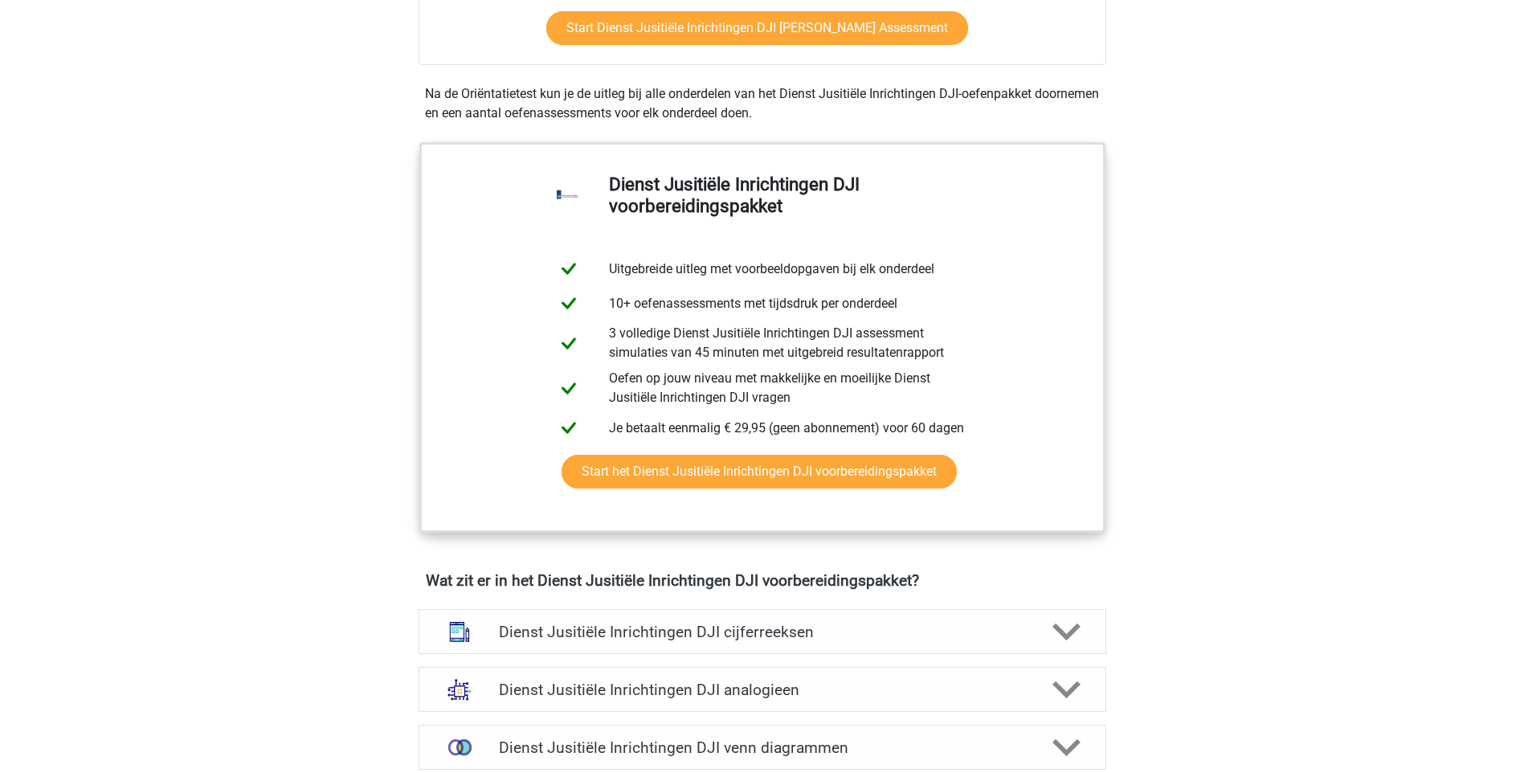
scroll to position [803, 0]
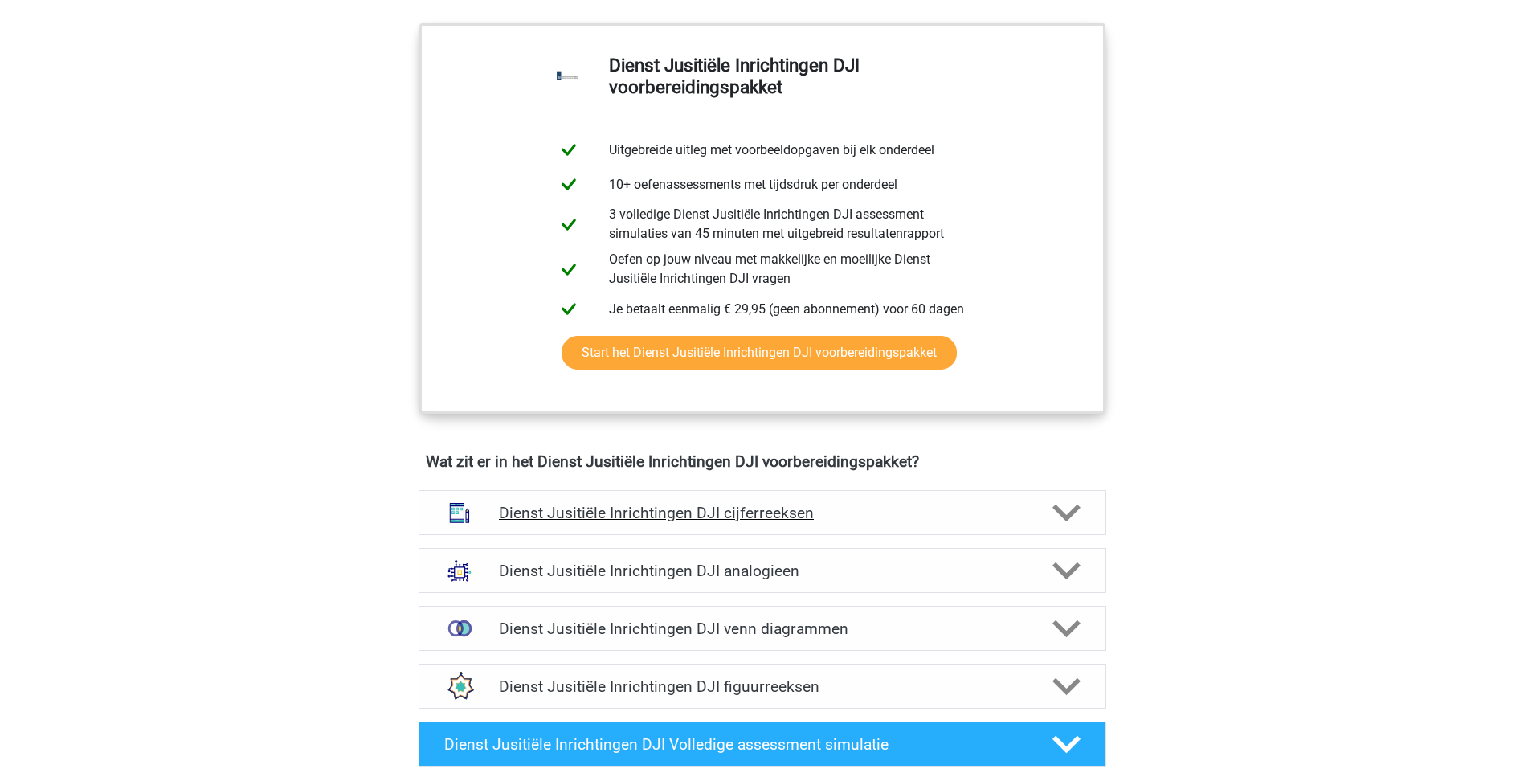
click at [1046, 520] on div at bounding box center [1064, 513] width 55 height 28
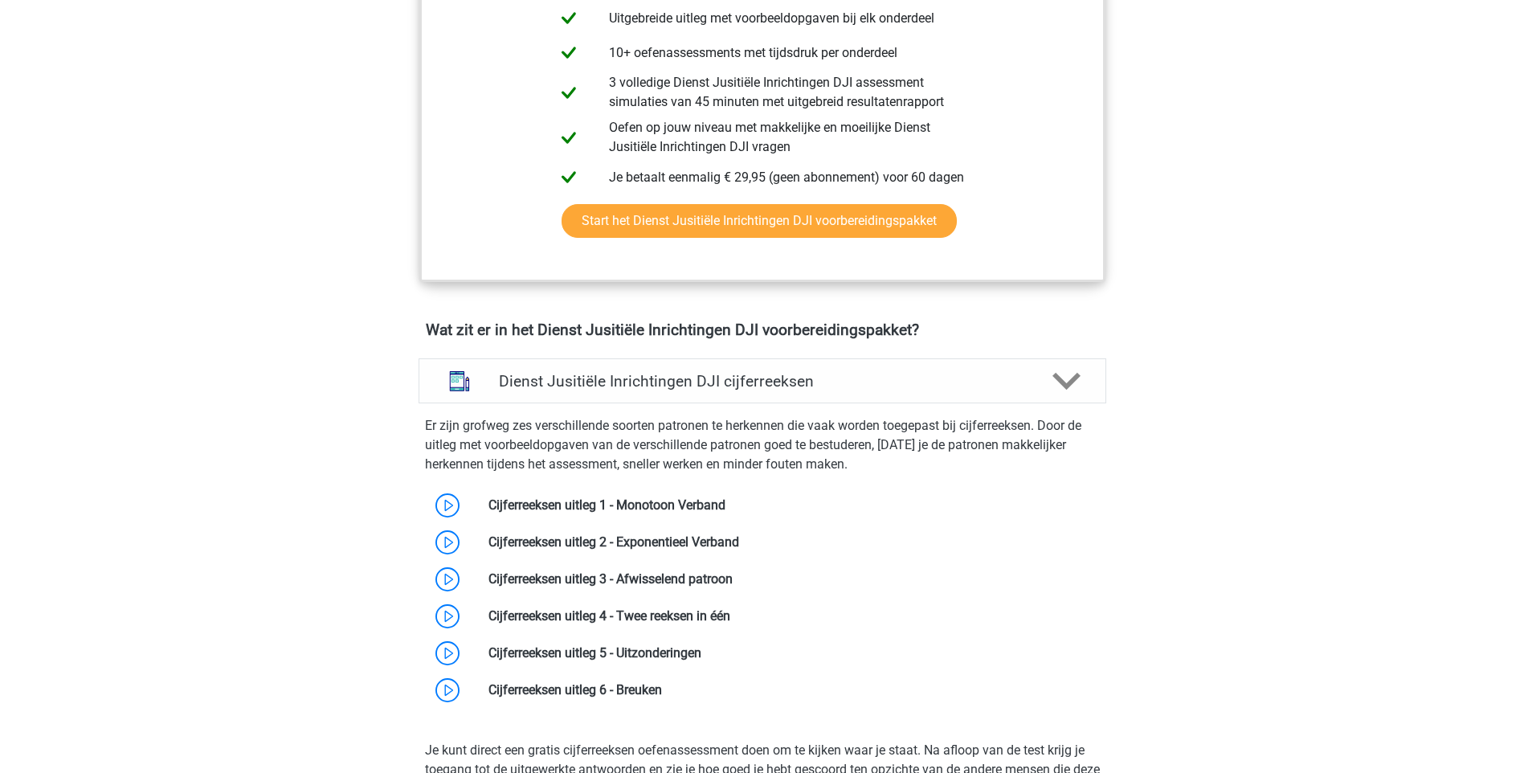
scroll to position [964, 0]
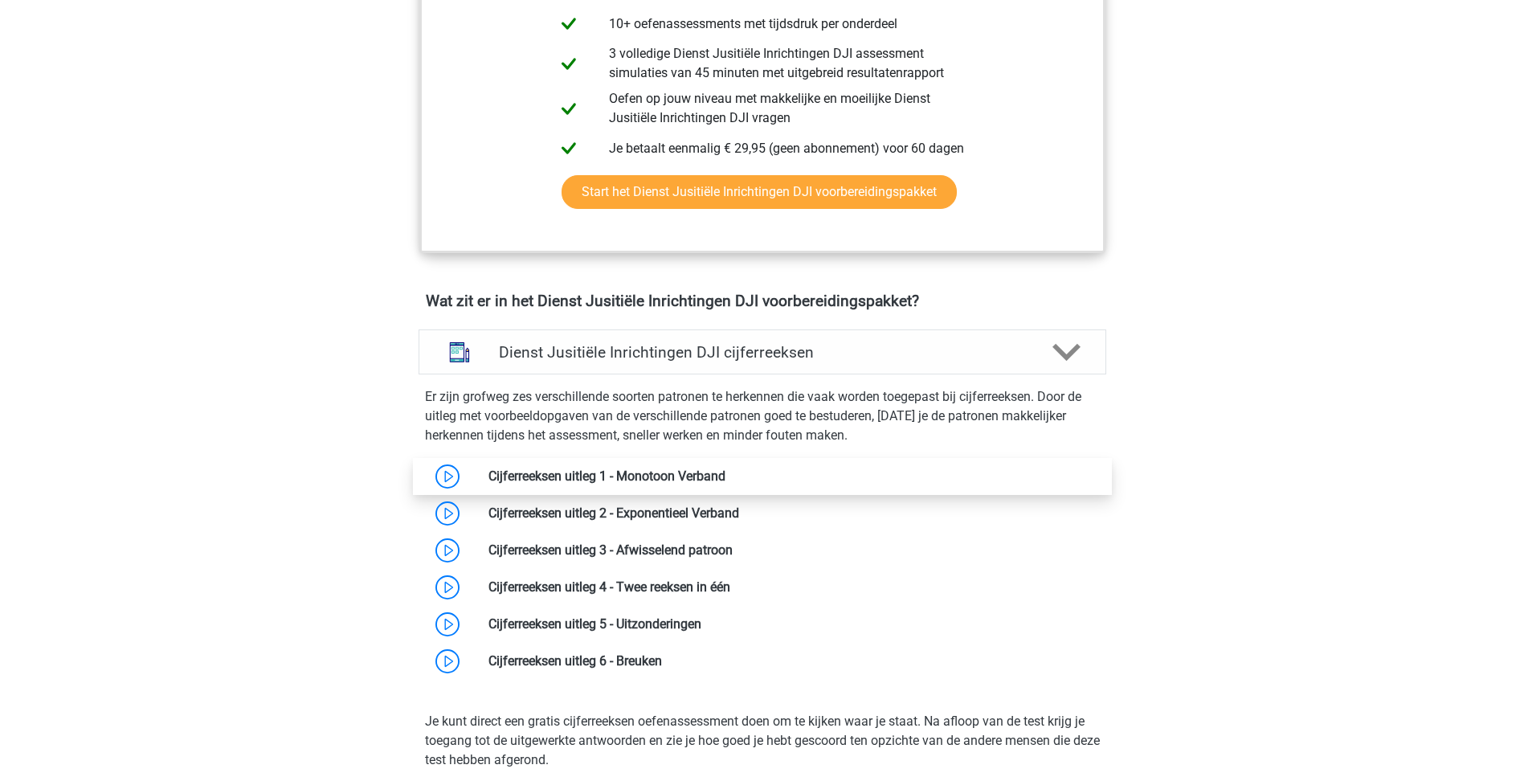
click at [725, 477] on link at bounding box center [725, 475] width 0 height 15
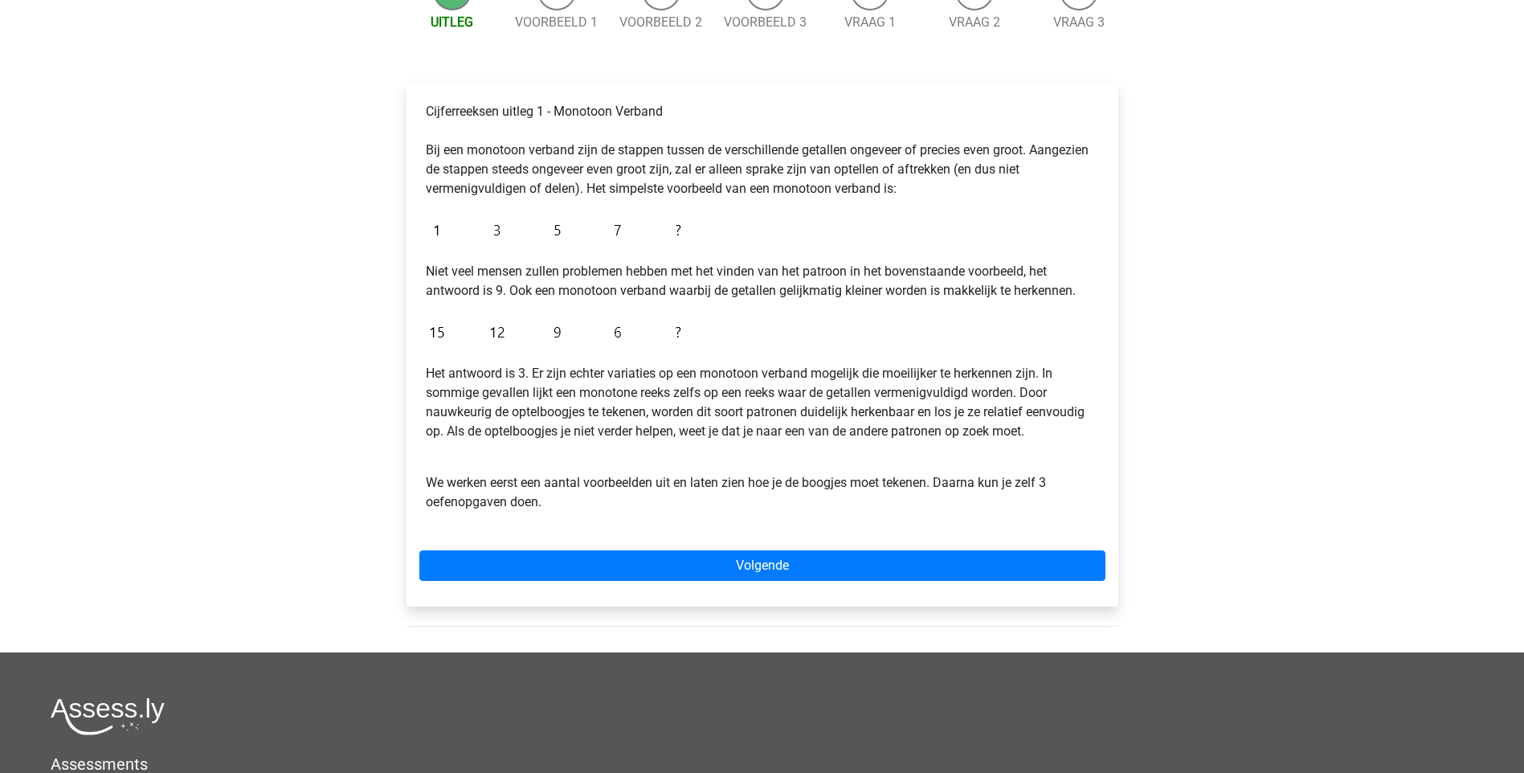
scroll to position [161, 0]
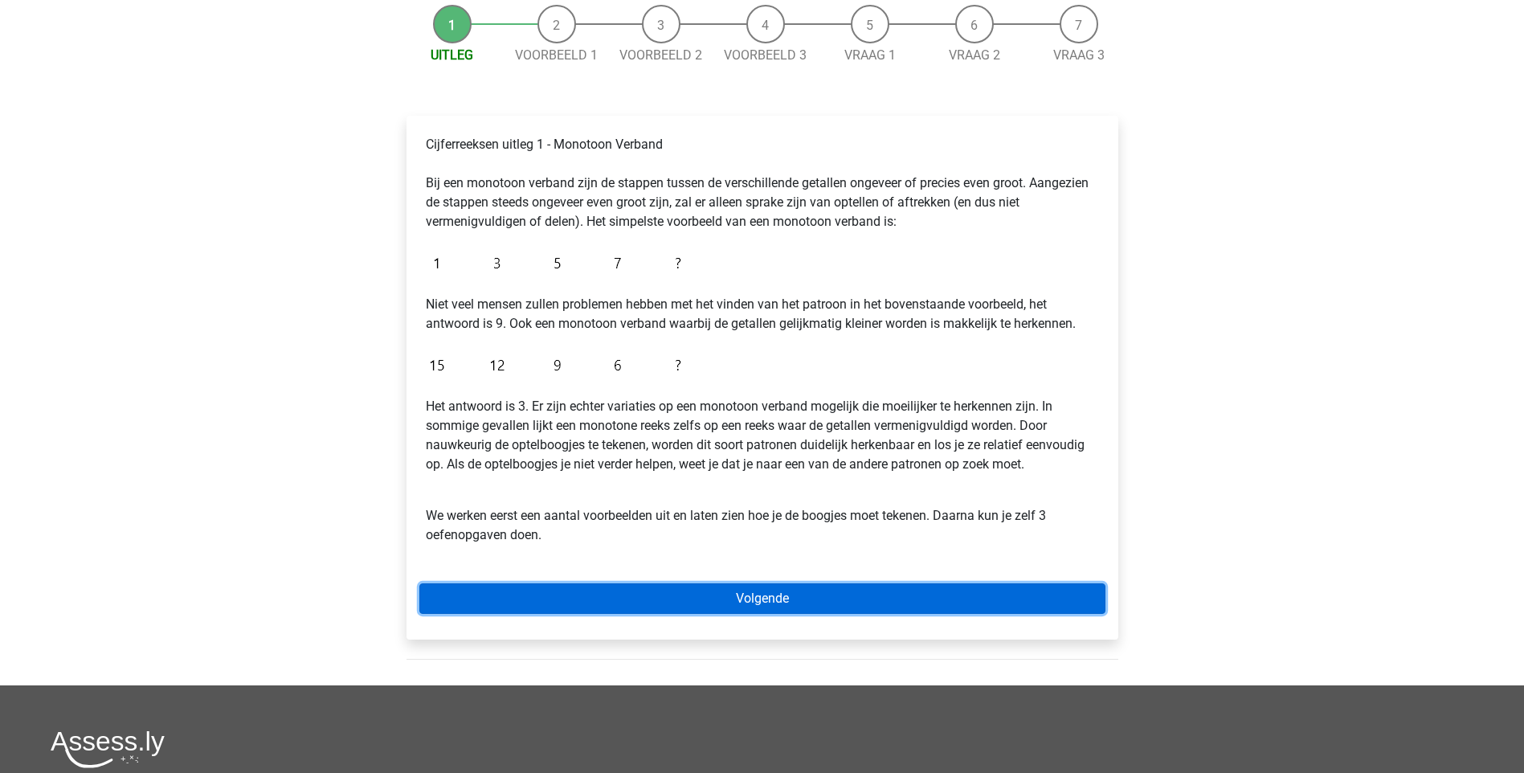
click at [757, 610] on link "Volgende" at bounding box center [762, 598] width 686 height 31
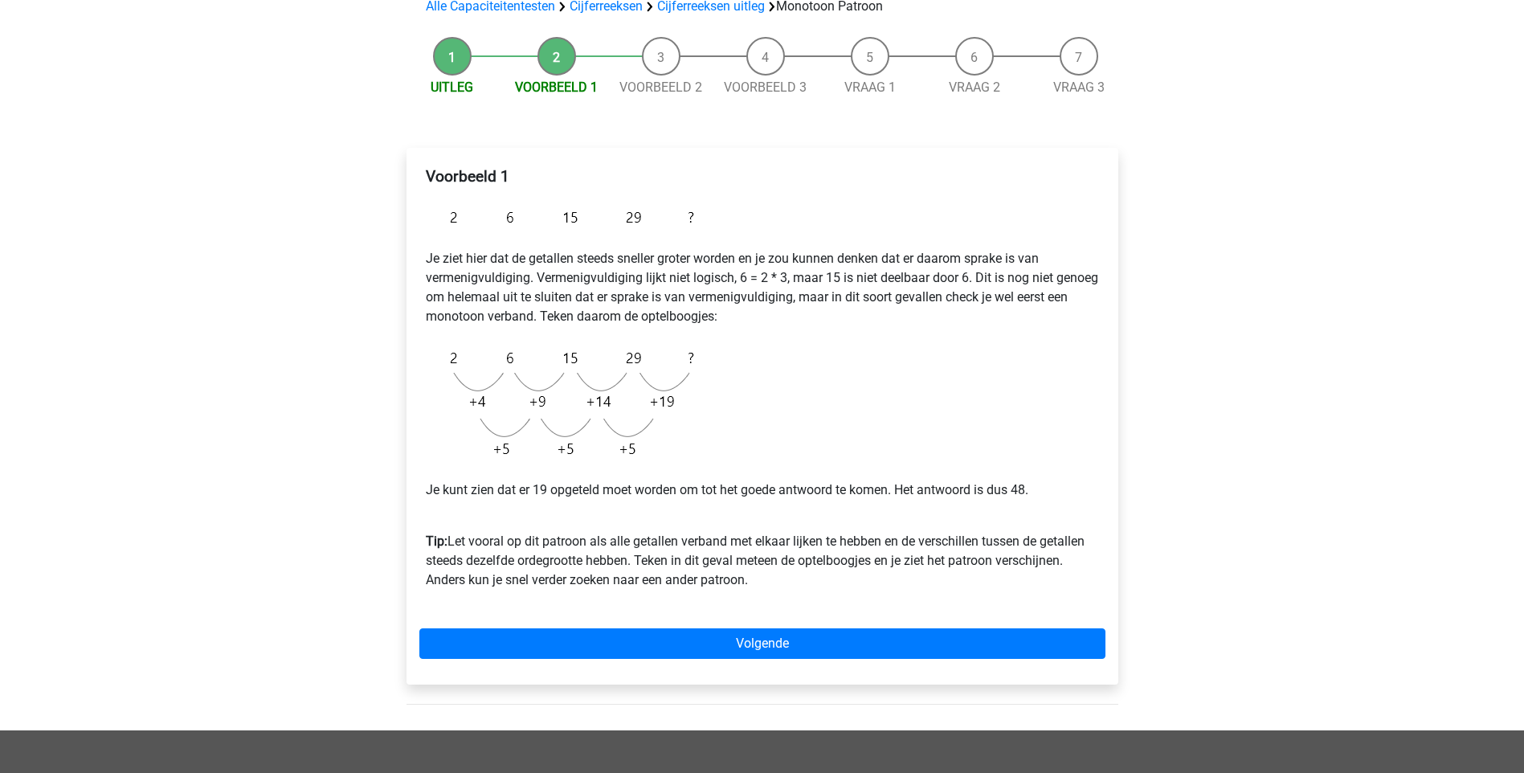
scroll to position [161, 0]
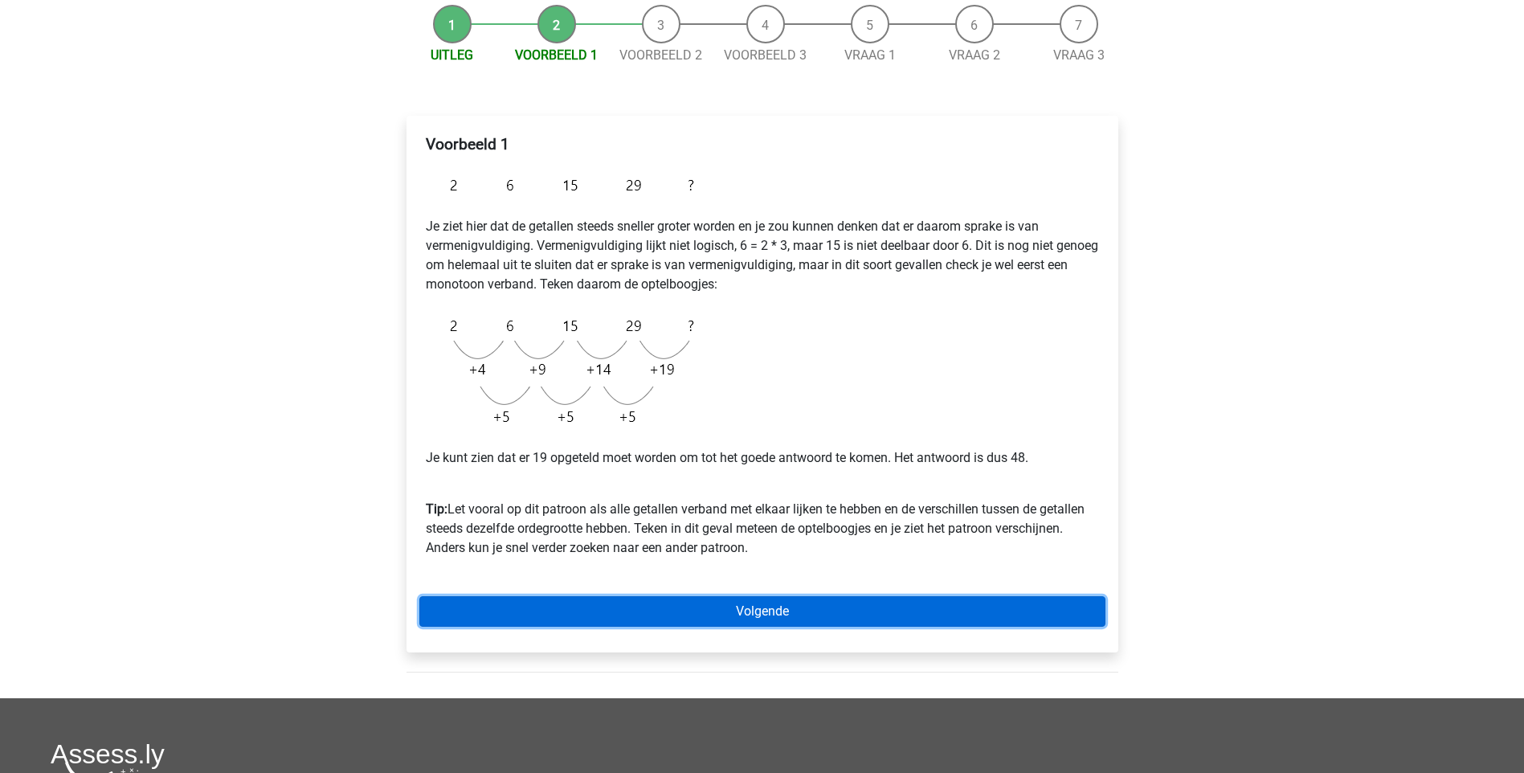
click at [771, 610] on link "Volgende" at bounding box center [762, 611] width 686 height 31
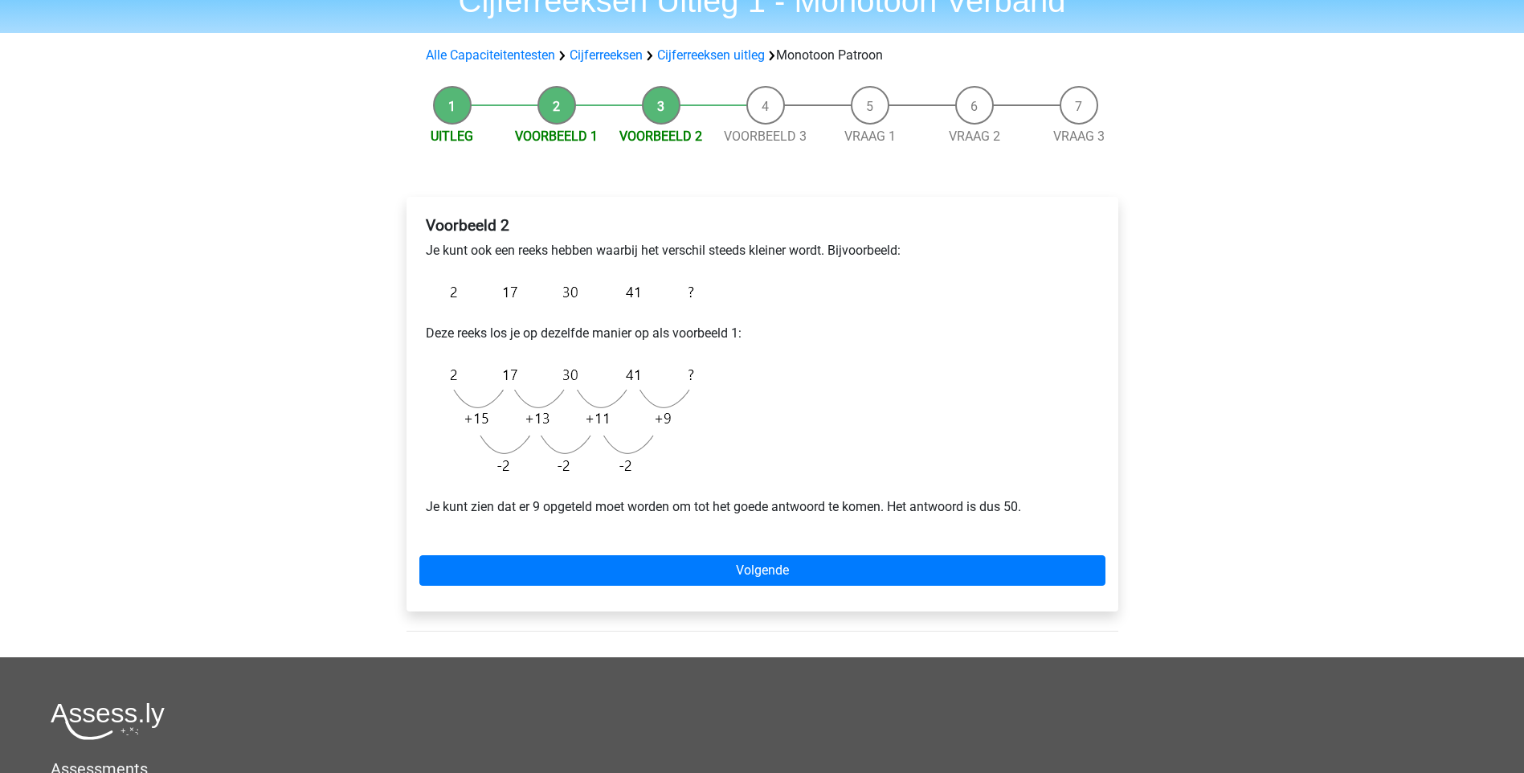
scroll to position [80, 0]
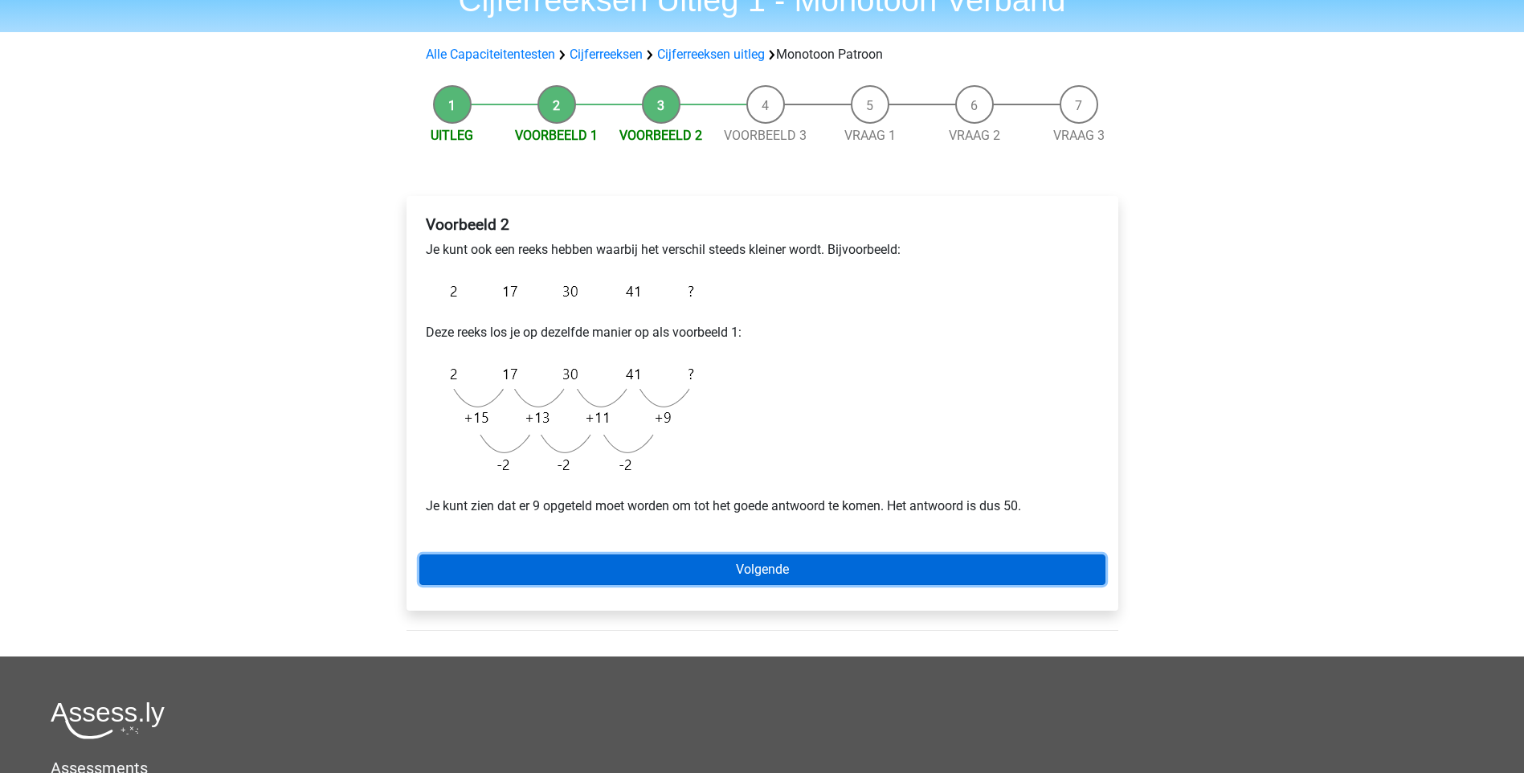
click at [775, 572] on link "Volgende" at bounding box center [762, 569] width 686 height 31
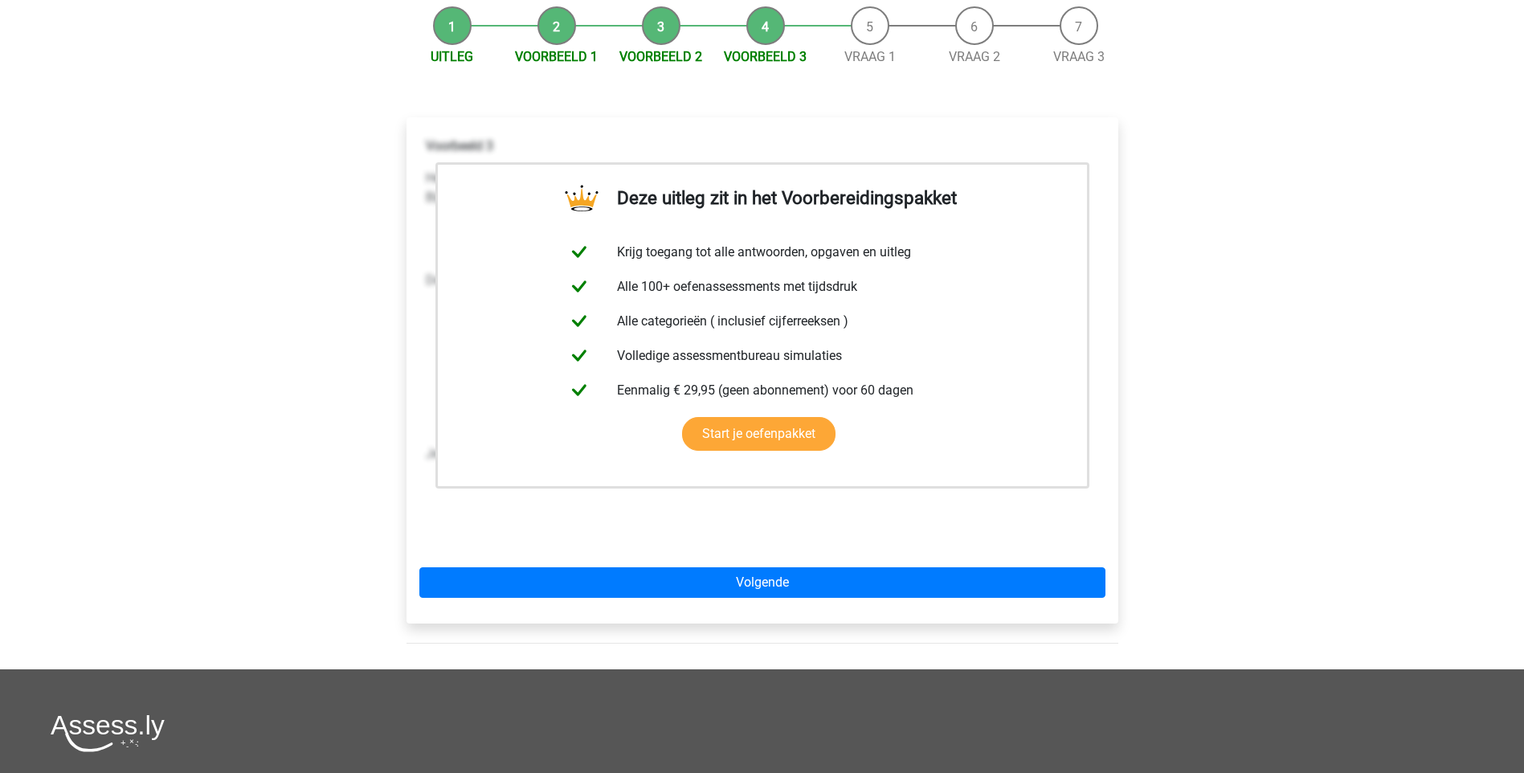
scroll to position [161, 0]
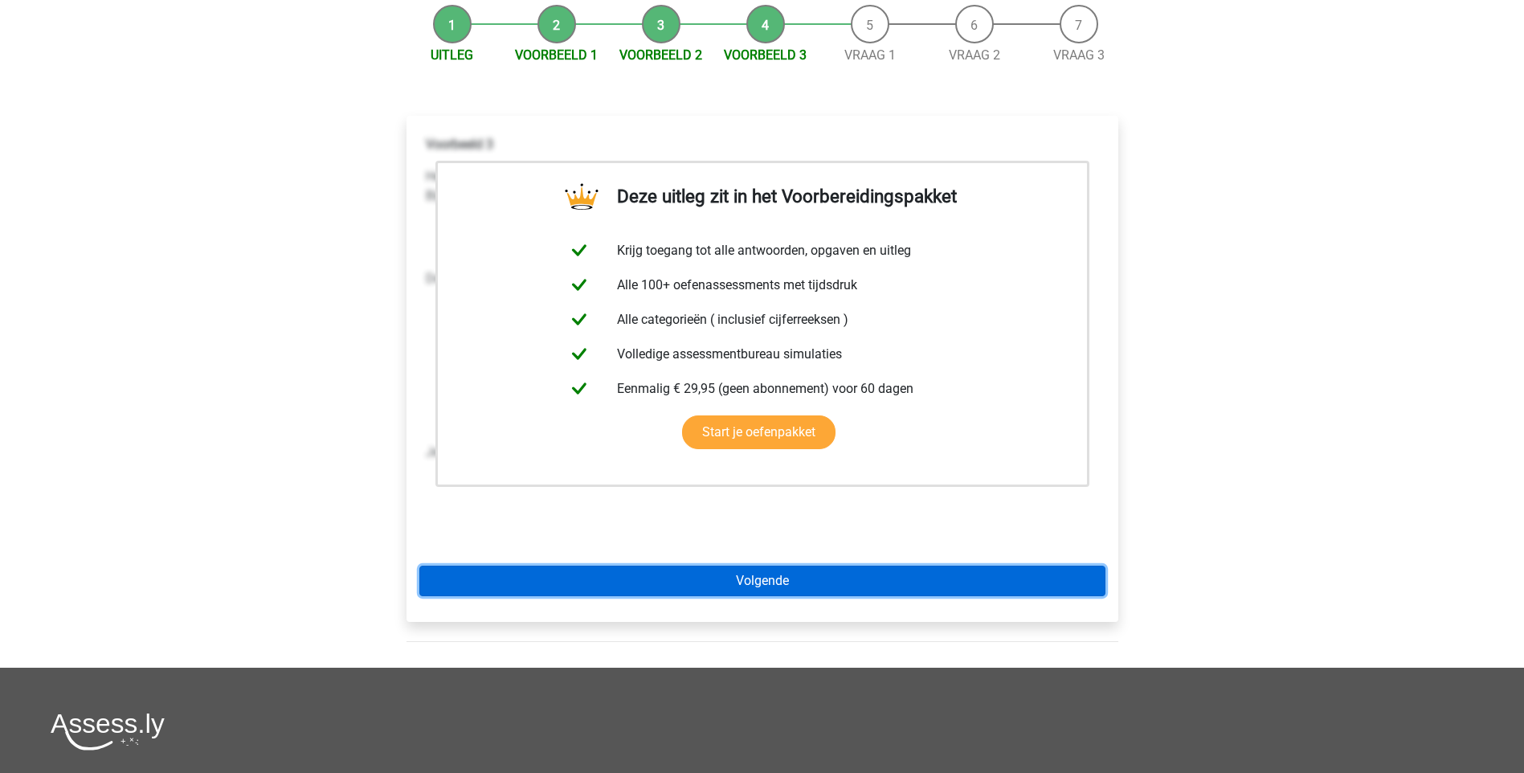
click at [765, 583] on link "Volgende" at bounding box center [762, 580] width 686 height 31
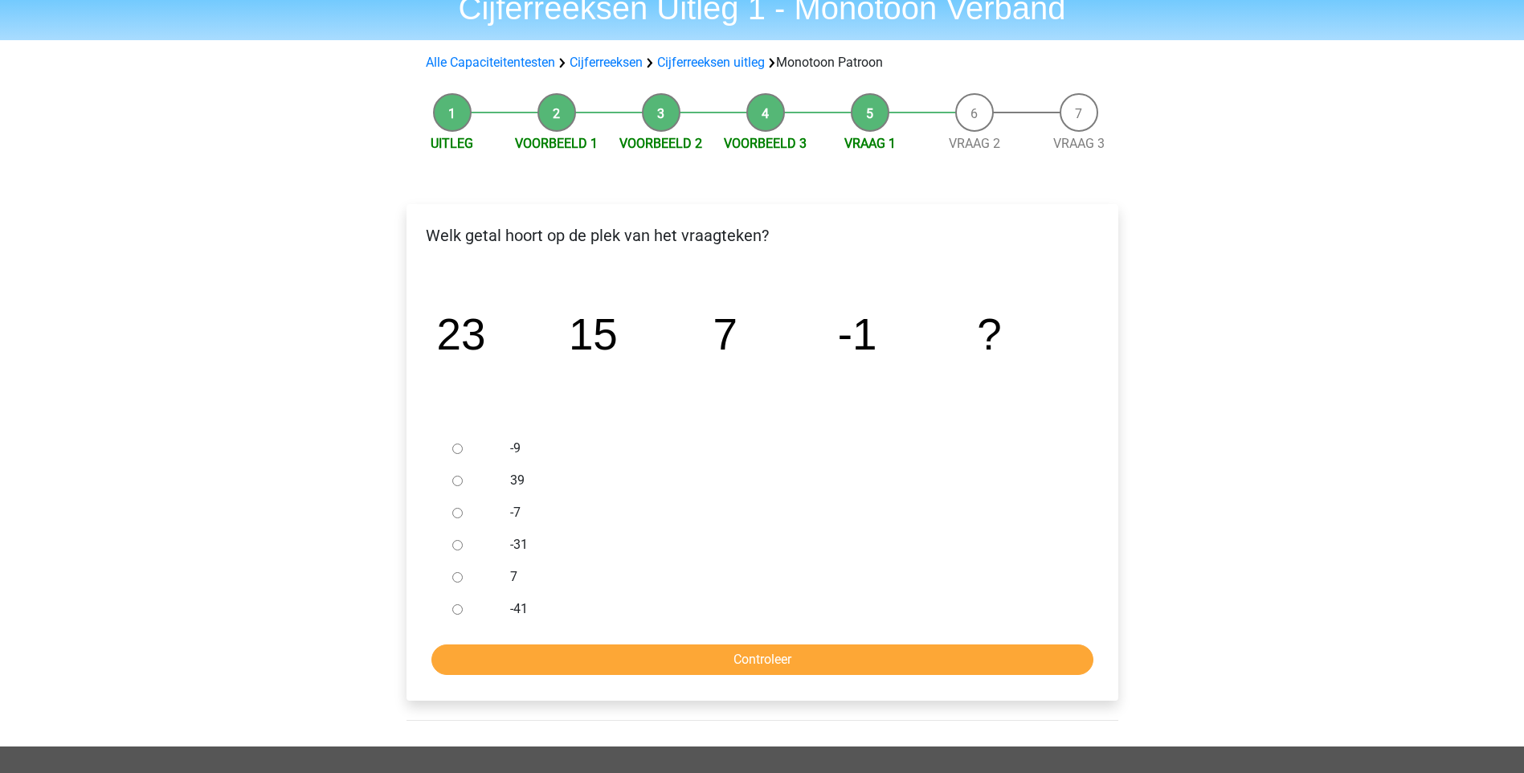
scroll to position [161, 0]
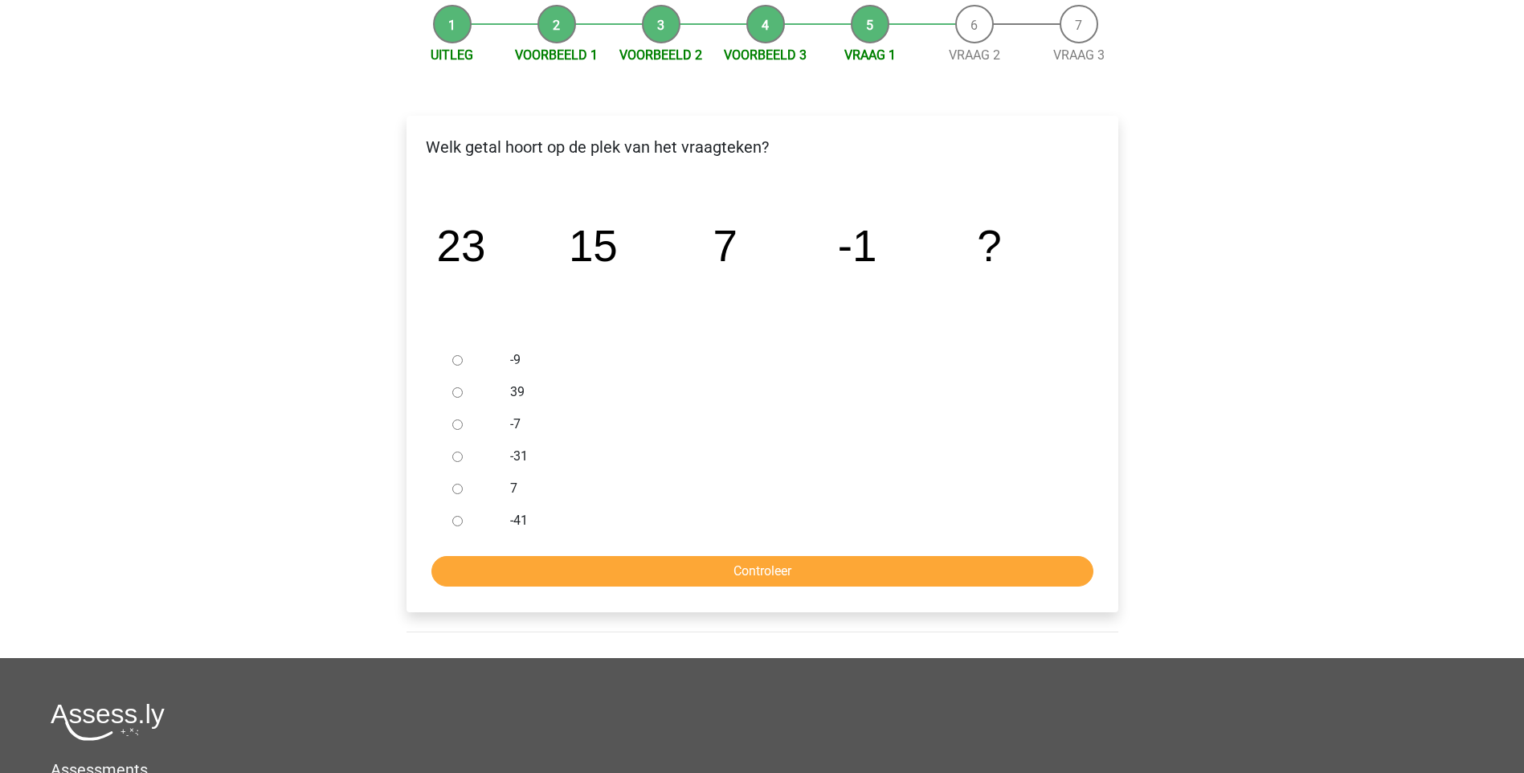
click at [461, 365] on input "-9" at bounding box center [457, 360] width 10 height 10
radio input "true"
click at [722, 567] on input "Controleer" at bounding box center [762, 571] width 662 height 31
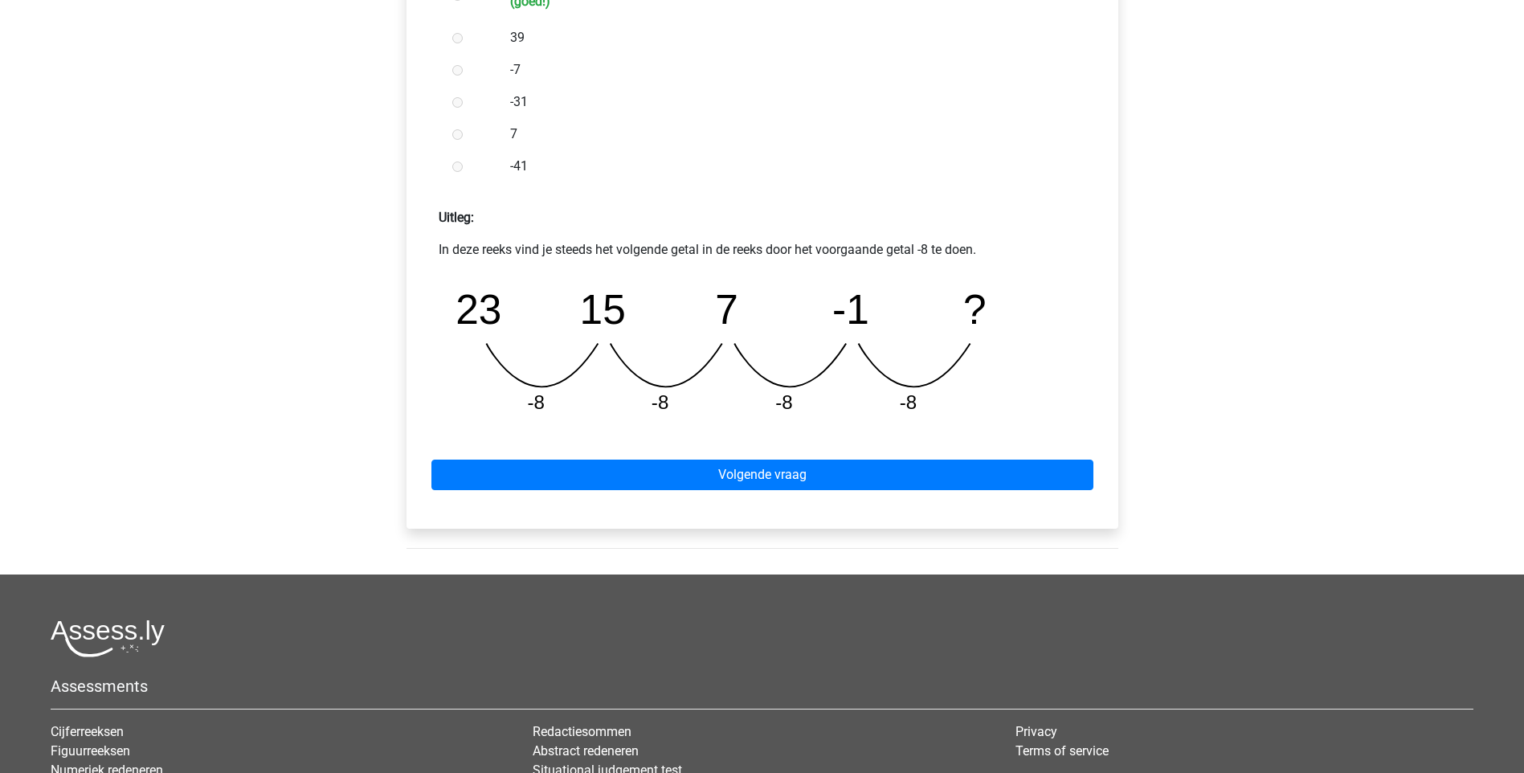
scroll to position [723, 0]
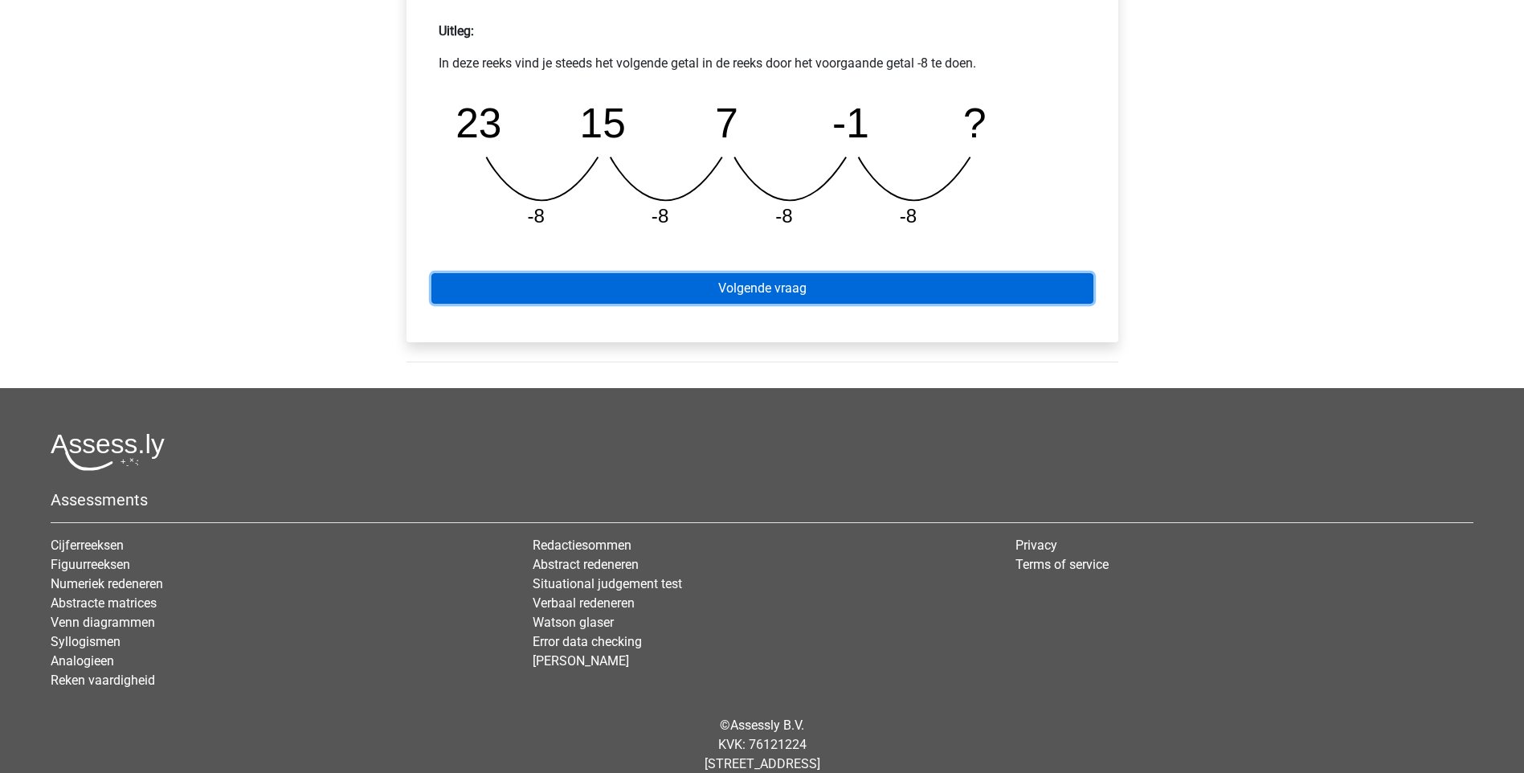
click at [754, 291] on link "Volgende vraag" at bounding box center [762, 288] width 662 height 31
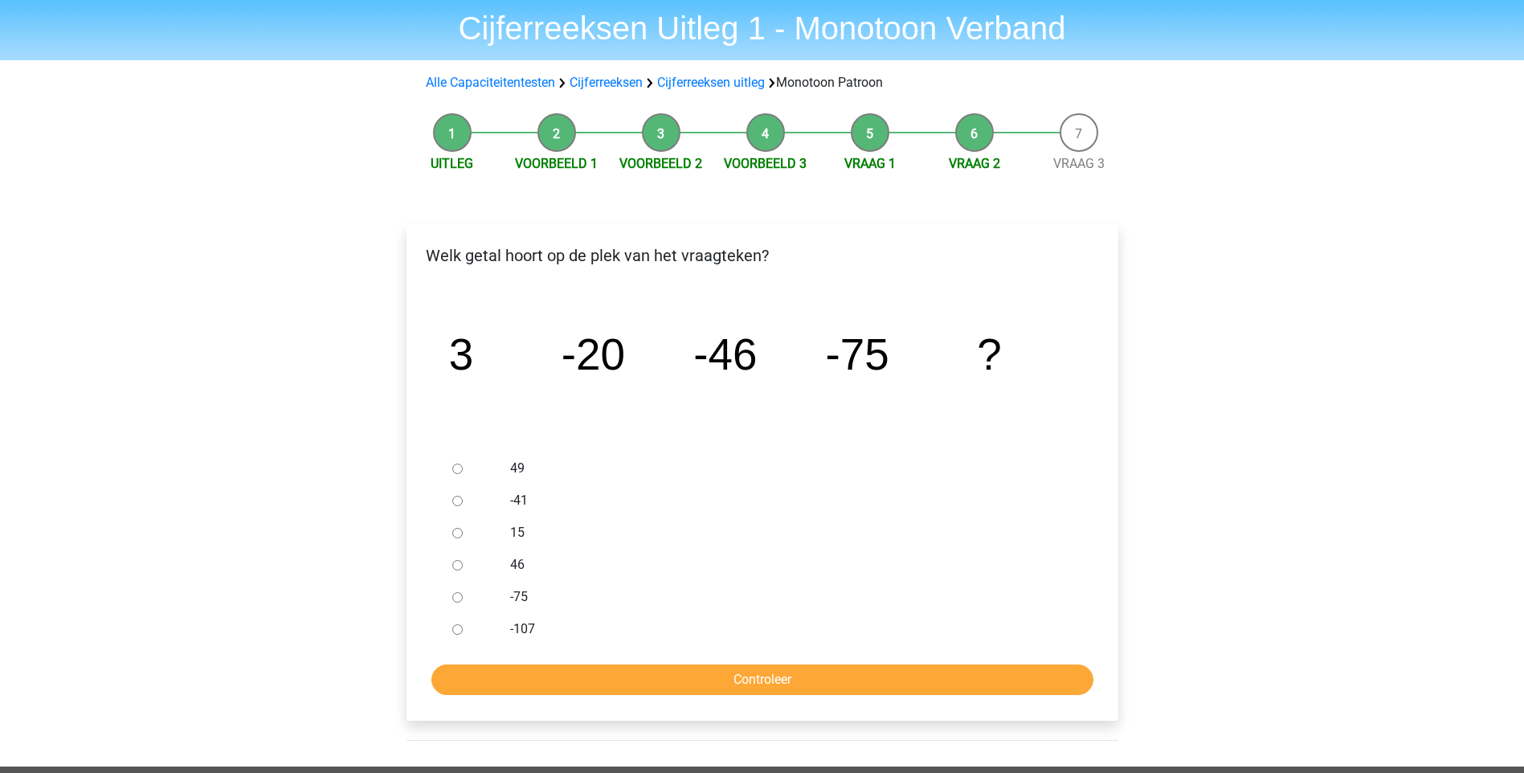
scroll to position [80, 0]
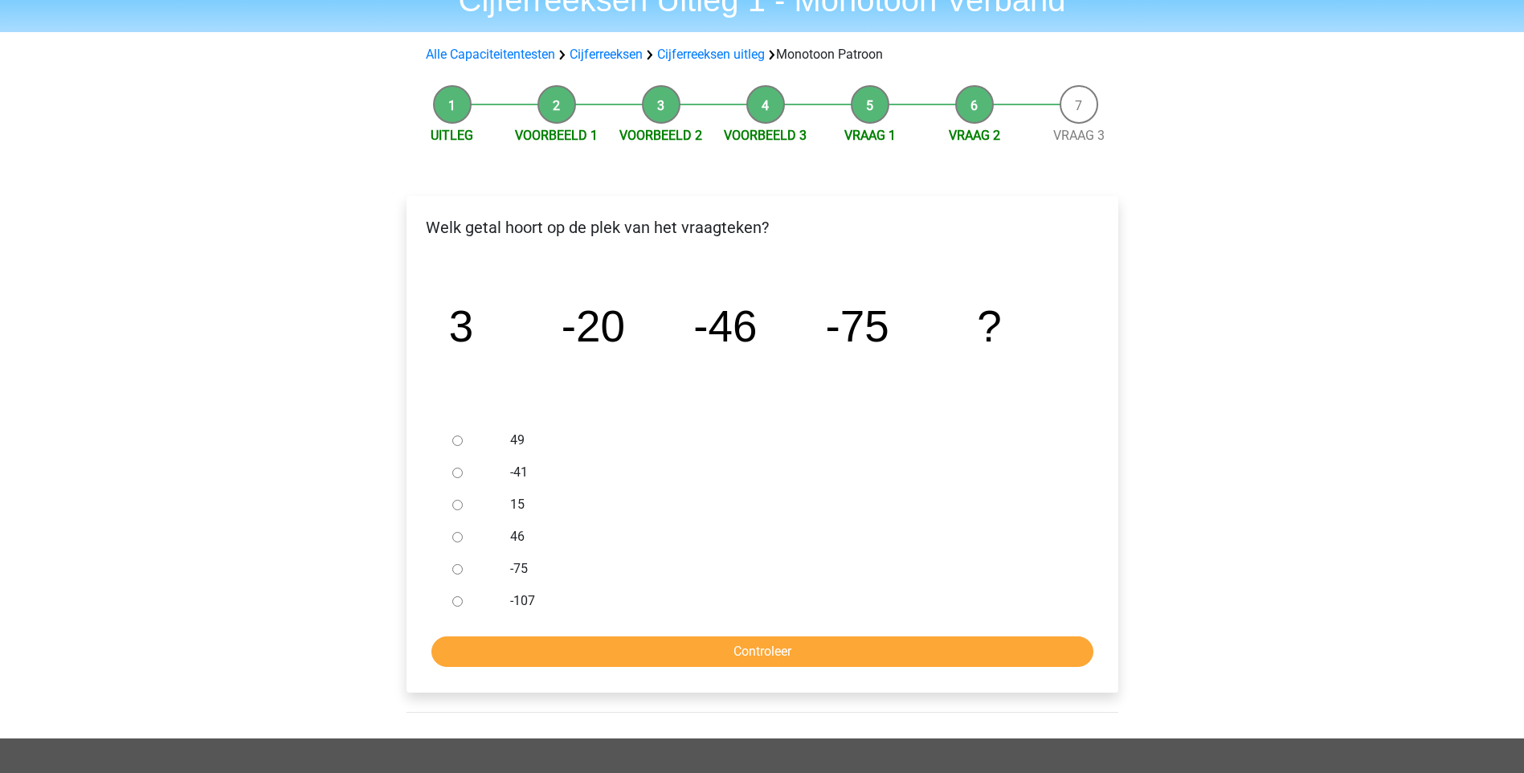
click at [457, 602] on input "-107" at bounding box center [457, 601] width 10 height 10
radio input "true"
click at [704, 647] on input "Controleer" at bounding box center [762, 651] width 662 height 31
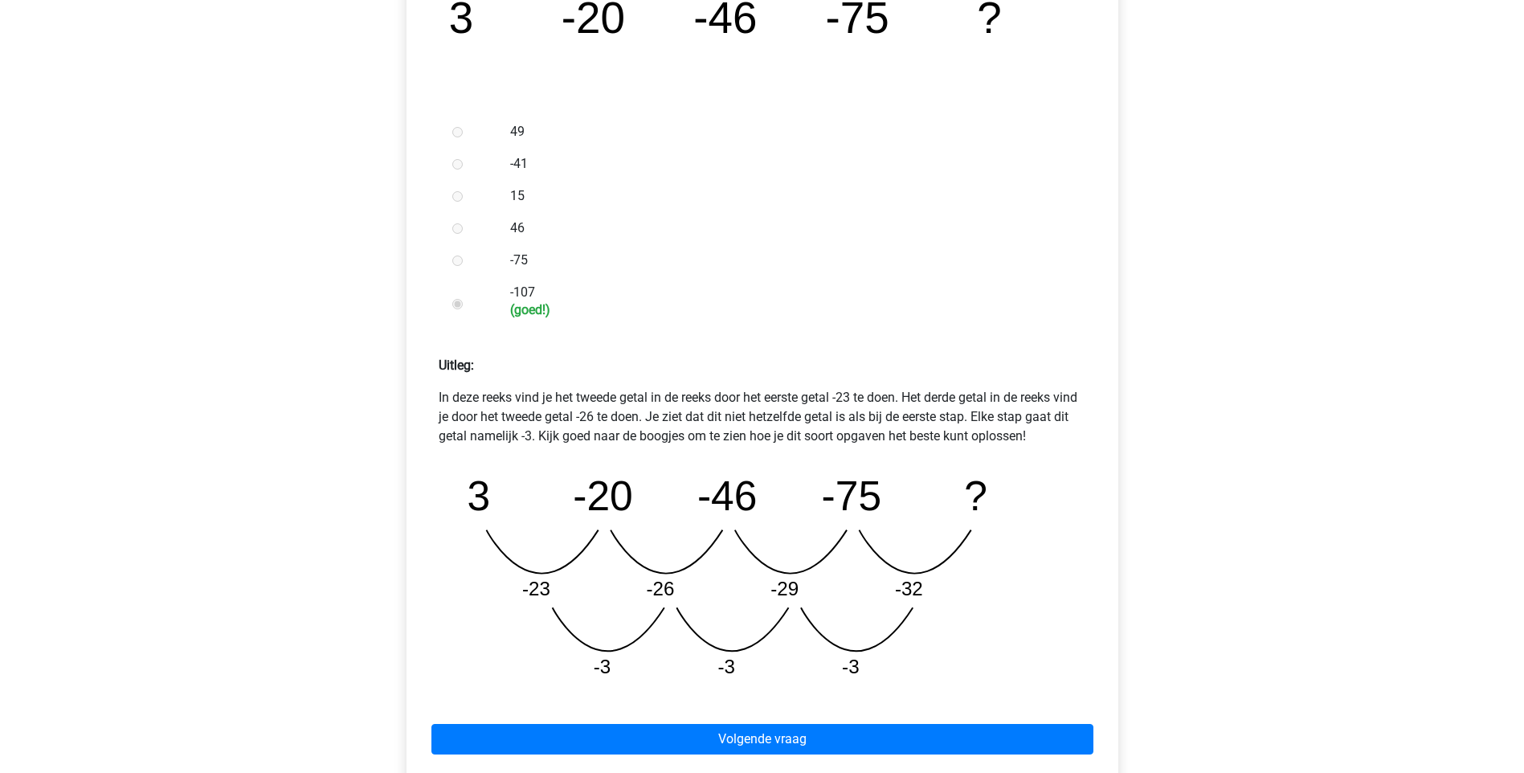
scroll to position [402, 0]
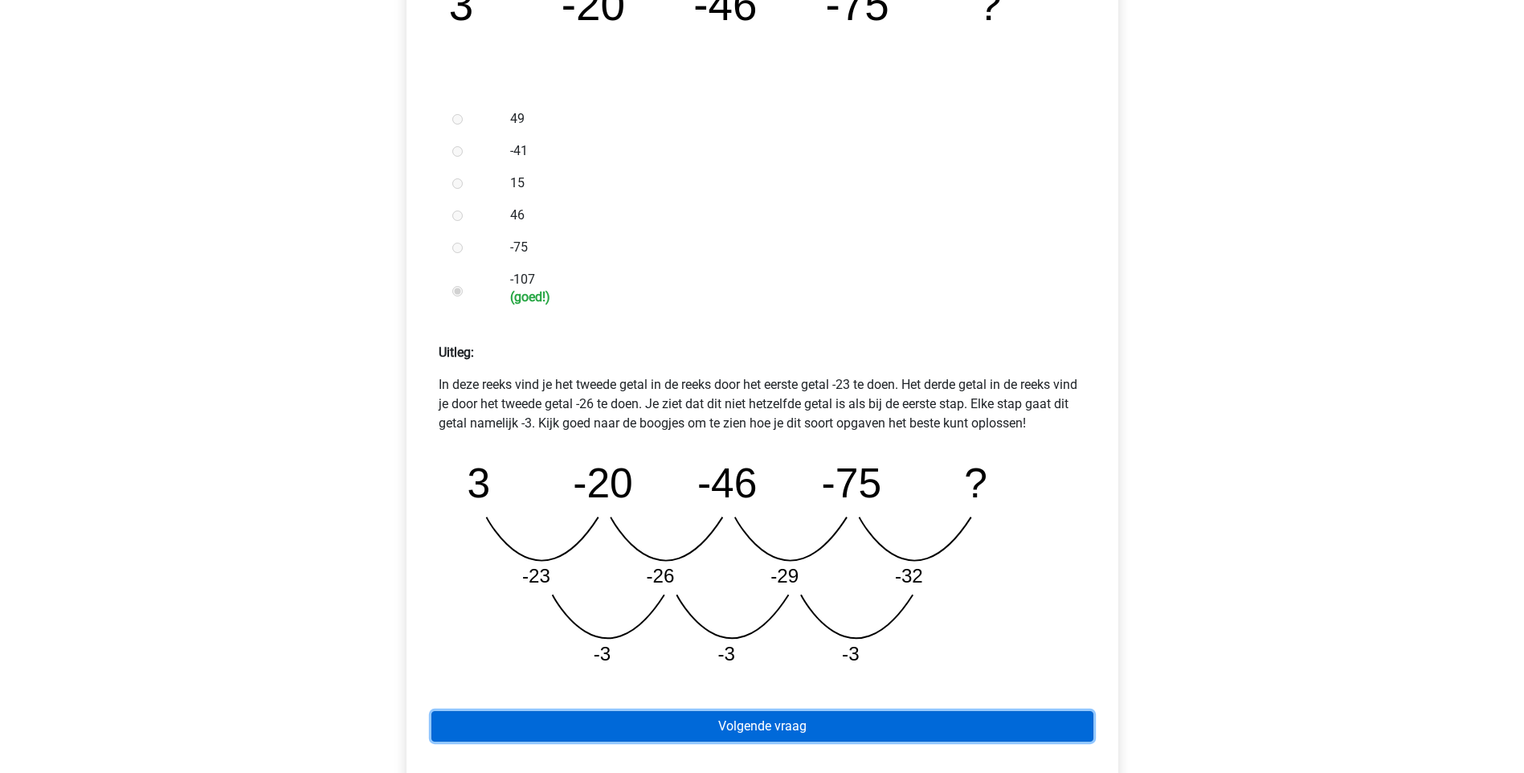
click at [773, 716] on link "Volgende vraag" at bounding box center [762, 726] width 662 height 31
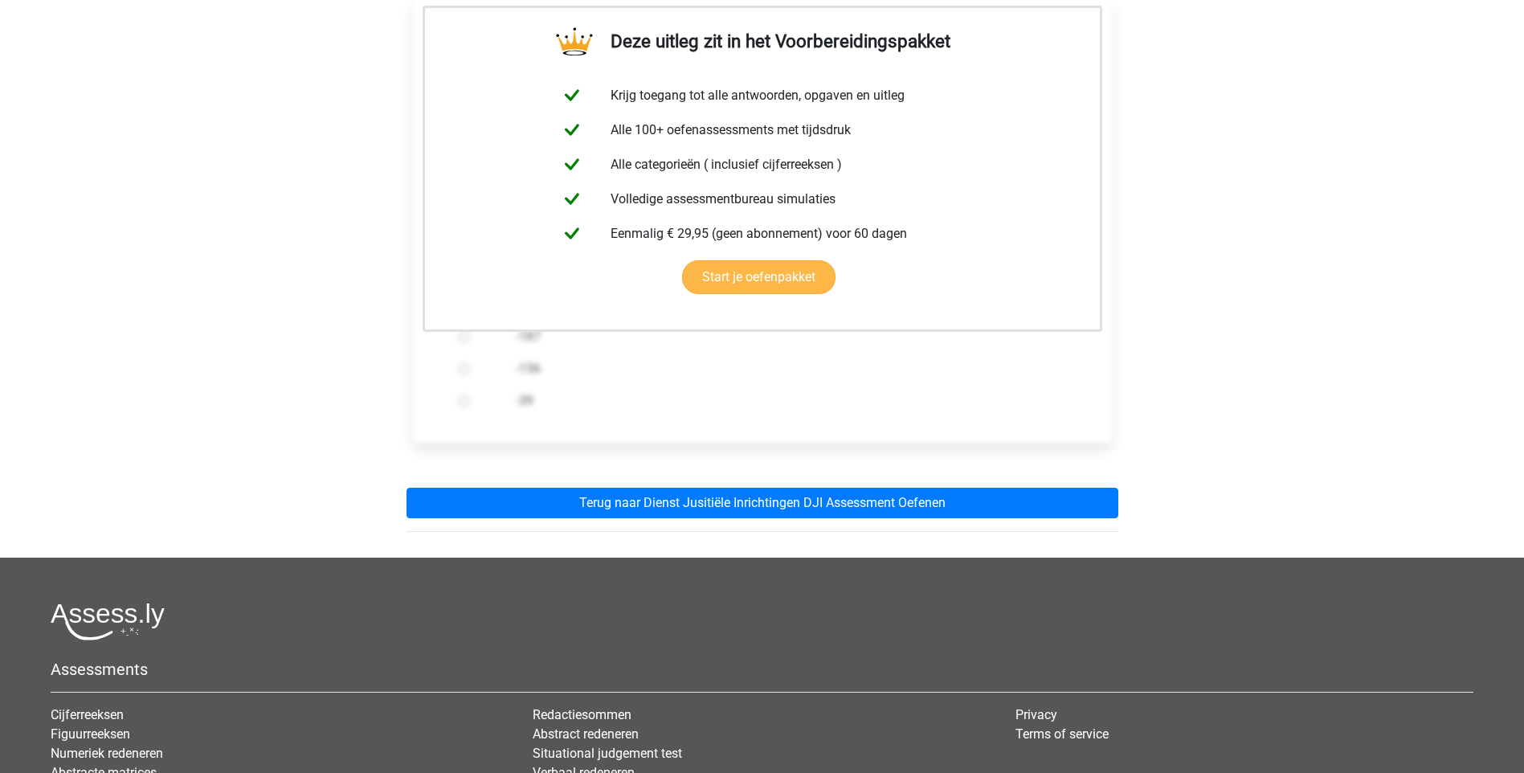
scroll to position [321, 0]
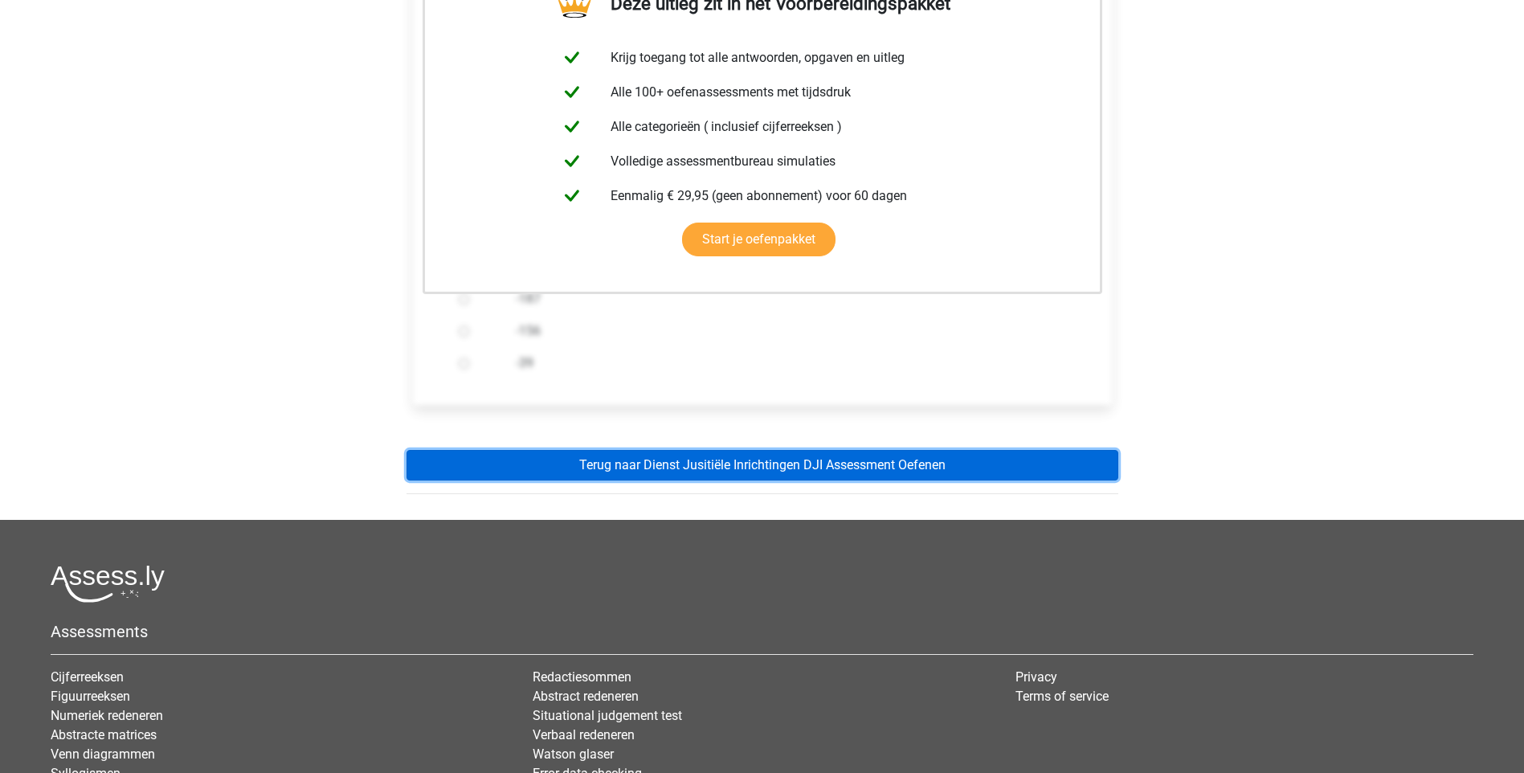
click at [761, 466] on link "Terug naar Dienst Jusitiële Inrichtingen DJI Assessment Oefenen" at bounding box center [762, 465] width 712 height 31
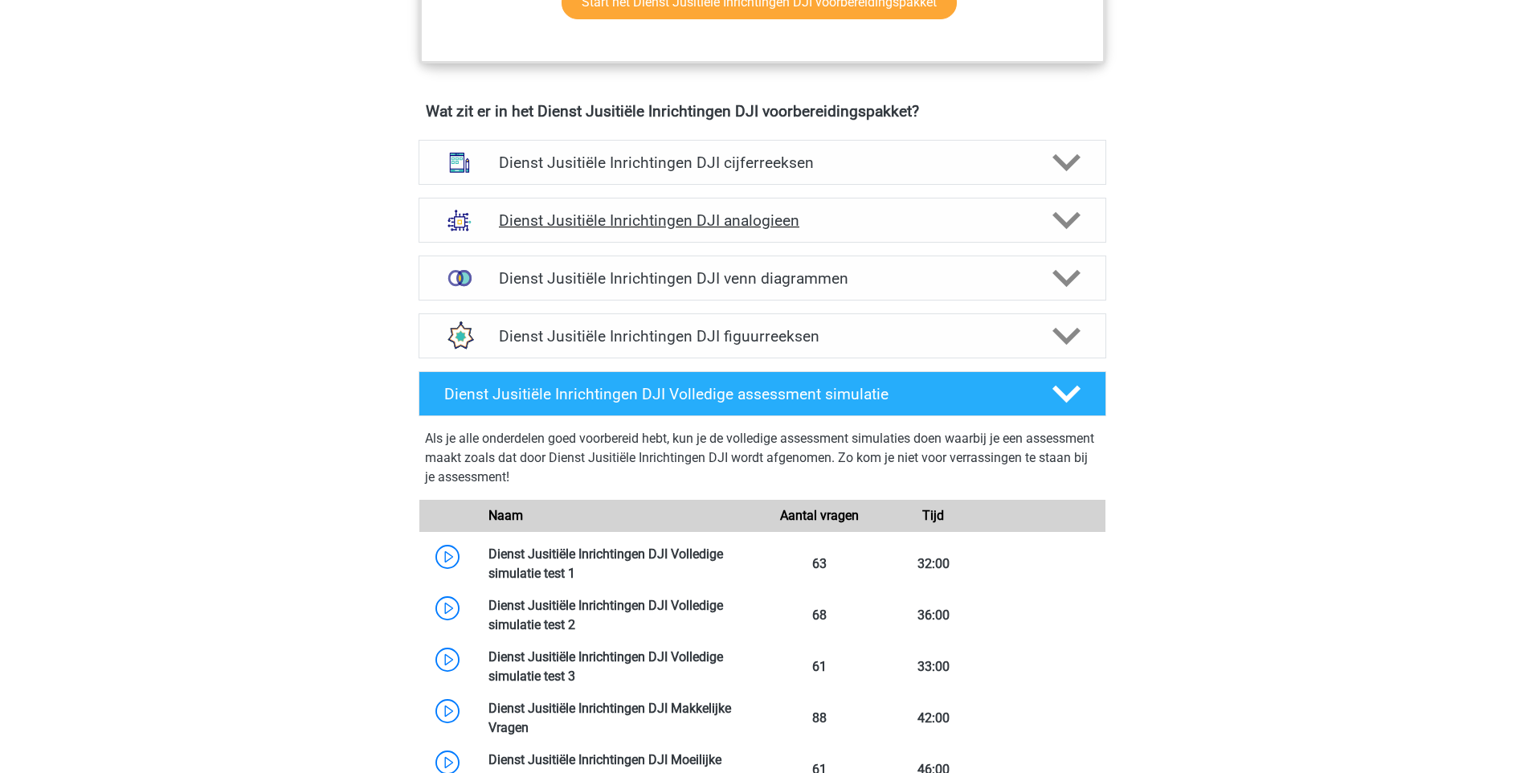
scroll to position [1124, 0]
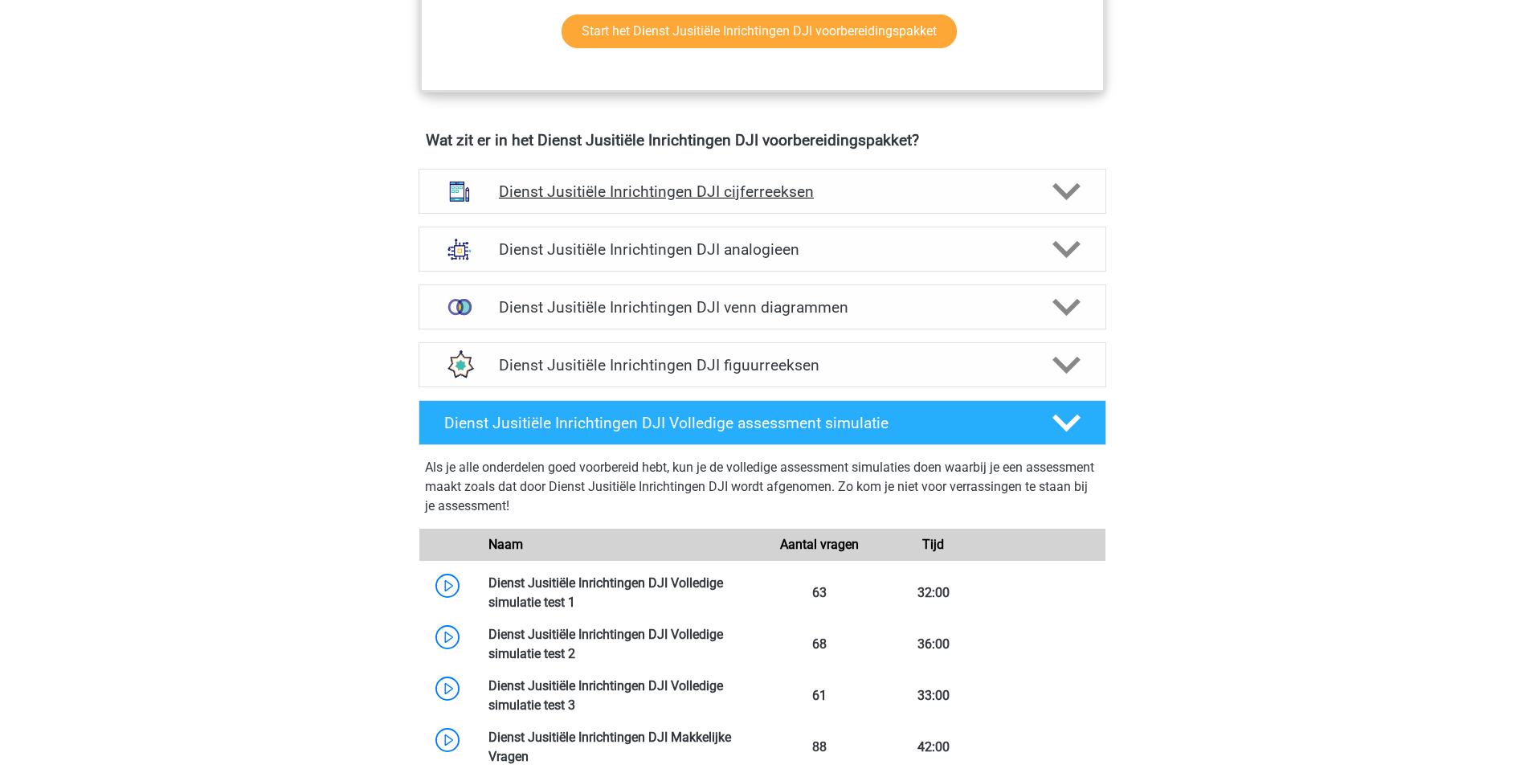
click at [1006, 182] on h4 "Dienst Jusitiële Inrichtingen DJI cijferreeksen" at bounding box center [762, 191] width 526 height 18
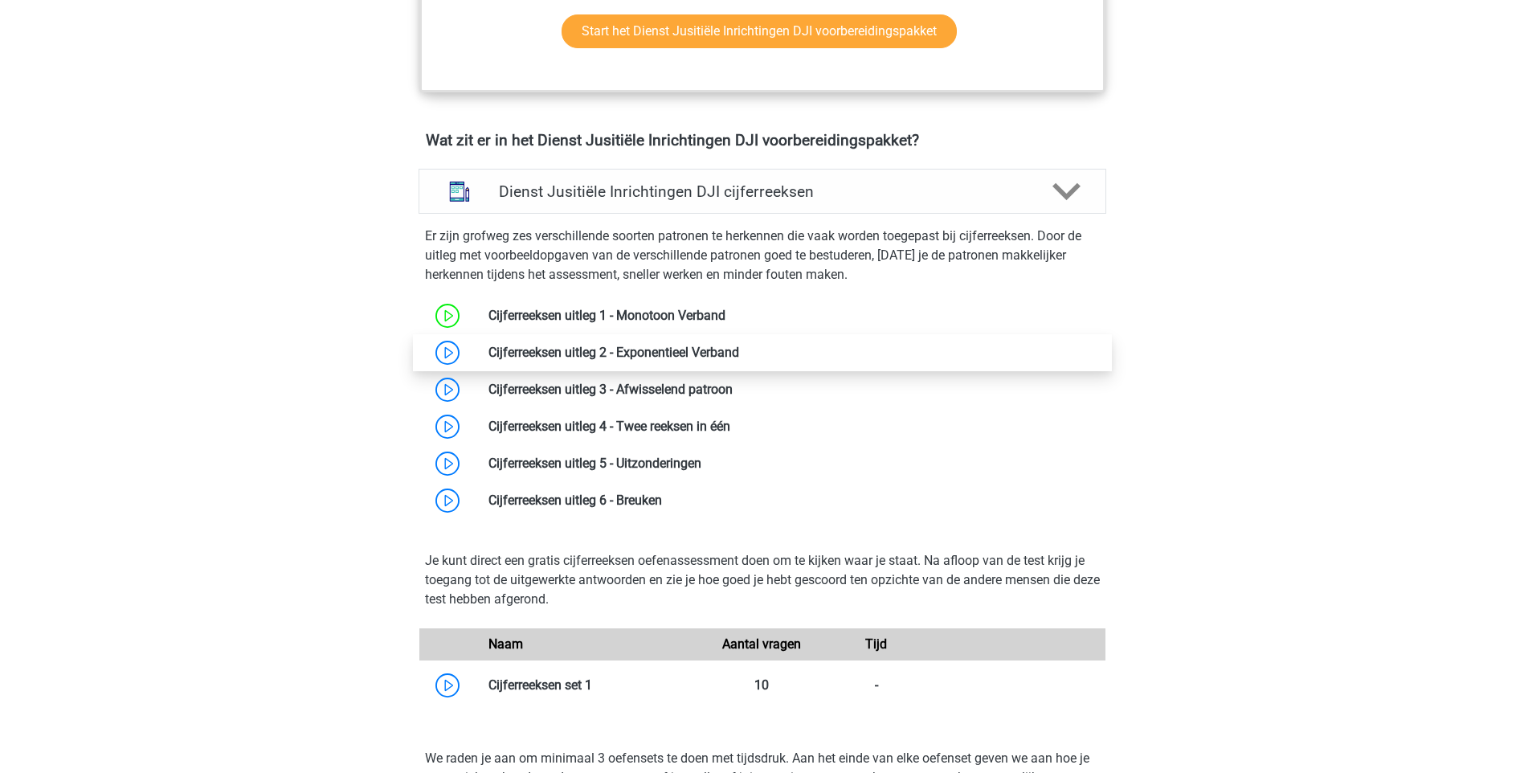
click at [739, 353] on link at bounding box center [739, 352] width 0 height 15
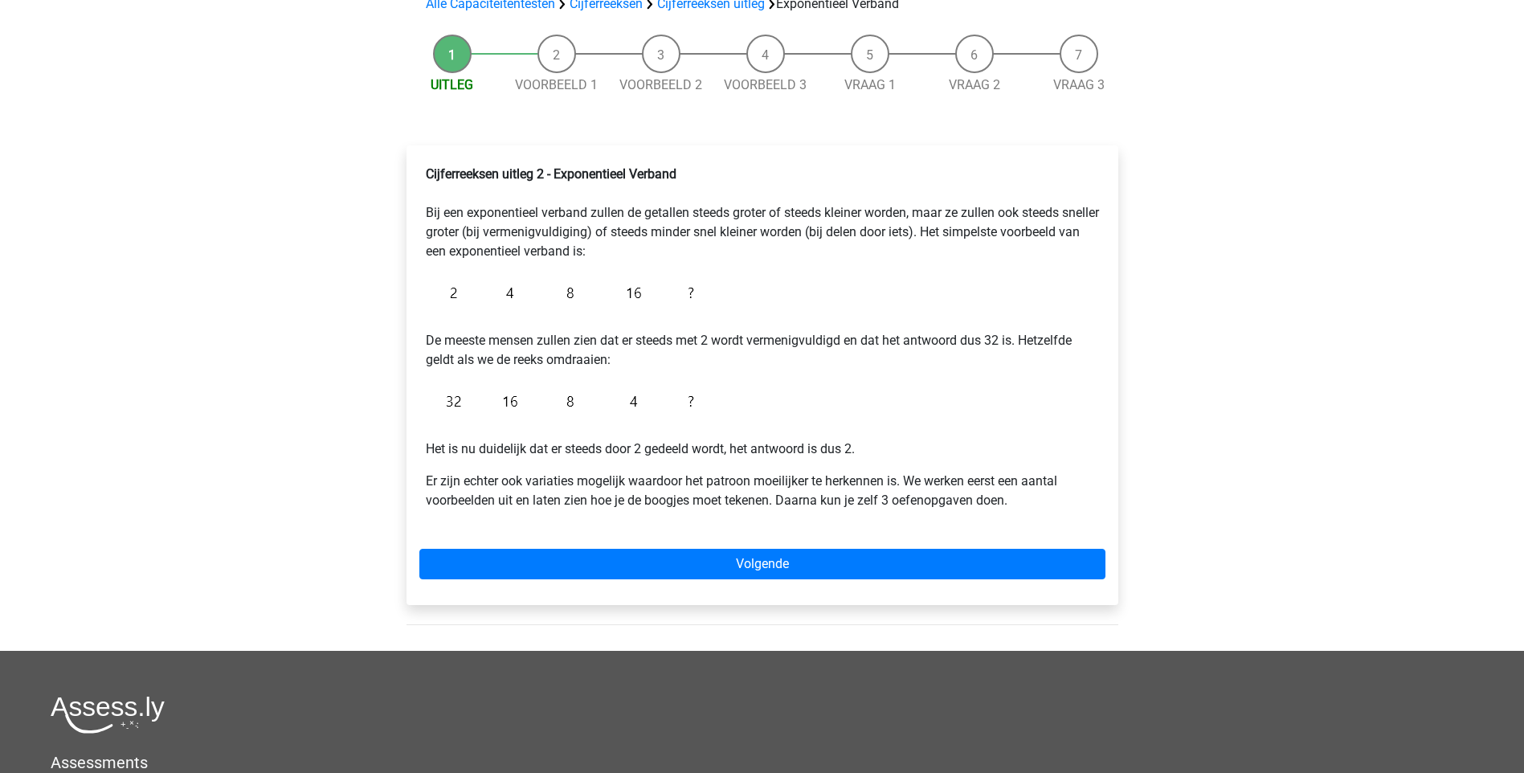
scroll to position [161, 0]
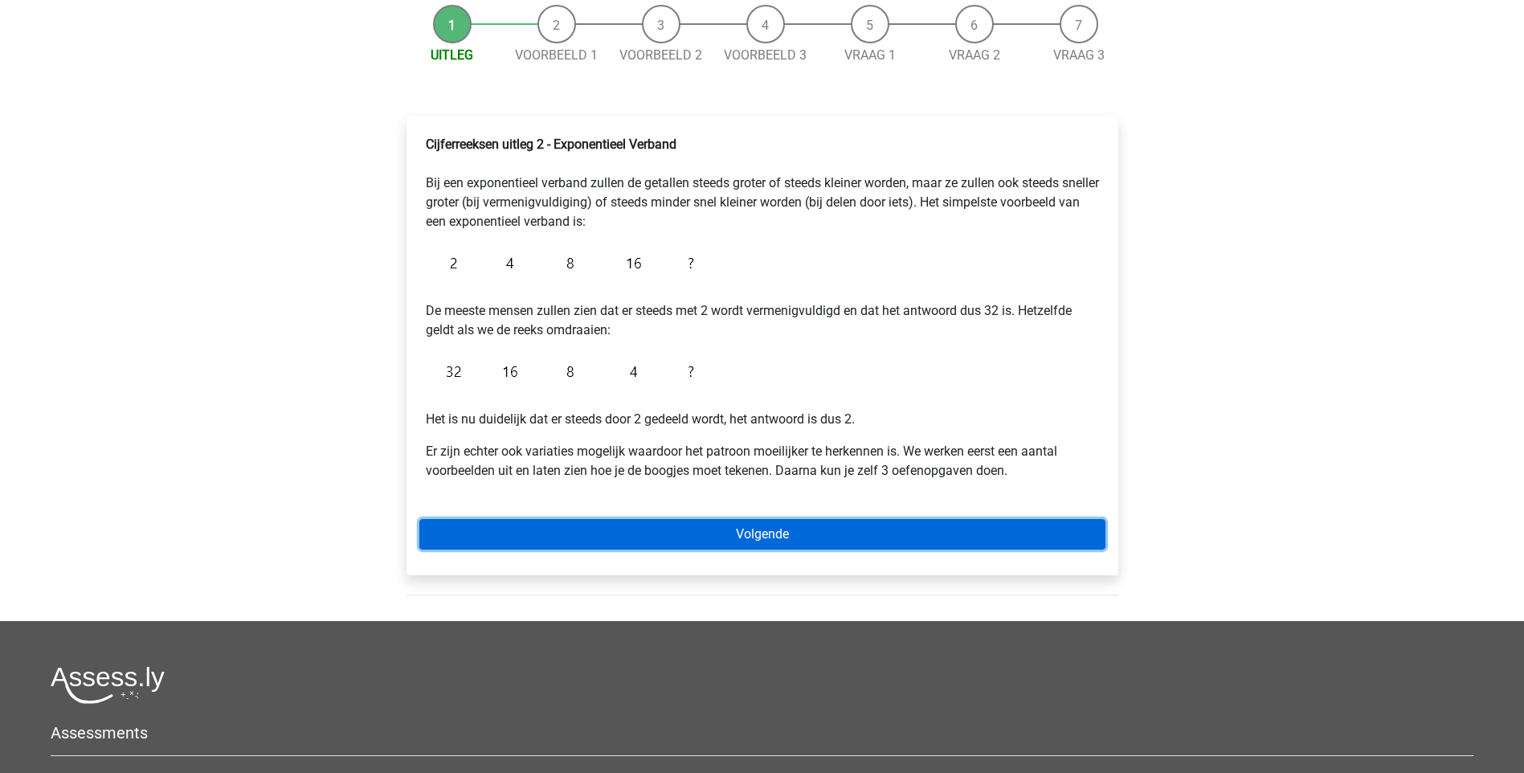
click at [822, 542] on link "Volgende" at bounding box center [762, 534] width 686 height 31
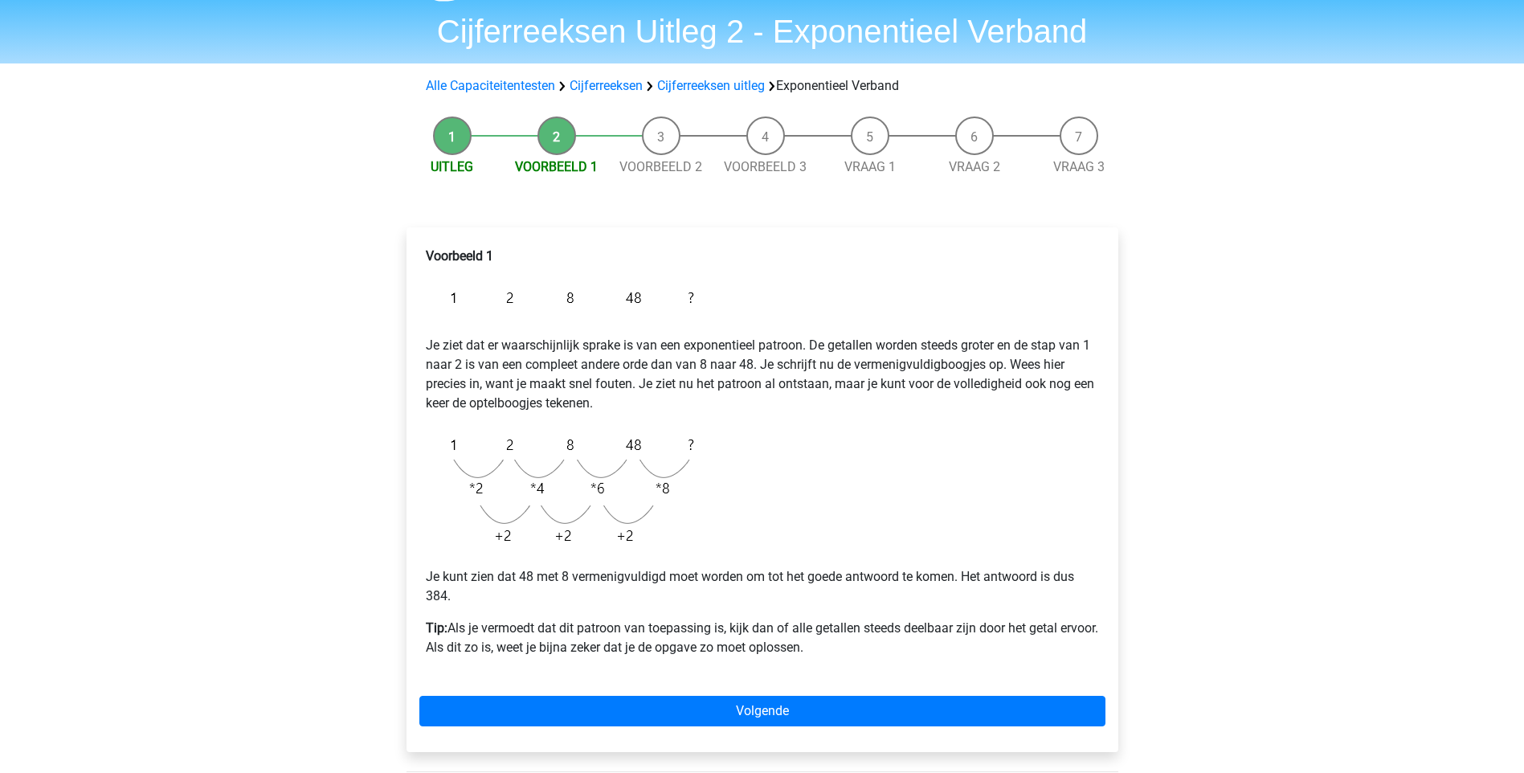
scroll to position [80, 0]
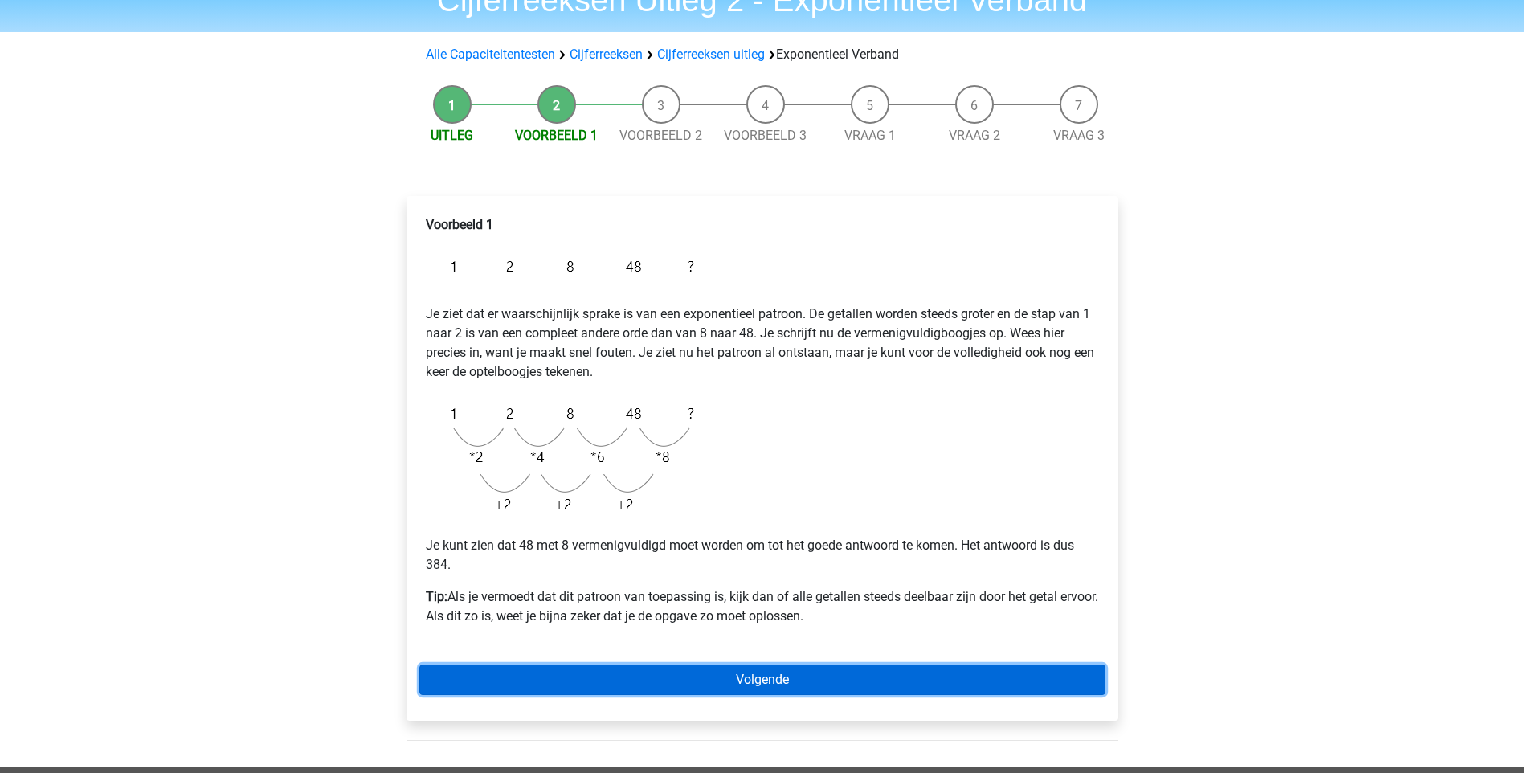
click at [763, 675] on link "Volgende" at bounding box center [762, 679] width 686 height 31
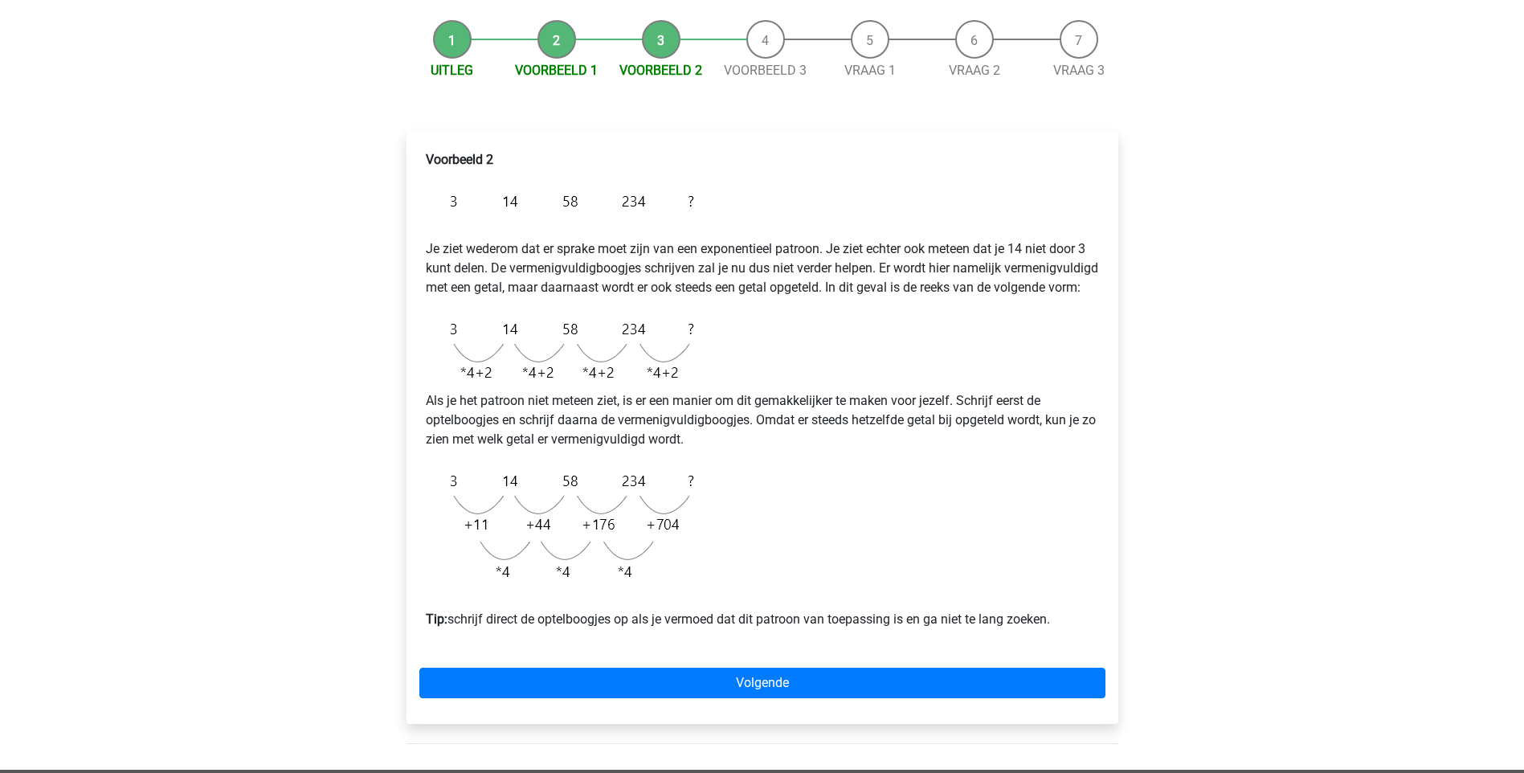
scroll to position [161, 0]
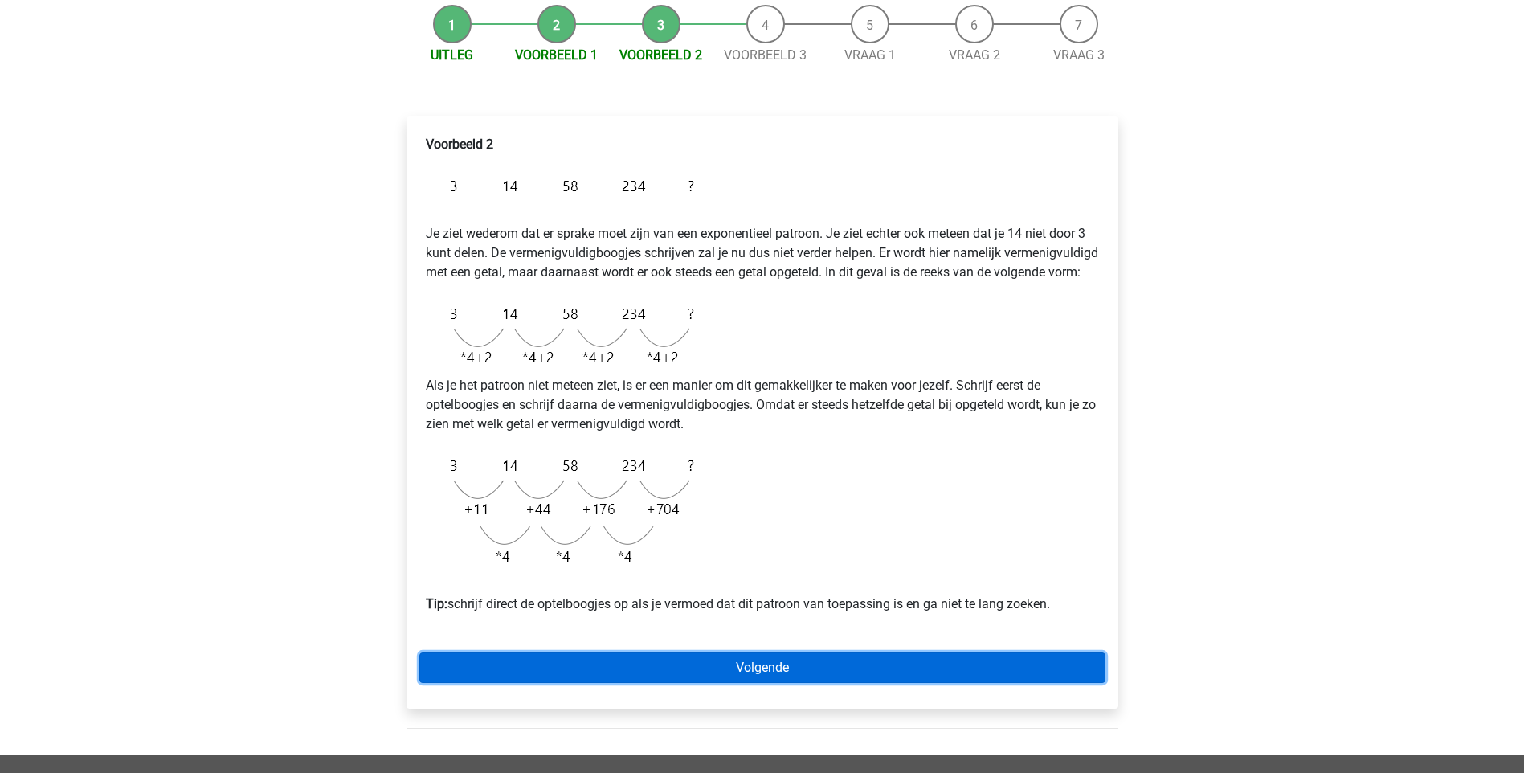
click at [709, 683] on link "Volgende" at bounding box center [762, 667] width 686 height 31
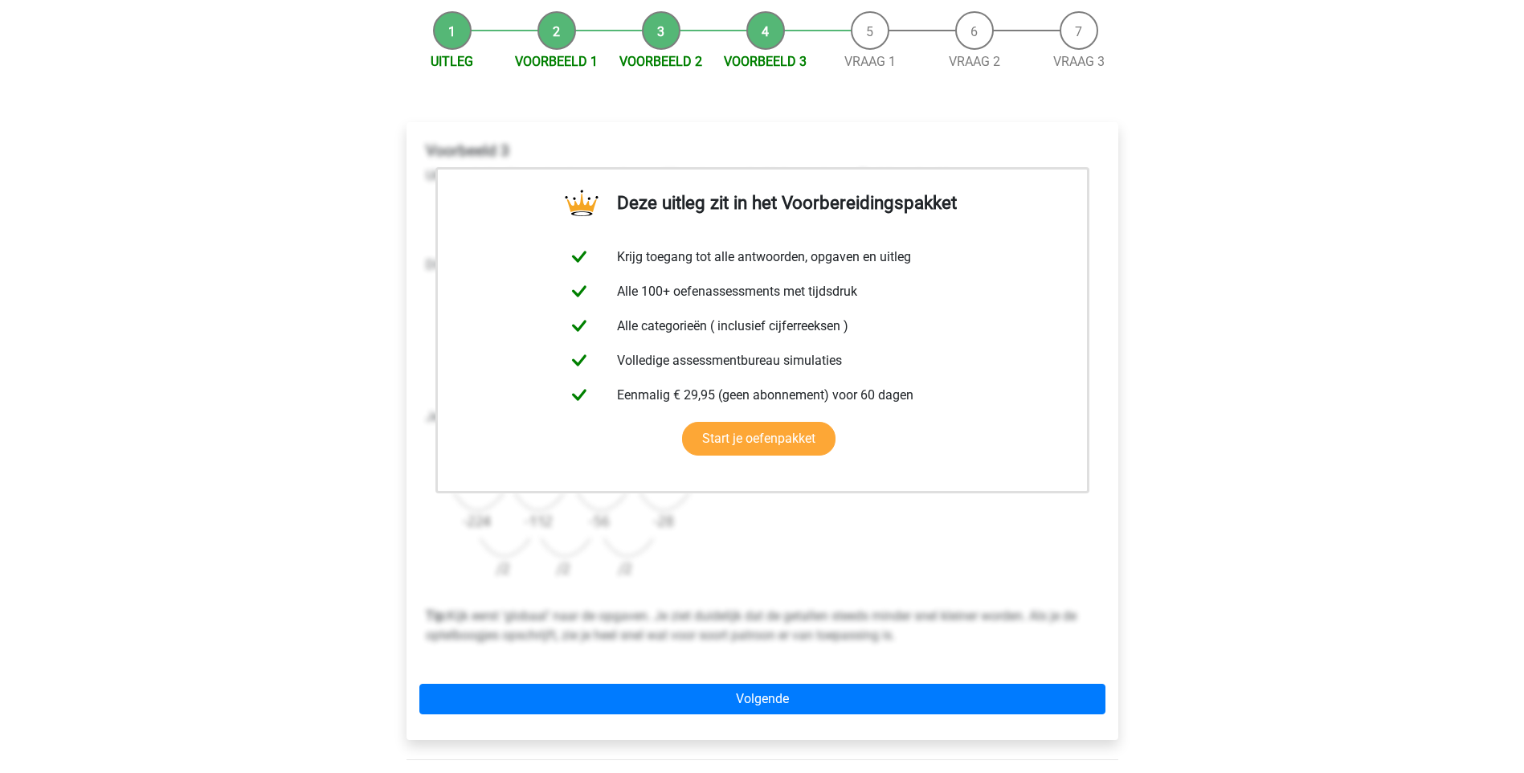
scroll to position [321, 0]
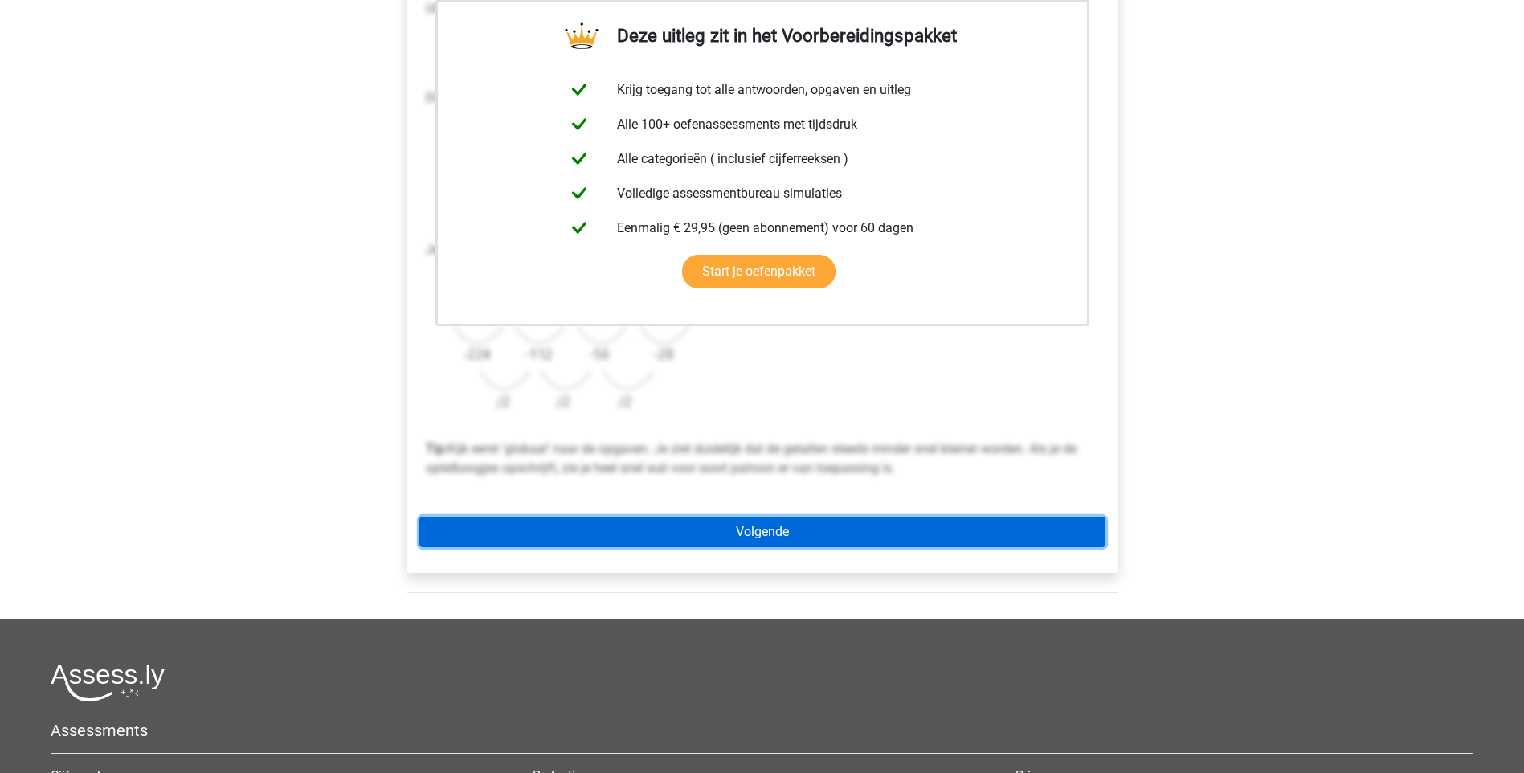
click at [771, 516] on link "Volgende" at bounding box center [762, 531] width 686 height 31
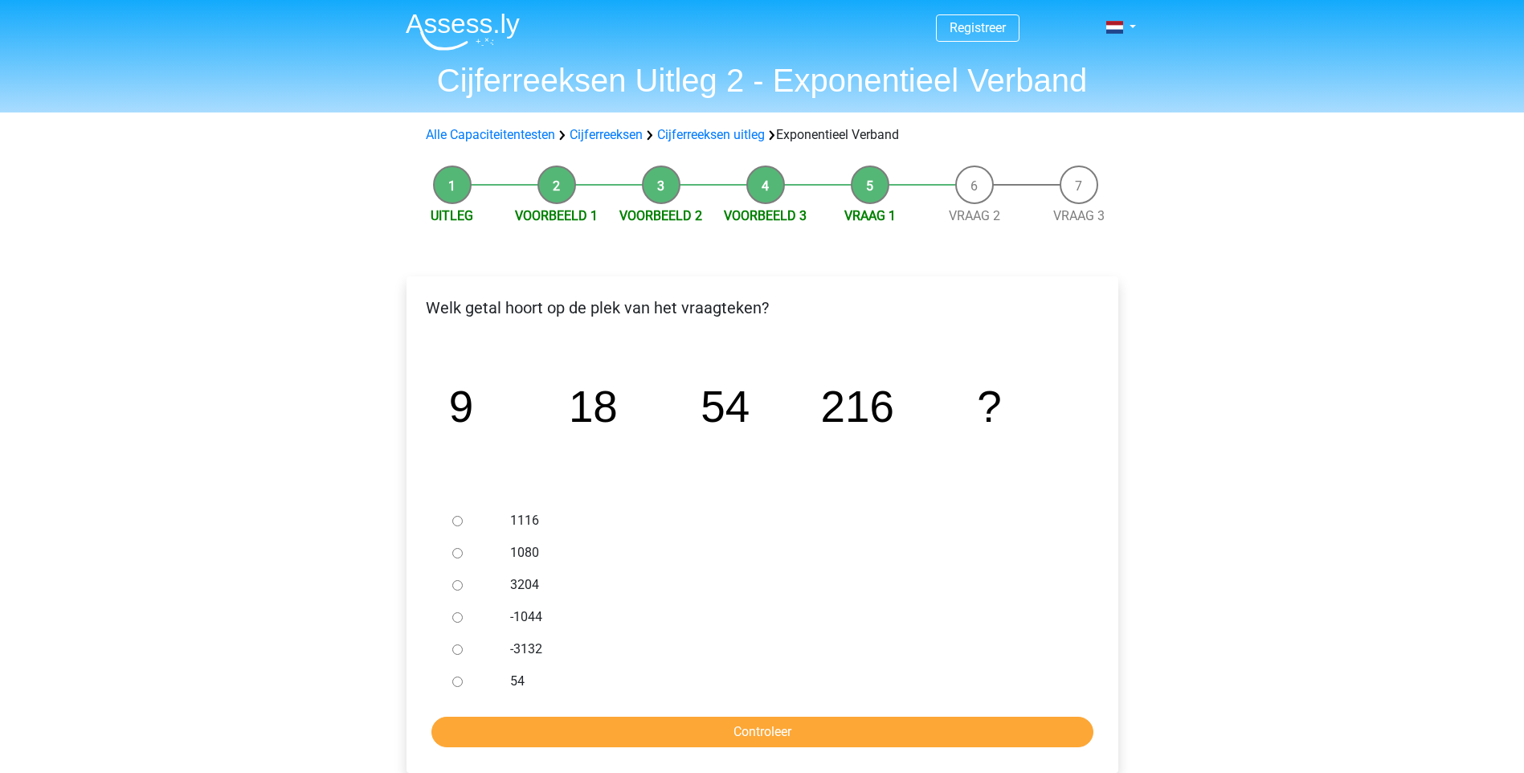
drag, startPoint x: 516, startPoint y: 551, endPoint x: 531, endPoint y: 568, distance: 22.2
click at [516, 555] on label "1080" at bounding box center [788, 552] width 556 height 19
click at [463, 555] on input "1080" at bounding box center [457, 553] width 10 height 10
radio input "true"
click at [753, 717] on input "Controleer" at bounding box center [762, 731] width 662 height 31
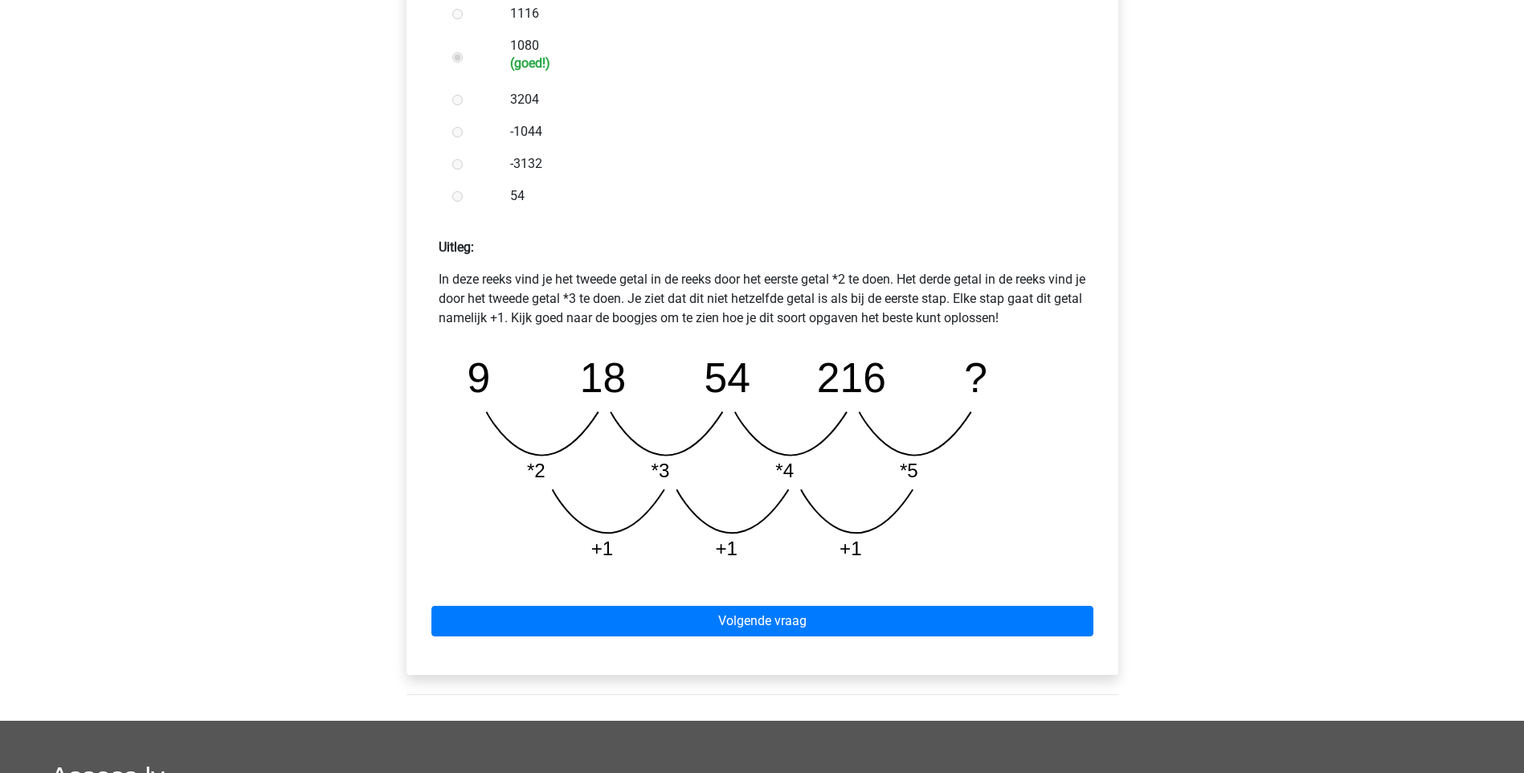
scroll to position [643, 0]
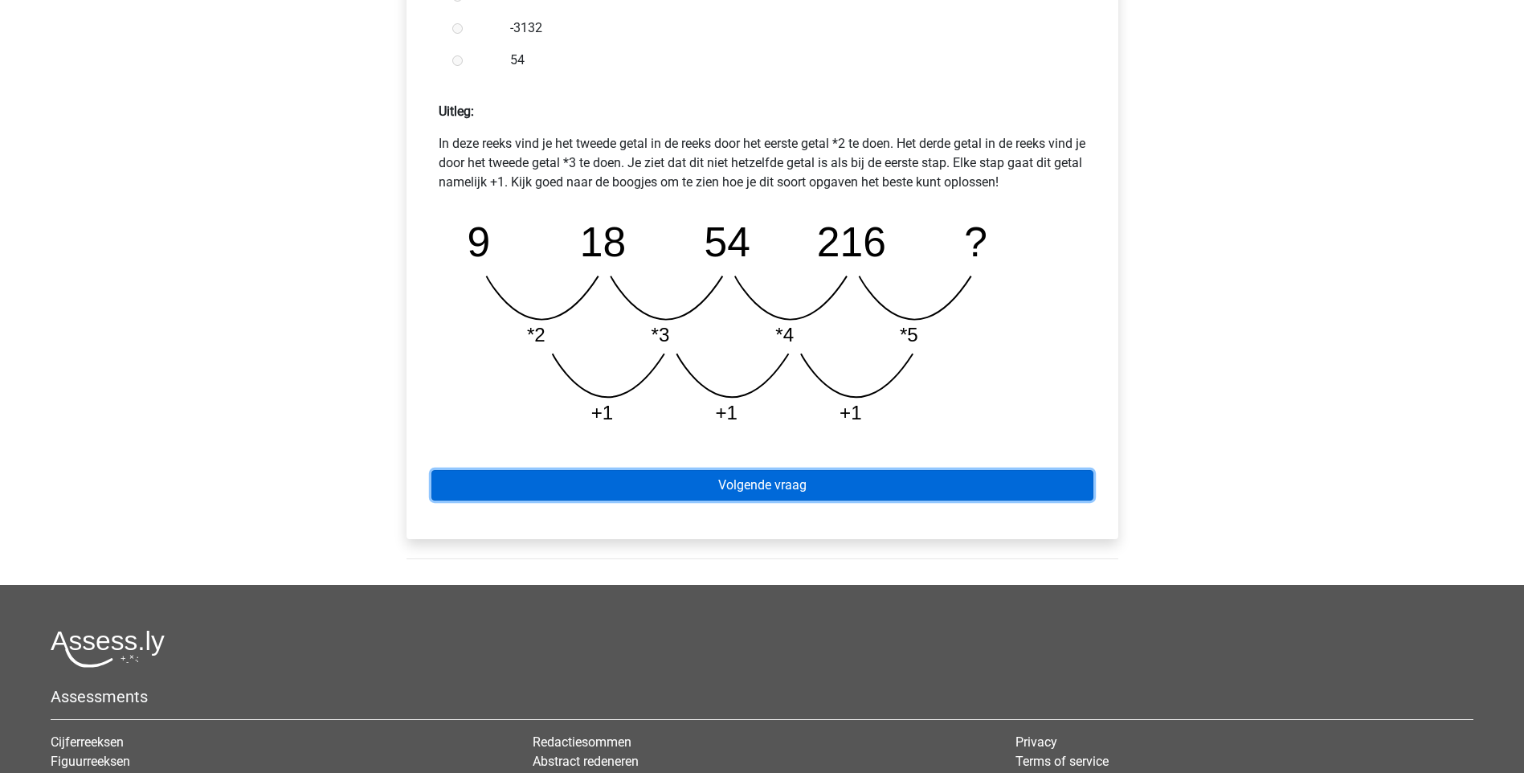
click at [809, 480] on link "Volgende vraag" at bounding box center [762, 485] width 662 height 31
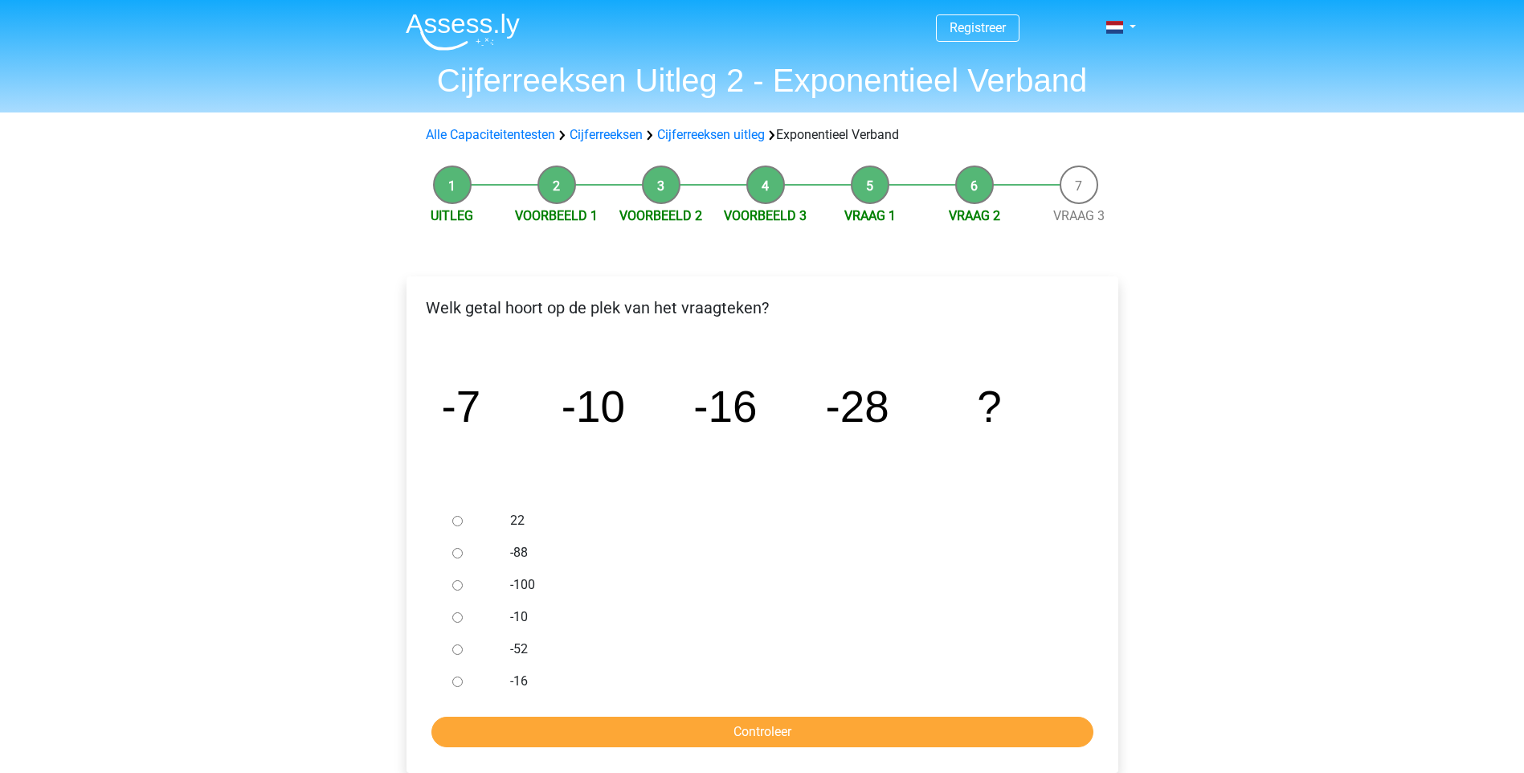
click at [512, 653] on label "-52" at bounding box center [788, 648] width 556 height 19
click at [463, 653] on input "-52" at bounding box center [457, 649] width 10 height 10
radio input "true"
click at [688, 732] on input "Controleer" at bounding box center [762, 731] width 662 height 31
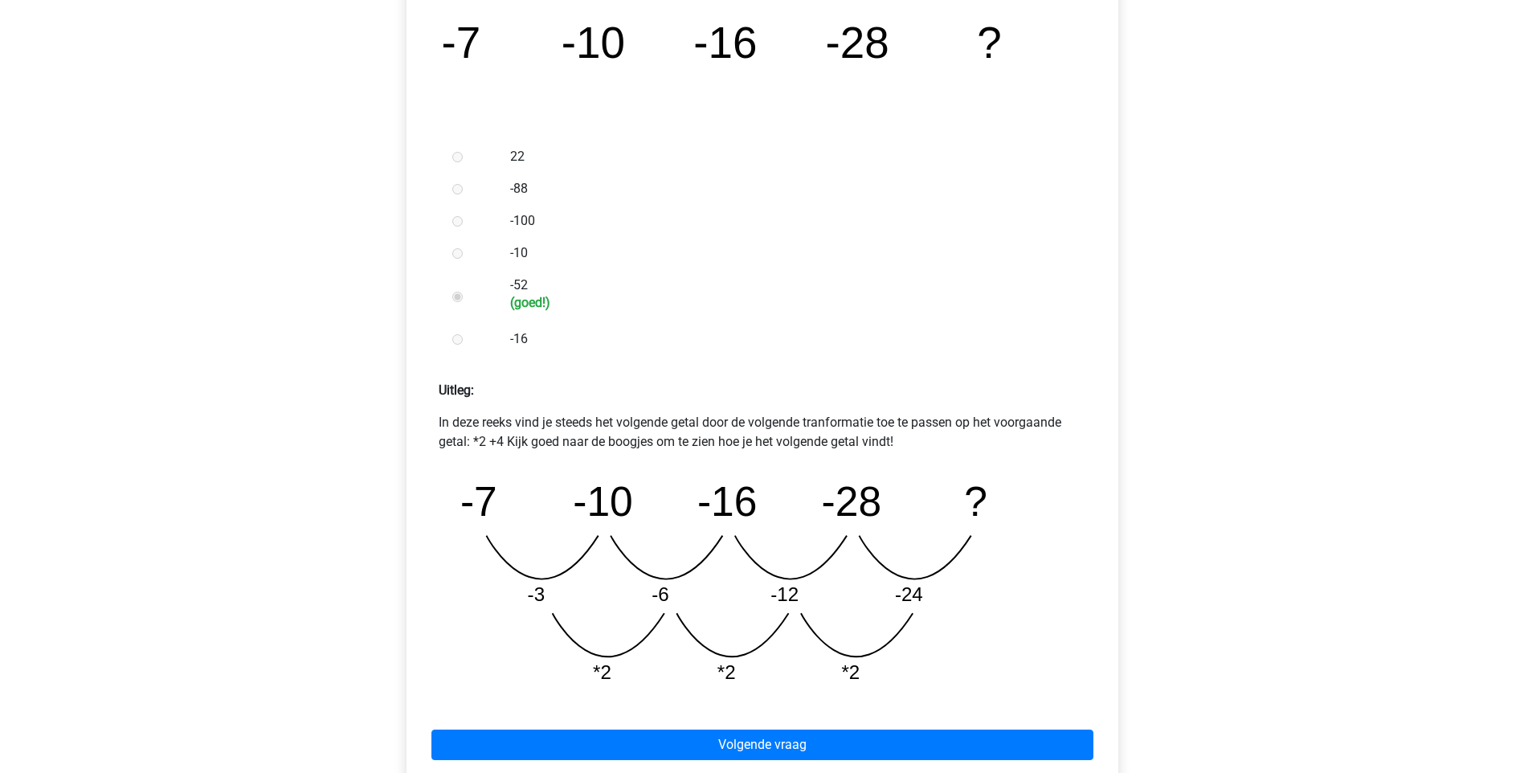
scroll to position [482, 0]
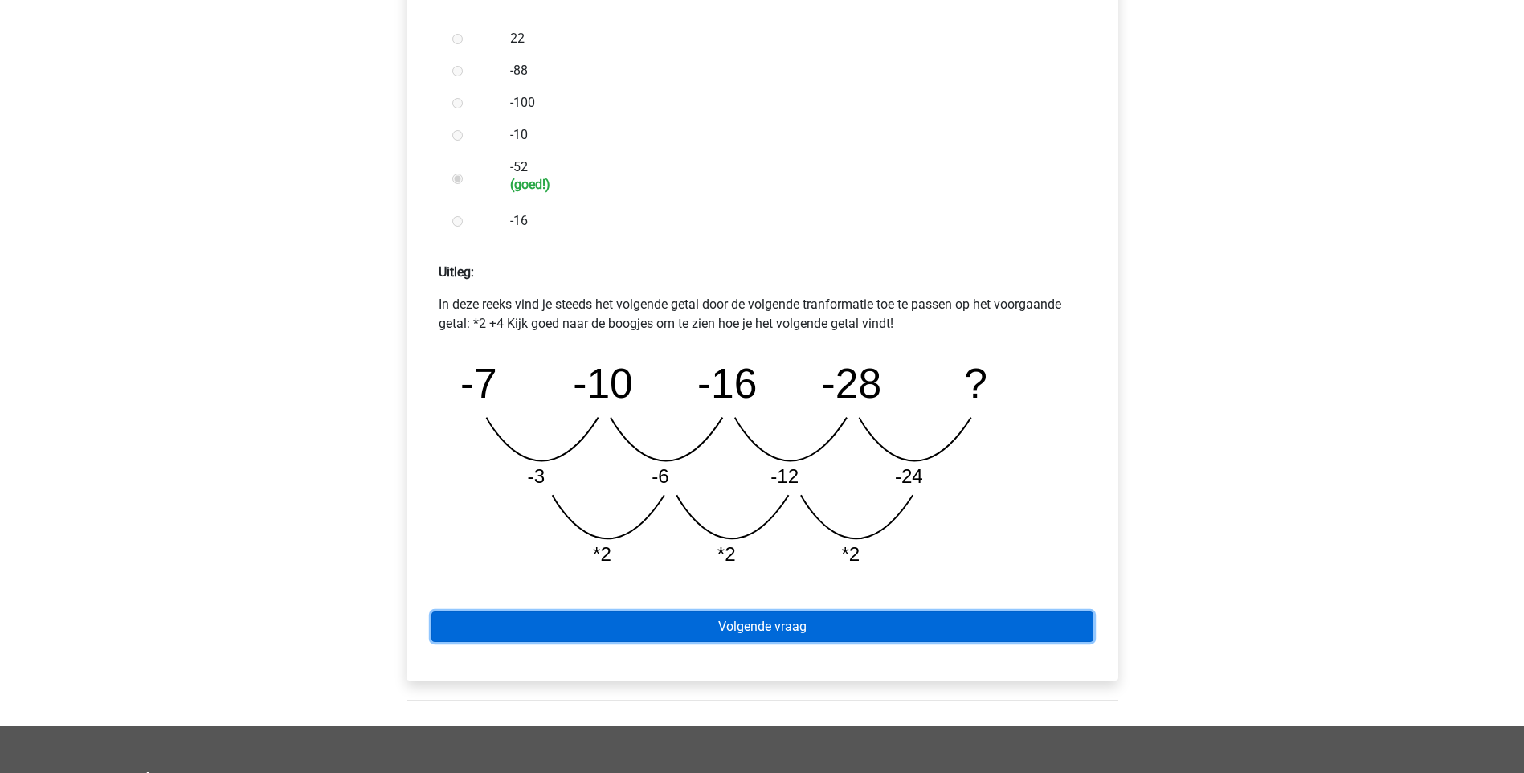
click at [791, 612] on link "Volgende vraag" at bounding box center [762, 626] width 662 height 31
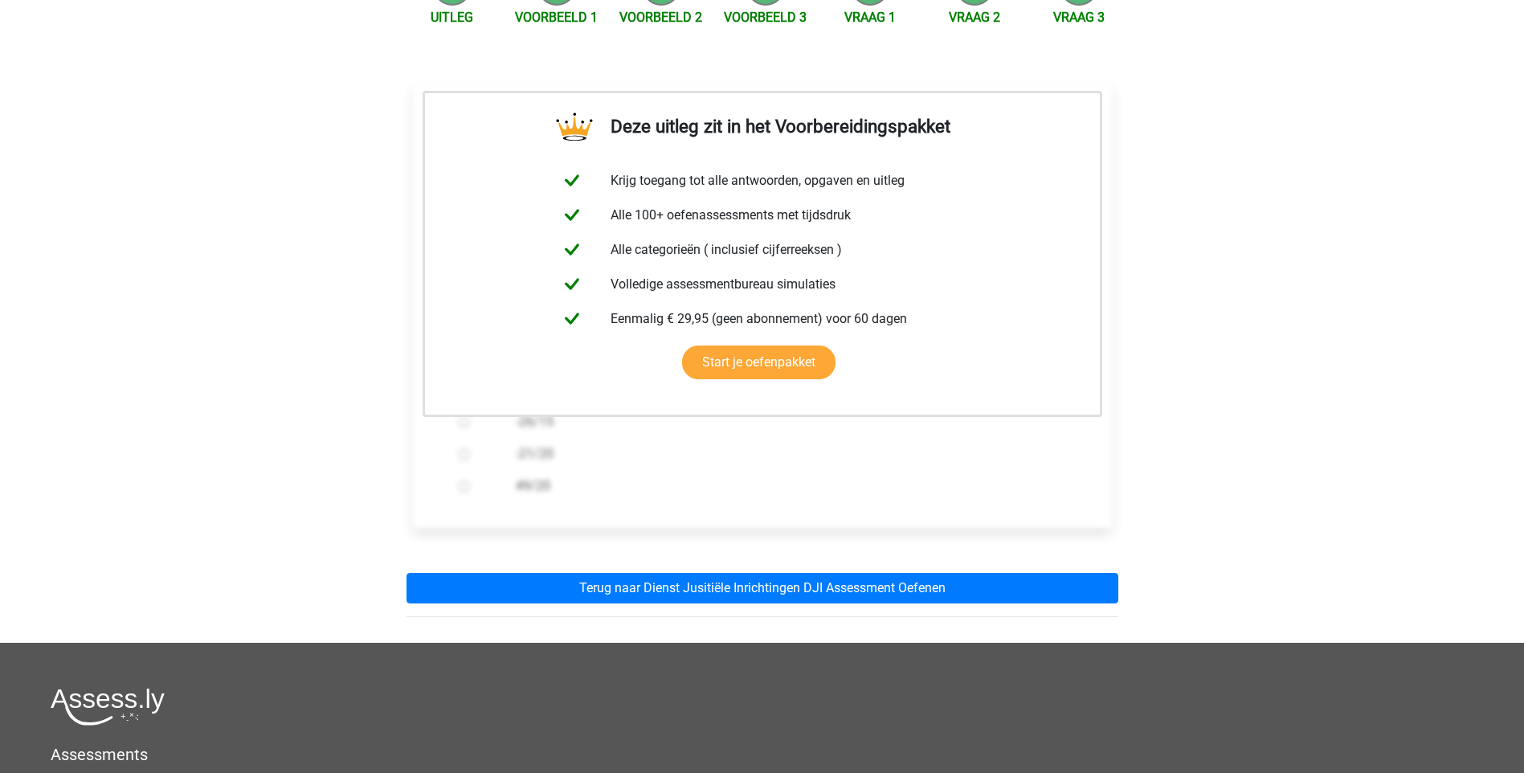
scroll to position [161, 0]
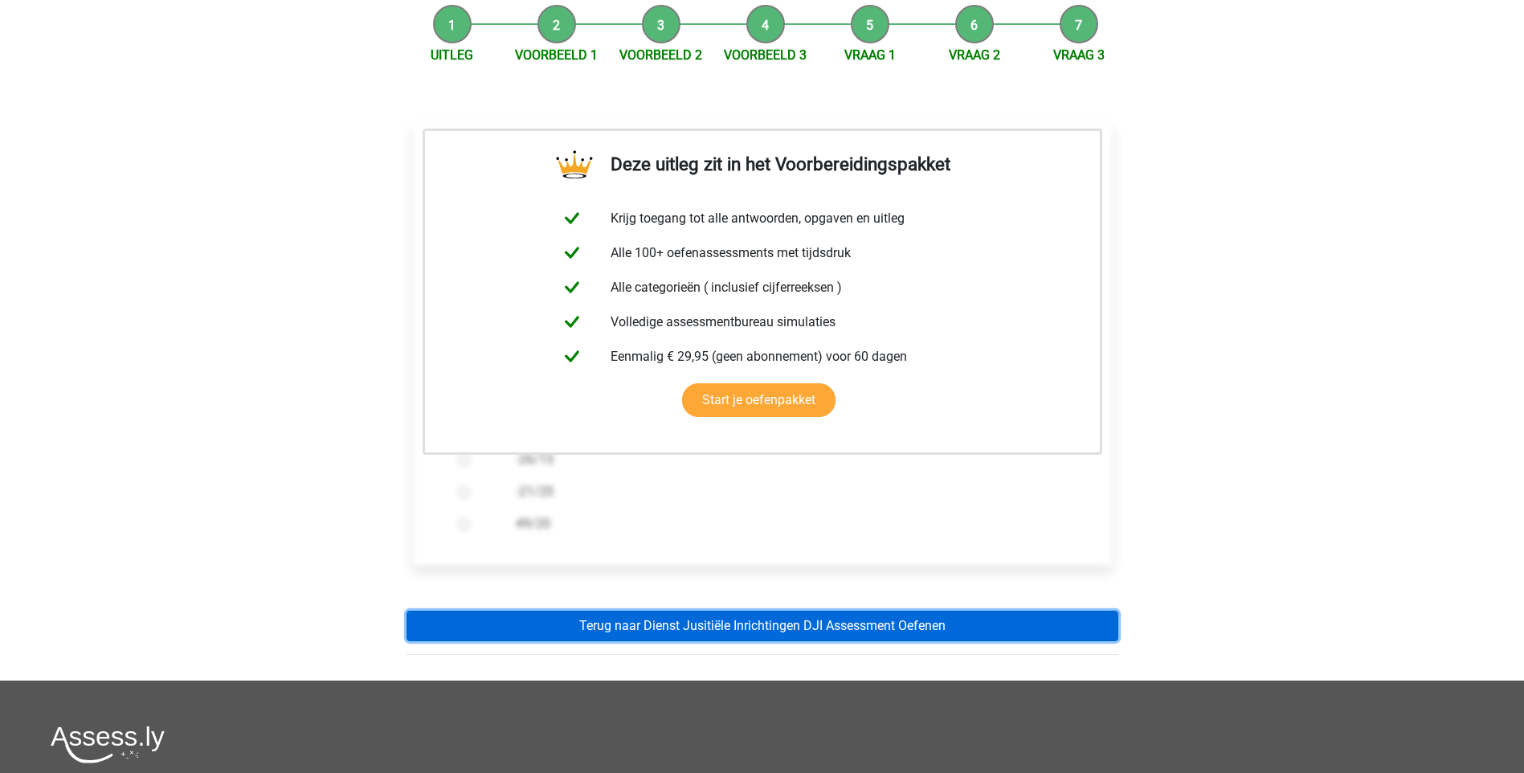
click at [791, 622] on link "Terug naar Dienst Jusitiële Inrichtingen DJI Assessment Oefenen" at bounding box center [762, 625] width 712 height 31
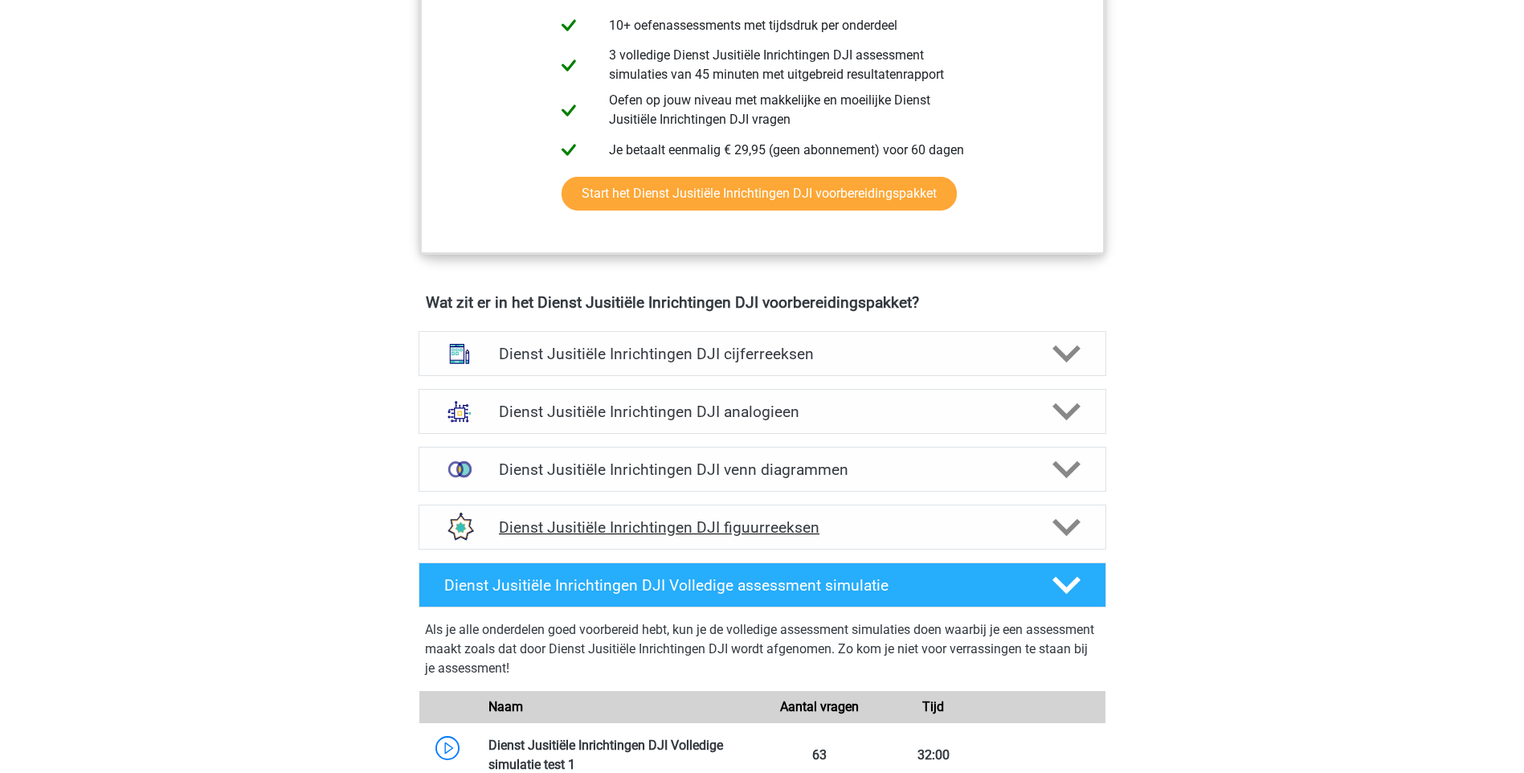
scroll to position [964, 0]
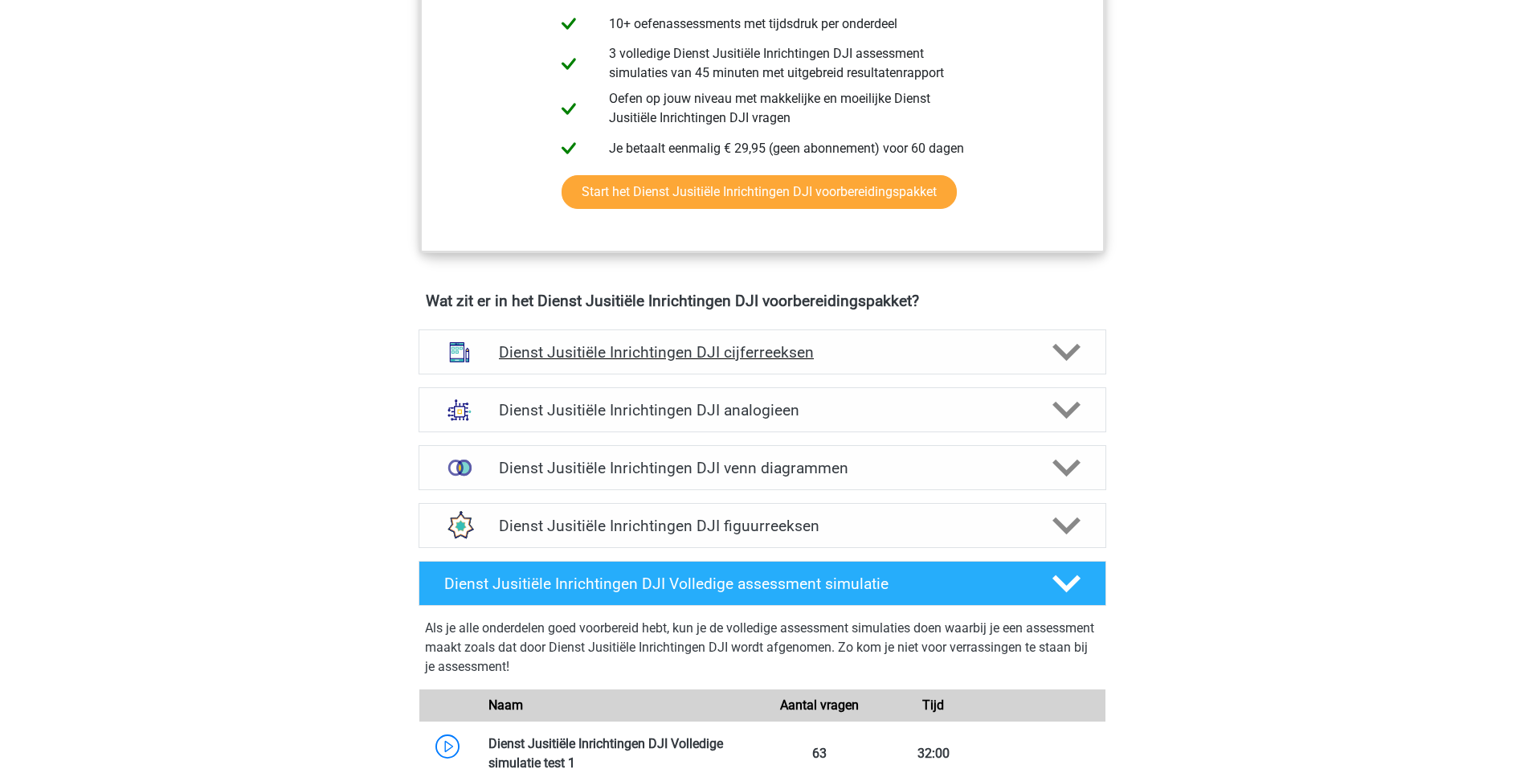
click at [1057, 361] on icon at bounding box center [1066, 352] width 28 height 28
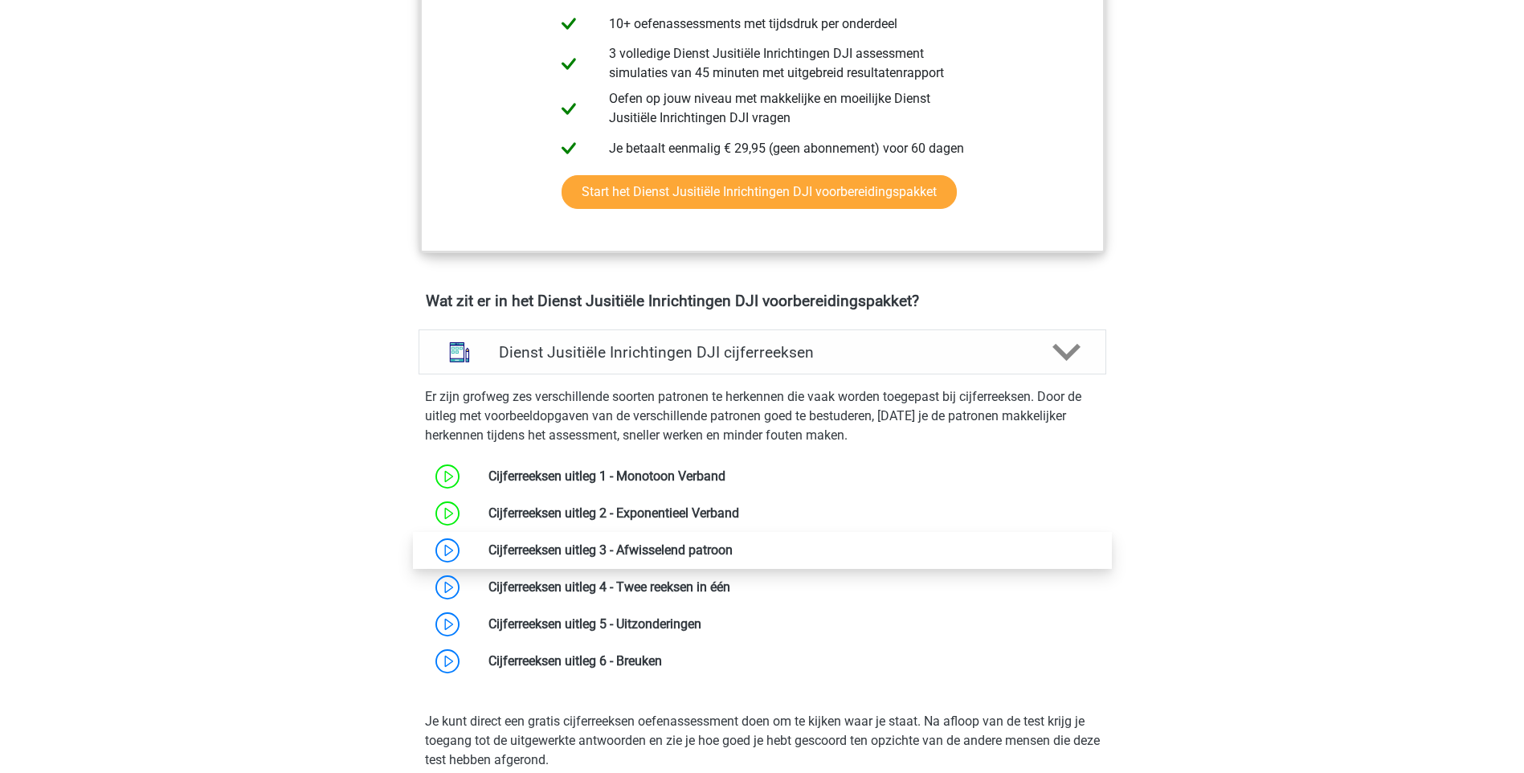
click at [732, 554] on link at bounding box center [732, 549] width 0 height 15
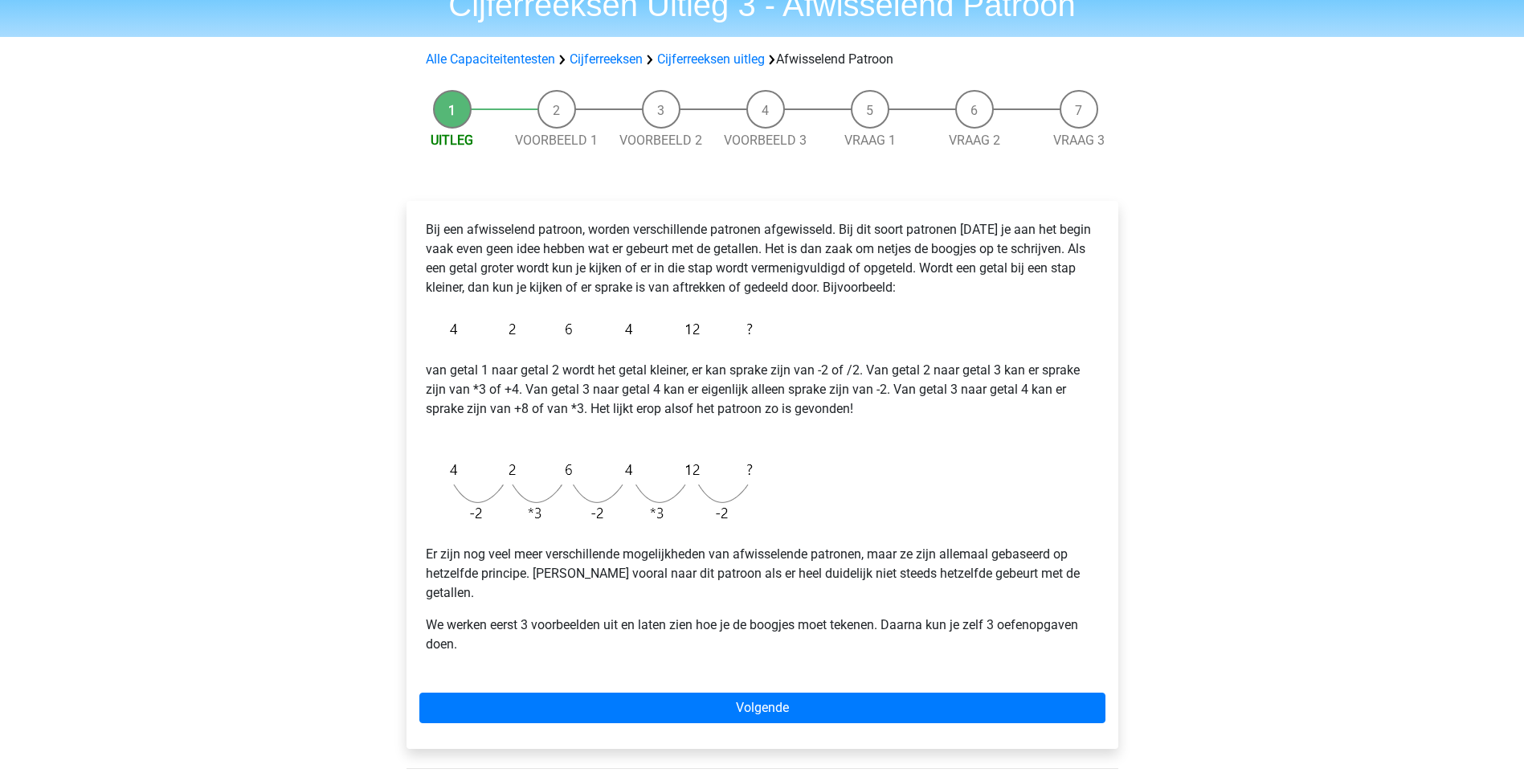
scroll to position [161, 0]
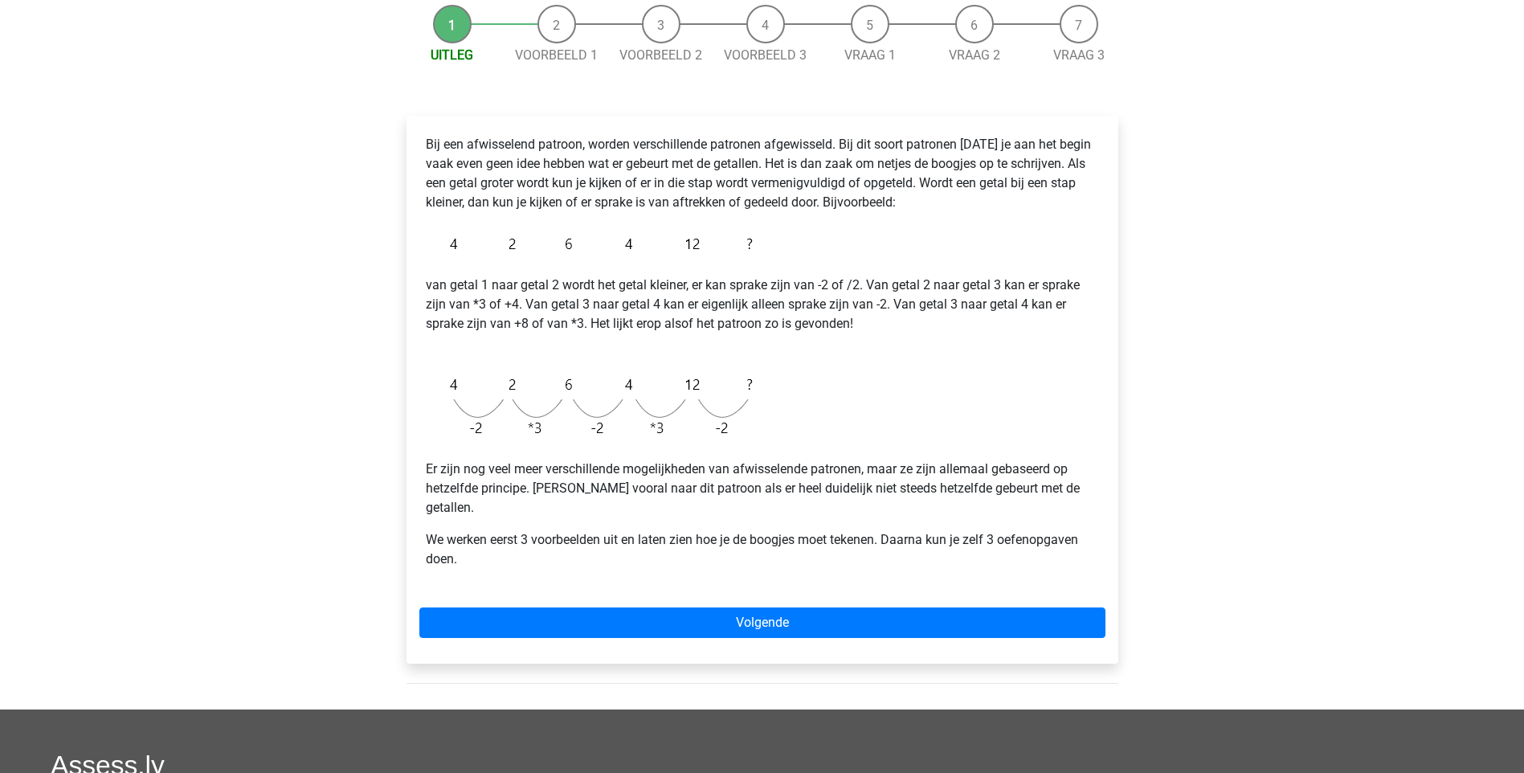
click at [775, 576] on div "Bij een afwisselend patroon, worden verschillende patronen afgewisseld. Bij dit…" at bounding box center [762, 390] width 712 height 548
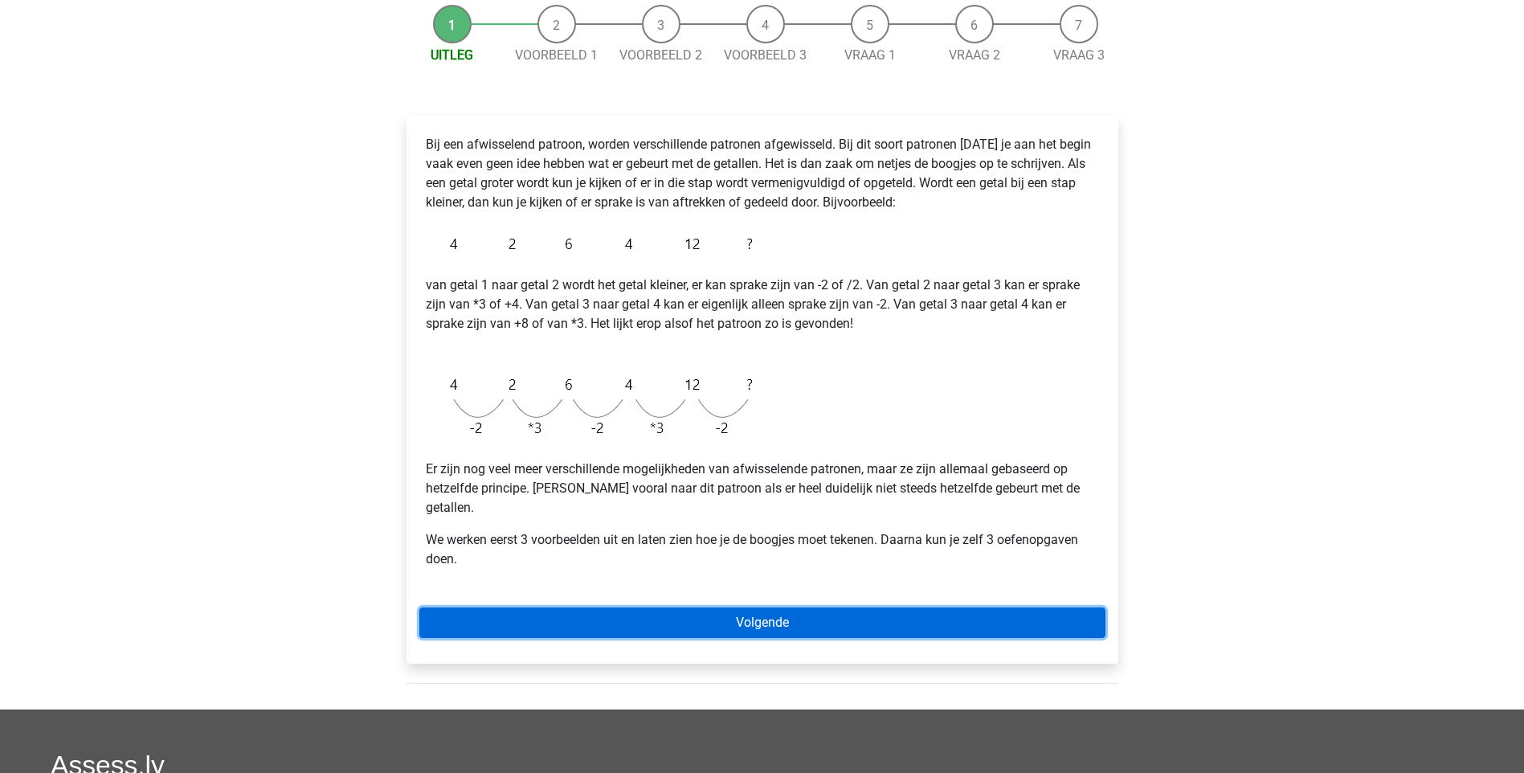
click at [766, 607] on link "Volgende" at bounding box center [762, 622] width 686 height 31
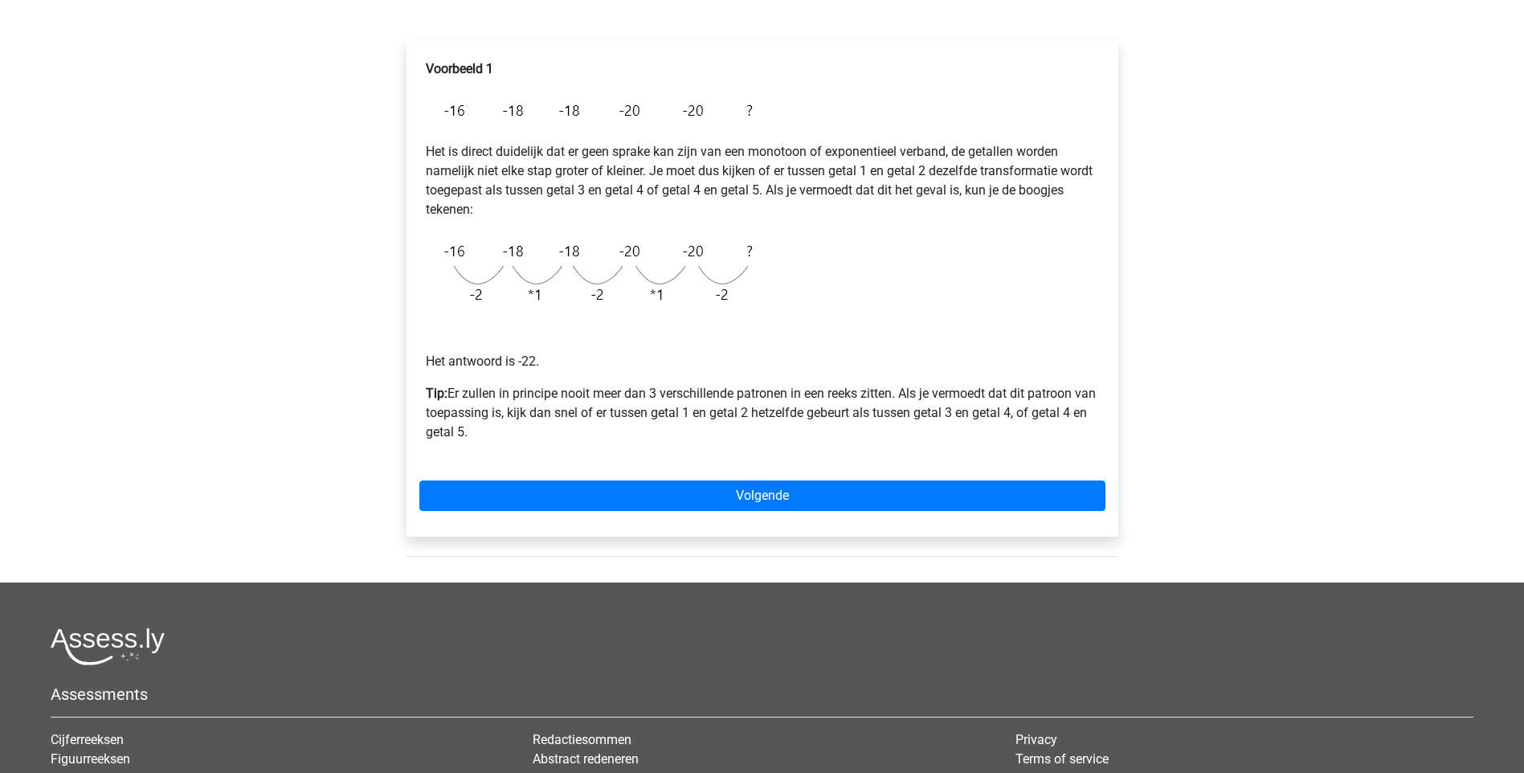
scroll to position [241, 0]
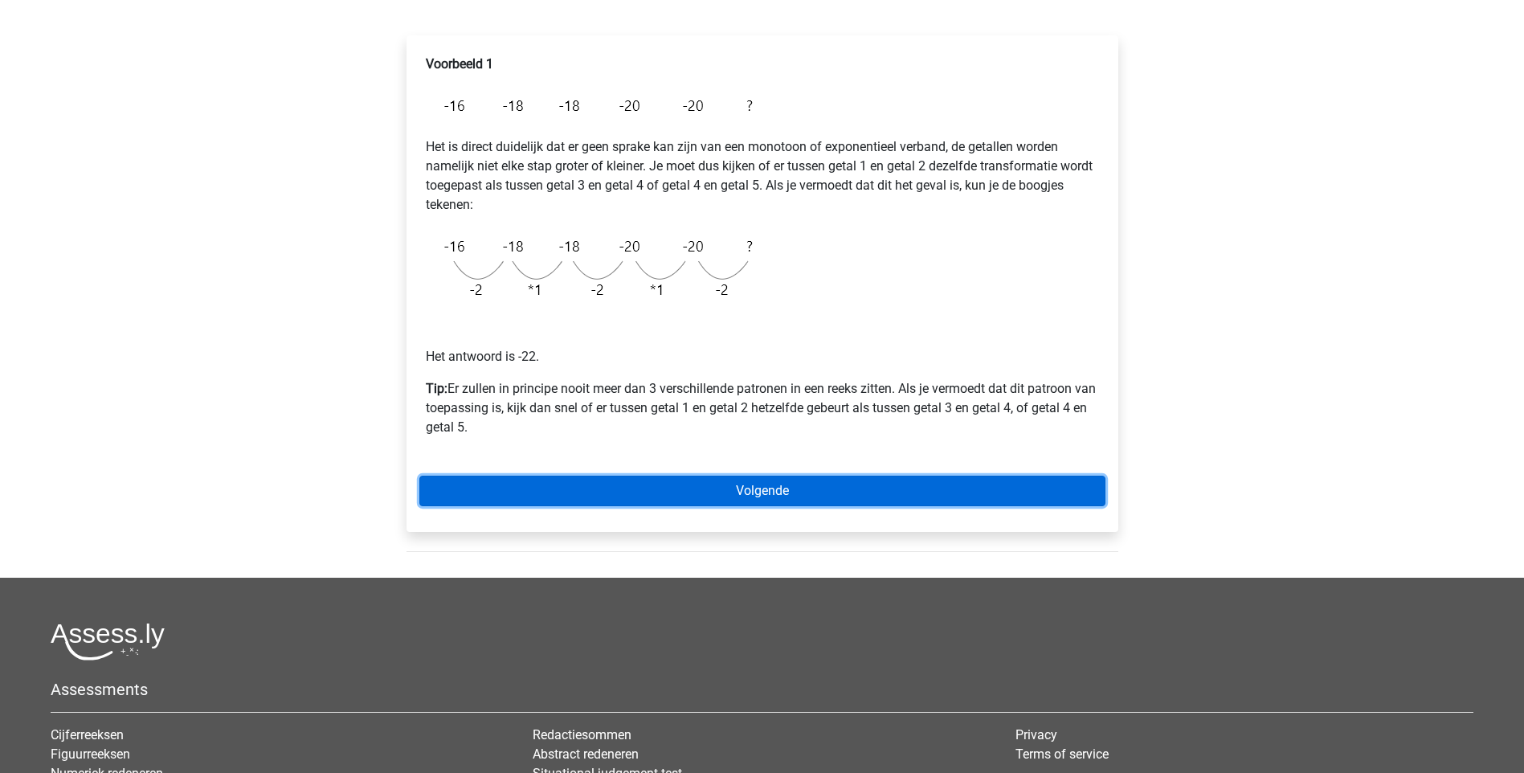
click at [791, 481] on link "Volgende" at bounding box center [762, 490] width 686 height 31
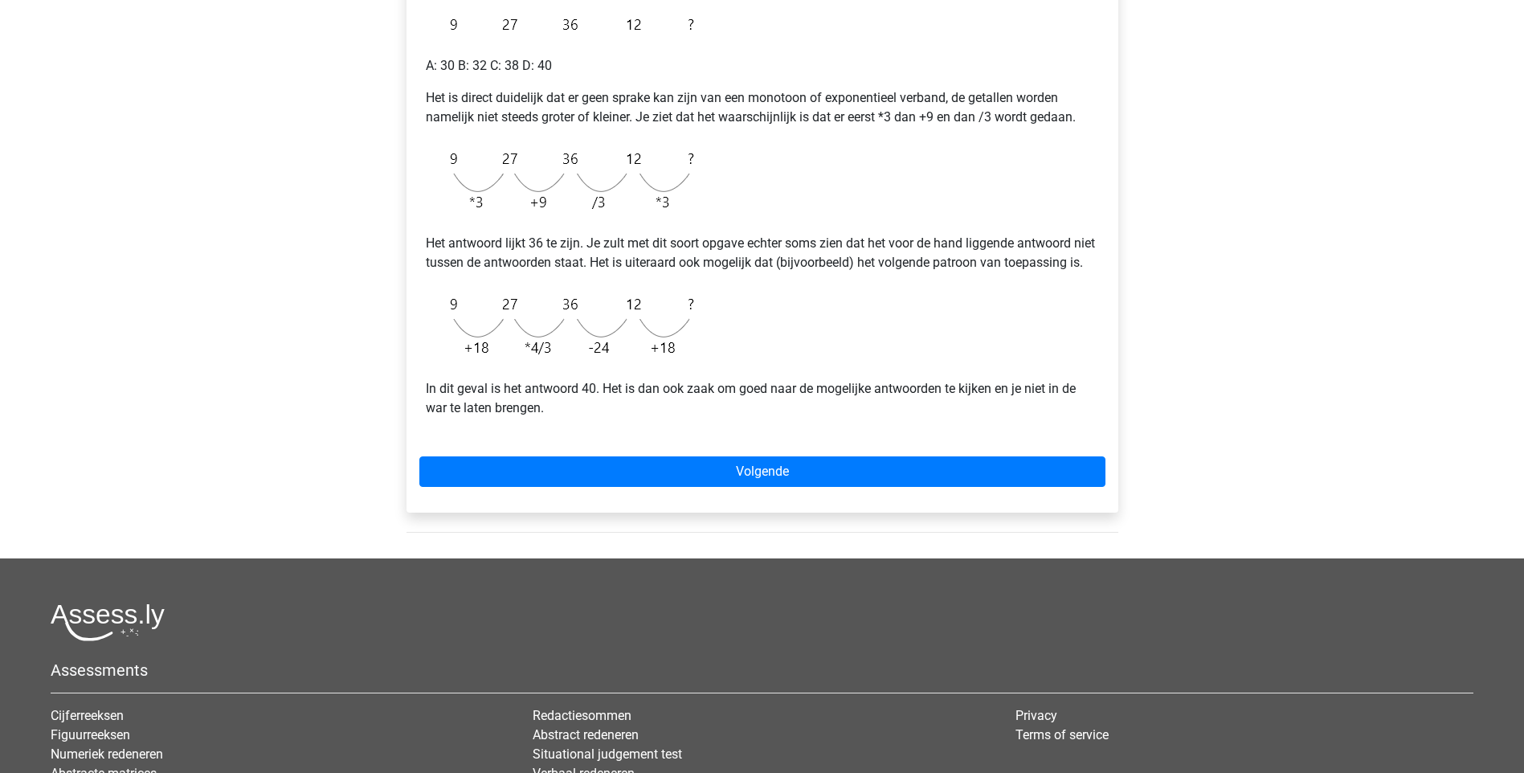
scroll to position [321, 0]
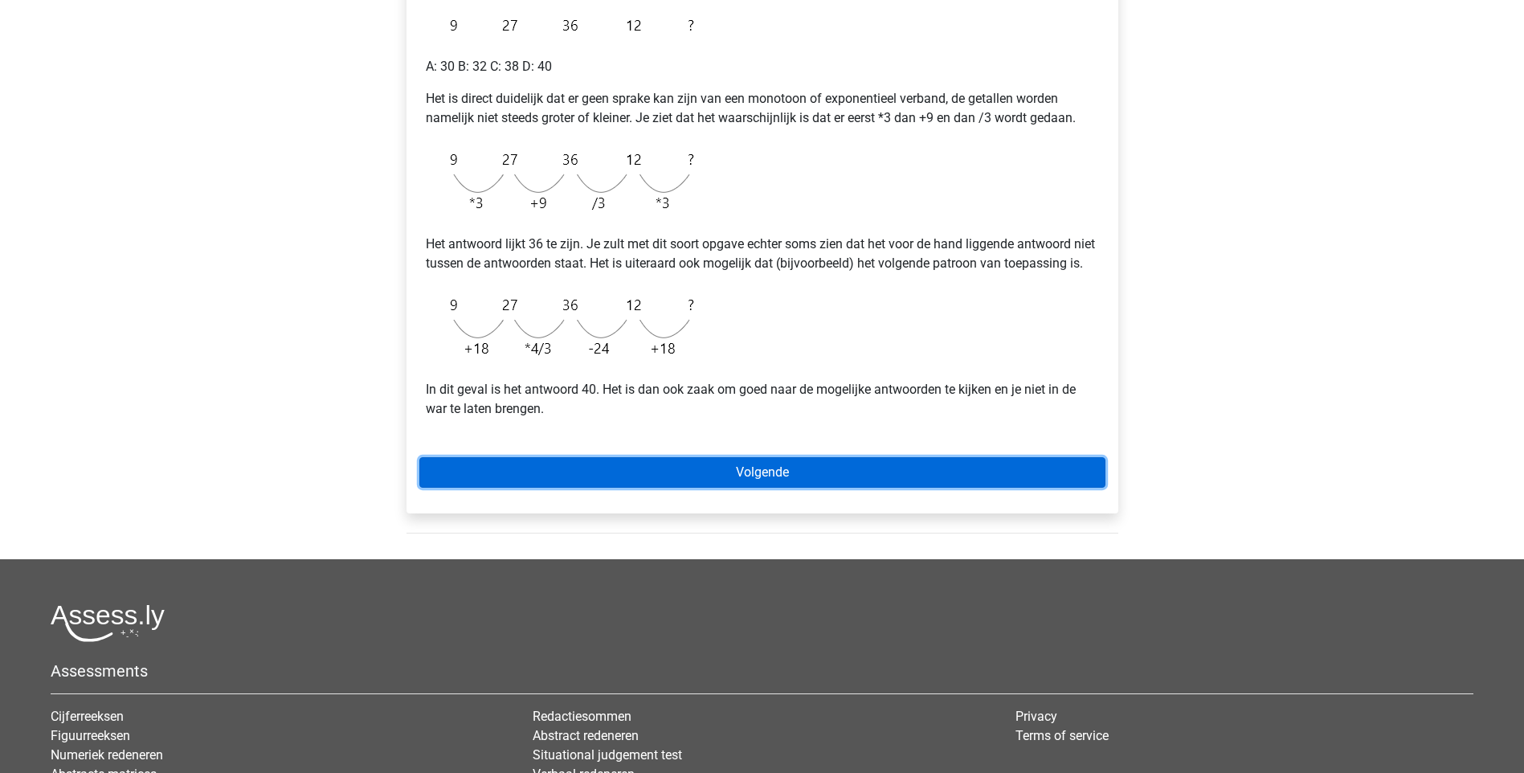
click at [761, 488] on link "Volgende" at bounding box center [762, 472] width 686 height 31
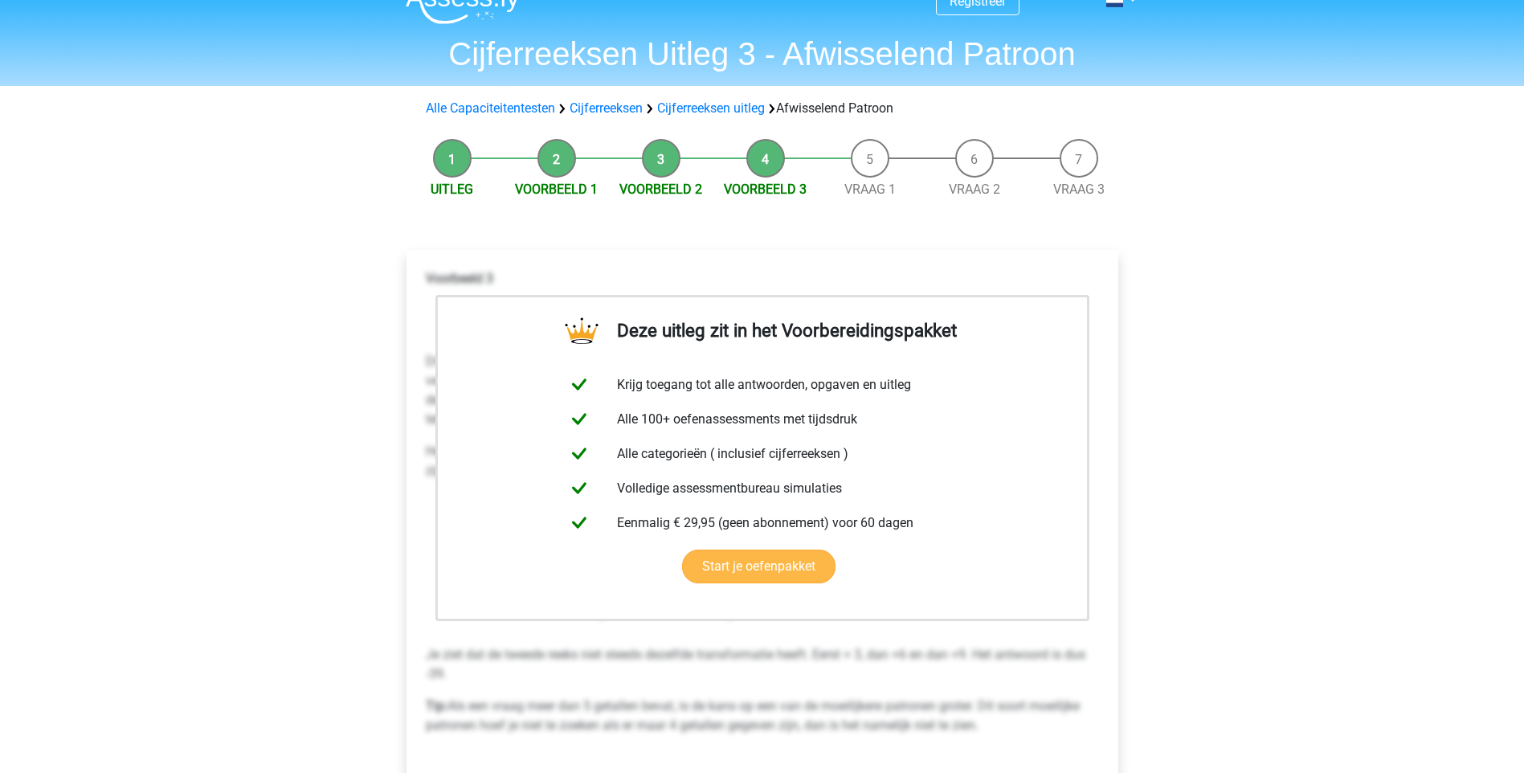
scroll to position [241, 0]
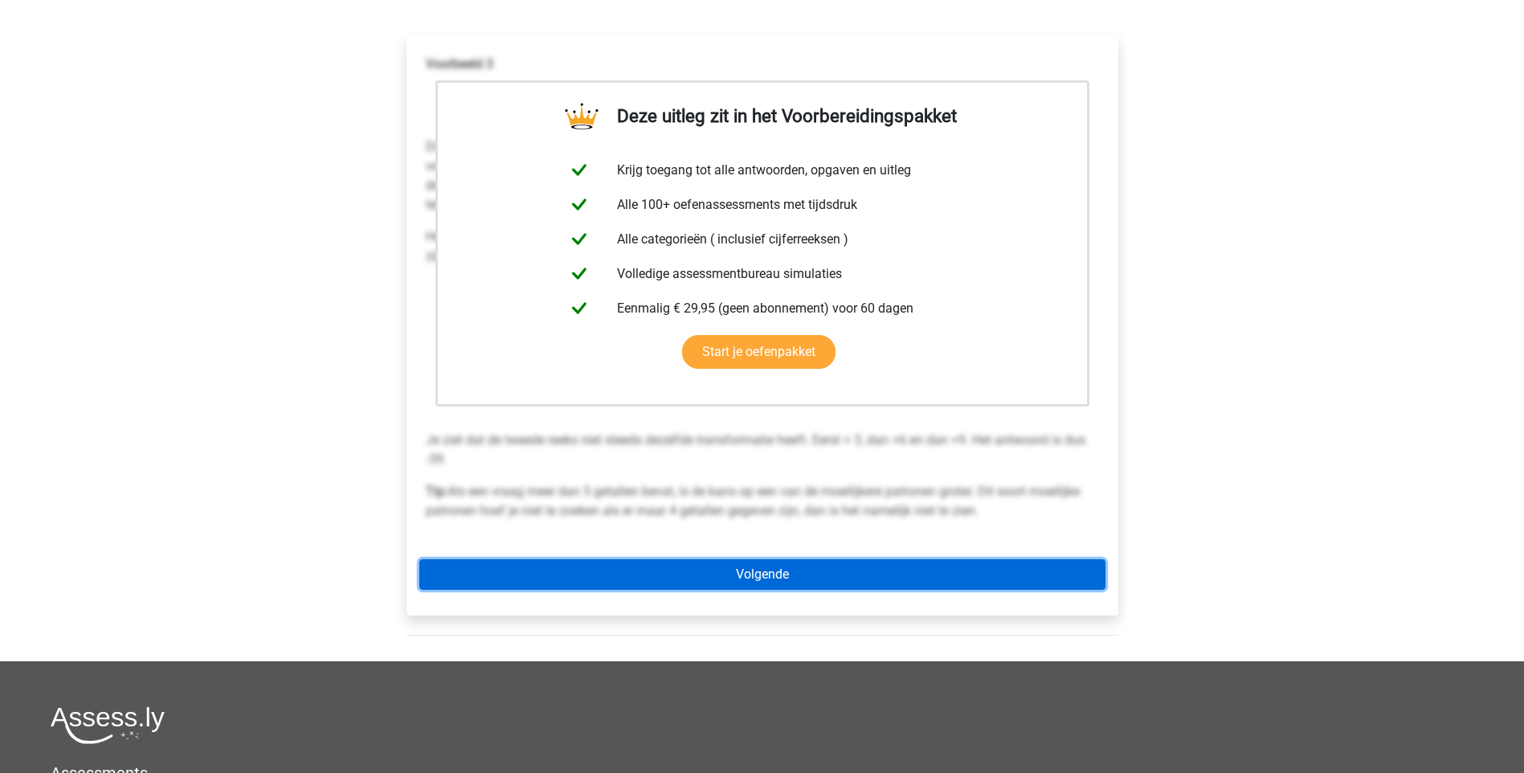
click at [823, 577] on link "Volgende" at bounding box center [762, 574] width 686 height 31
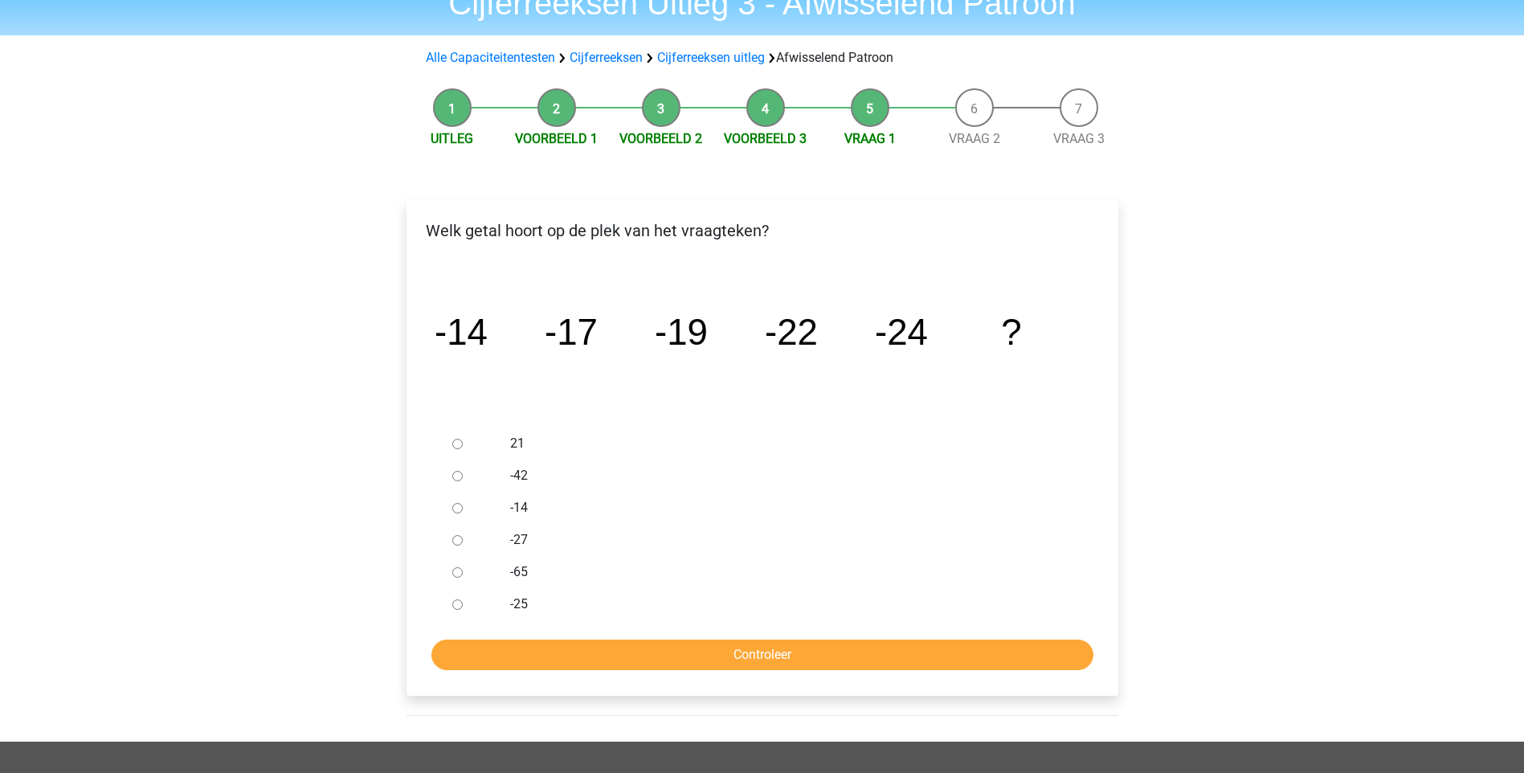
scroll to position [161, 0]
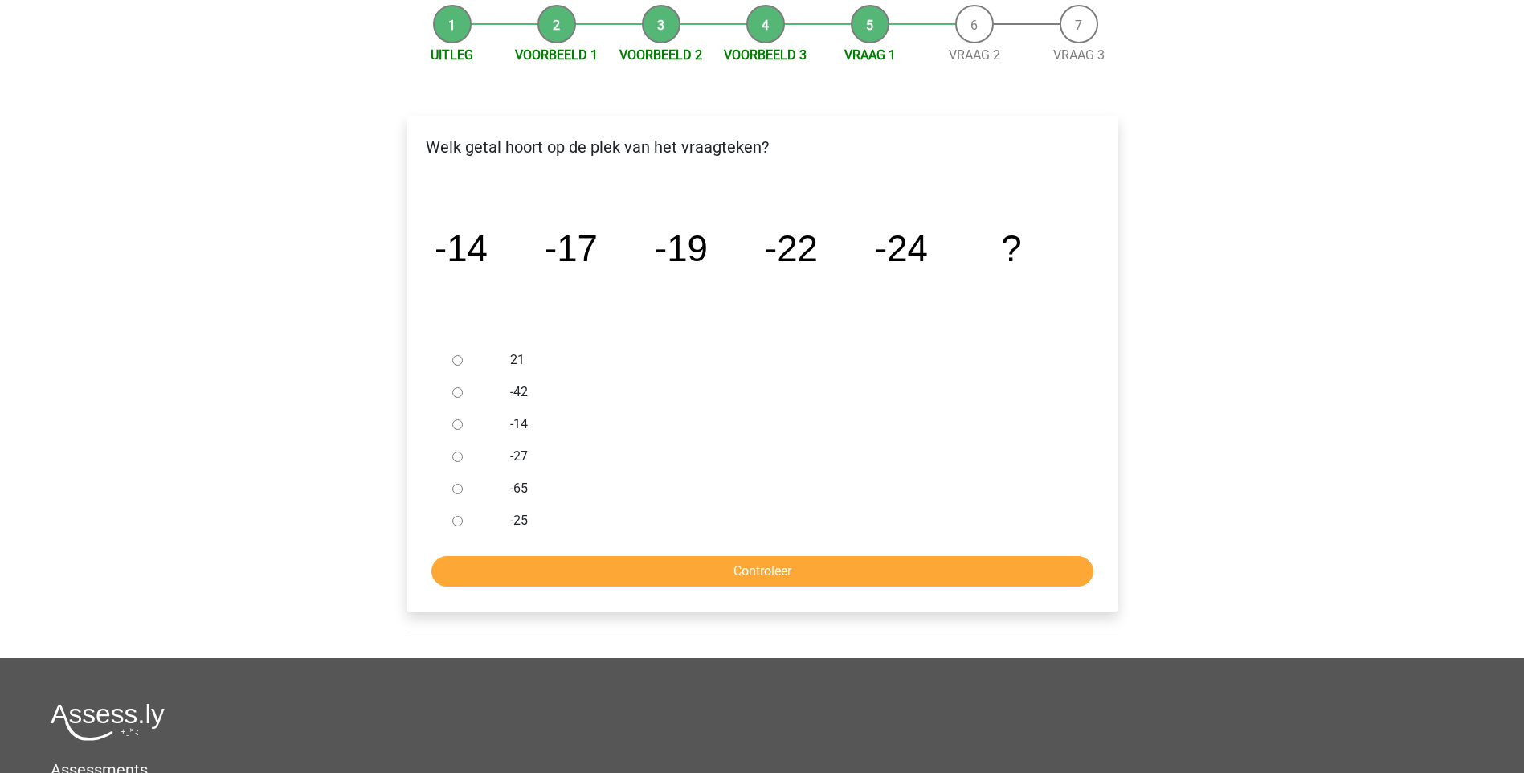
click at [460, 457] on input "-27" at bounding box center [457, 456] width 10 height 10
radio input "true"
click at [743, 578] on input "Controleer" at bounding box center [762, 571] width 662 height 31
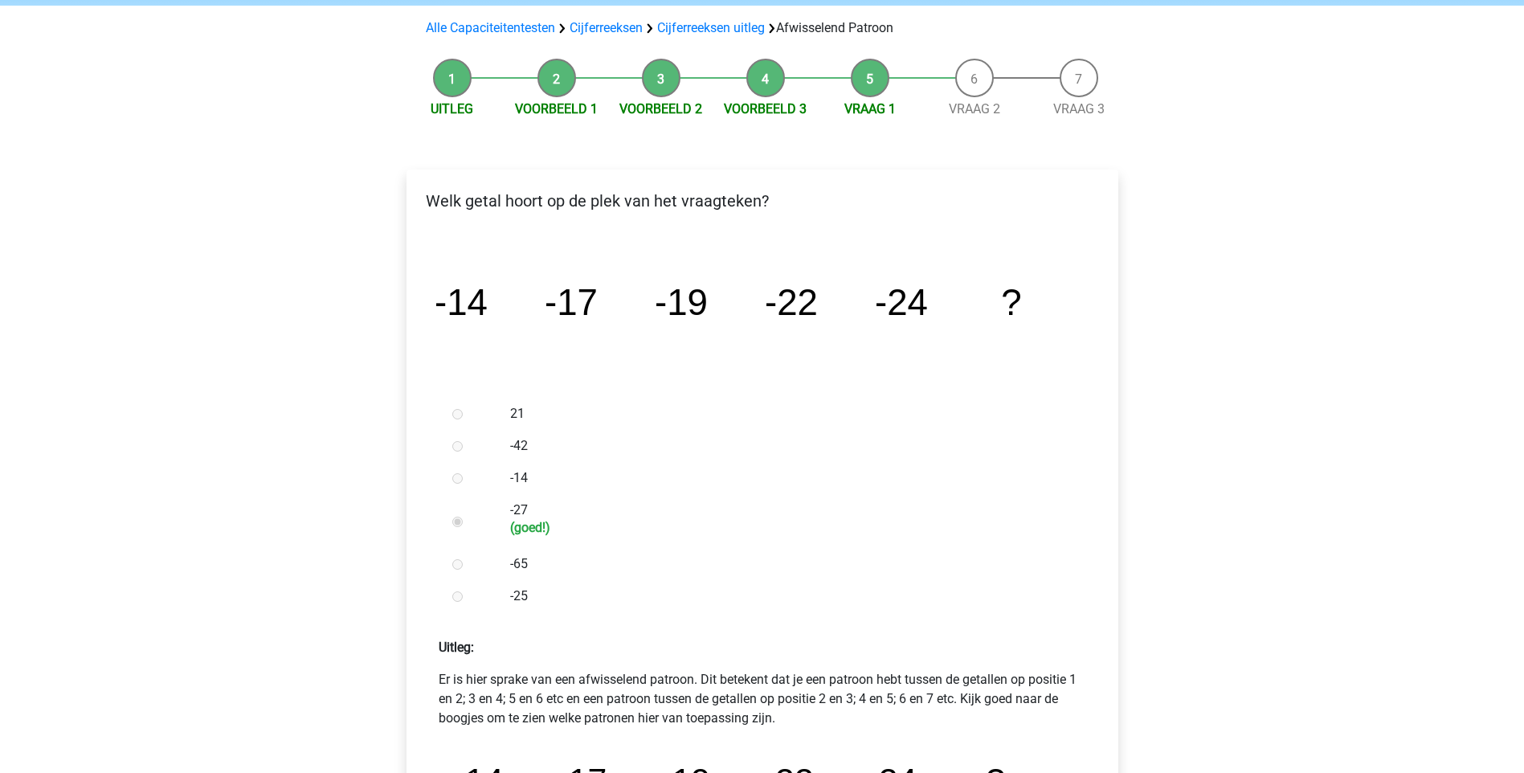
scroll to position [321, 0]
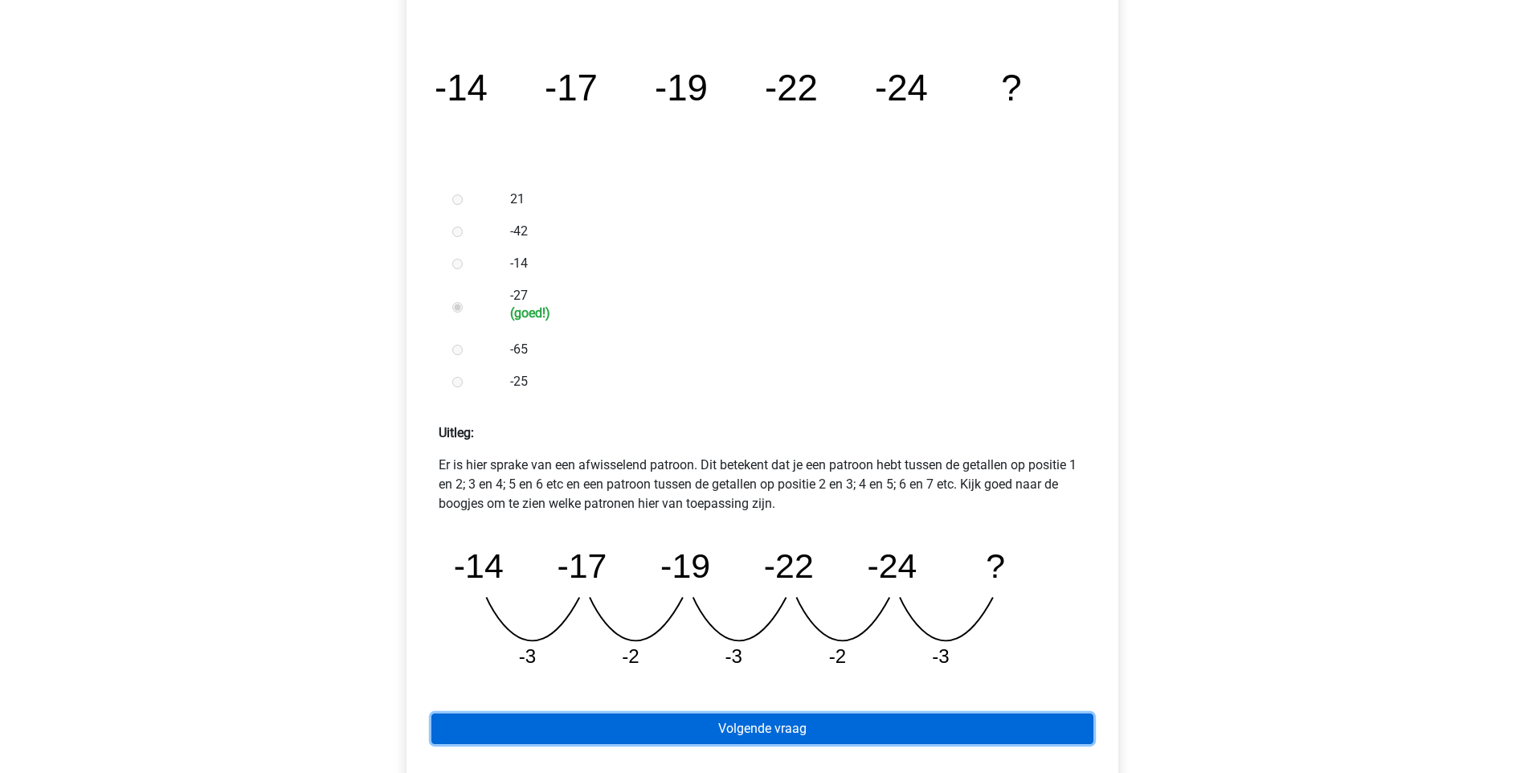
click at [769, 736] on link "Volgende vraag" at bounding box center [762, 728] width 662 height 31
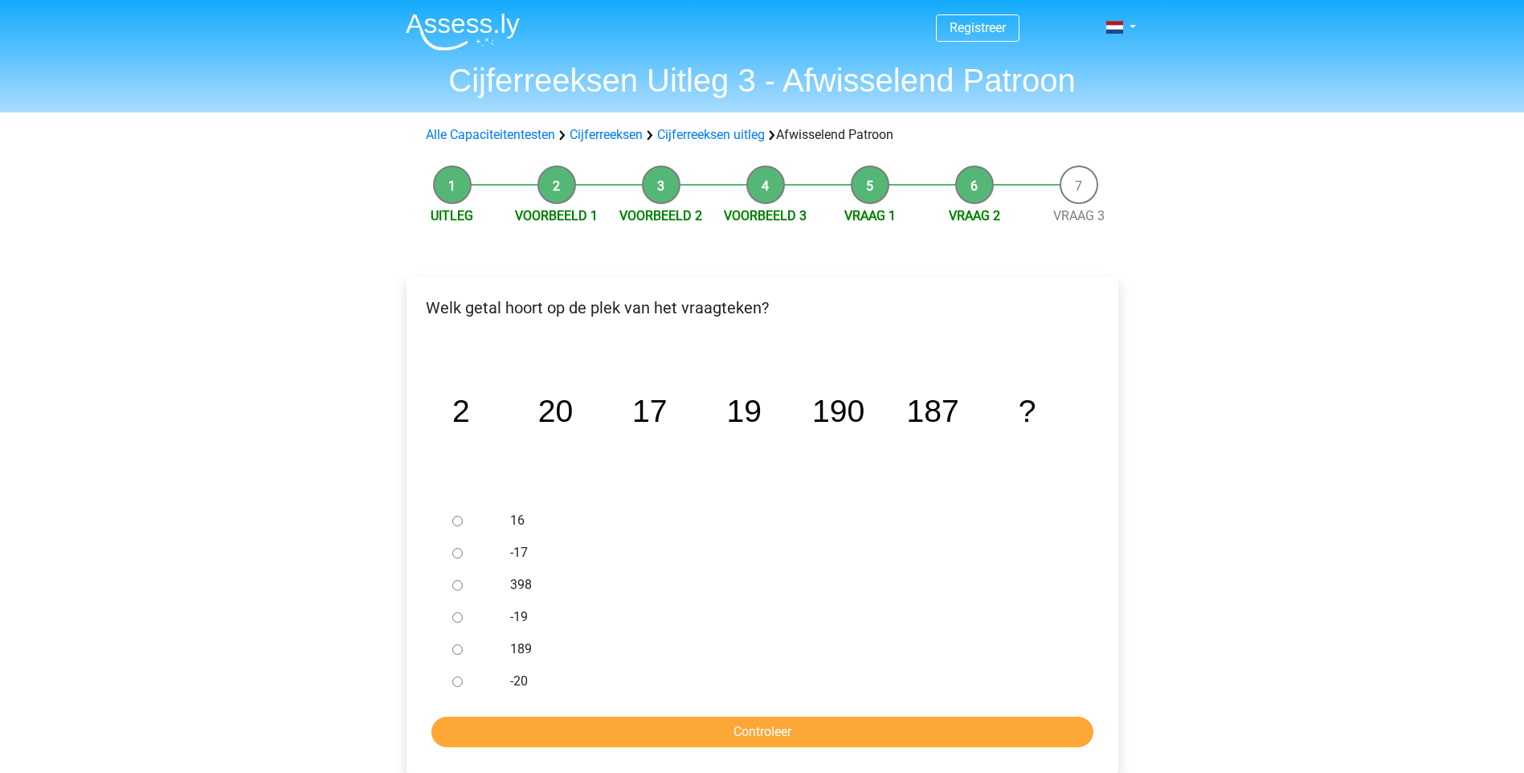
drag, startPoint x: 527, startPoint y: 647, endPoint x: 541, endPoint y: 671, distance: 27.0
click at [528, 648] on label "189" at bounding box center [788, 648] width 556 height 19
click at [463, 648] on input "189" at bounding box center [457, 649] width 10 height 10
radio input "true"
click at [742, 727] on input "Controleer" at bounding box center [762, 731] width 662 height 31
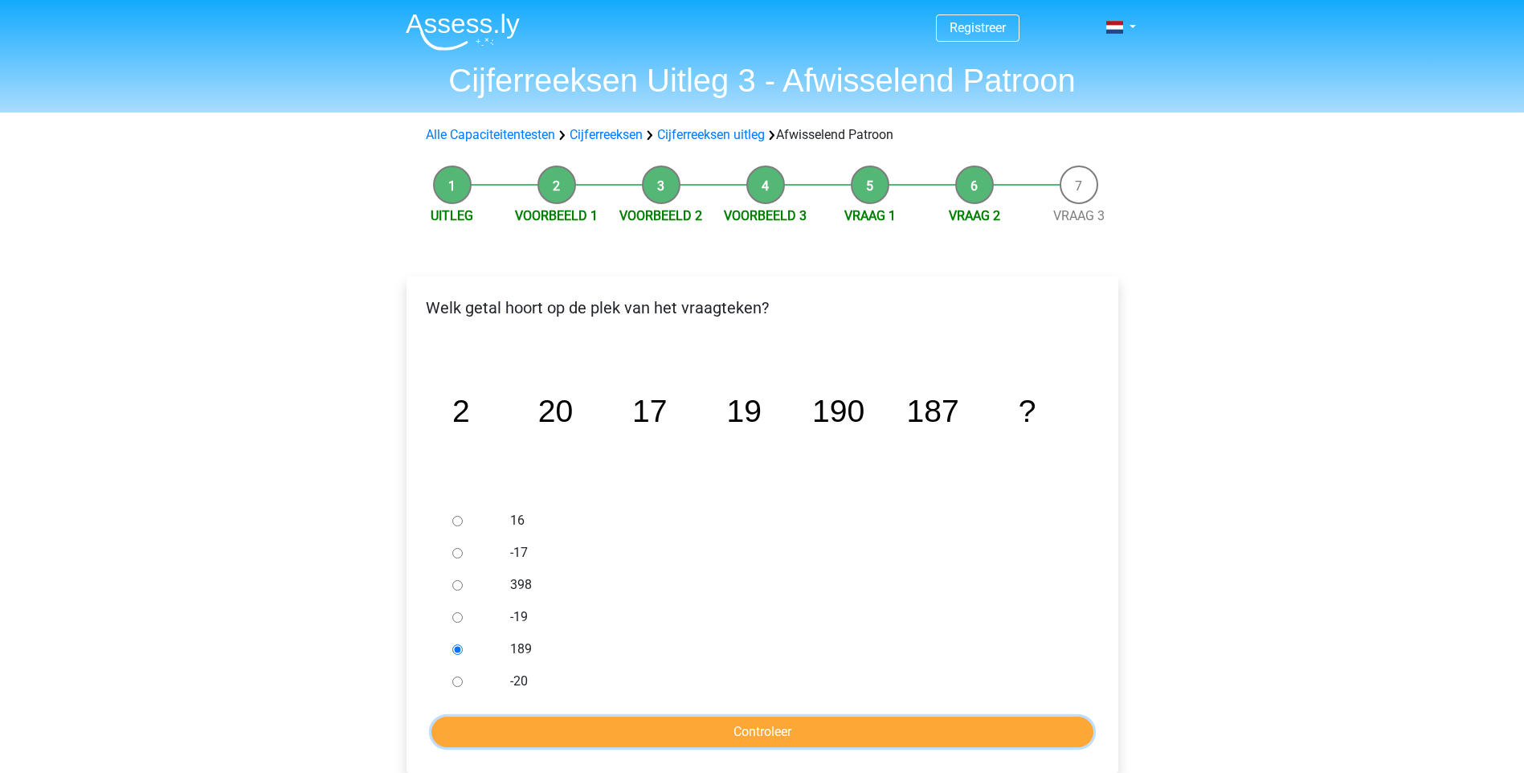
scroll to position [64, 0]
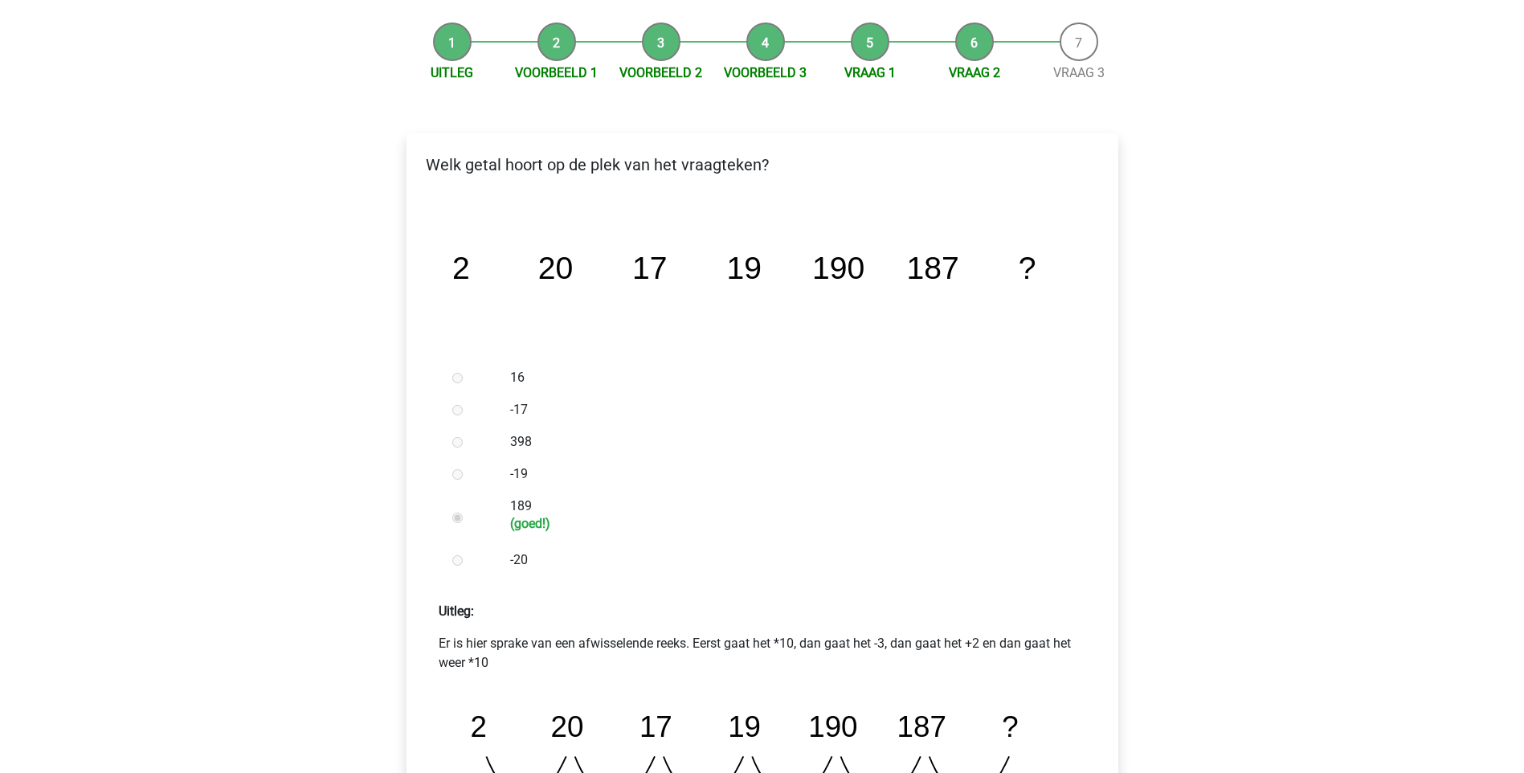
scroll to position [321, 0]
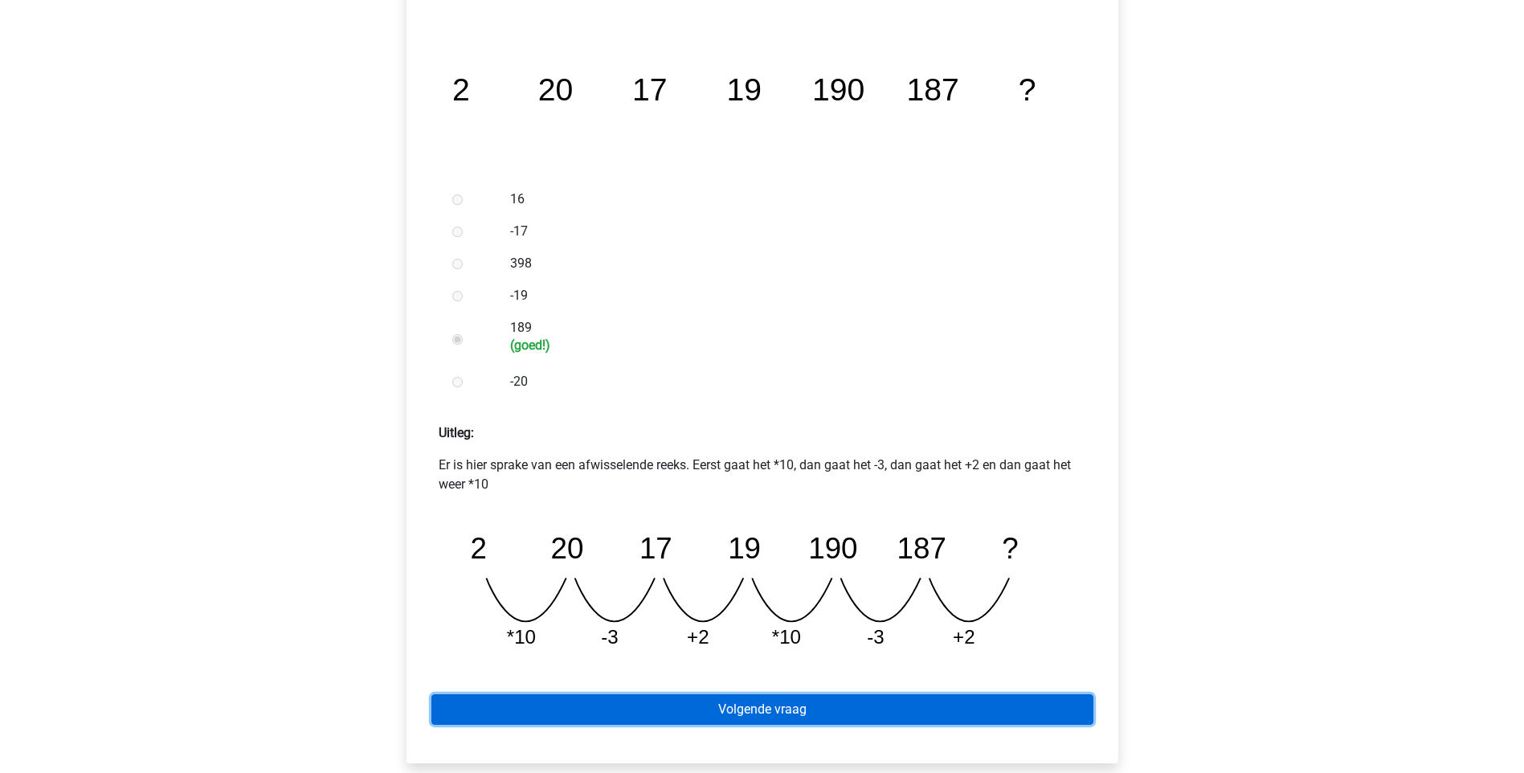
click at [781, 708] on link "Volgende vraag" at bounding box center [762, 709] width 662 height 31
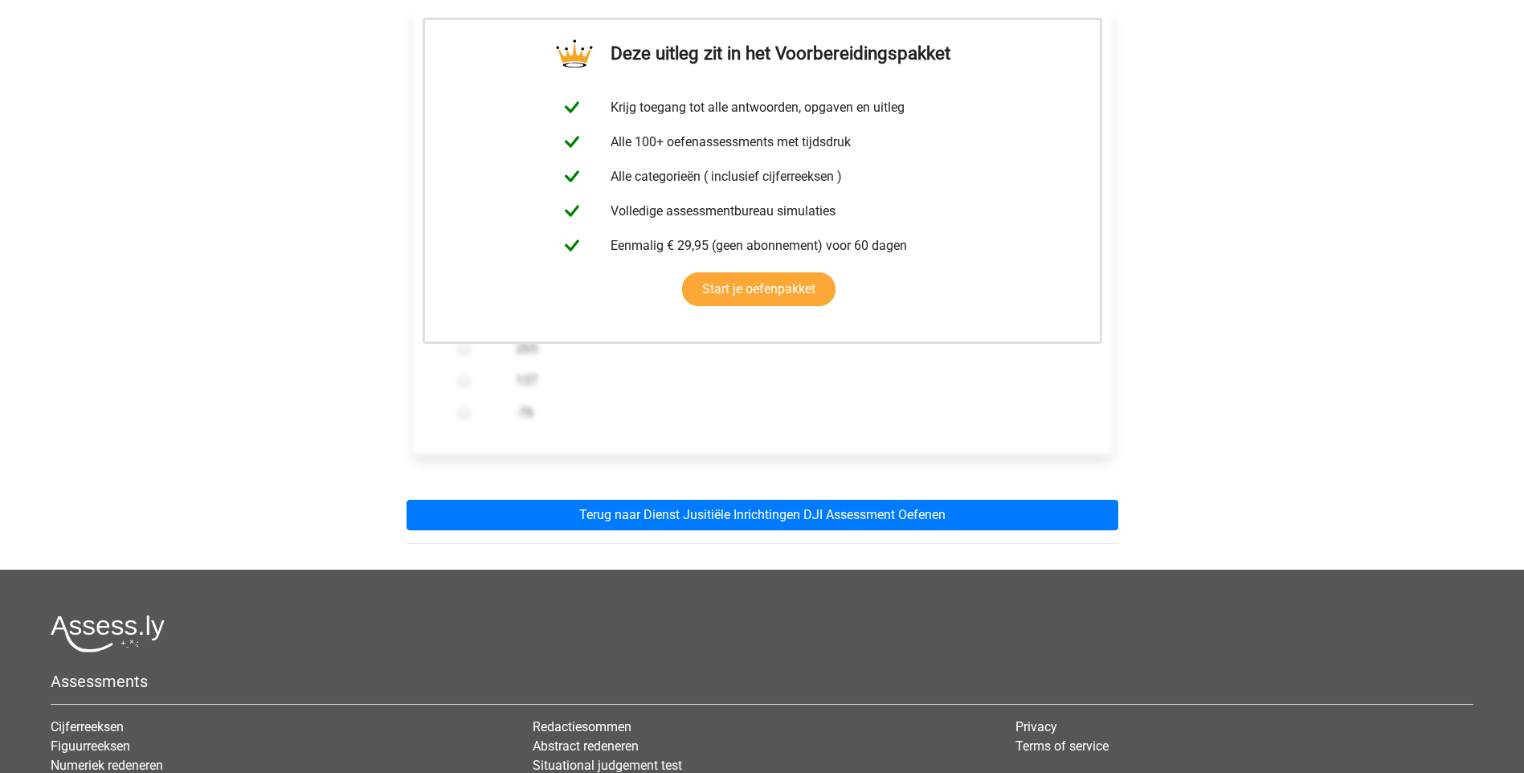
scroll to position [10, 0]
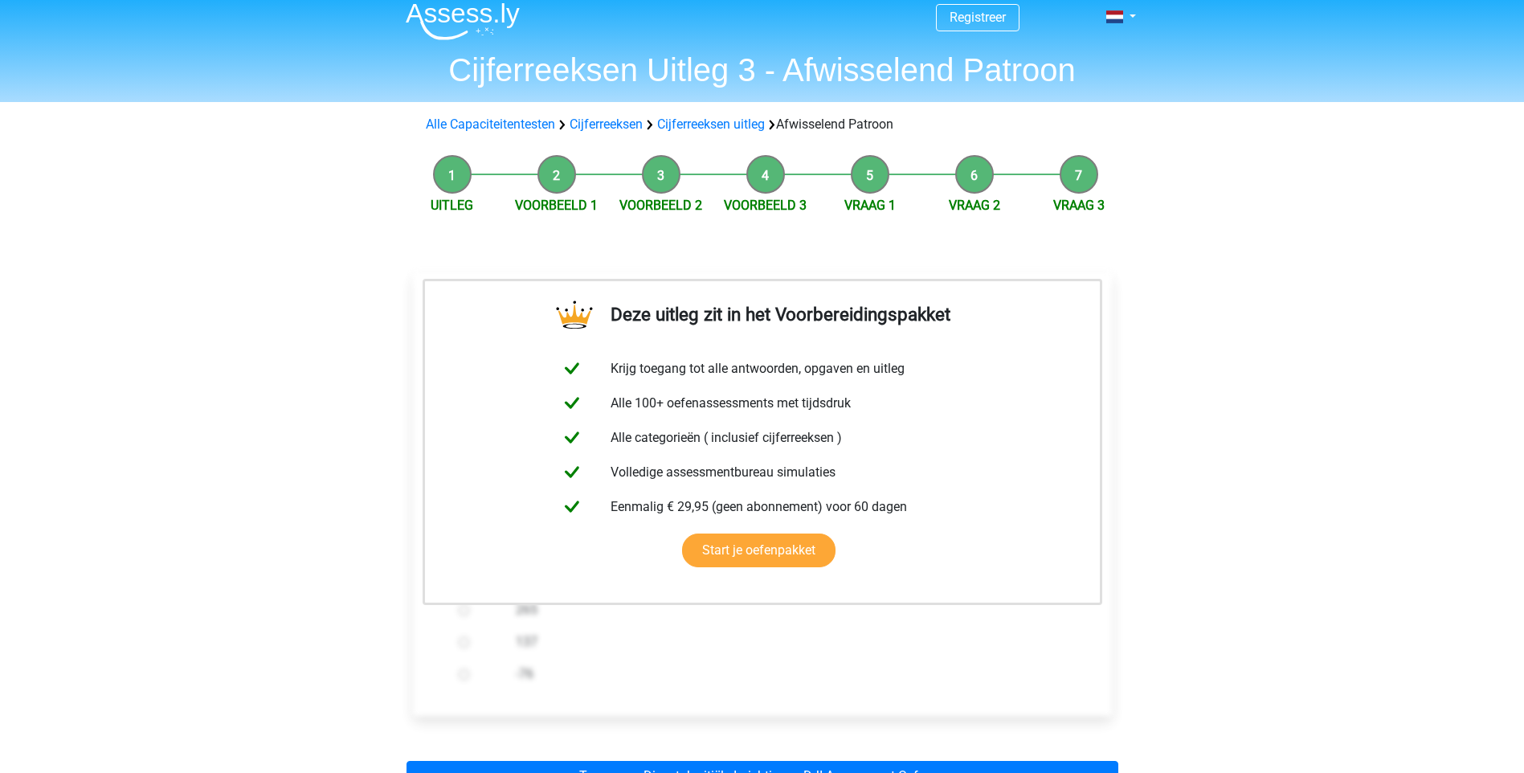
click at [612, 670] on label "-76" at bounding box center [788, 673] width 545 height 19
click at [469, 670] on input "-76" at bounding box center [464, 674] width 10 height 10
radio input "true"
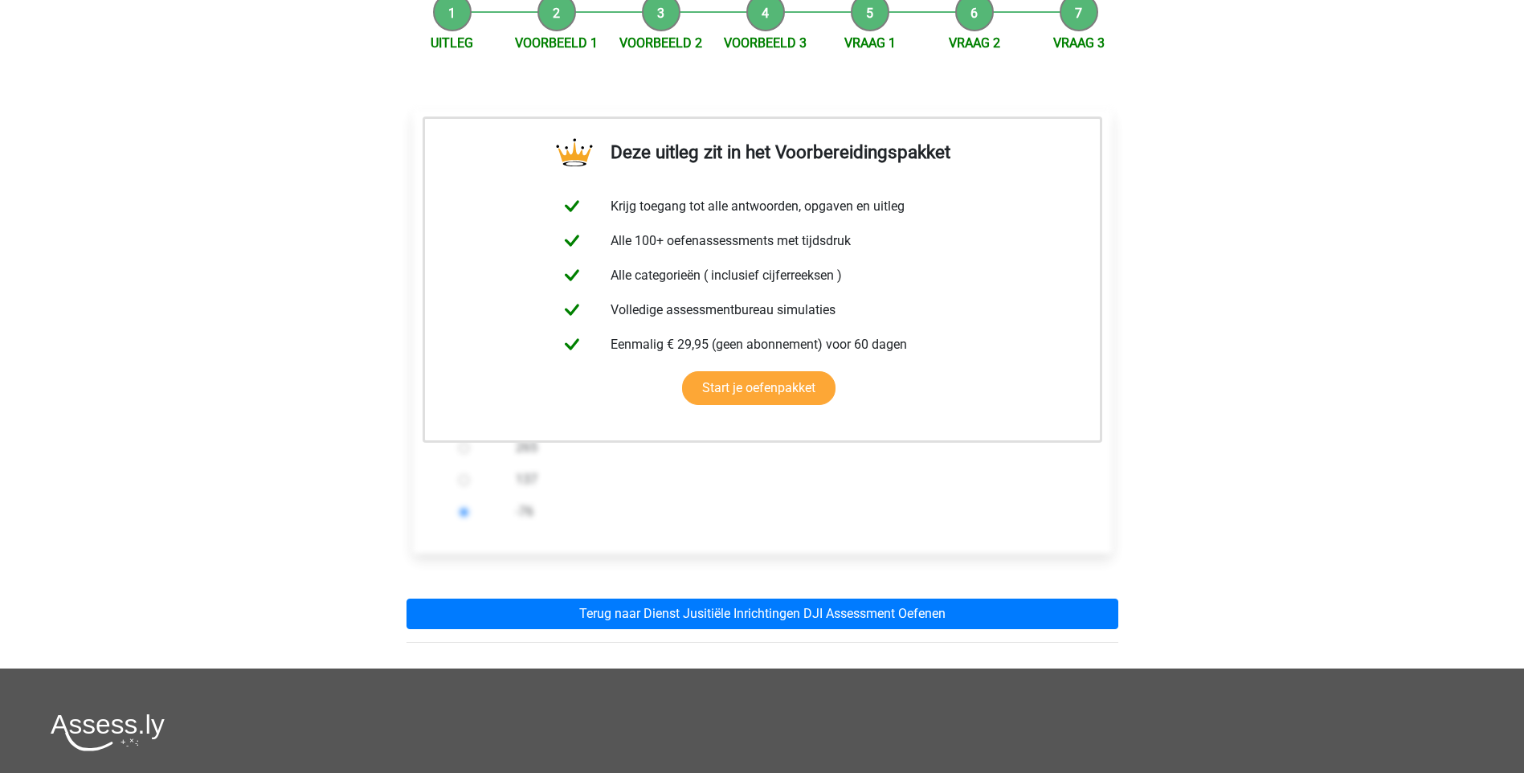
scroll to position [492, 0]
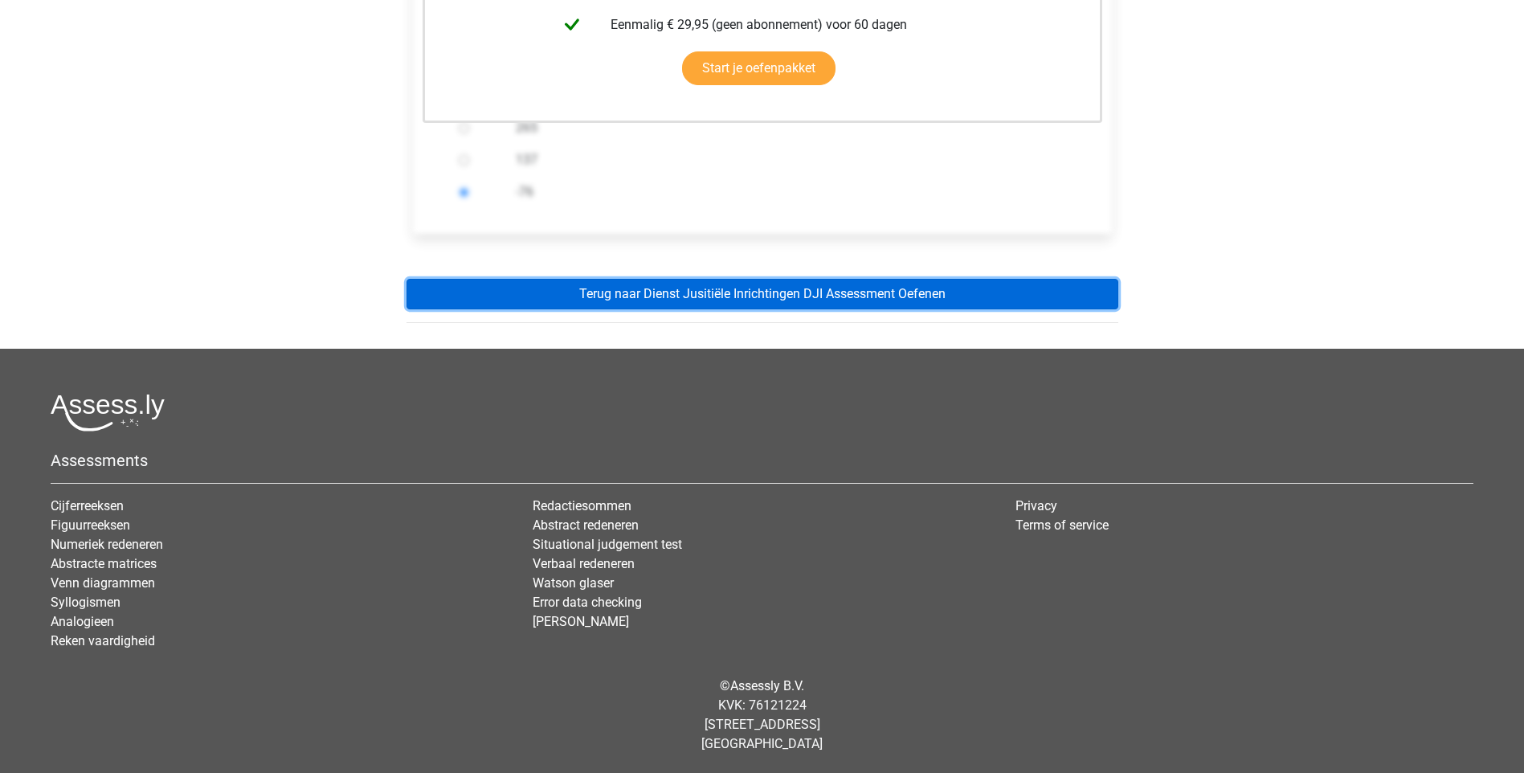
click at [804, 301] on link "Terug naar Dienst Jusitiële Inrichtingen DJI Assessment Oefenen" at bounding box center [762, 294] width 712 height 31
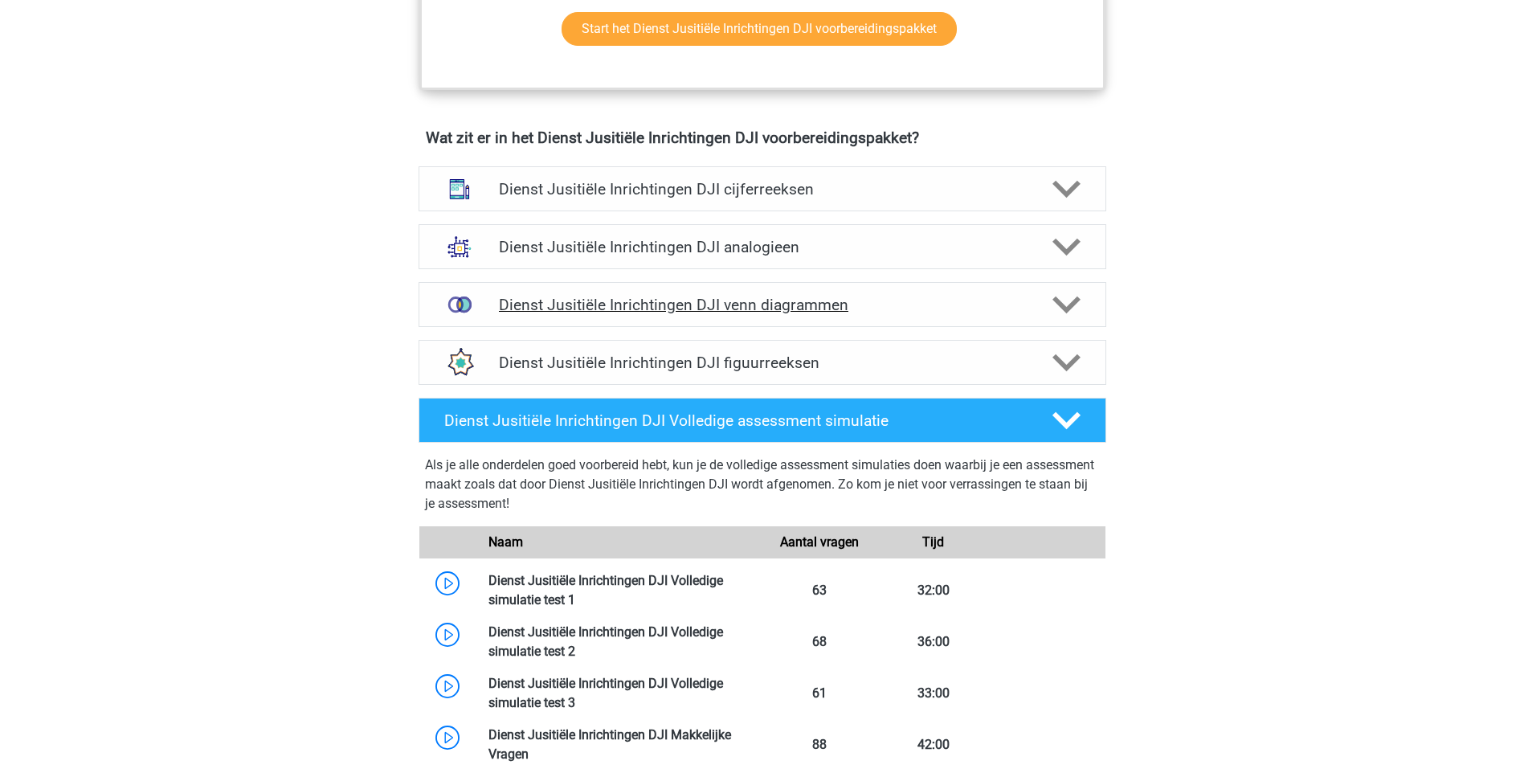
scroll to position [1124, 0]
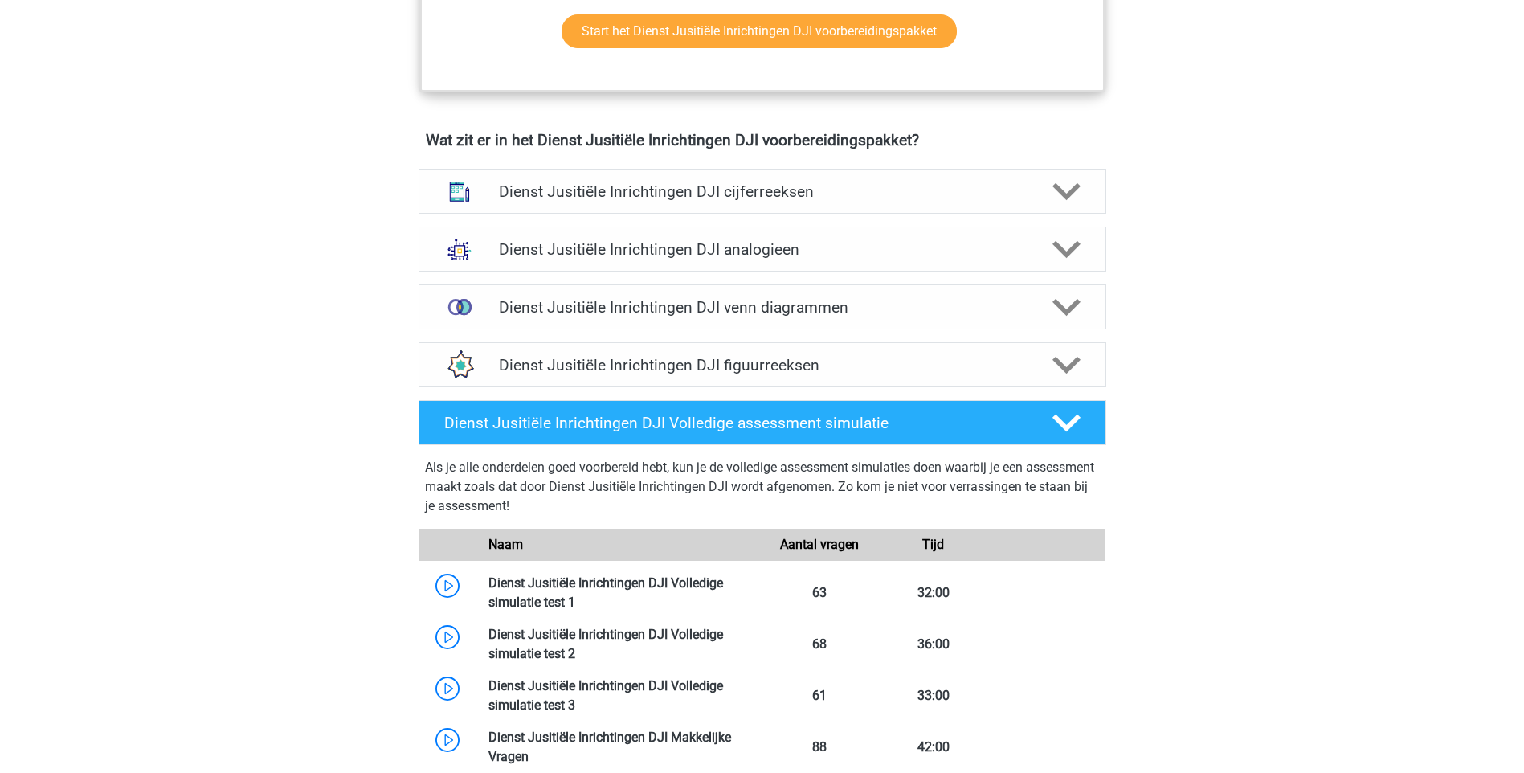
click at [981, 184] on h4 "Dienst Jusitiële Inrichtingen DJI cijferreeksen" at bounding box center [762, 191] width 526 height 18
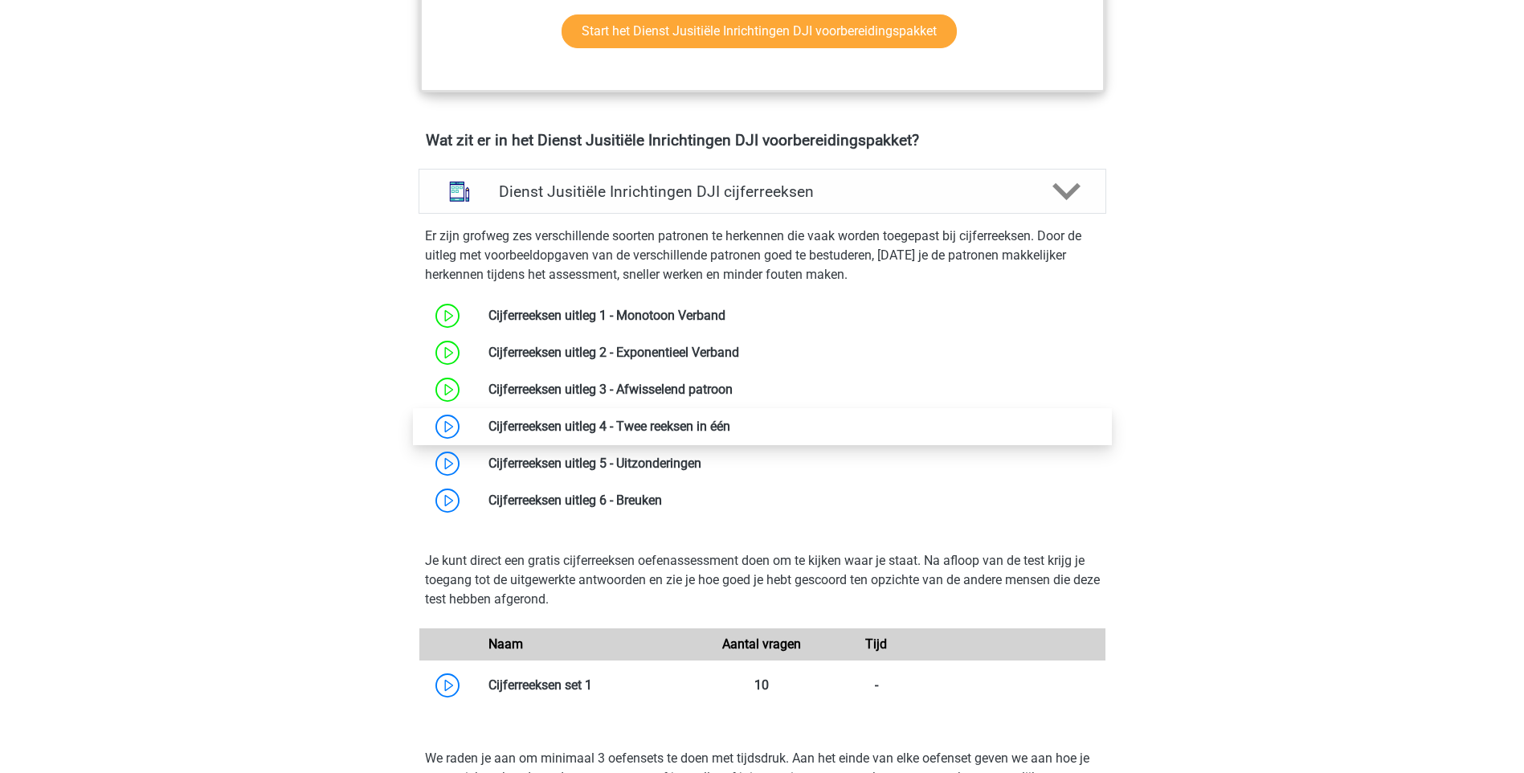
click at [730, 426] on link at bounding box center [730, 425] width 0 height 15
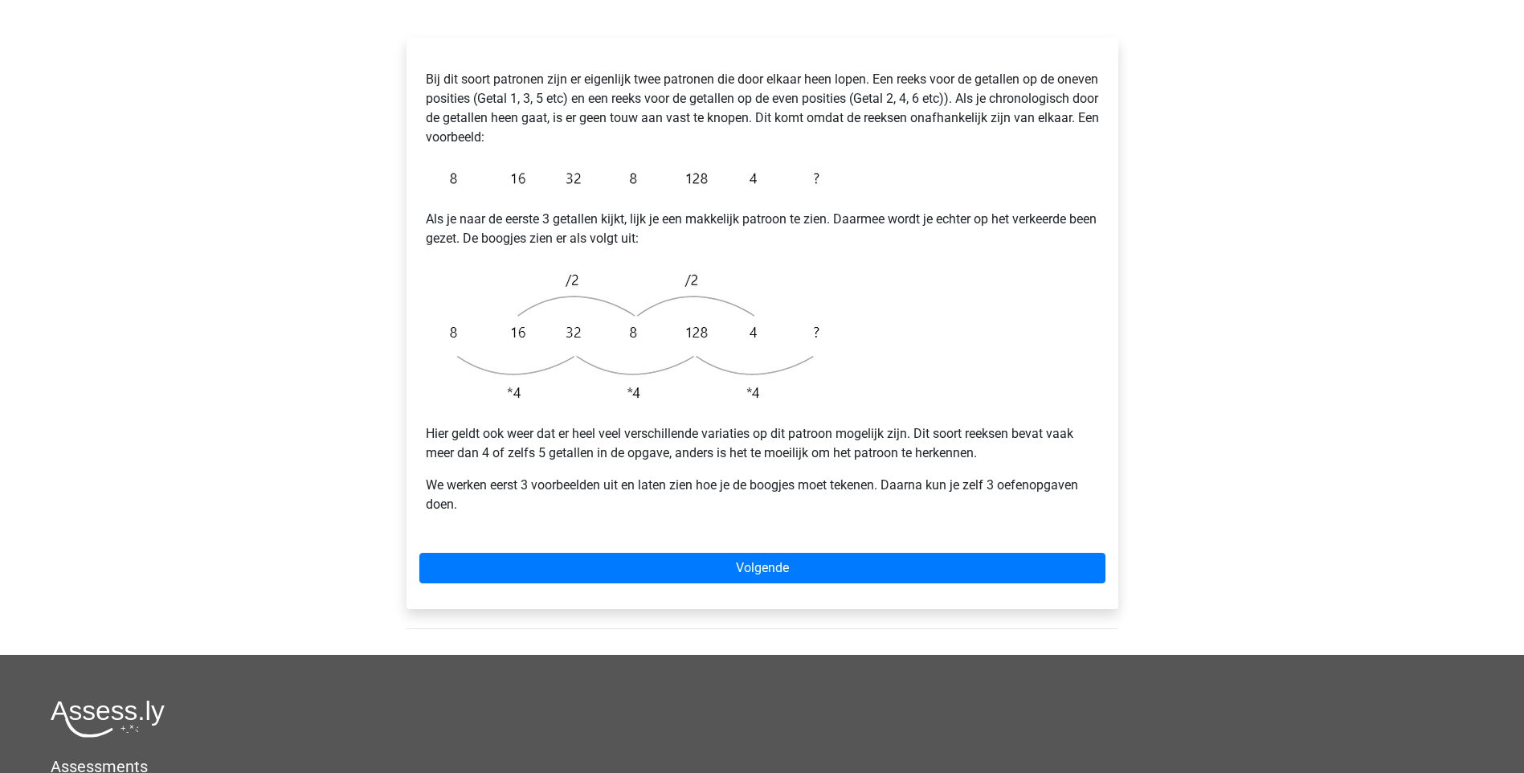
scroll to position [321, 0]
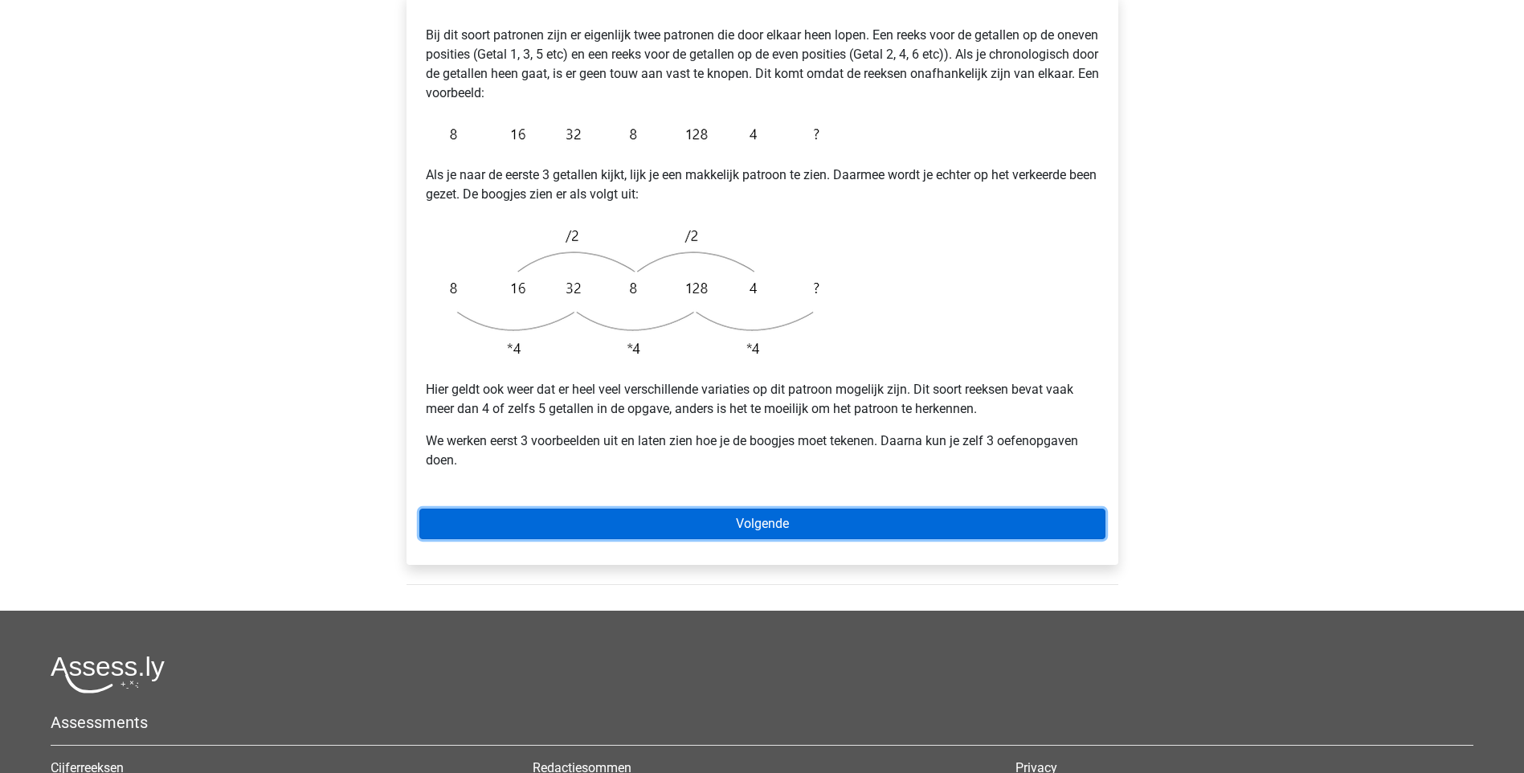
click at [663, 508] on link "Volgende" at bounding box center [762, 523] width 686 height 31
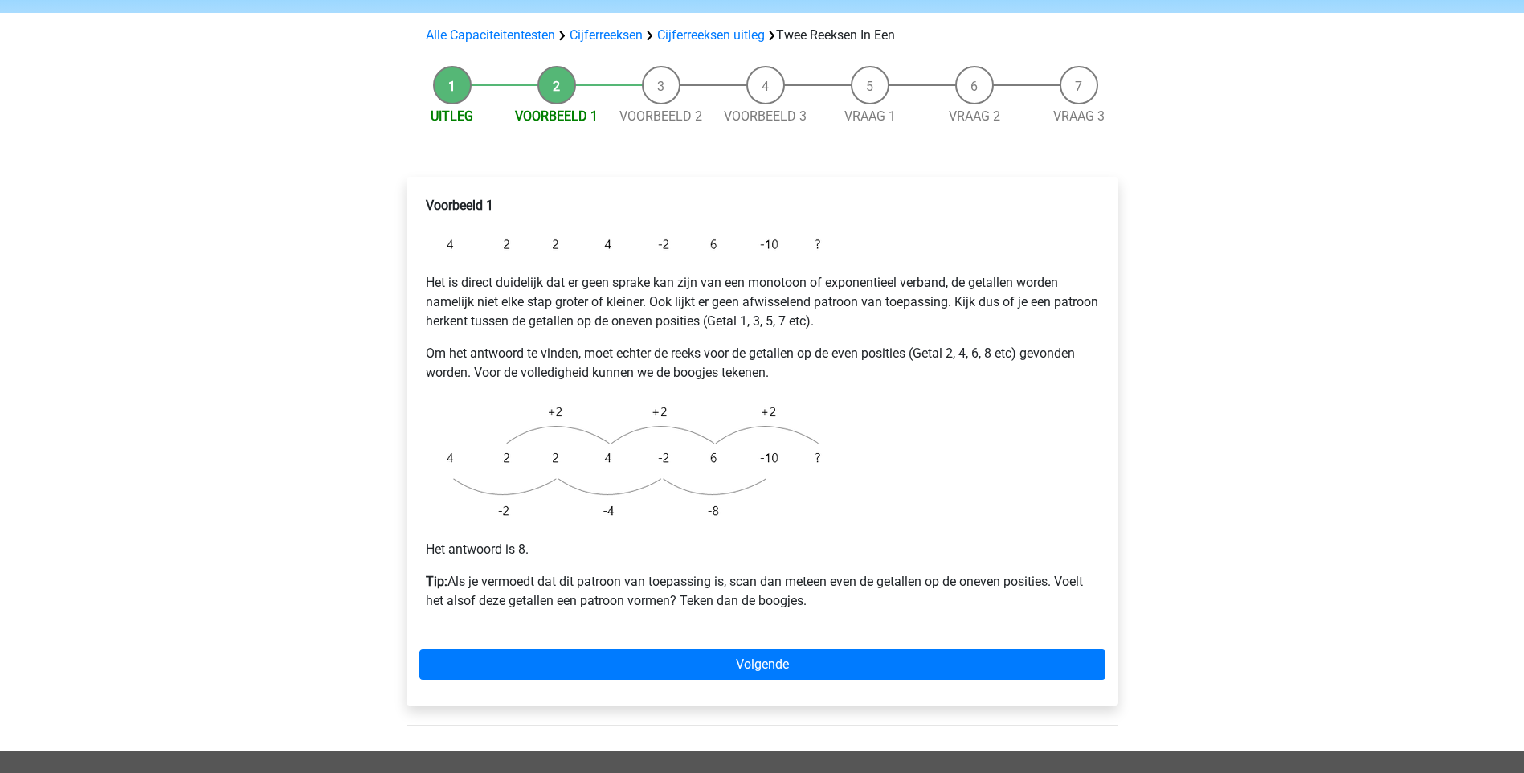
scroll to position [321, 0]
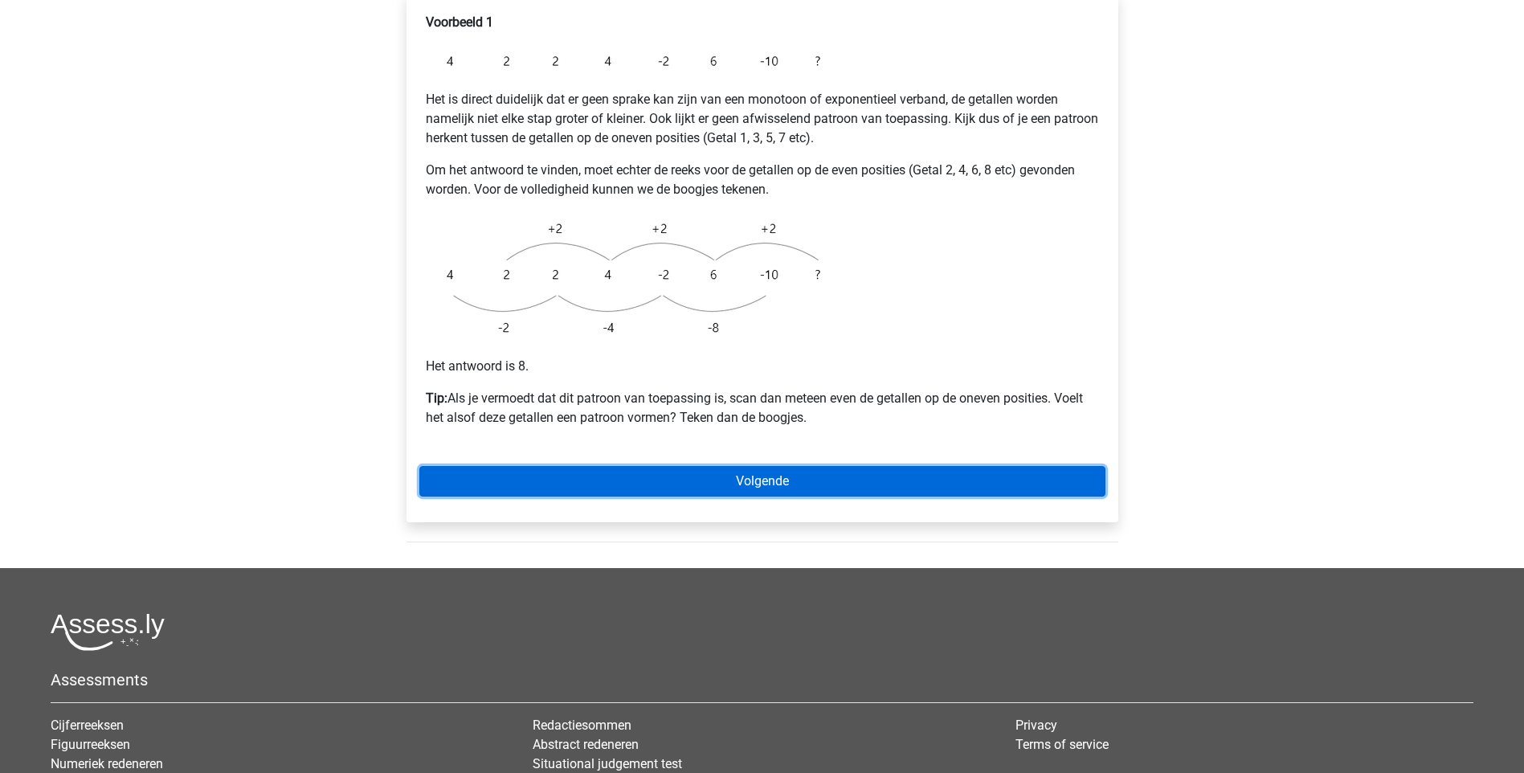
click at [751, 466] on link "Volgende" at bounding box center [762, 481] width 686 height 31
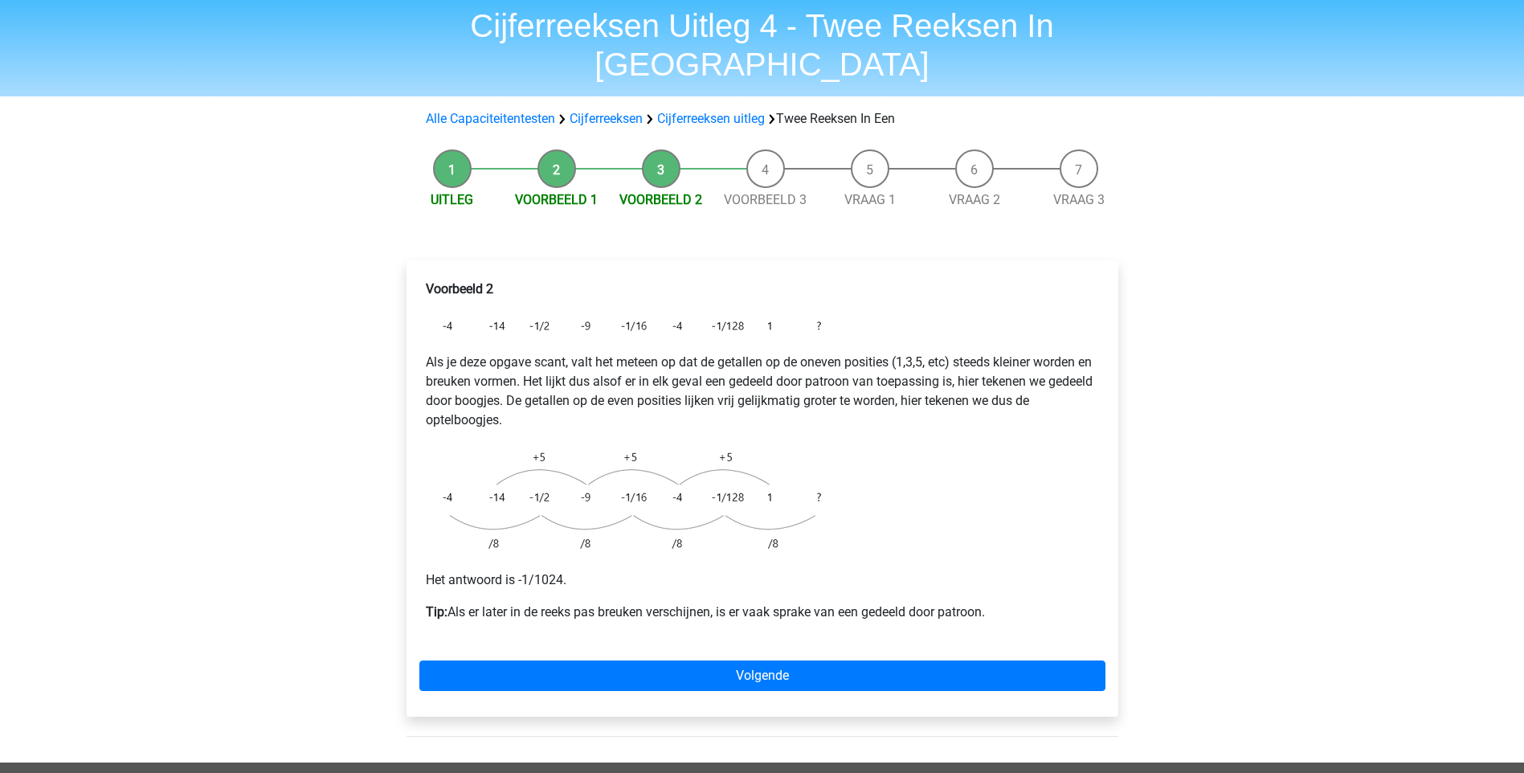
scroll to position [80, 0]
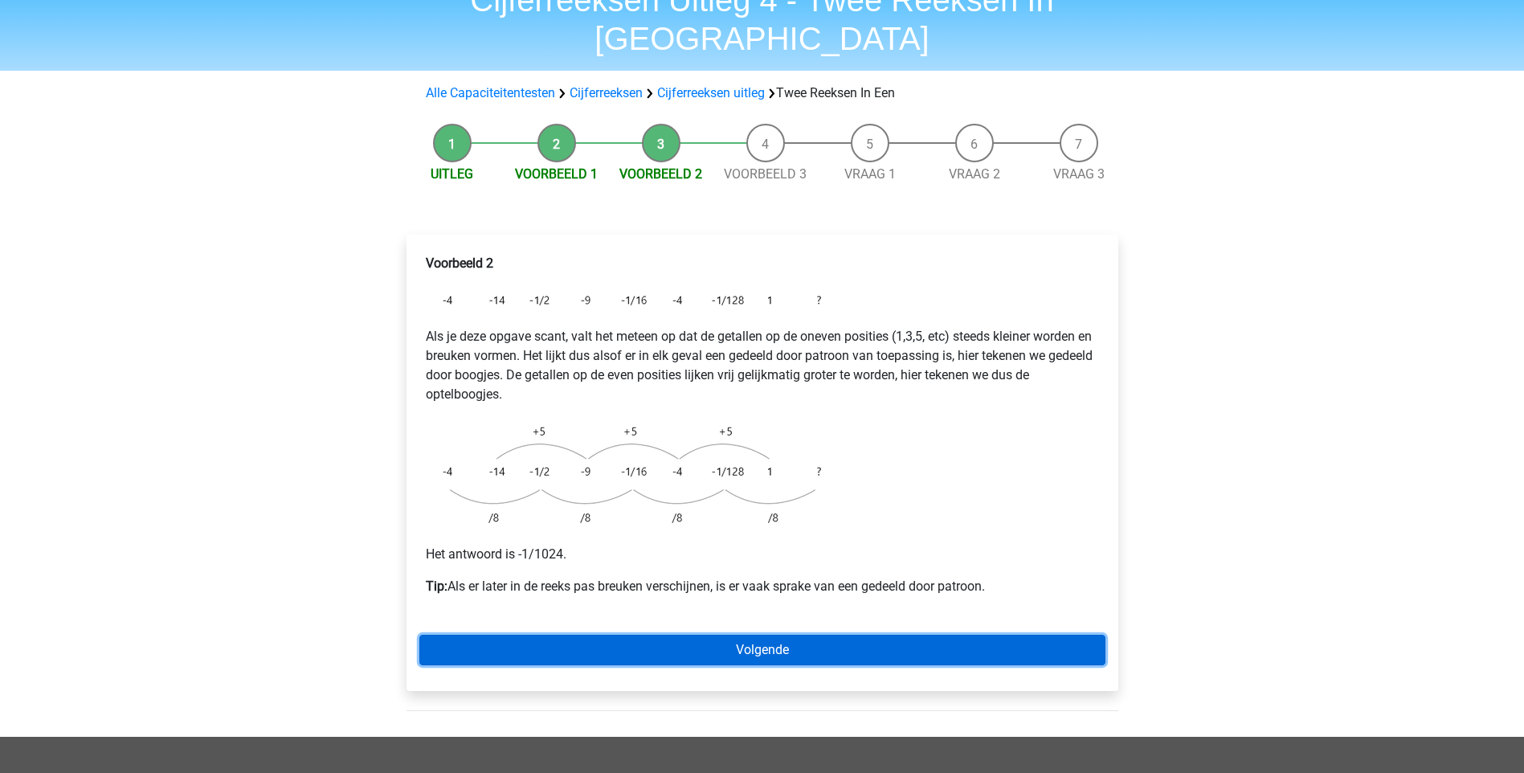
click at [789, 634] on link "Volgende" at bounding box center [762, 649] width 686 height 31
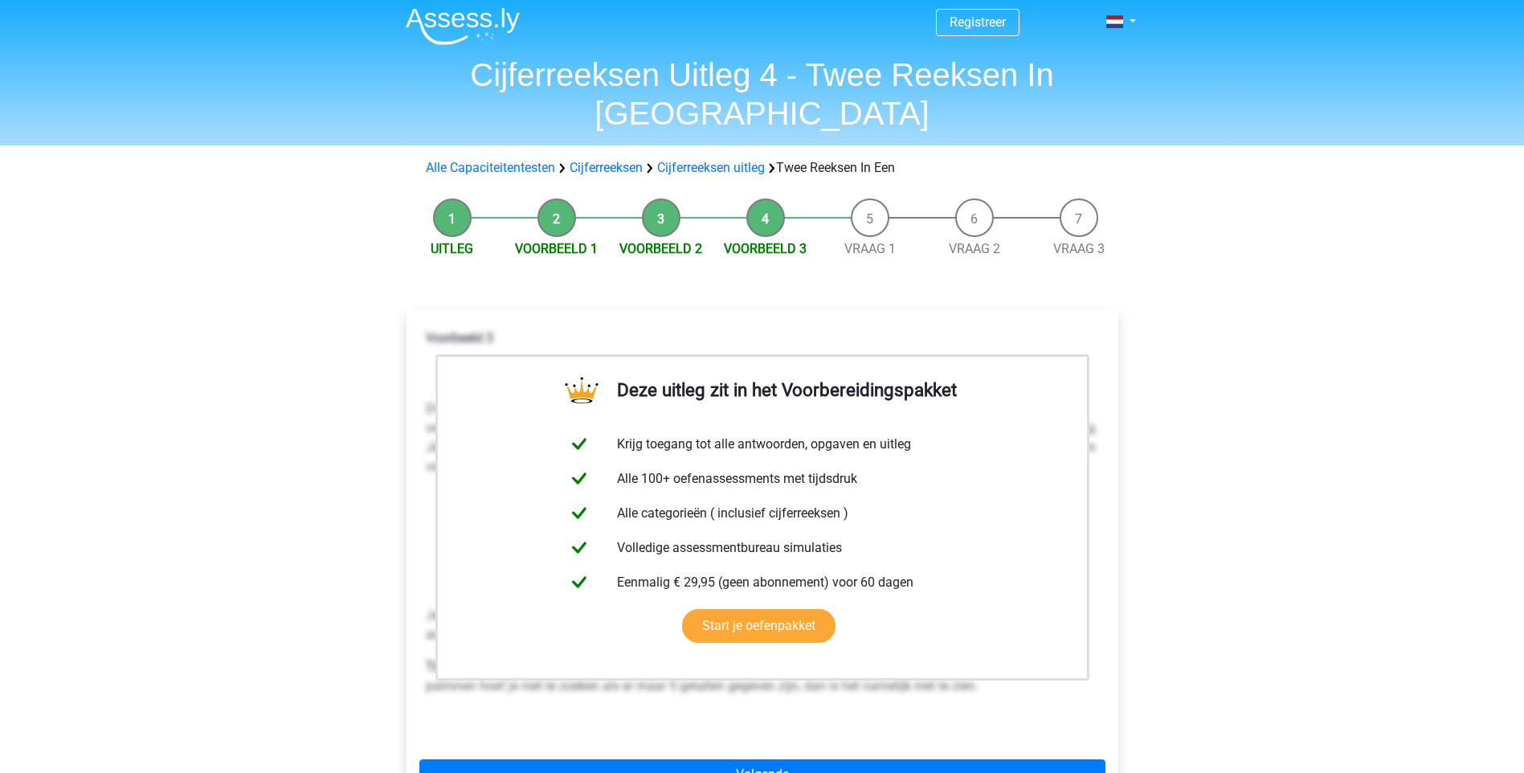
scroll to position [80, 0]
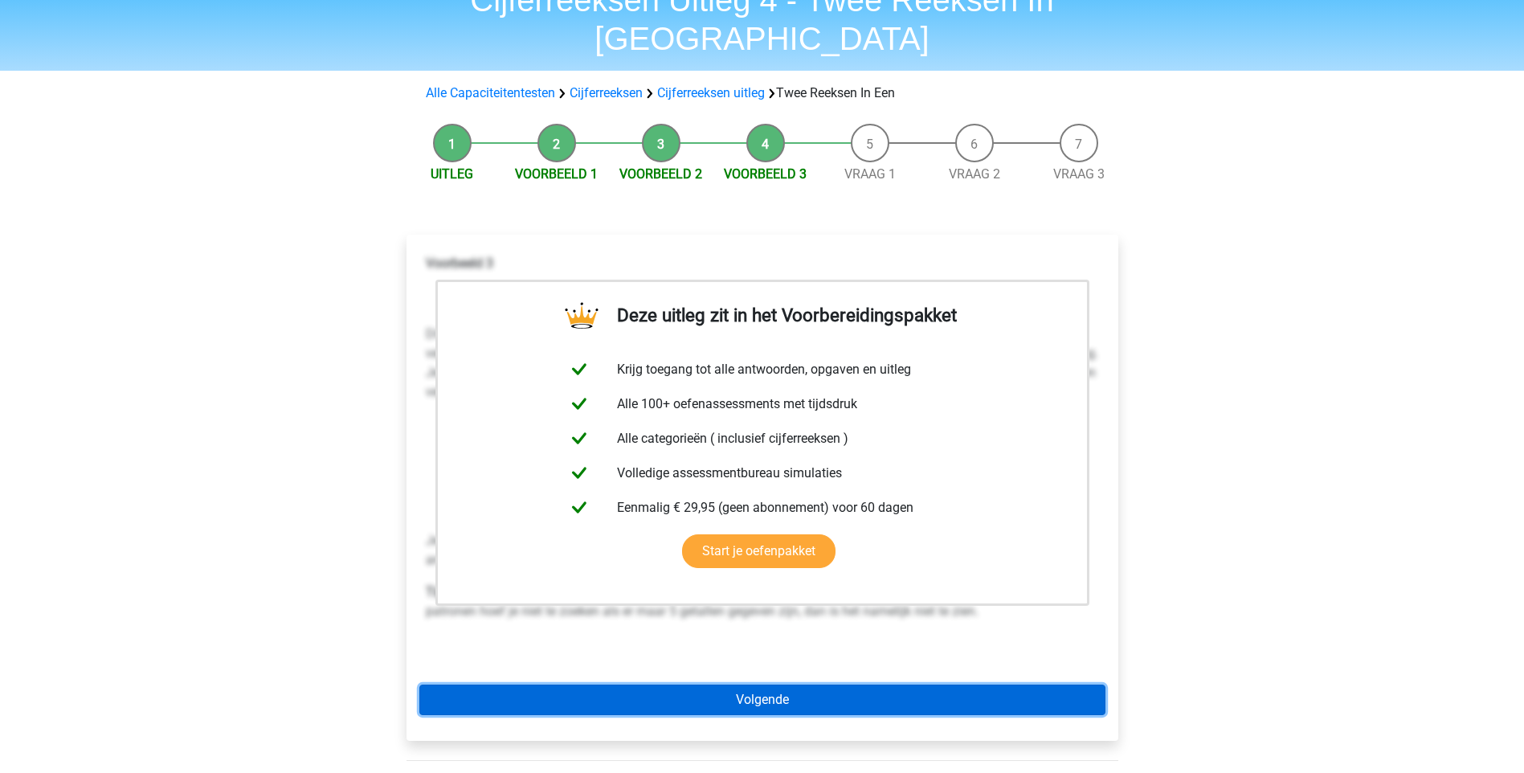
click at [831, 684] on link "Volgende" at bounding box center [762, 699] width 686 height 31
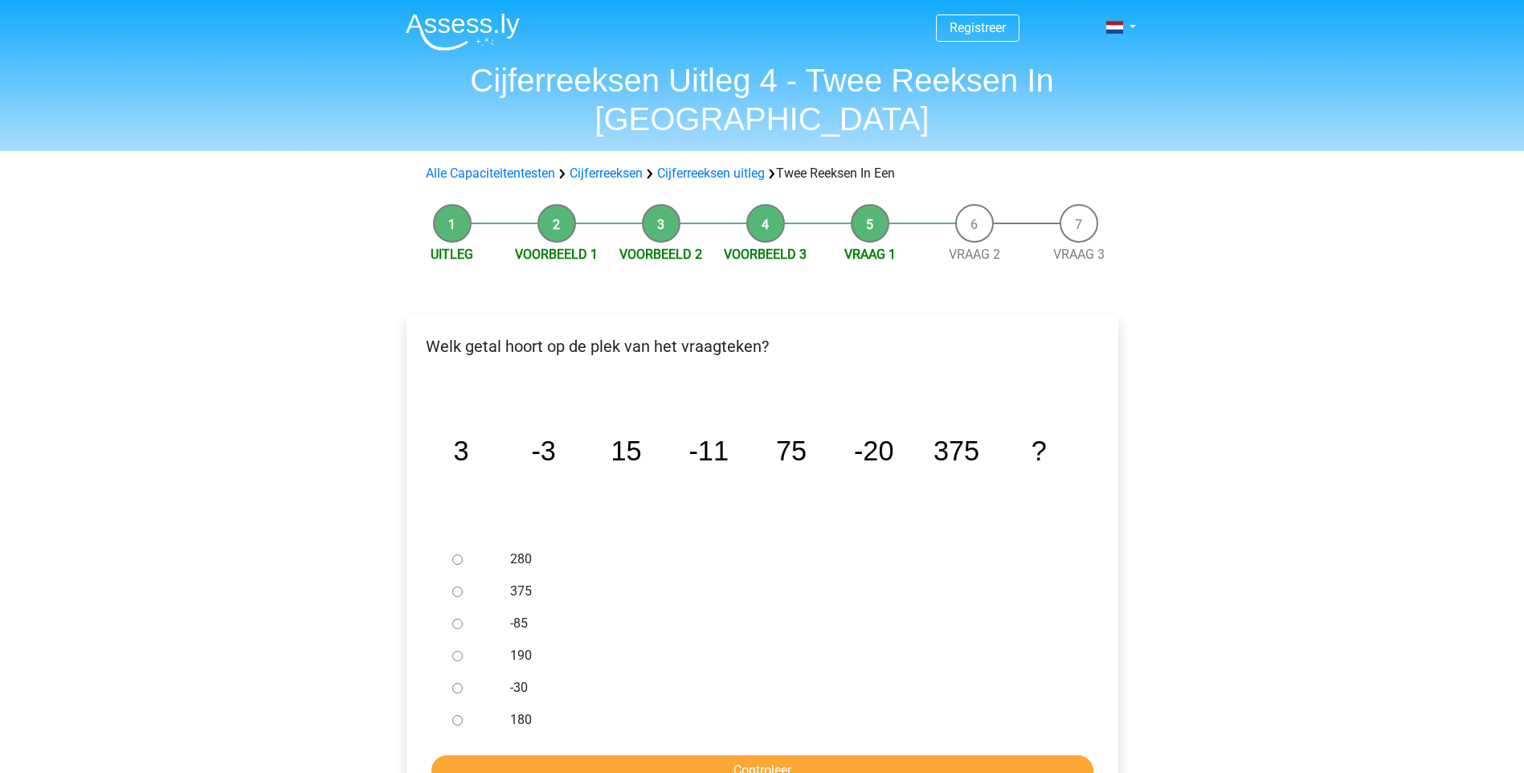
click at [462, 683] on input "-30" at bounding box center [457, 688] width 10 height 10
radio input "true"
click at [779, 755] on input "Controleer" at bounding box center [762, 770] width 662 height 31
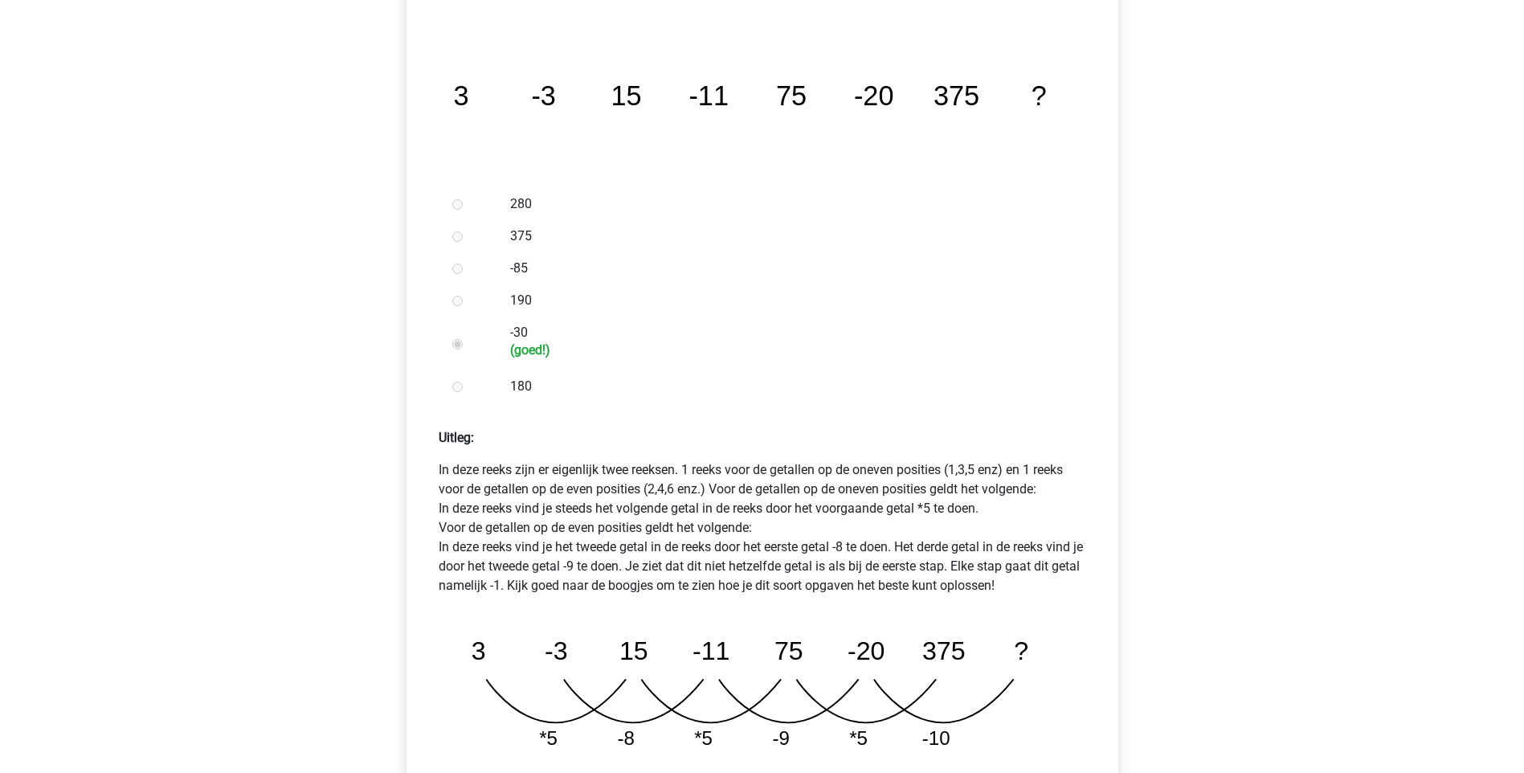
scroll to position [482, 0]
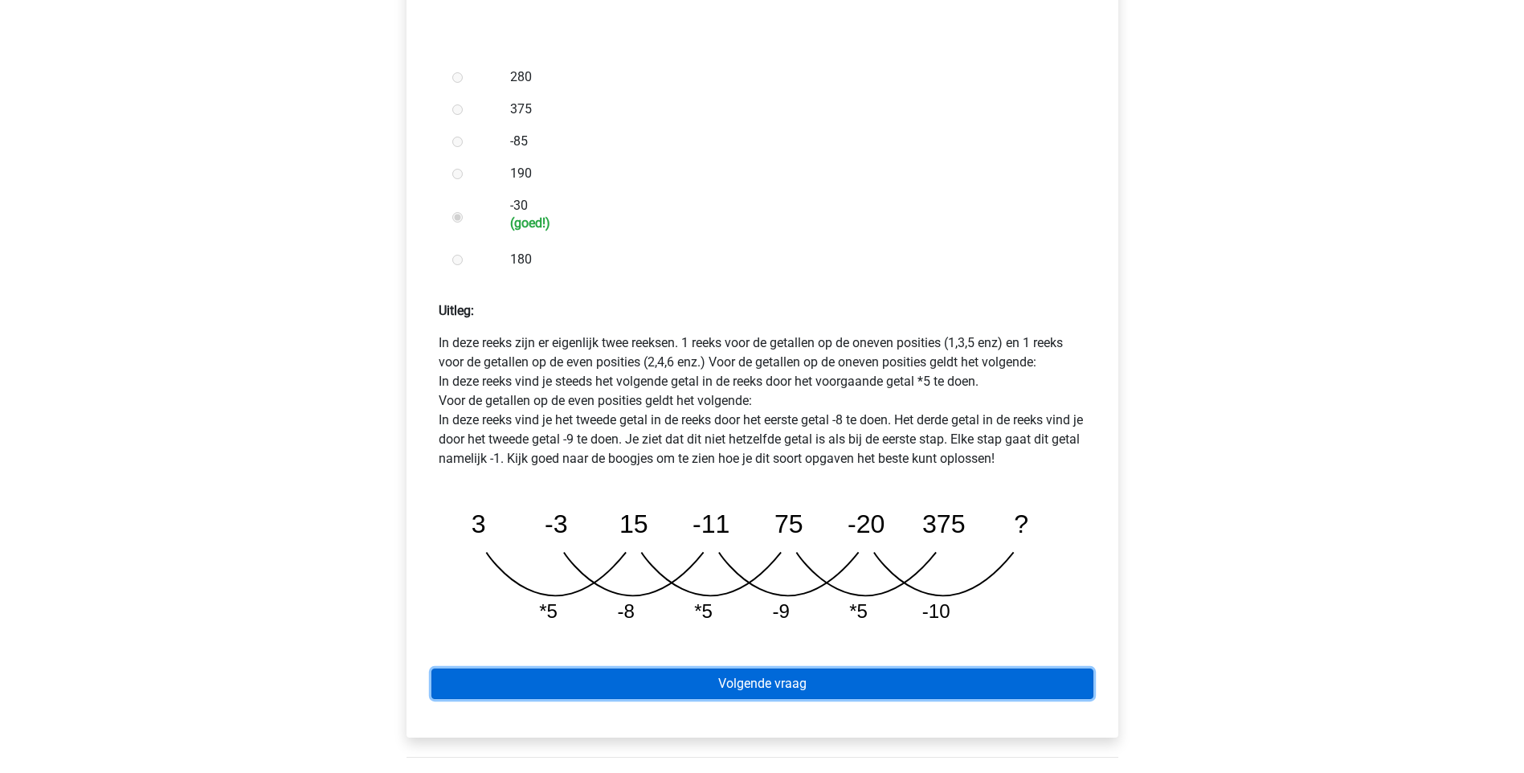
click at [764, 668] on link "Volgende vraag" at bounding box center [762, 683] width 662 height 31
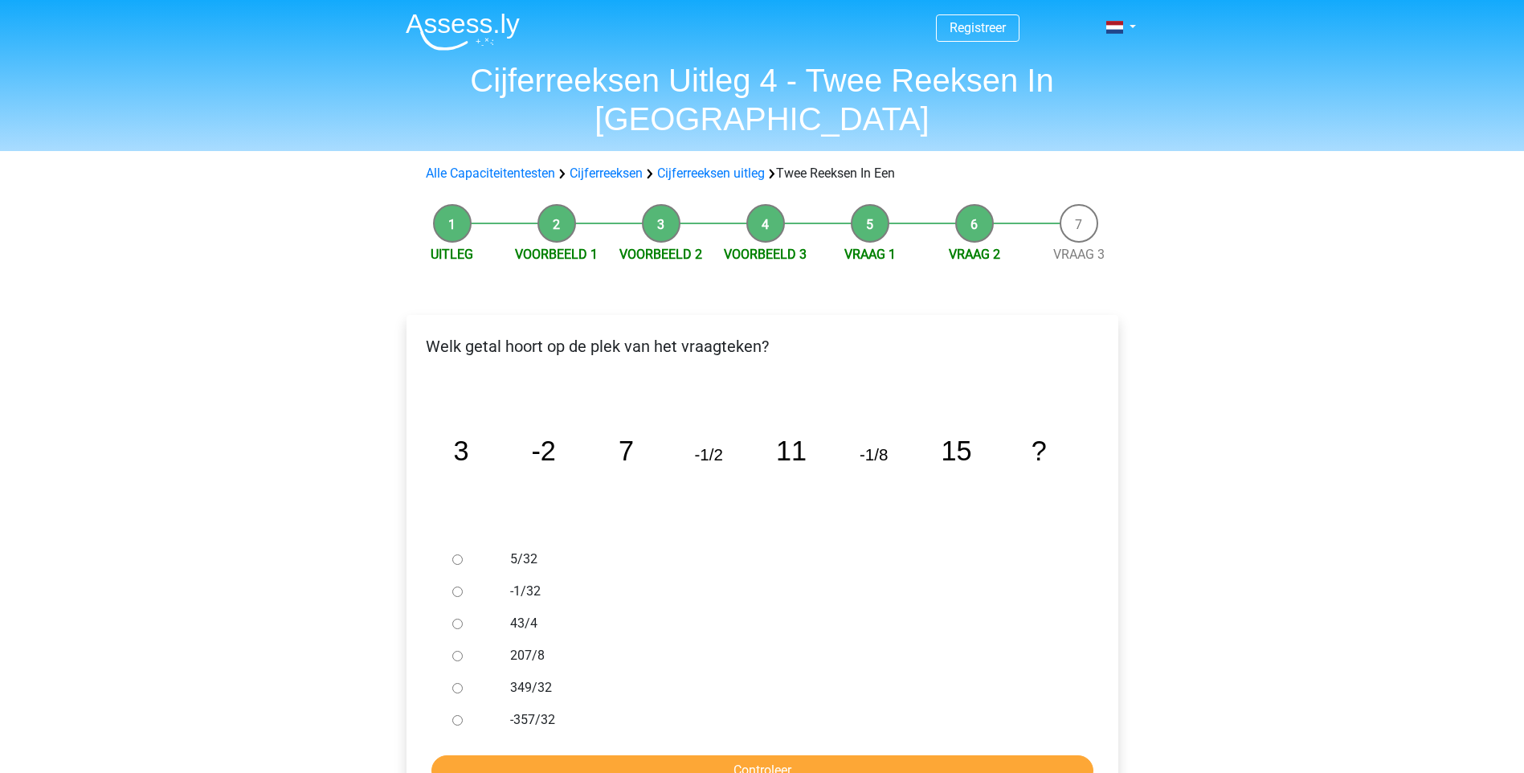
click at [537, 710] on label "-357/32" at bounding box center [788, 719] width 556 height 19
click at [463, 715] on input "-357/32" at bounding box center [457, 720] width 10 height 10
radio input "true"
drag, startPoint x: 720, startPoint y: 737, endPoint x: 715, endPoint y: 721, distance: 17.0
click at [716, 755] on input "Controleer" at bounding box center [762, 770] width 662 height 31
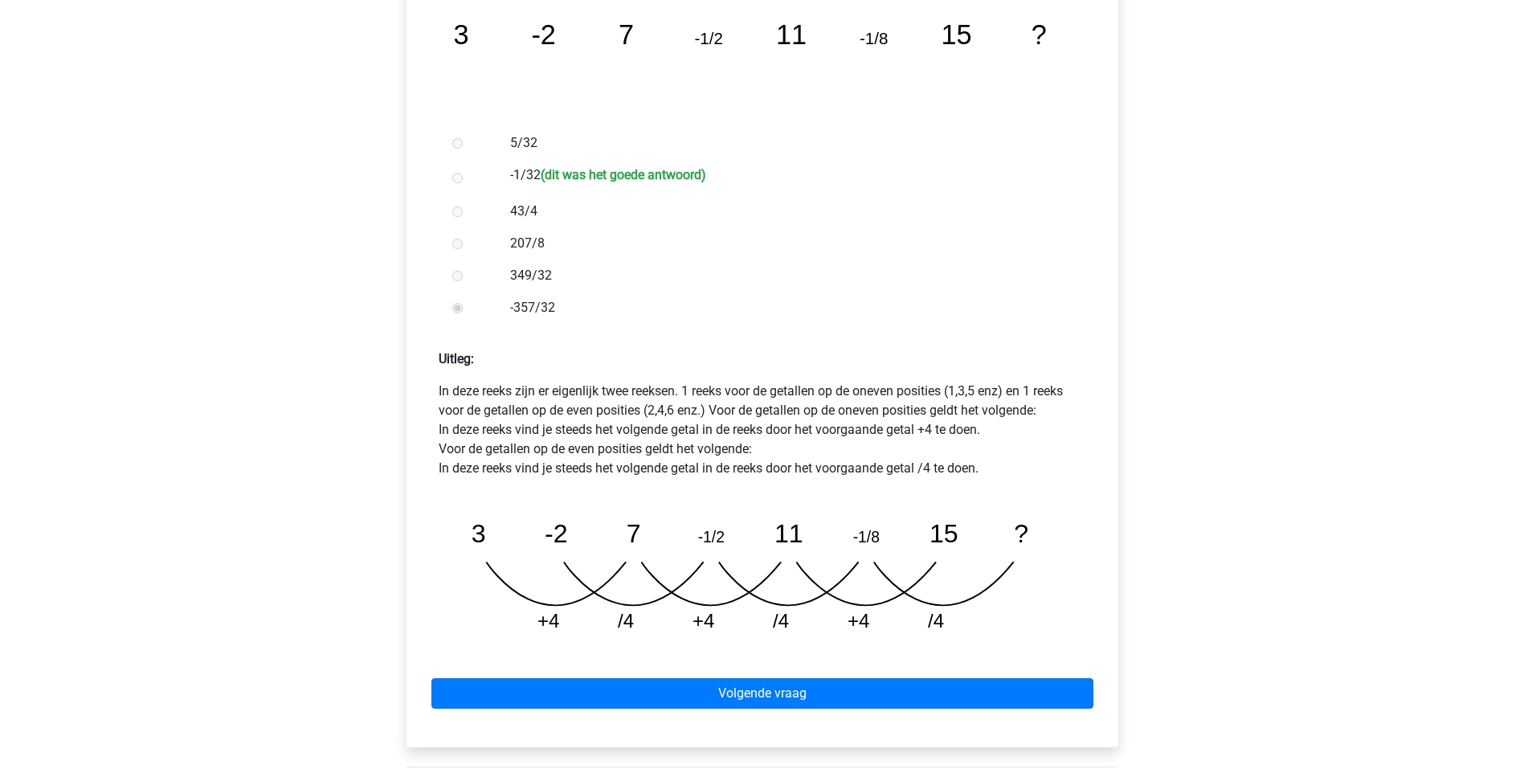
scroll to position [562, 0]
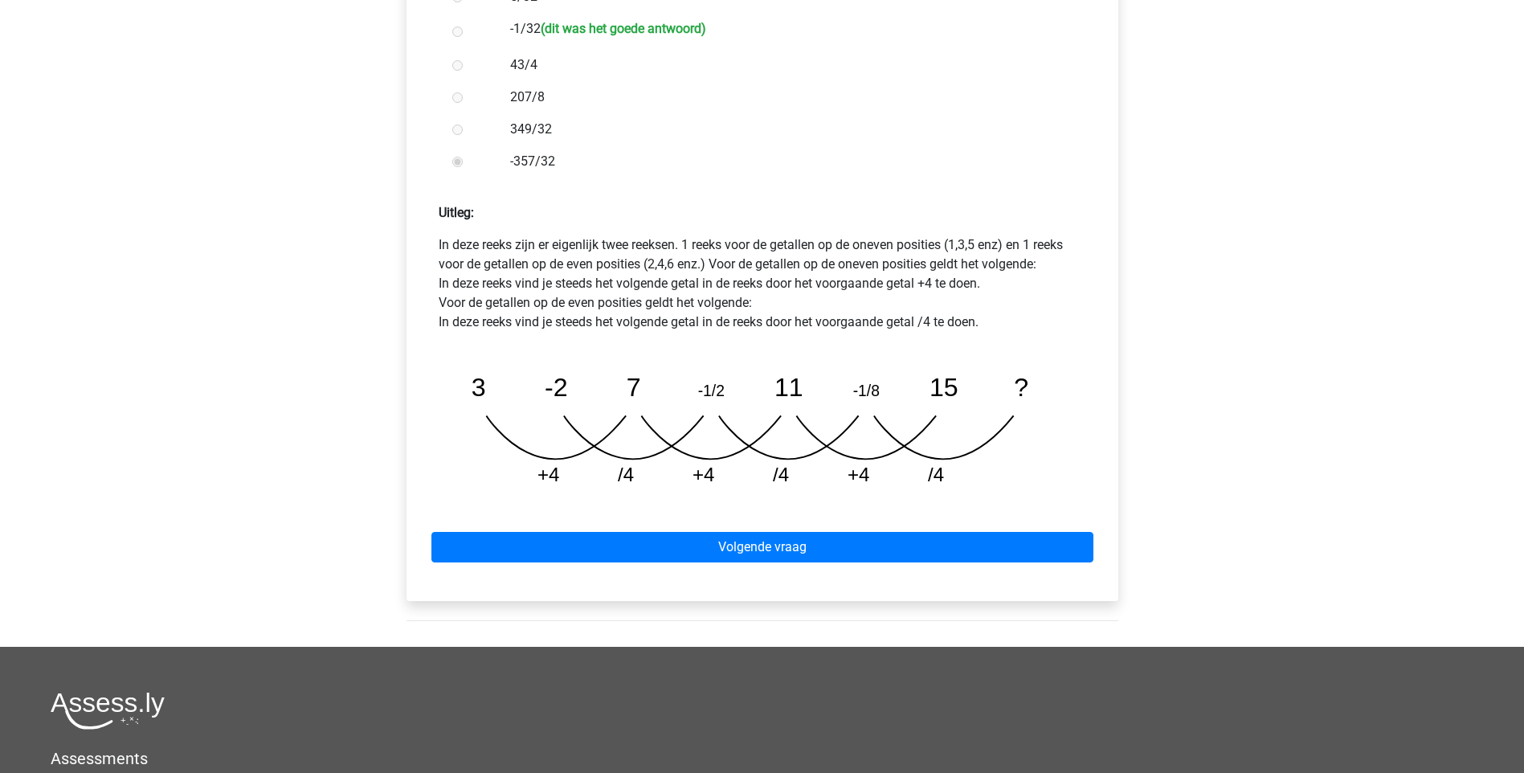
click at [774, 500] on div "Volgende vraag" at bounding box center [762, 544] width 686 height 88
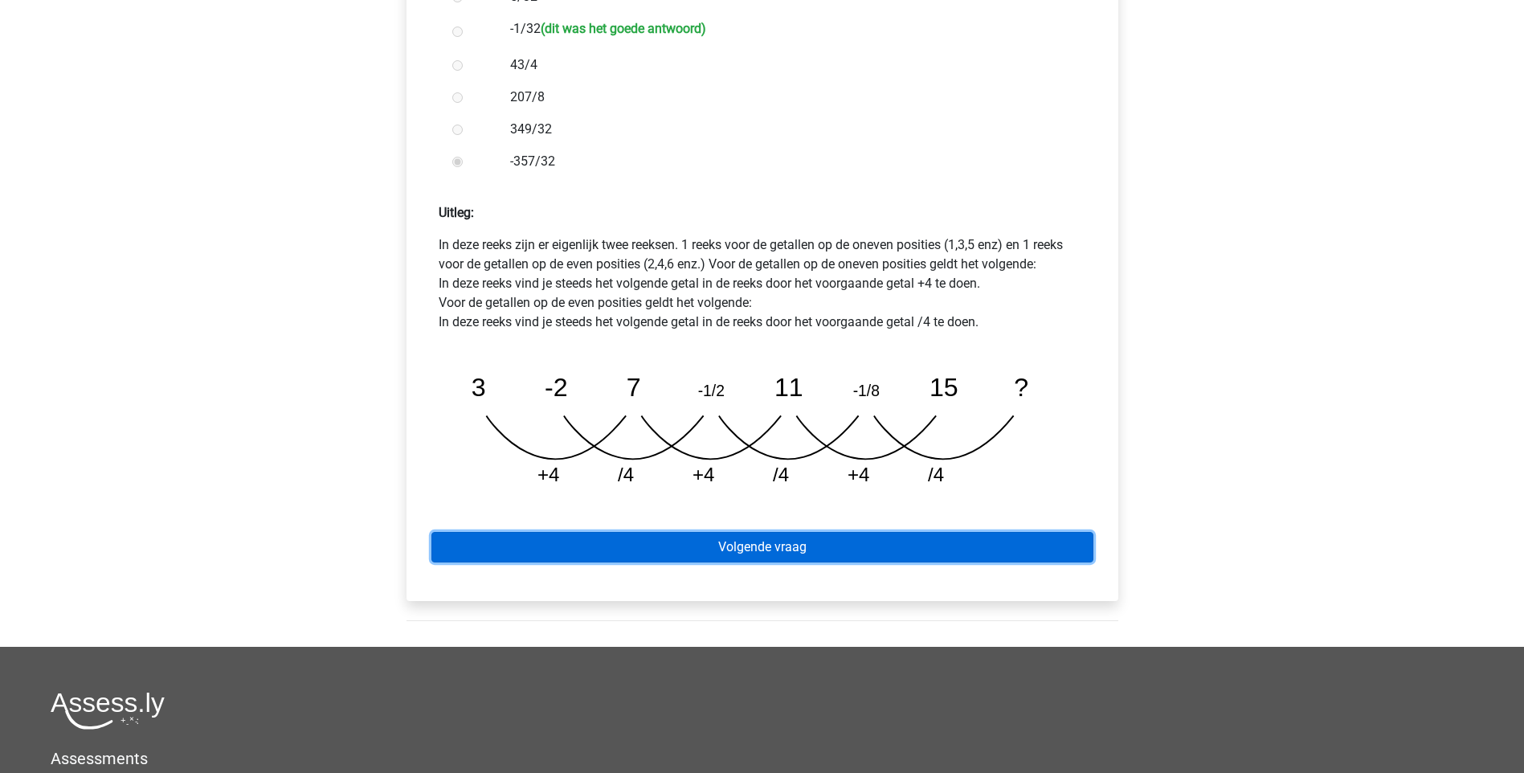
click at [731, 532] on link "Volgende vraag" at bounding box center [762, 547] width 662 height 31
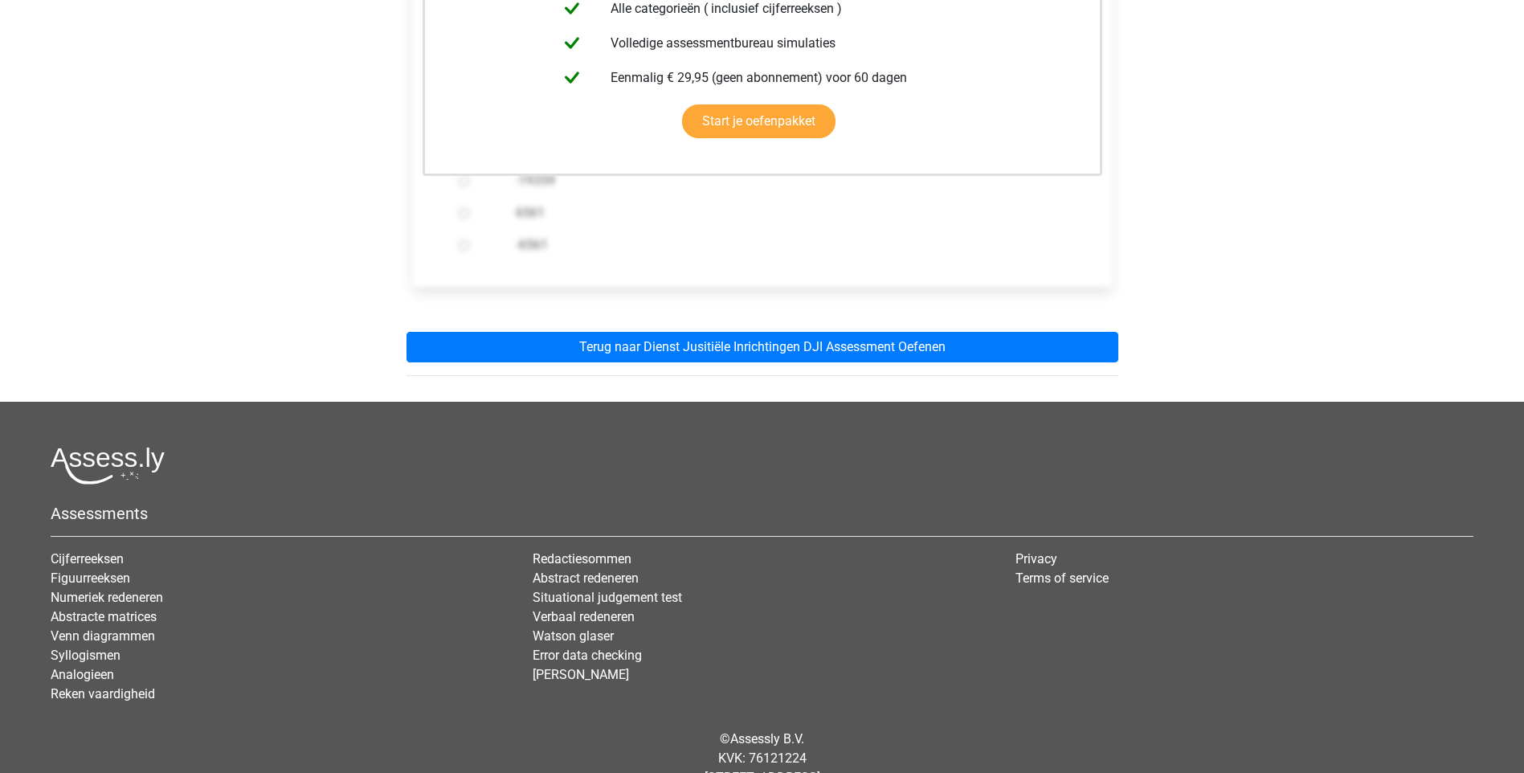
scroll to position [482, 0]
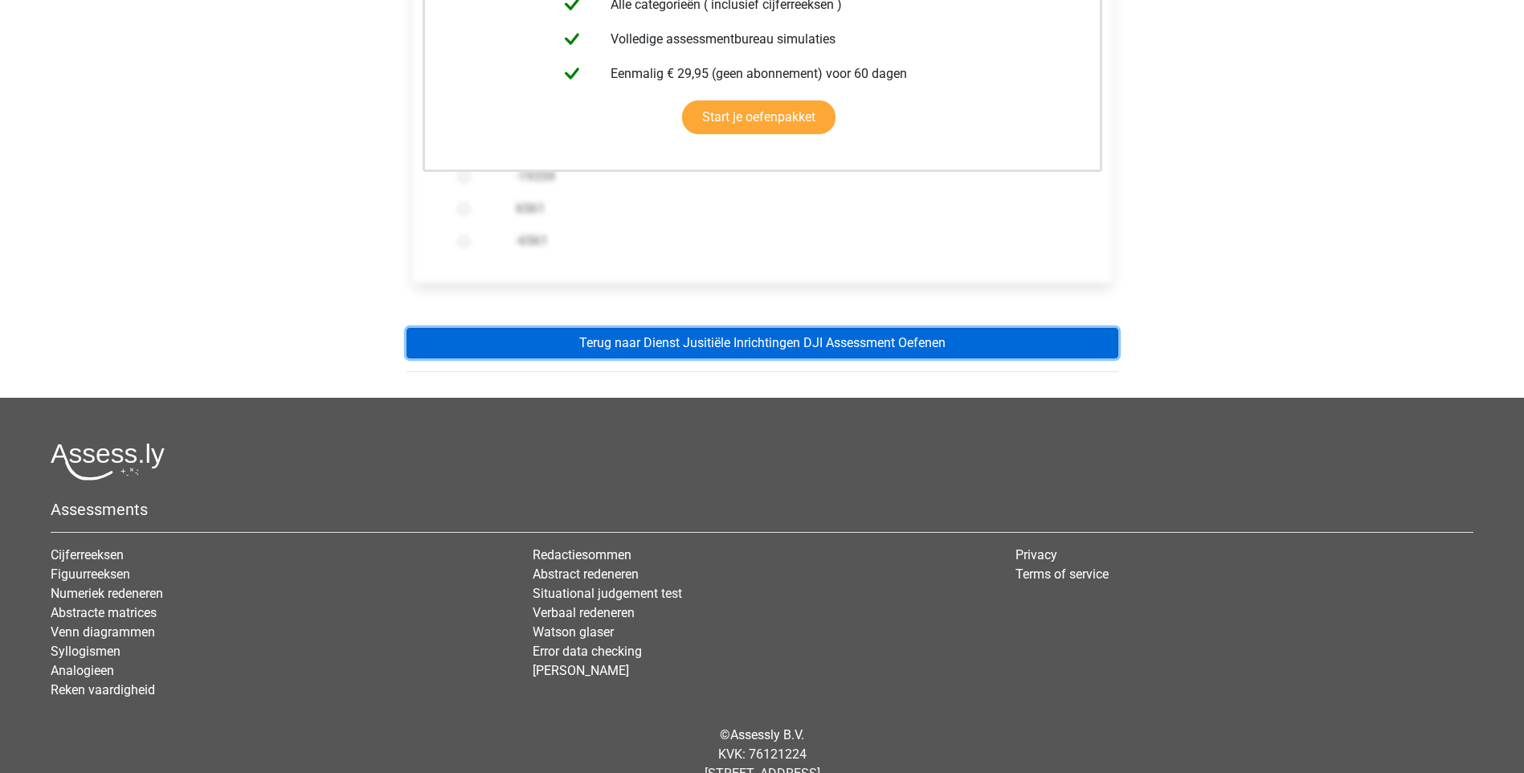
click at [749, 328] on link "Terug naar Dienst Jusitiële Inrichtingen DJI Assessment Oefenen" at bounding box center [762, 343] width 712 height 31
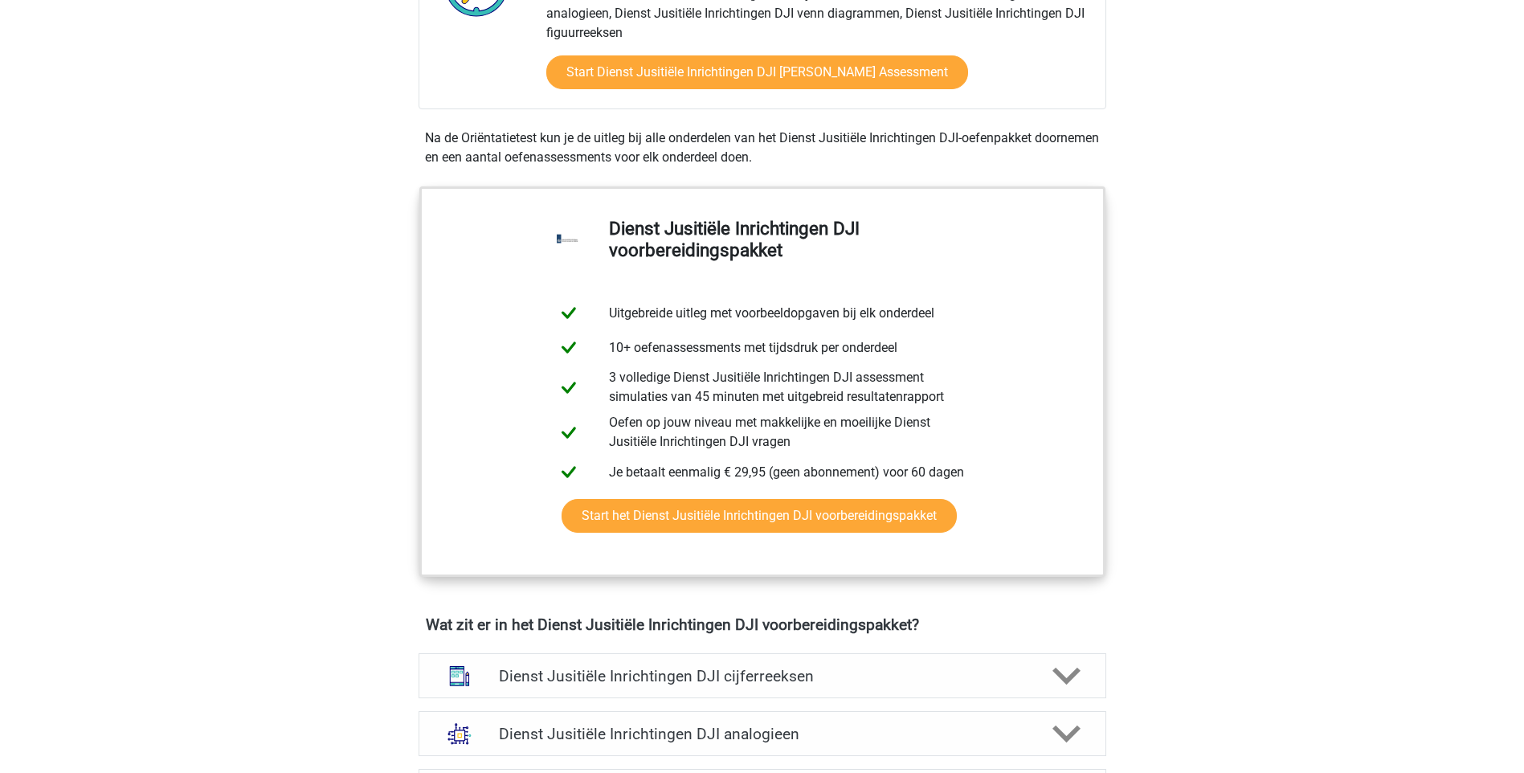
scroll to position [643, 0]
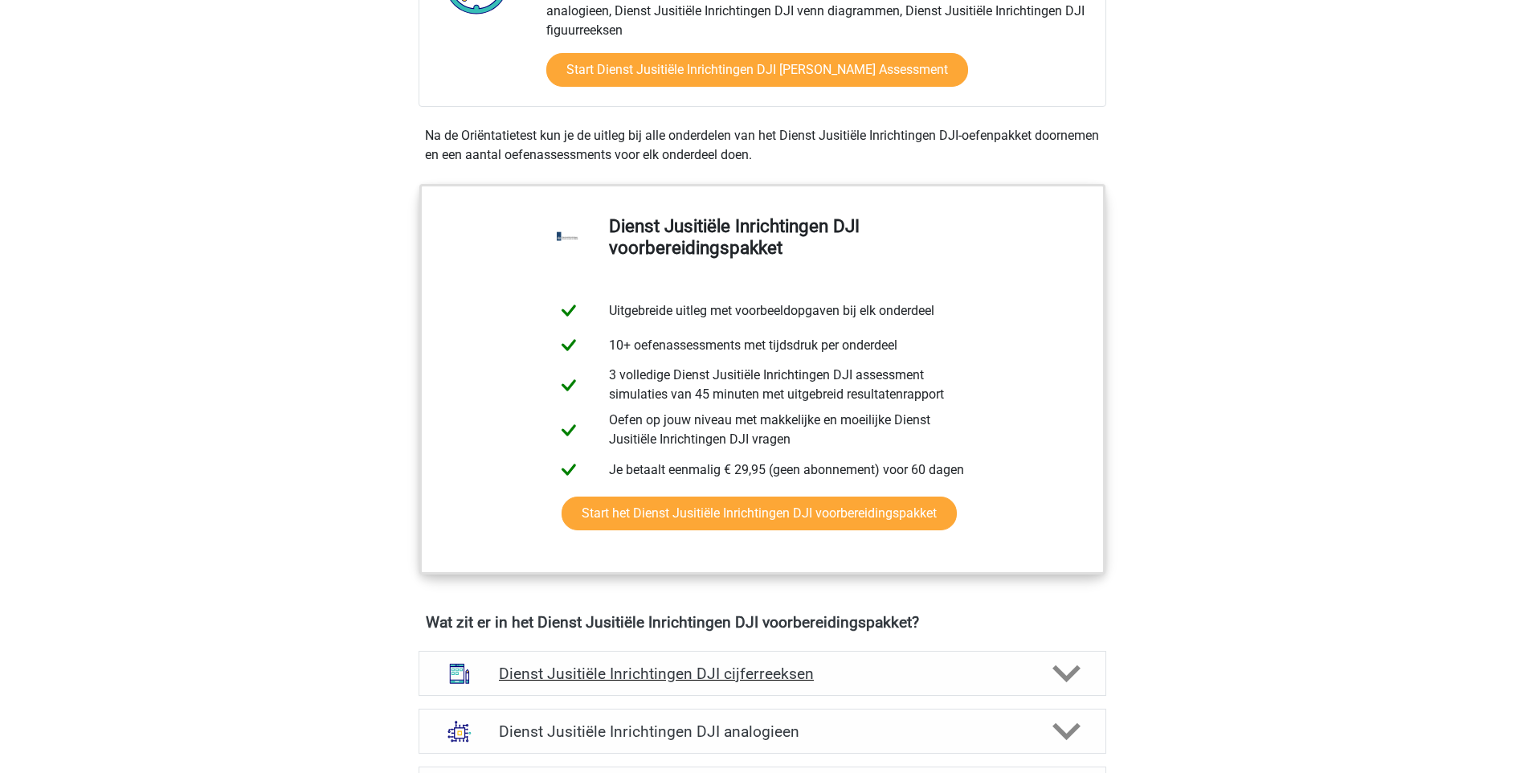
click at [675, 663] on div "Dienst Jusitiële Inrichtingen DJI cijferreeksen" at bounding box center [761, 673] width 687 height 45
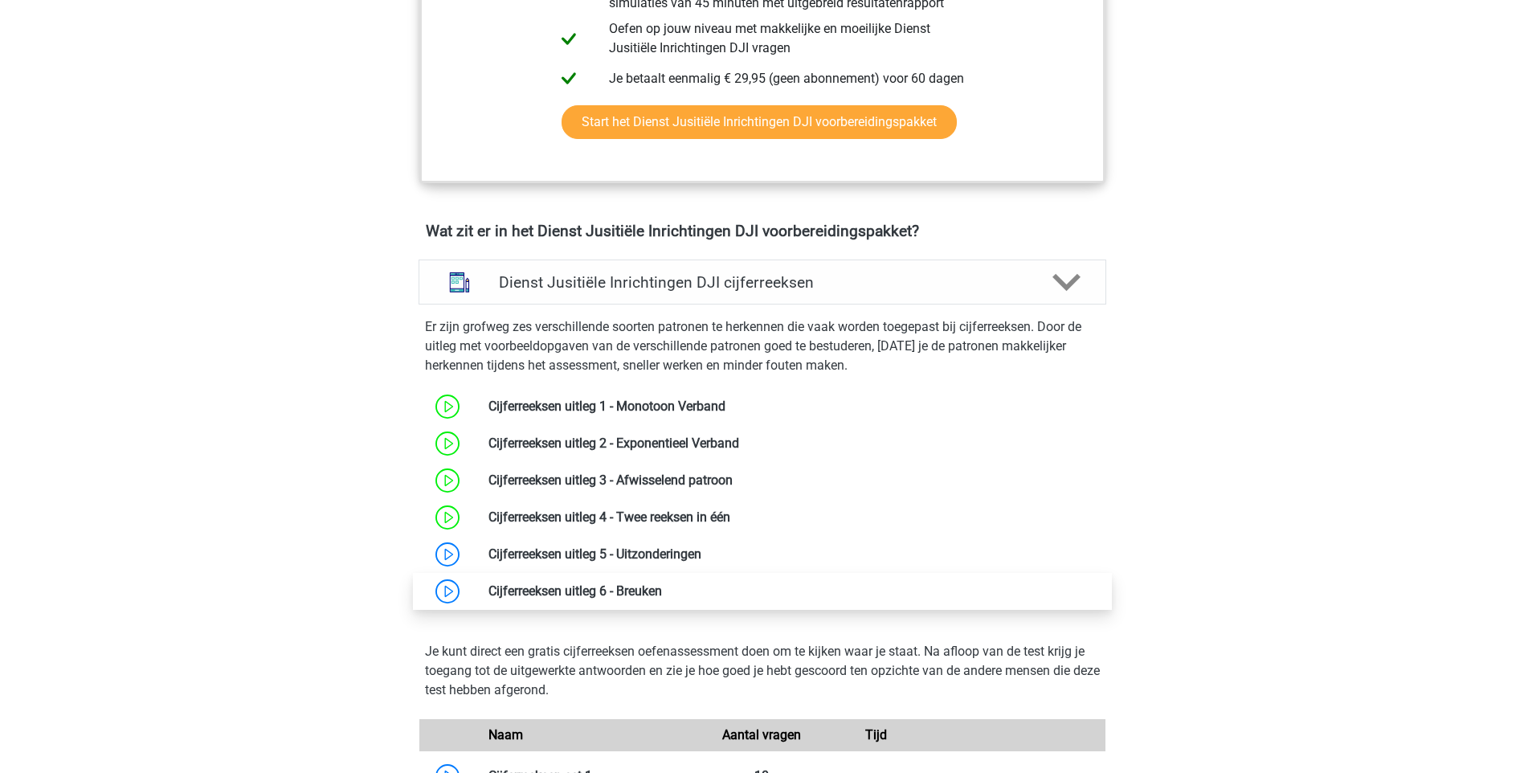
scroll to position [1044, 0]
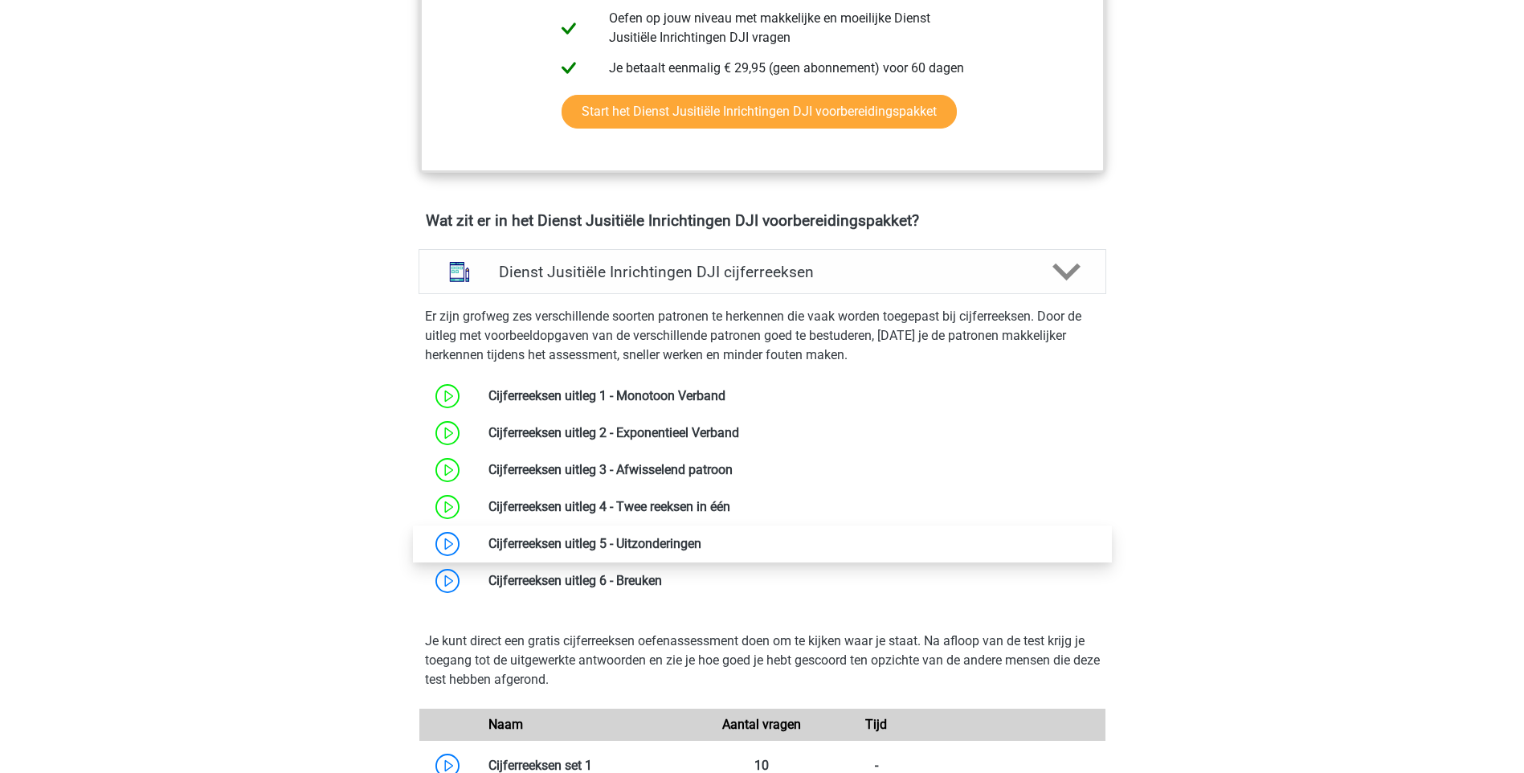
click at [701, 546] on link at bounding box center [701, 543] width 0 height 15
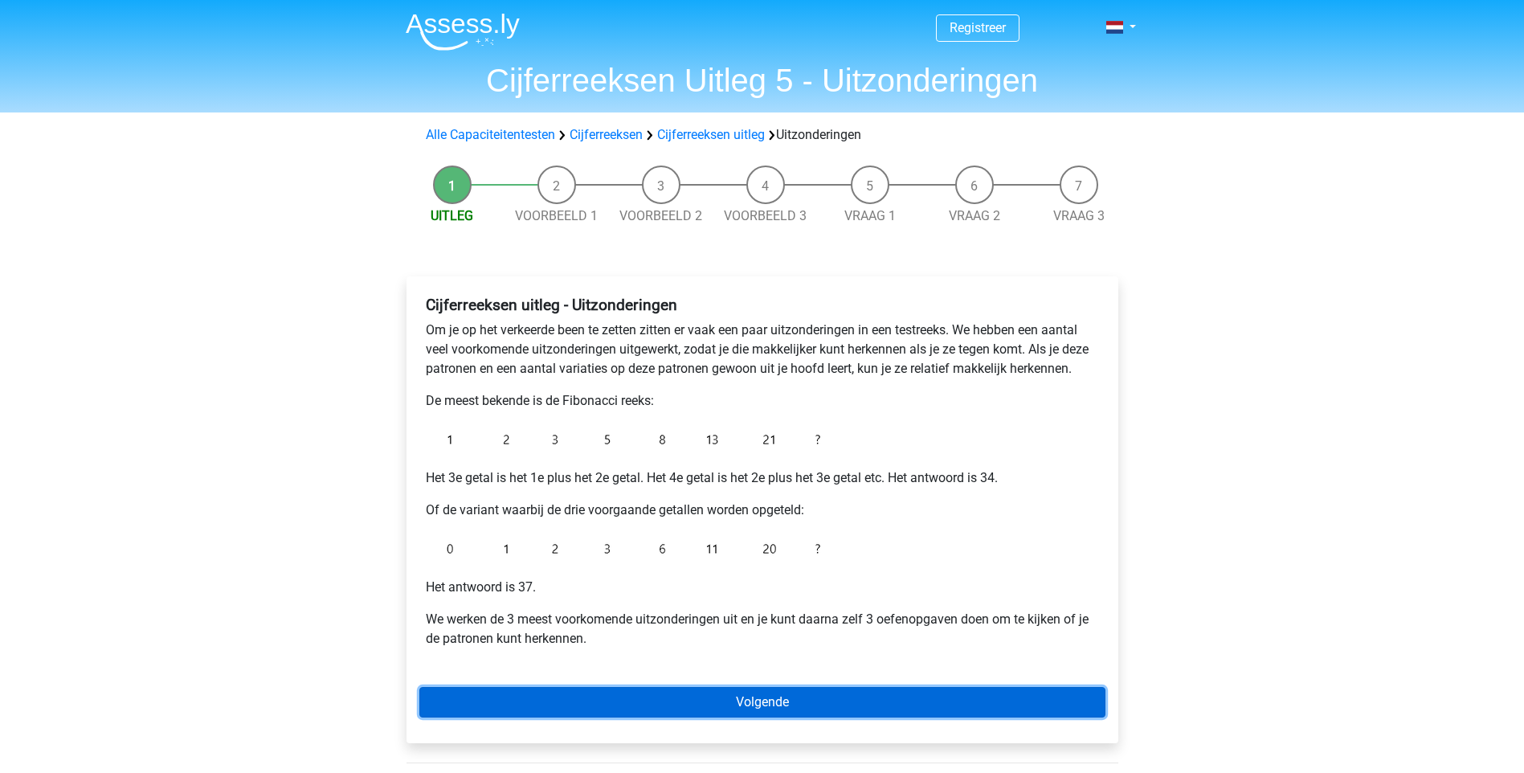
click at [764, 698] on link "Volgende" at bounding box center [762, 702] width 686 height 31
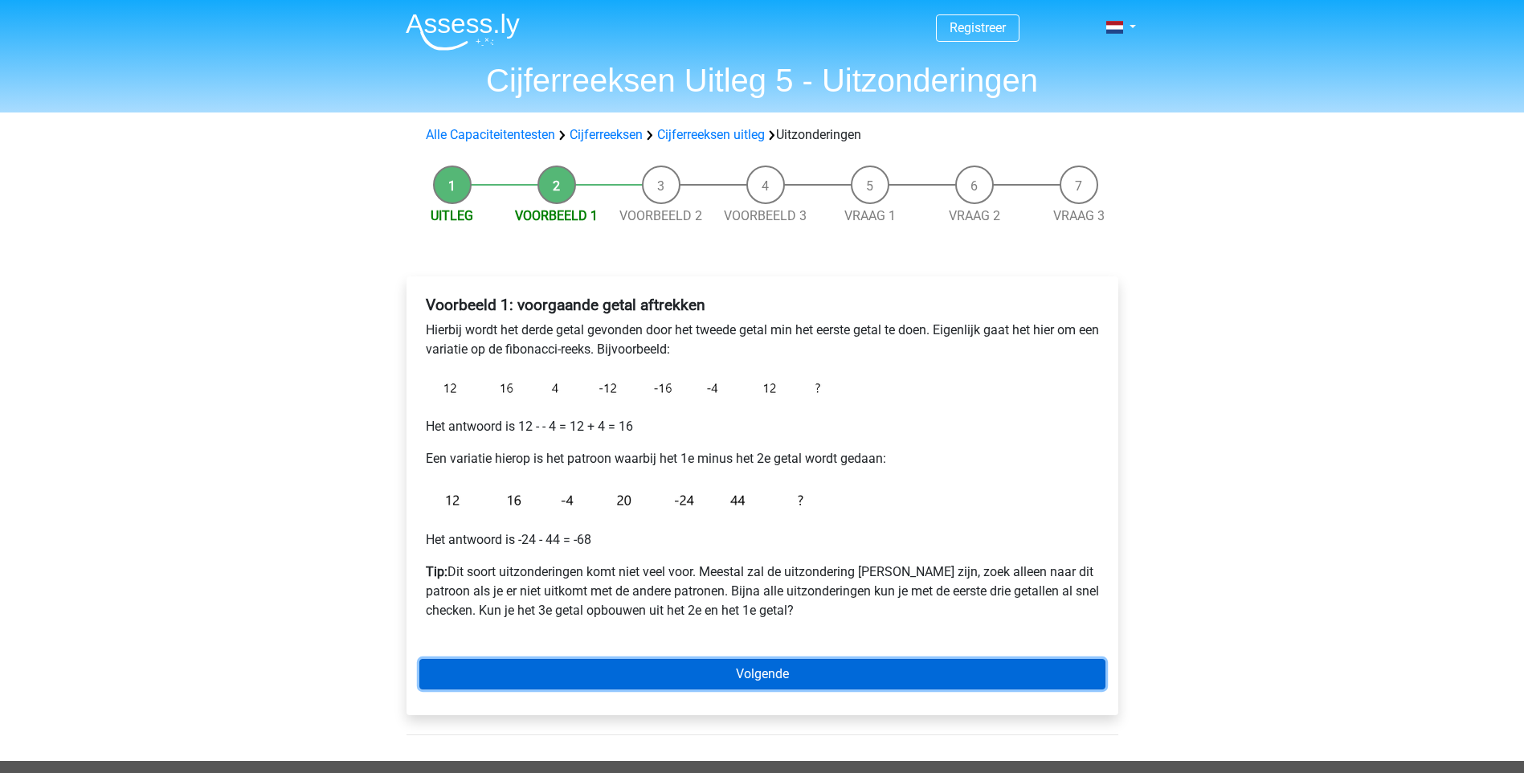
click at [782, 674] on link "Volgende" at bounding box center [762, 674] width 686 height 31
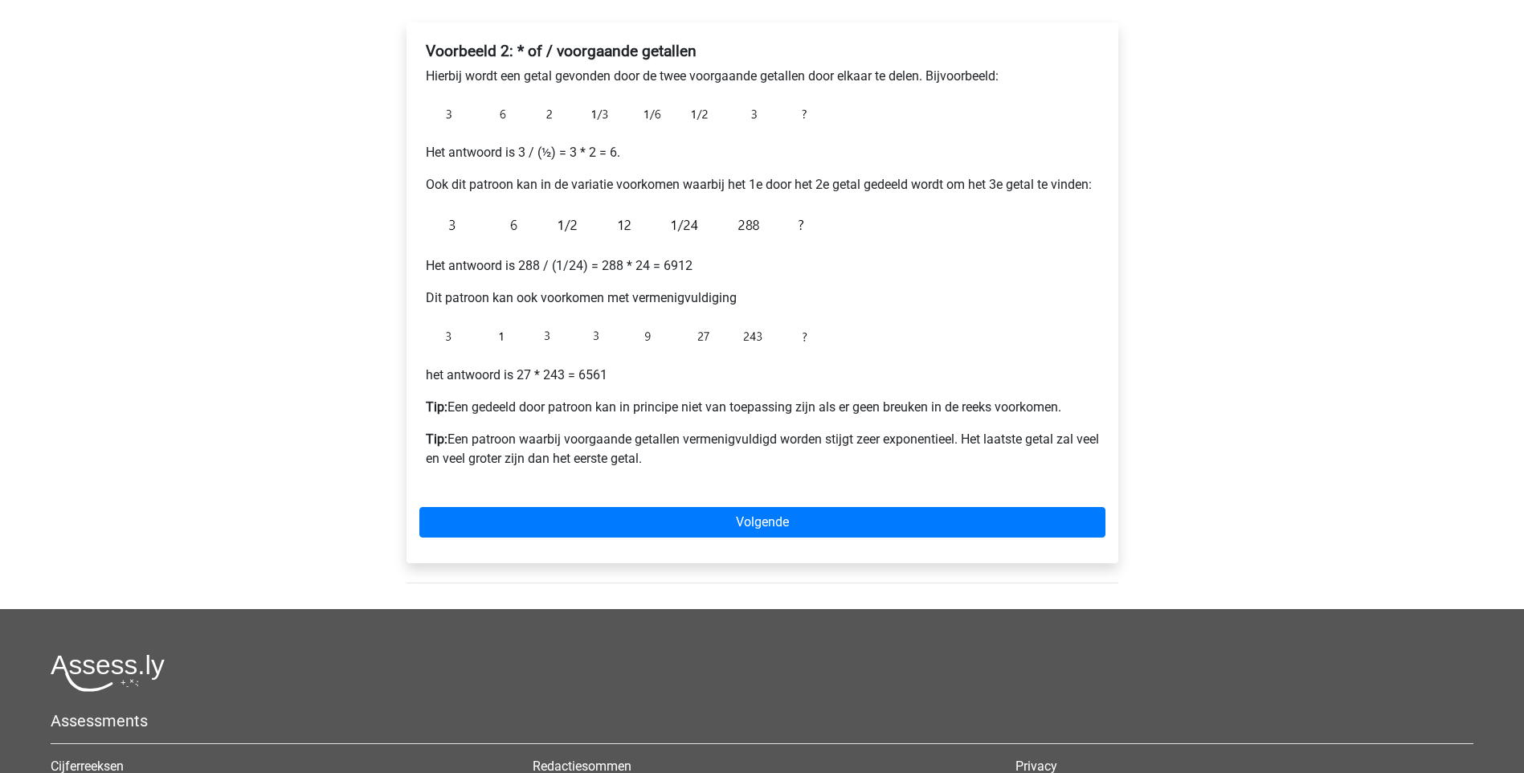
scroll to position [402, 0]
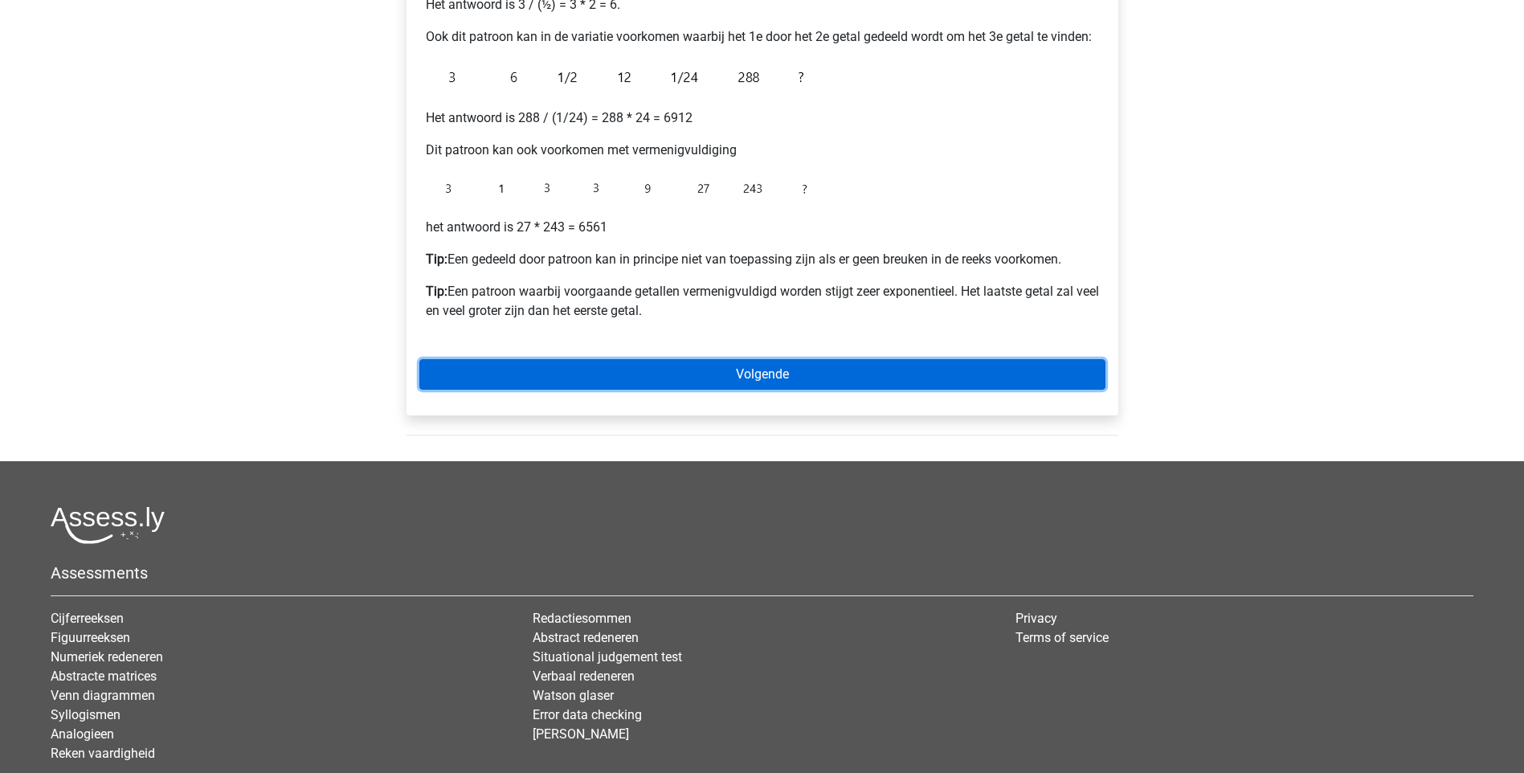
click at [720, 388] on link "Volgende" at bounding box center [762, 374] width 686 height 31
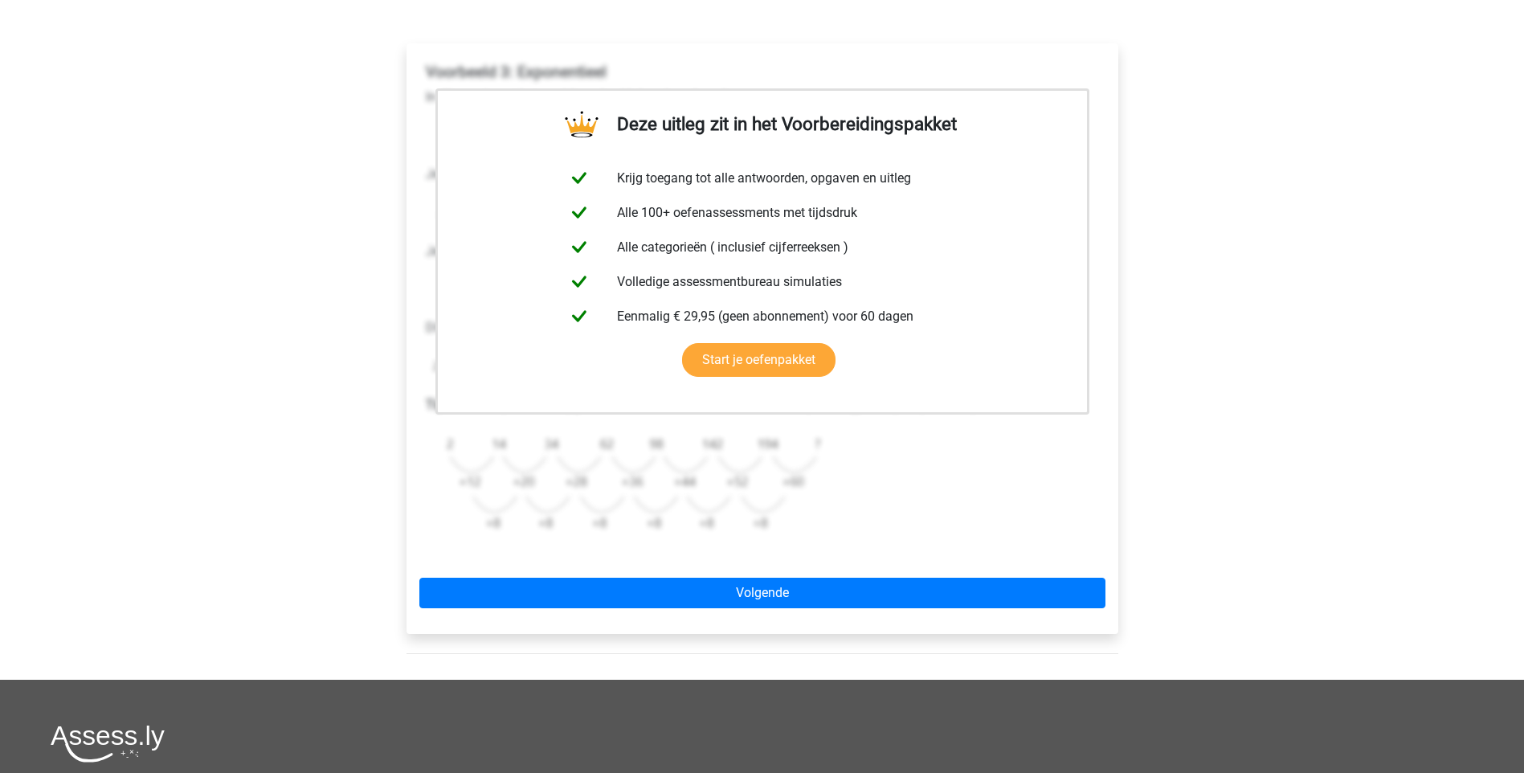
scroll to position [241, 0]
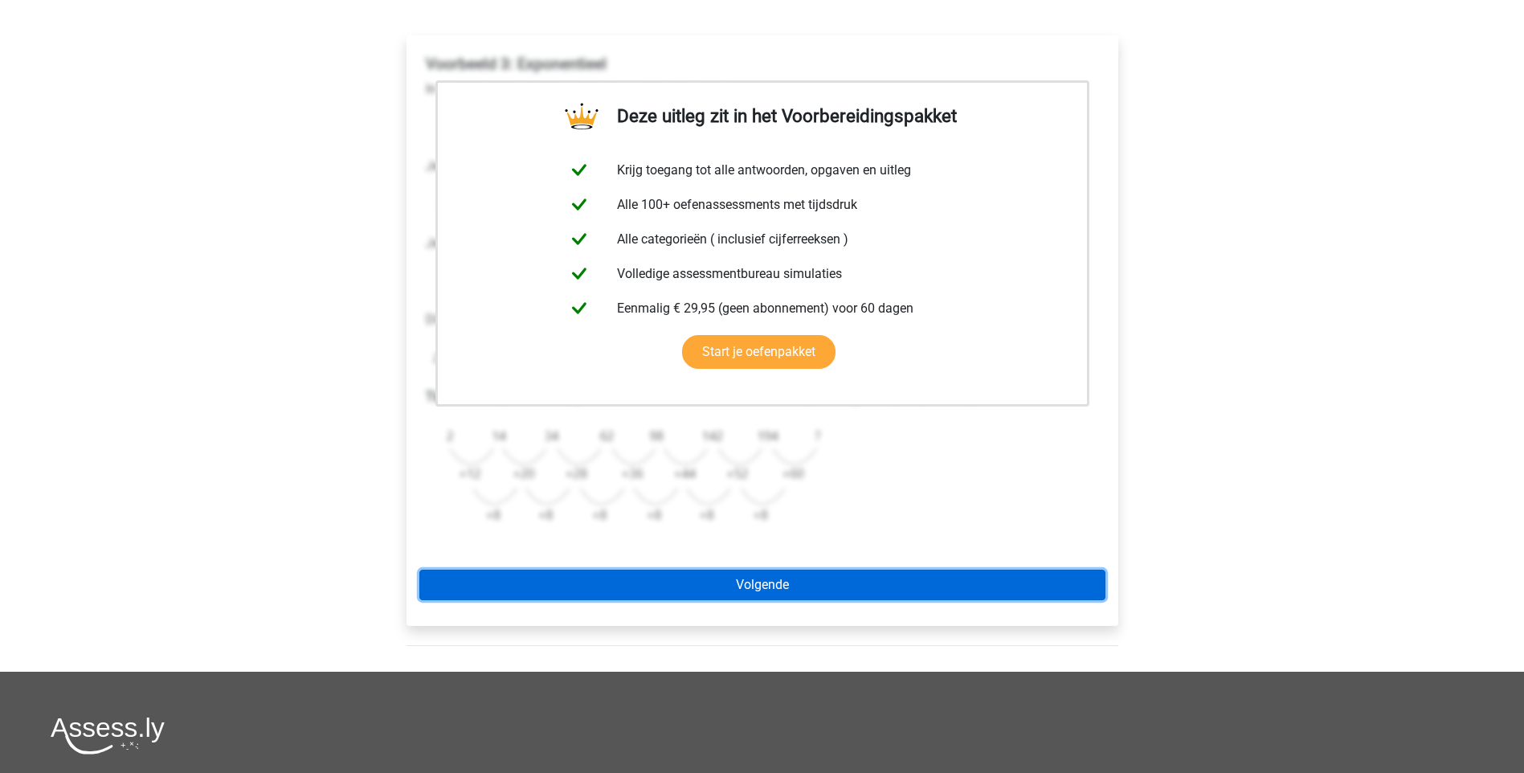
click at [756, 594] on link "Volgende" at bounding box center [762, 584] width 686 height 31
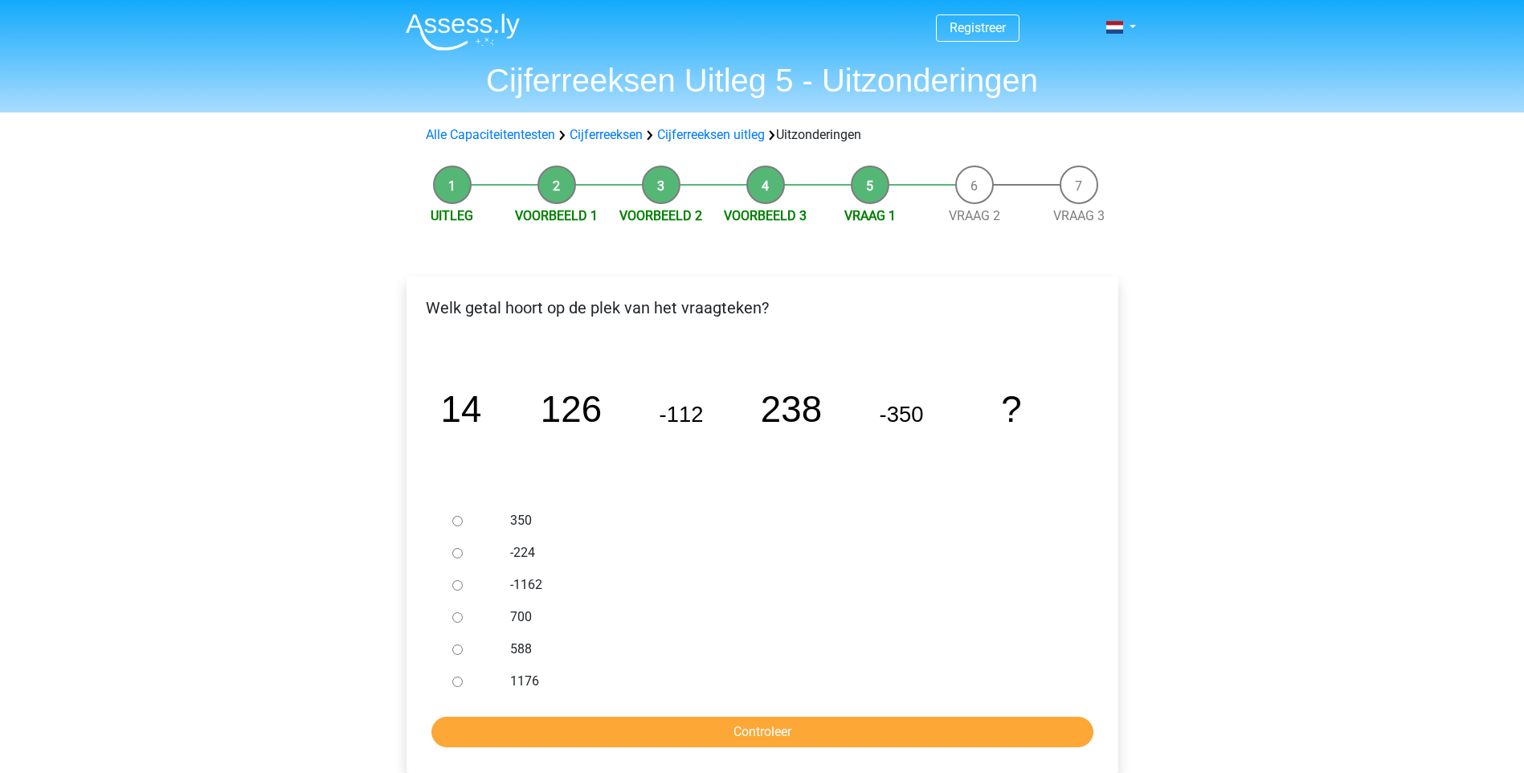
click at [520, 639] on label "588" at bounding box center [788, 648] width 556 height 19
click at [463, 644] on input "588" at bounding box center [457, 649] width 10 height 10
radio input "true"
click at [772, 726] on input "Controleer" at bounding box center [762, 731] width 662 height 31
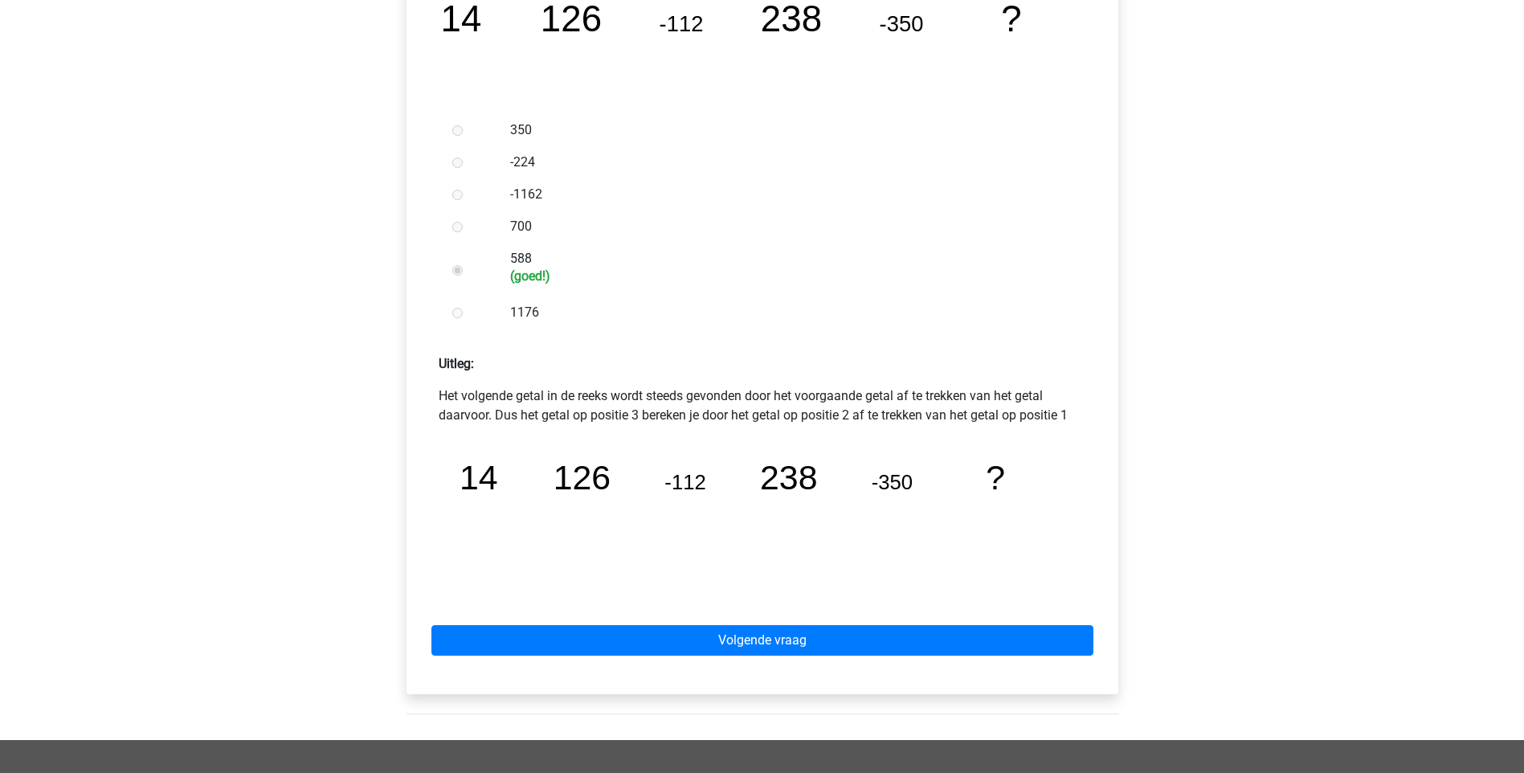
scroll to position [402, 0]
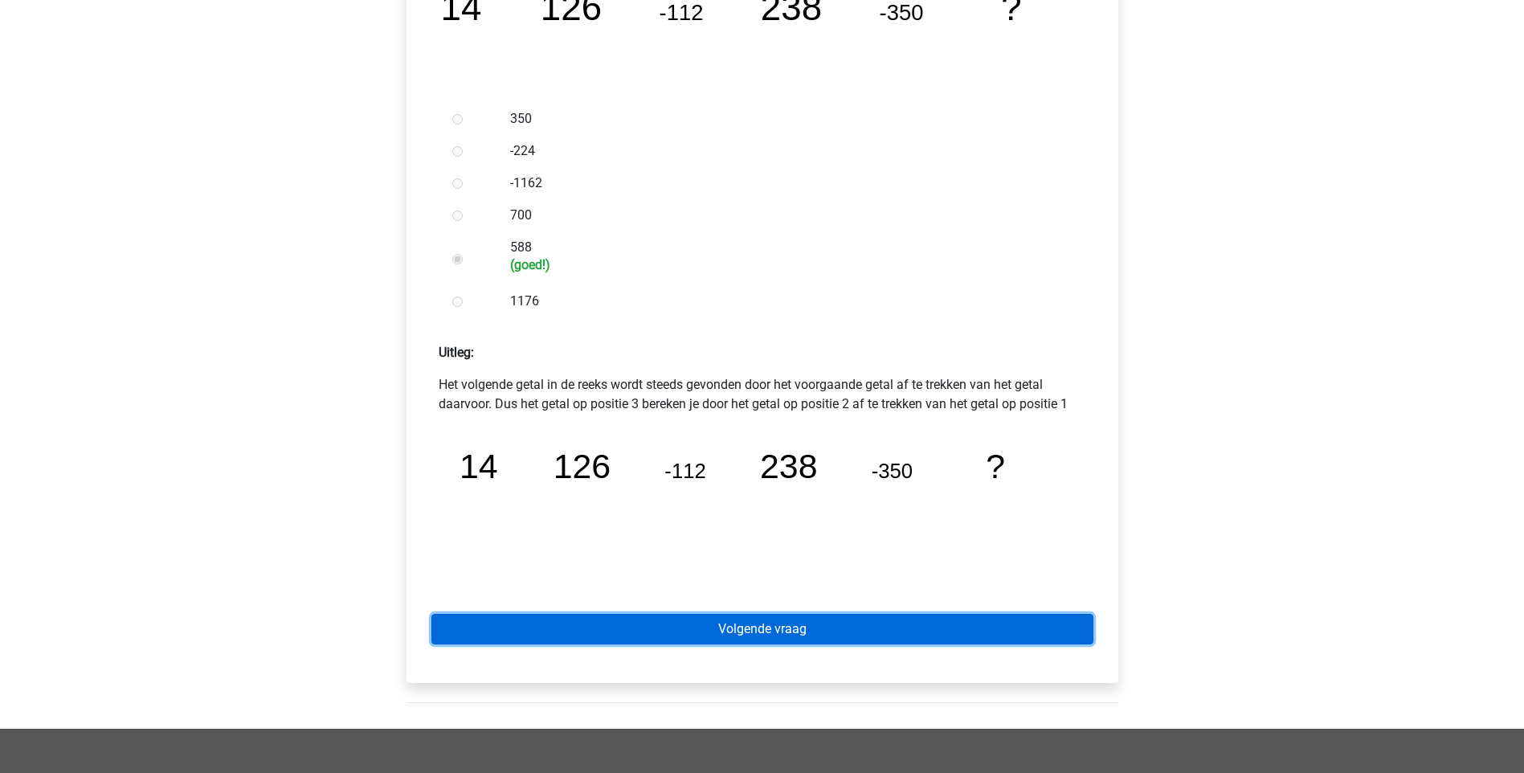
click at [778, 625] on link "Volgende vraag" at bounding box center [762, 629] width 662 height 31
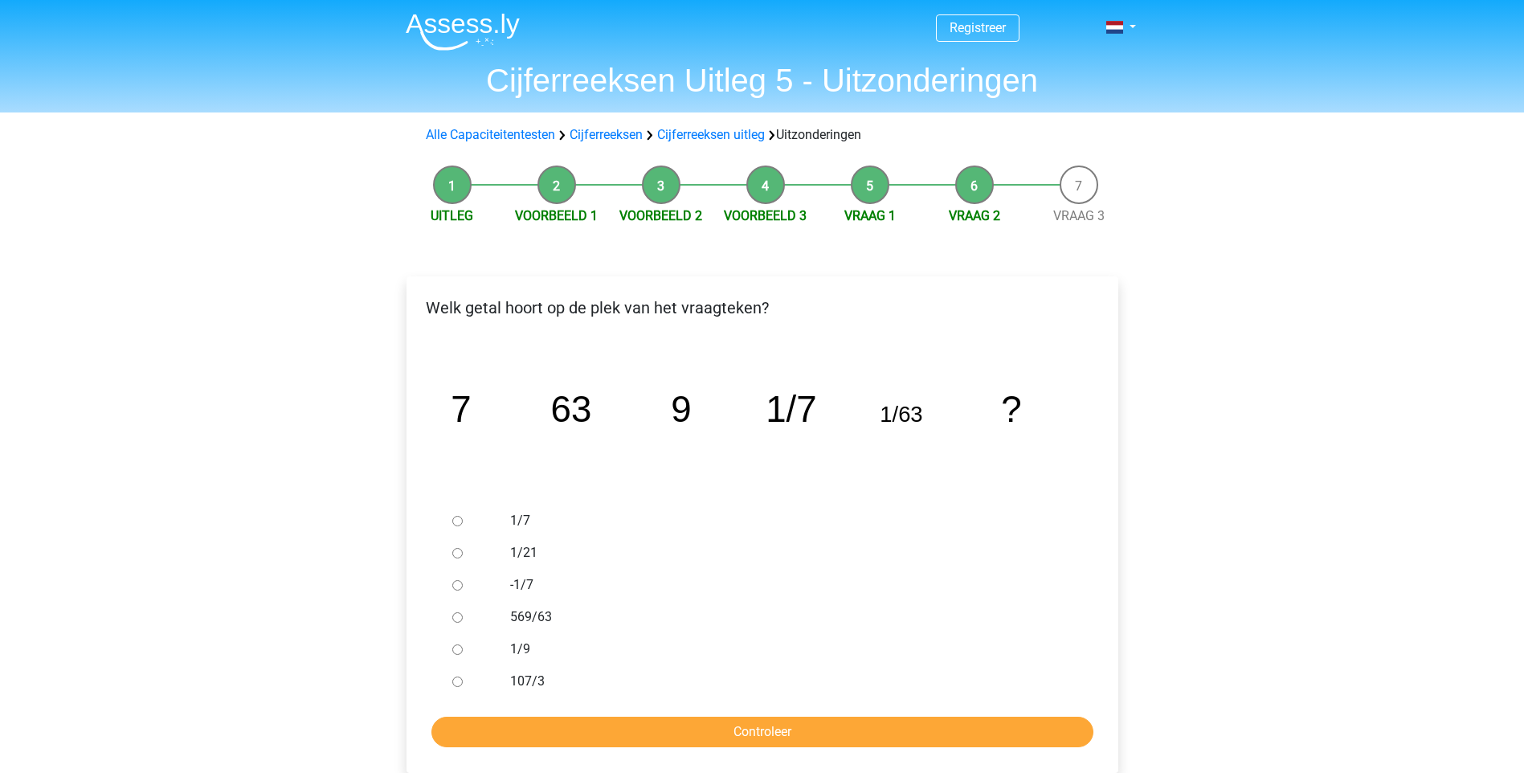
click at [531, 618] on label "569/63" at bounding box center [788, 616] width 556 height 19
click at [463, 618] on input "569/63" at bounding box center [457, 617] width 10 height 10
radio input "true"
click at [789, 731] on input "Controleer" at bounding box center [762, 731] width 662 height 31
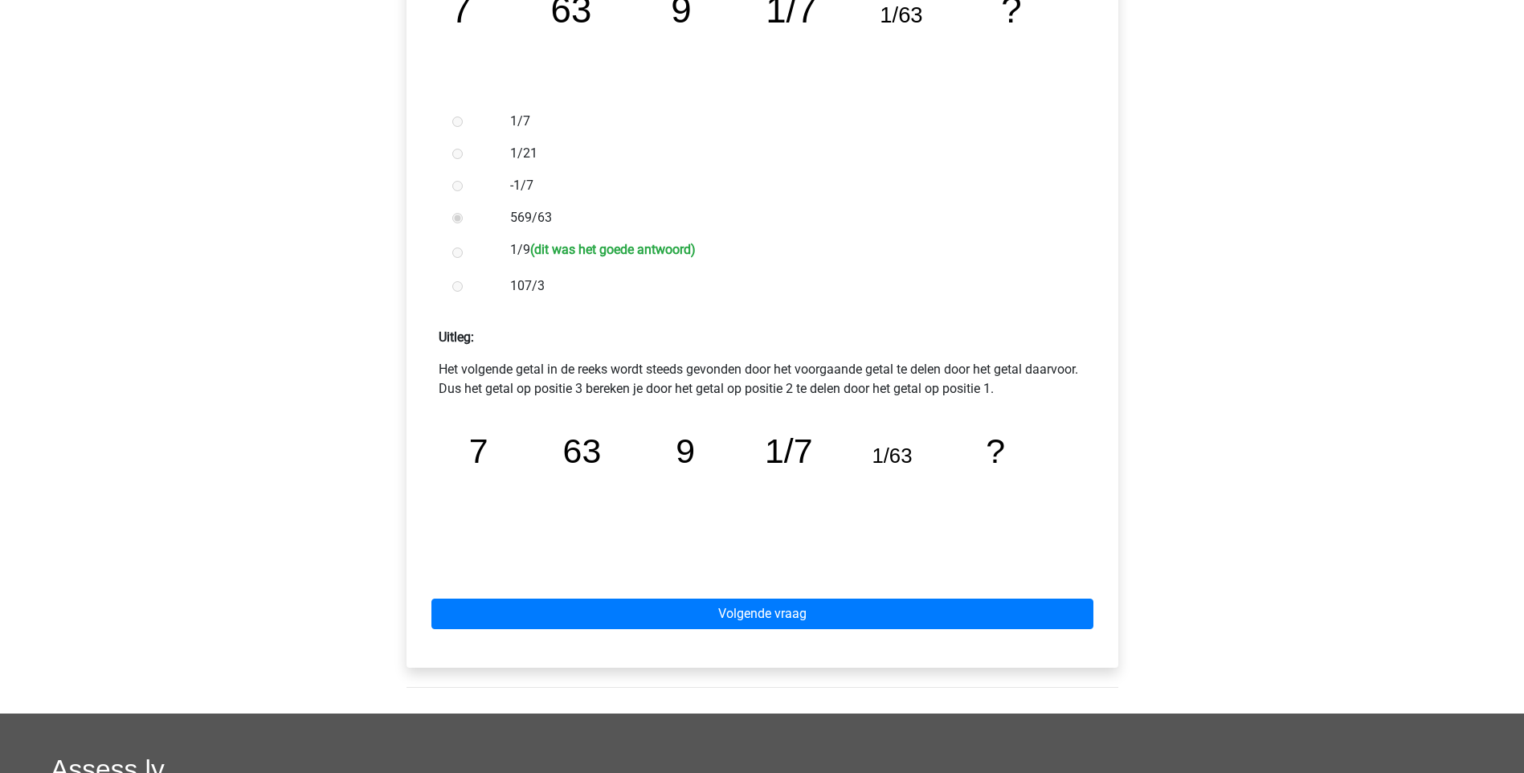
scroll to position [402, 0]
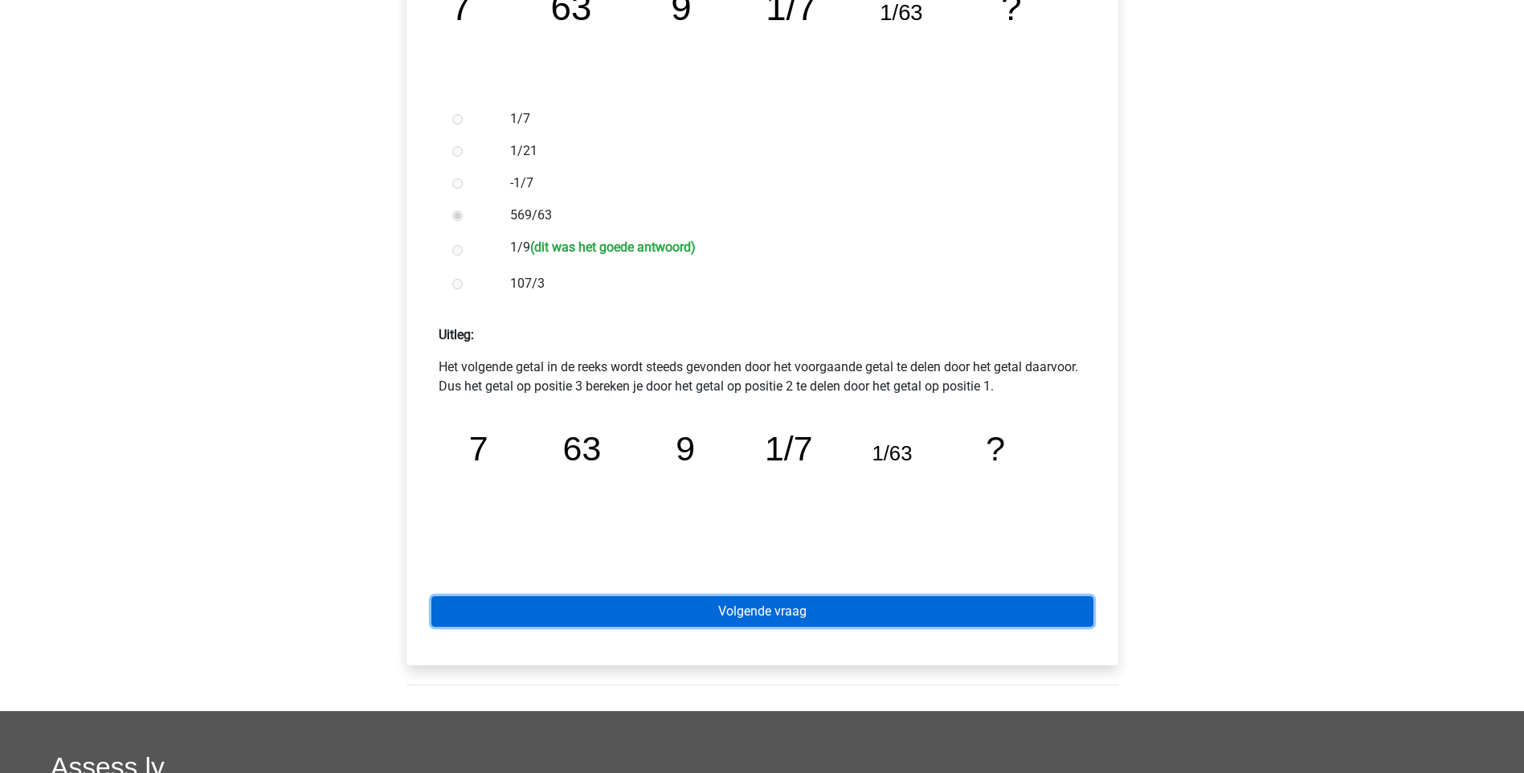
click at [777, 608] on link "Volgende vraag" at bounding box center [762, 611] width 662 height 31
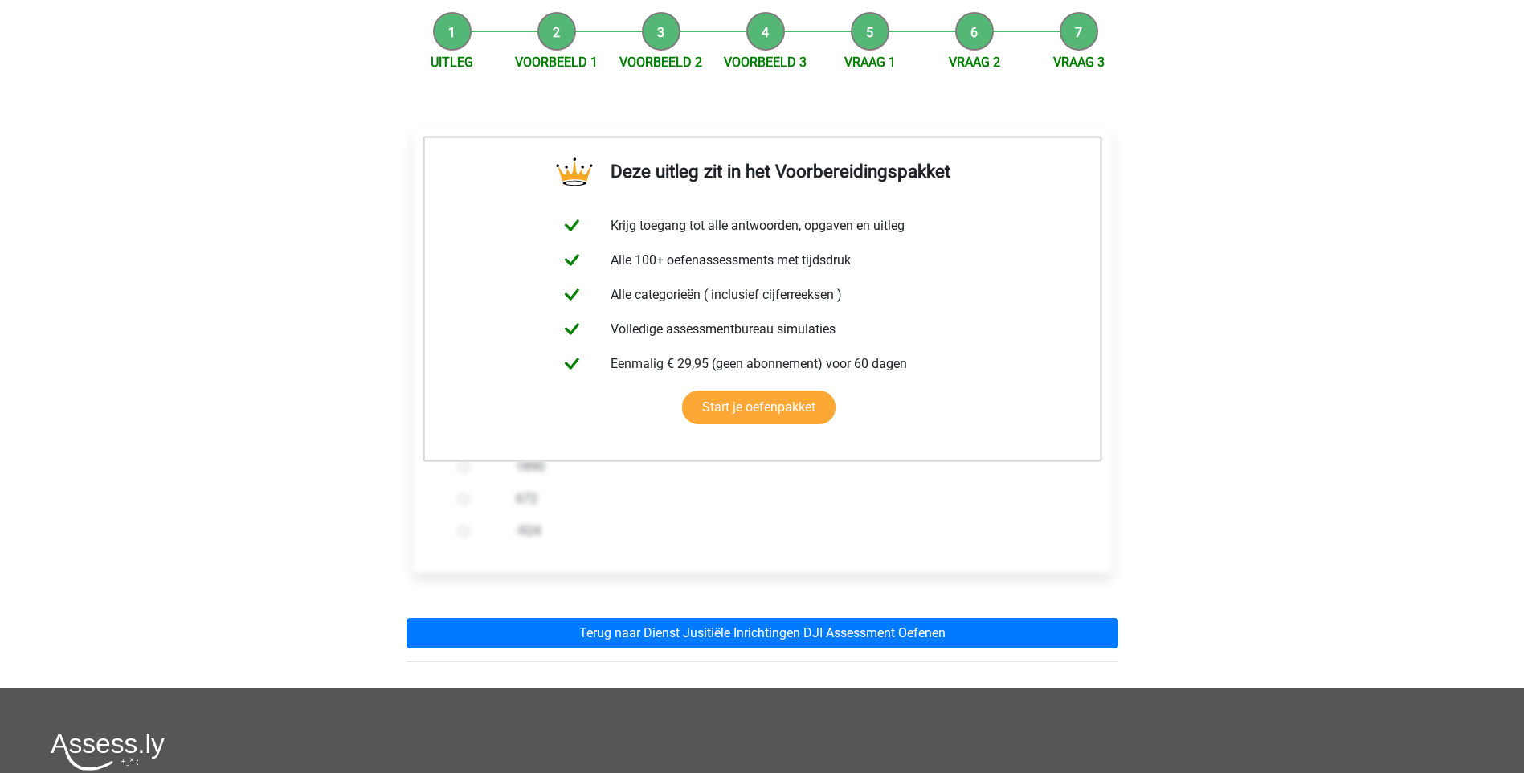
scroll to position [161, 0]
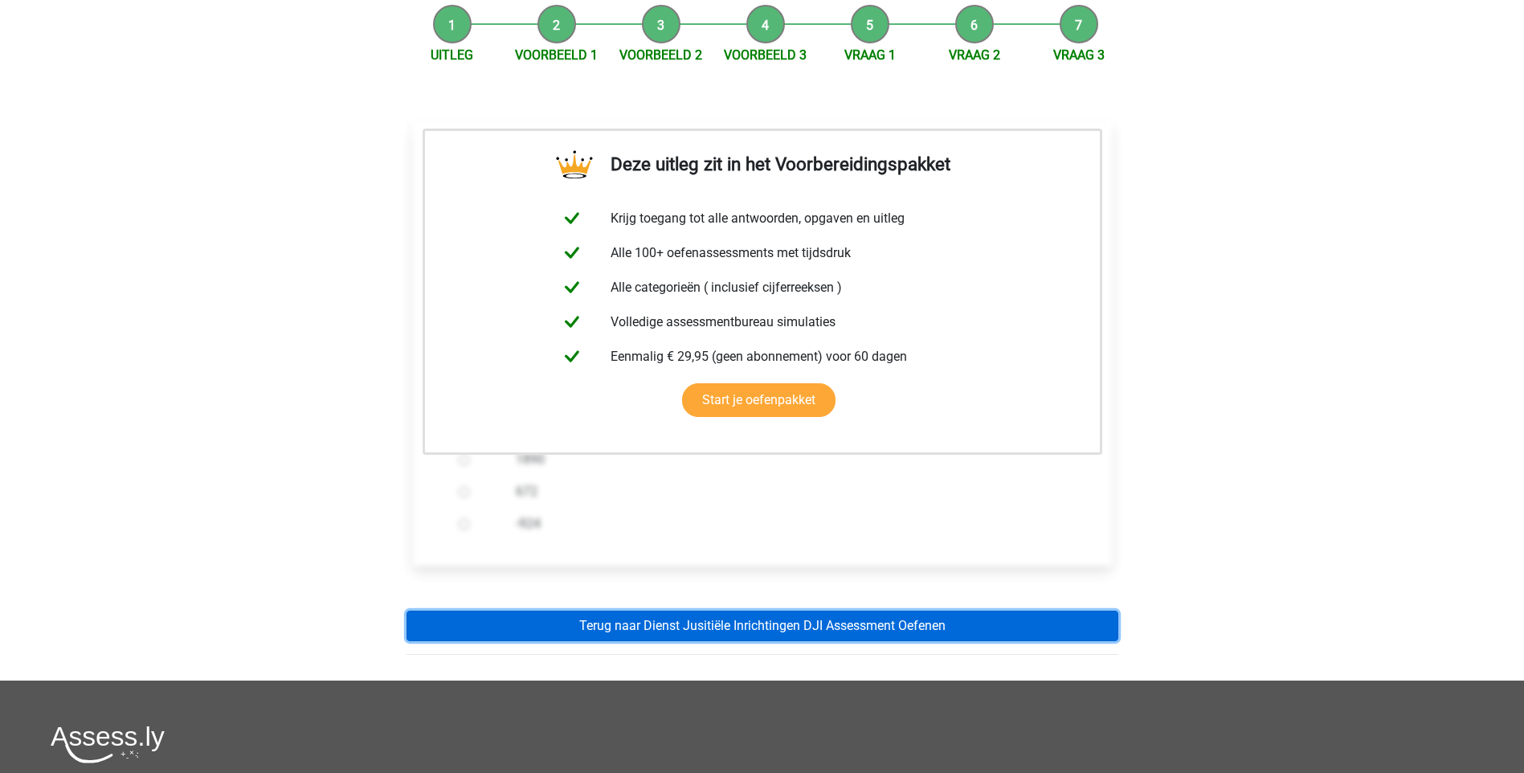
click at [757, 630] on link "Terug naar Dienst Jusitiële Inrichtingen DJI Assessment Oefenen" at bounding box center [762, 625] width 712 height 31
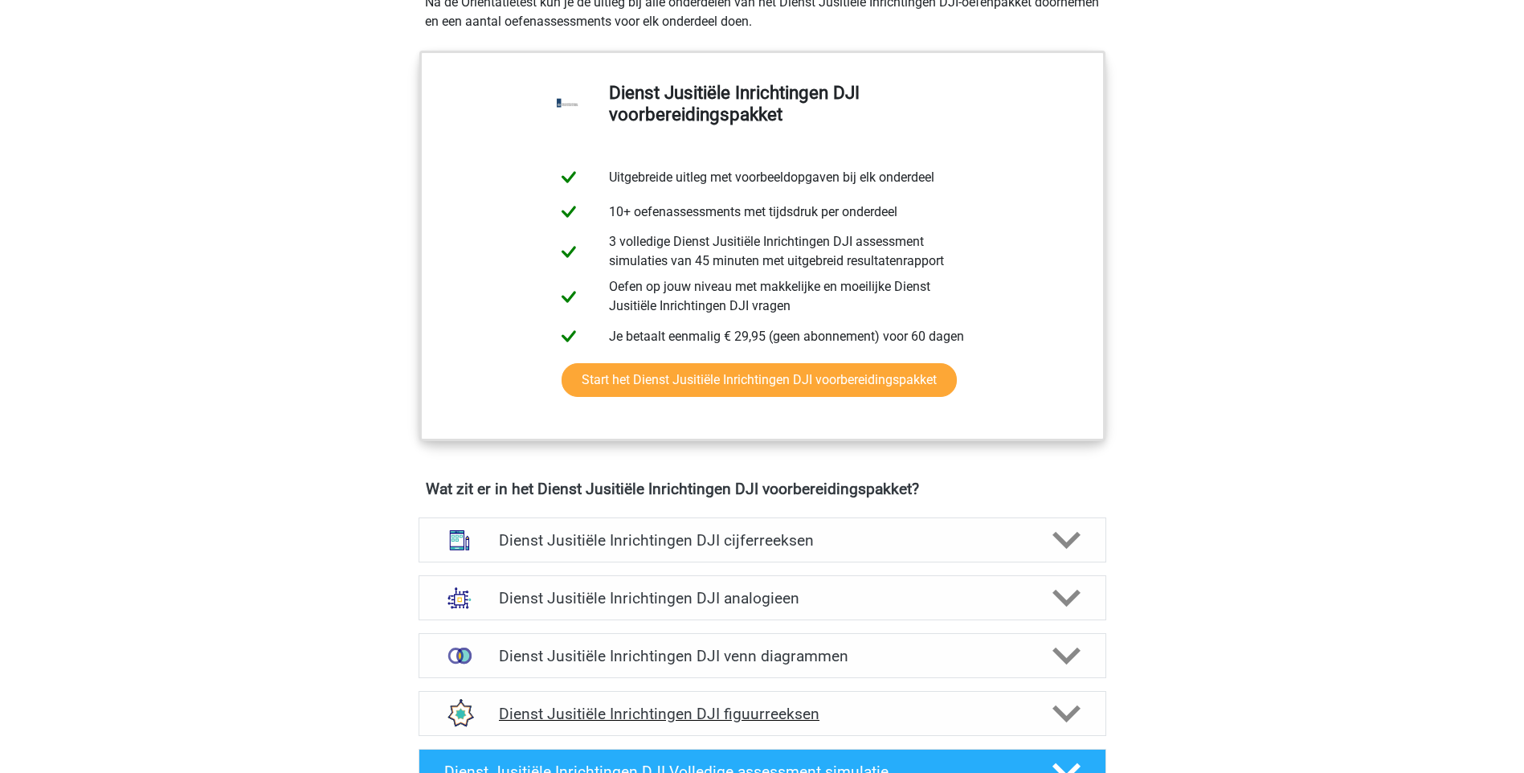
scroll to position [883, 0]
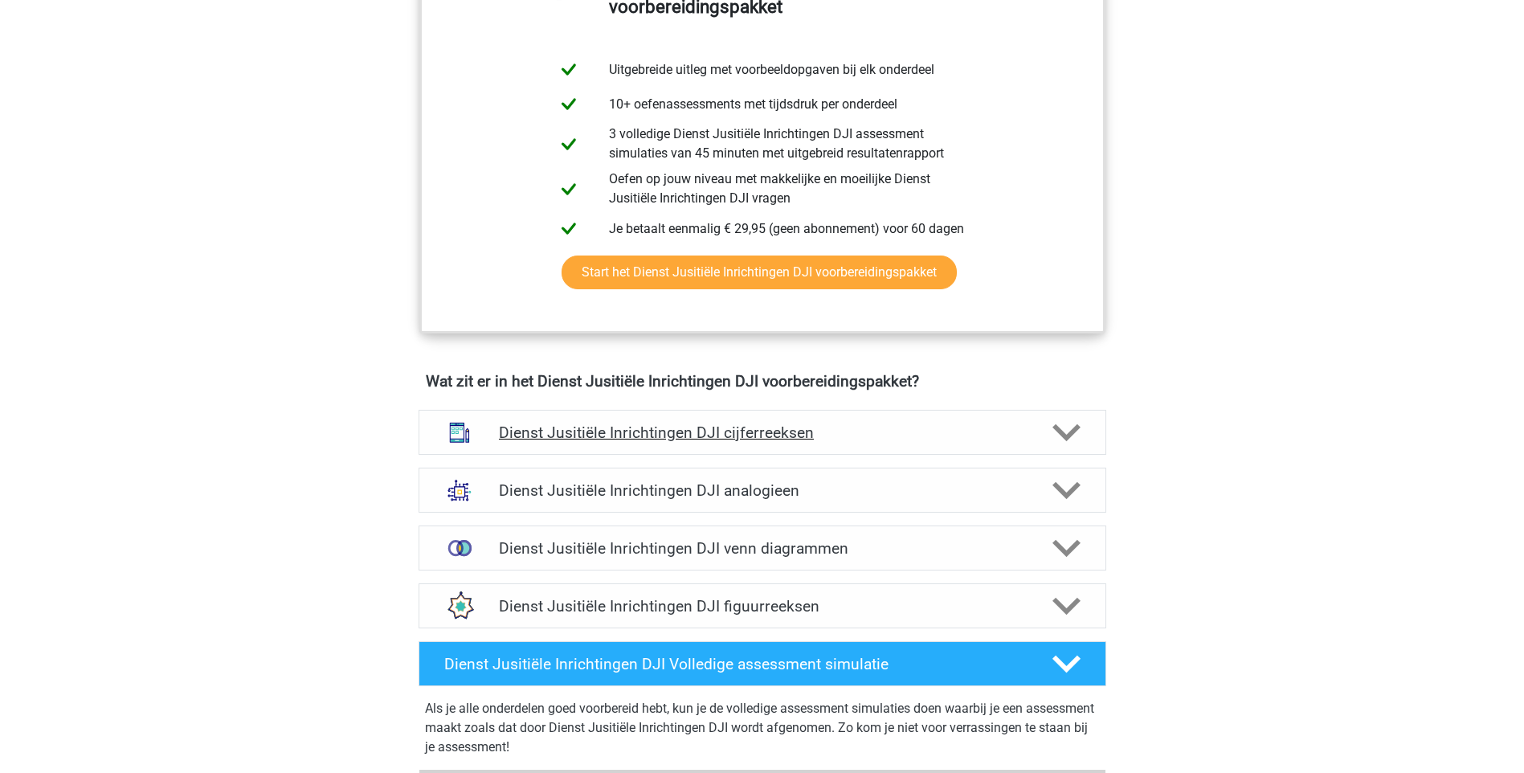
click at [1079, 438] on icon at bounding box center [1066, 432] width 28 height 28
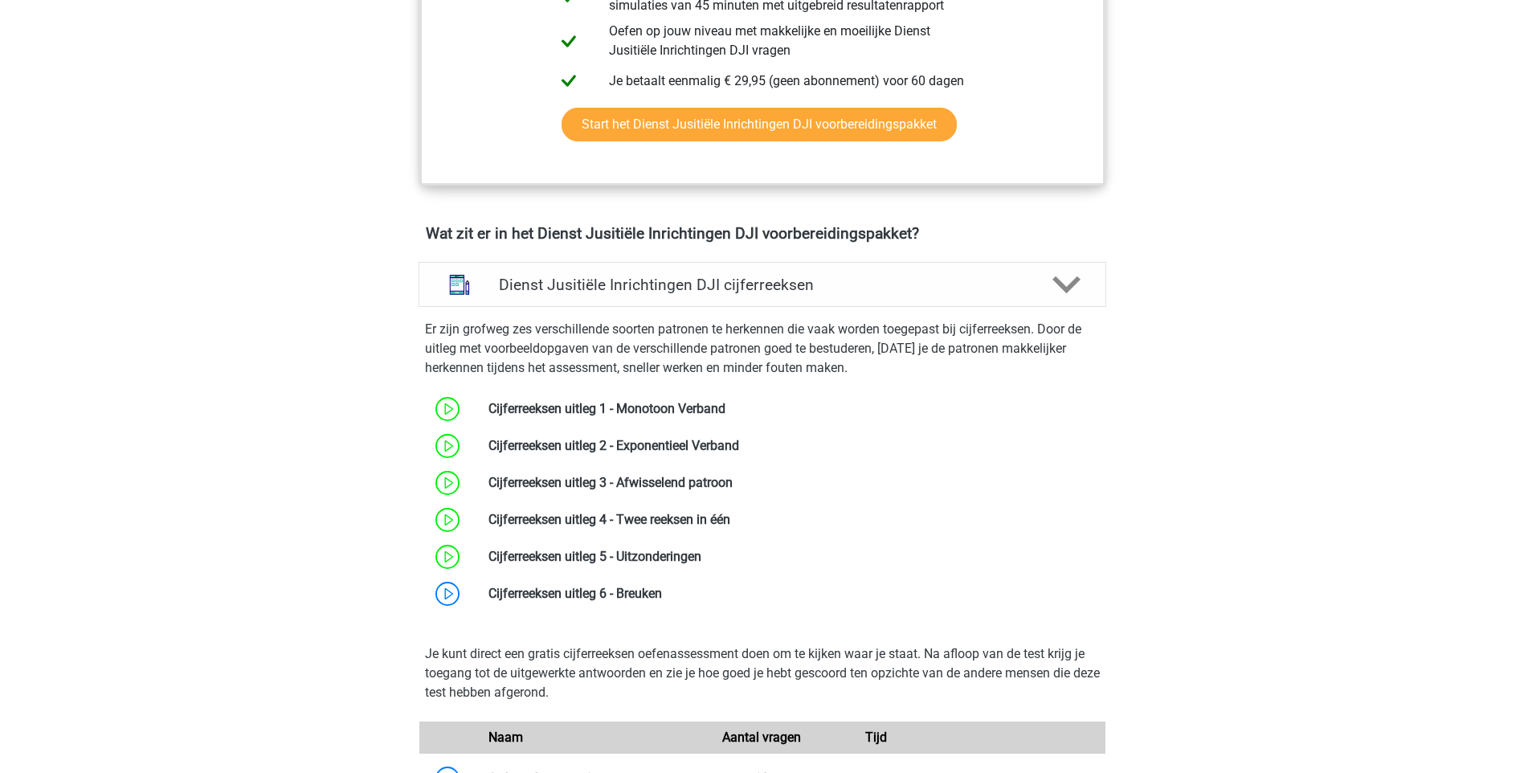
scroll to position [1044, 0]
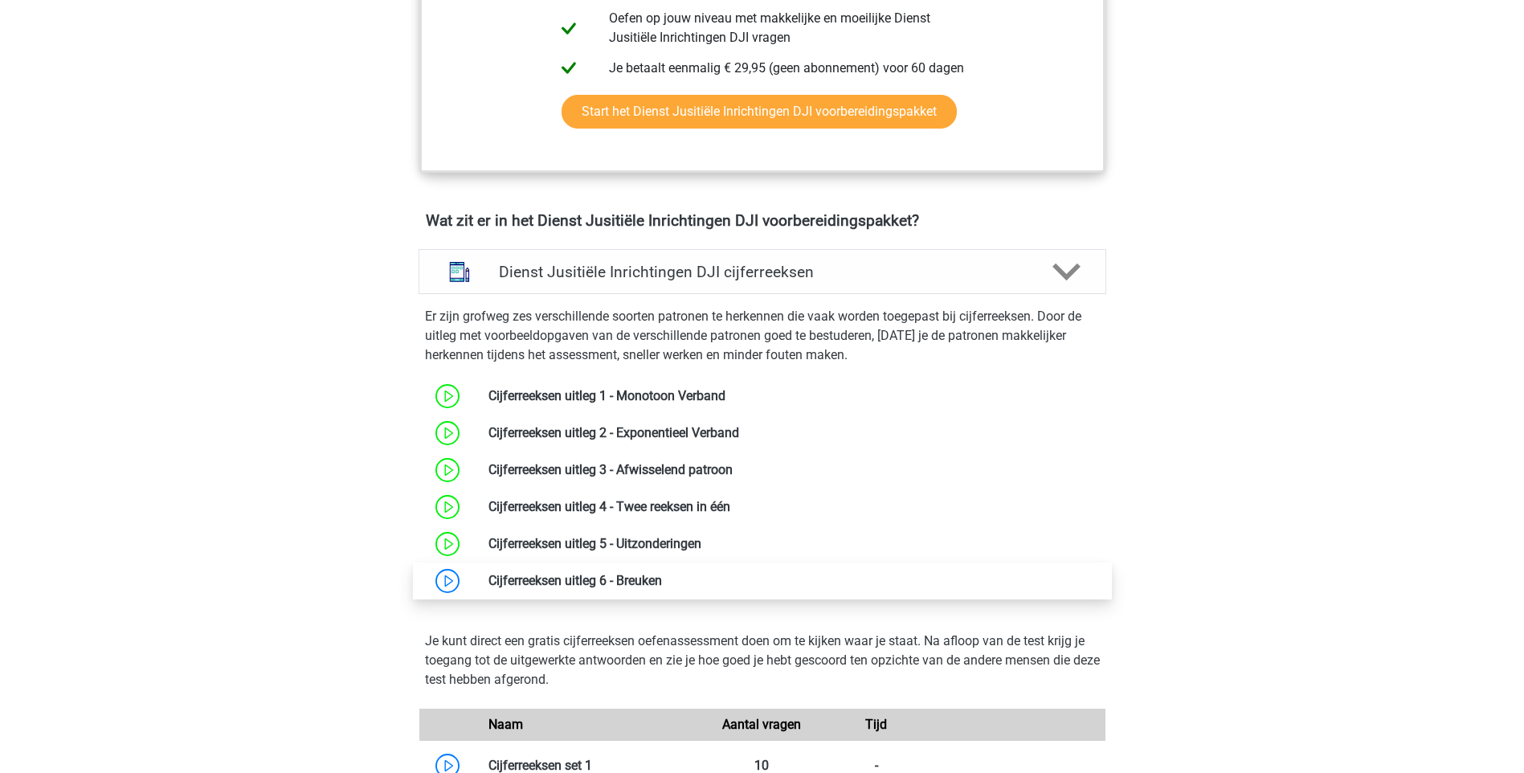
click at [662, 575] on link at bounding box center [662, 580] width 0 height 15
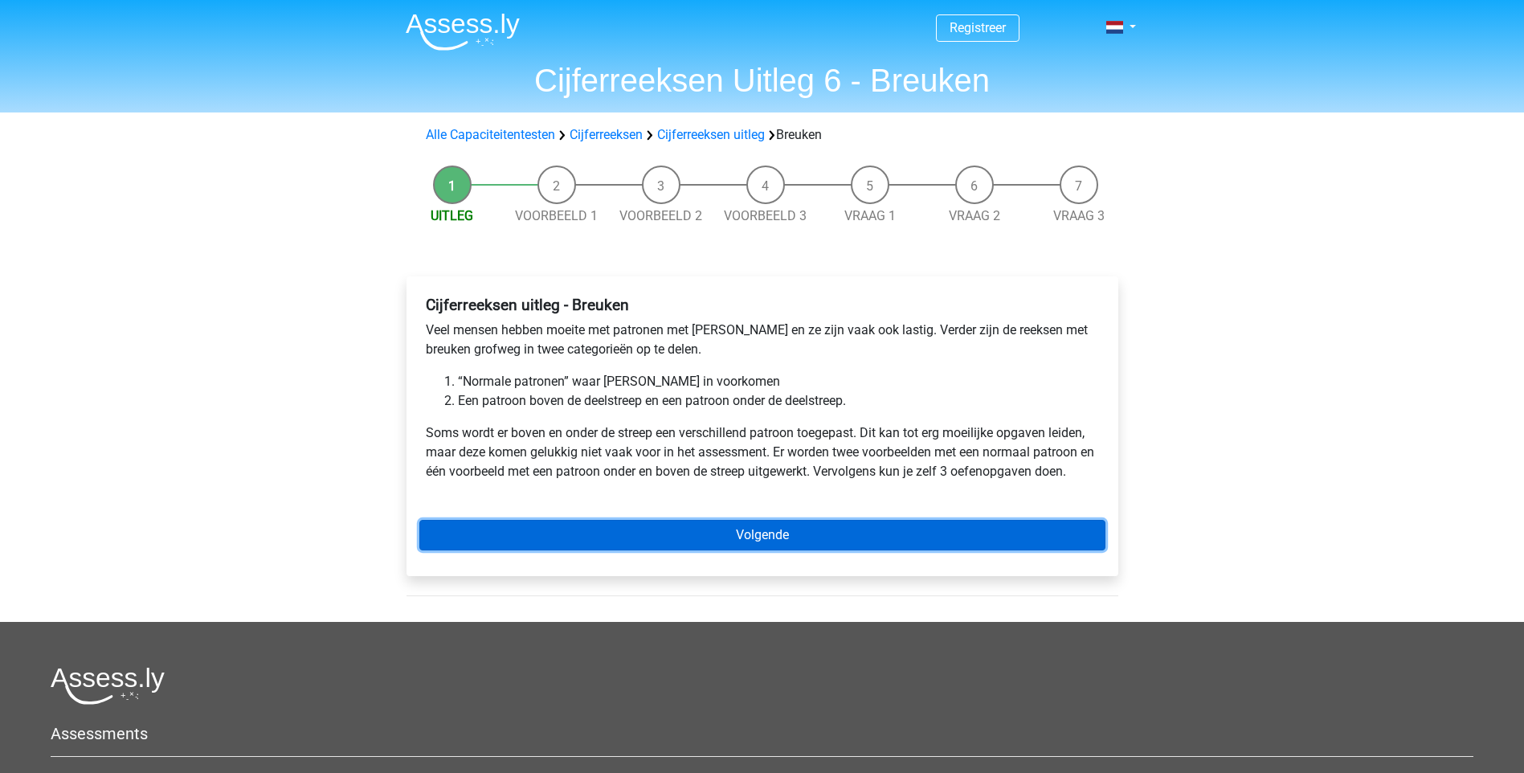
click at [824, 525] on link "Volgende" at bounding box center [762, 535] width 686 height 31
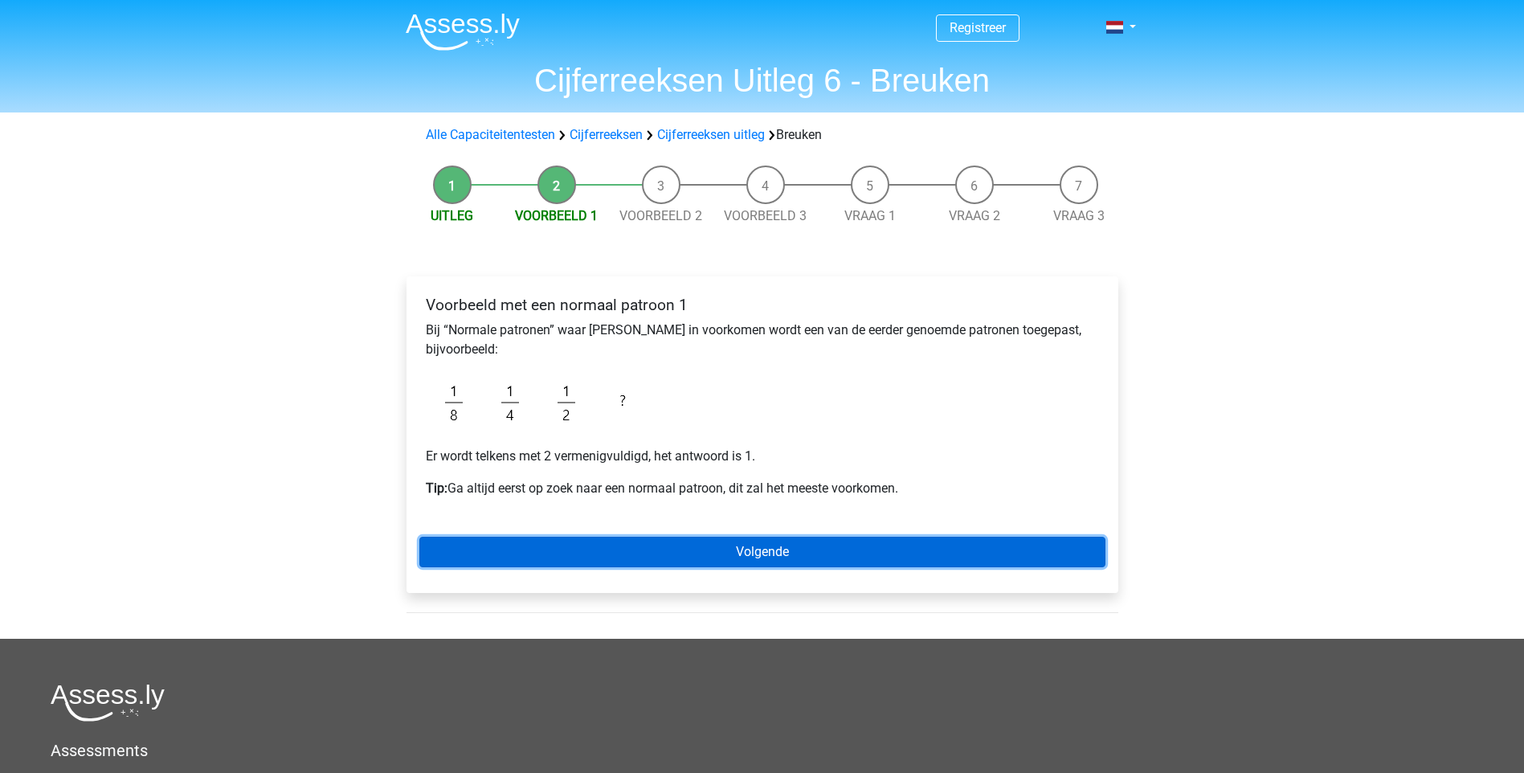
click at [692, 541] on link "Volgende" at bounding box center [762, 552] width 686 height 31
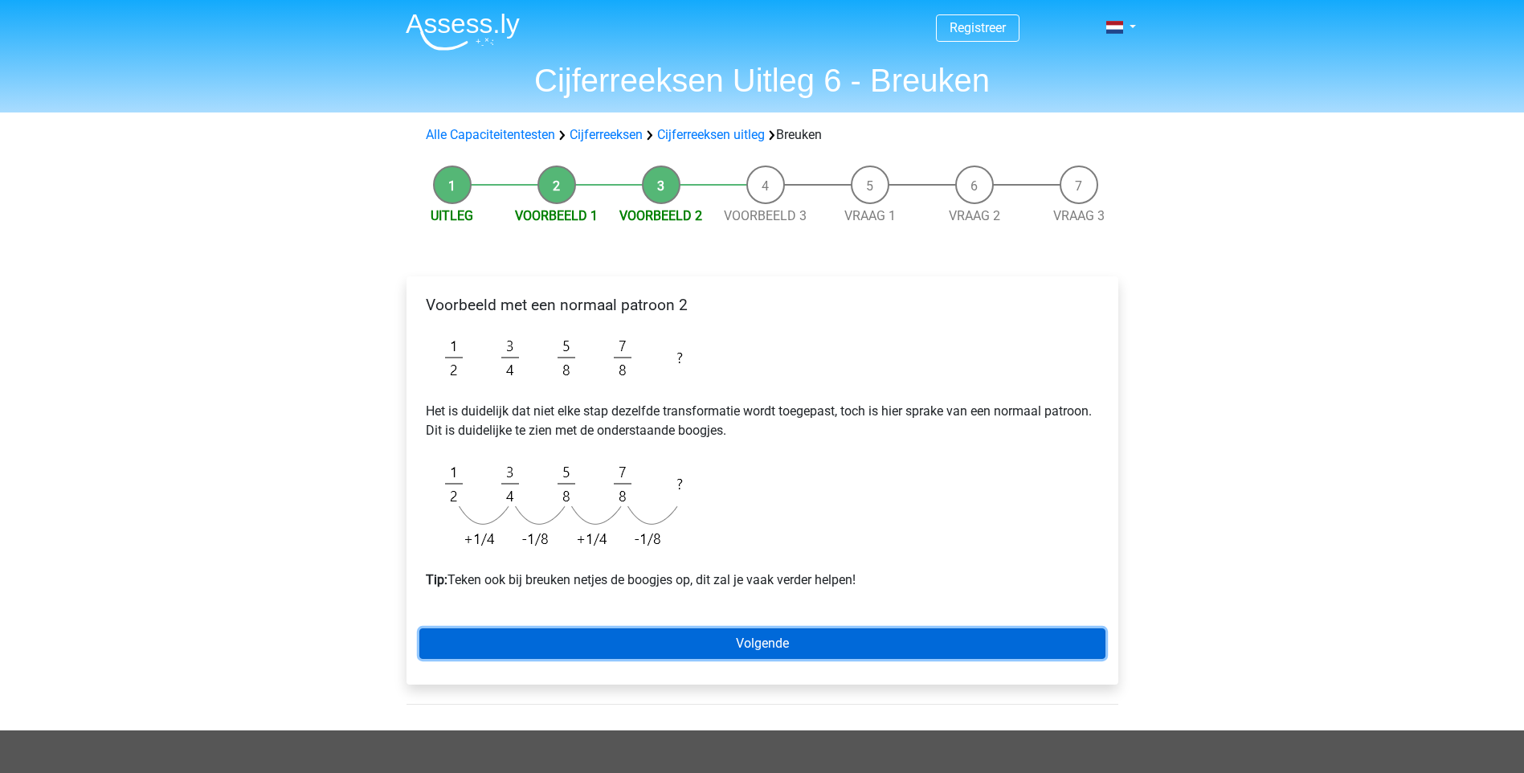
click at [703, 655] on link "Volgende" at bounding box center [762, 643] width 686 height 31
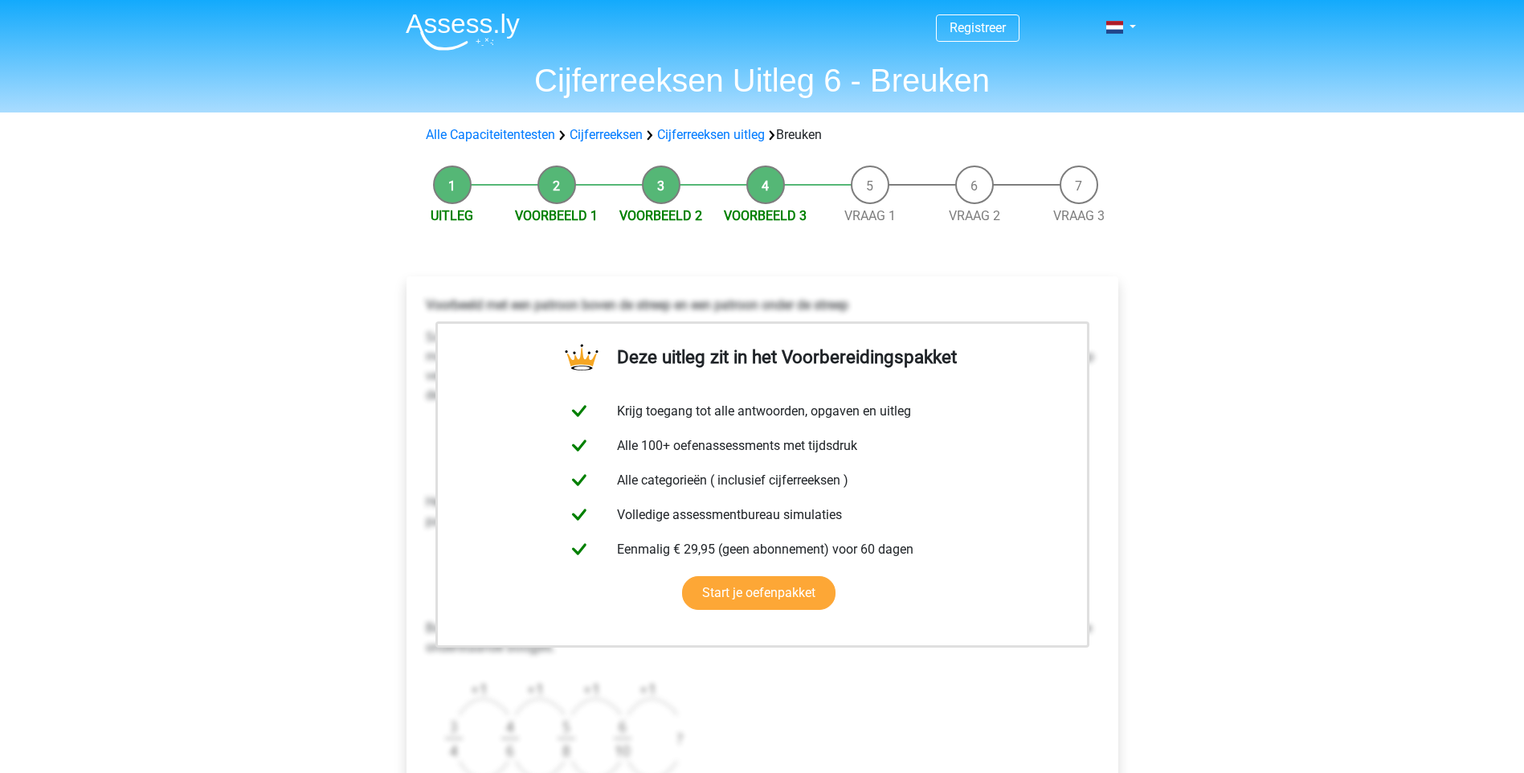
click at [1270, 274] on div "Registreer Nederlands English" at bounding box center [762, 733] width 1524 height 1467
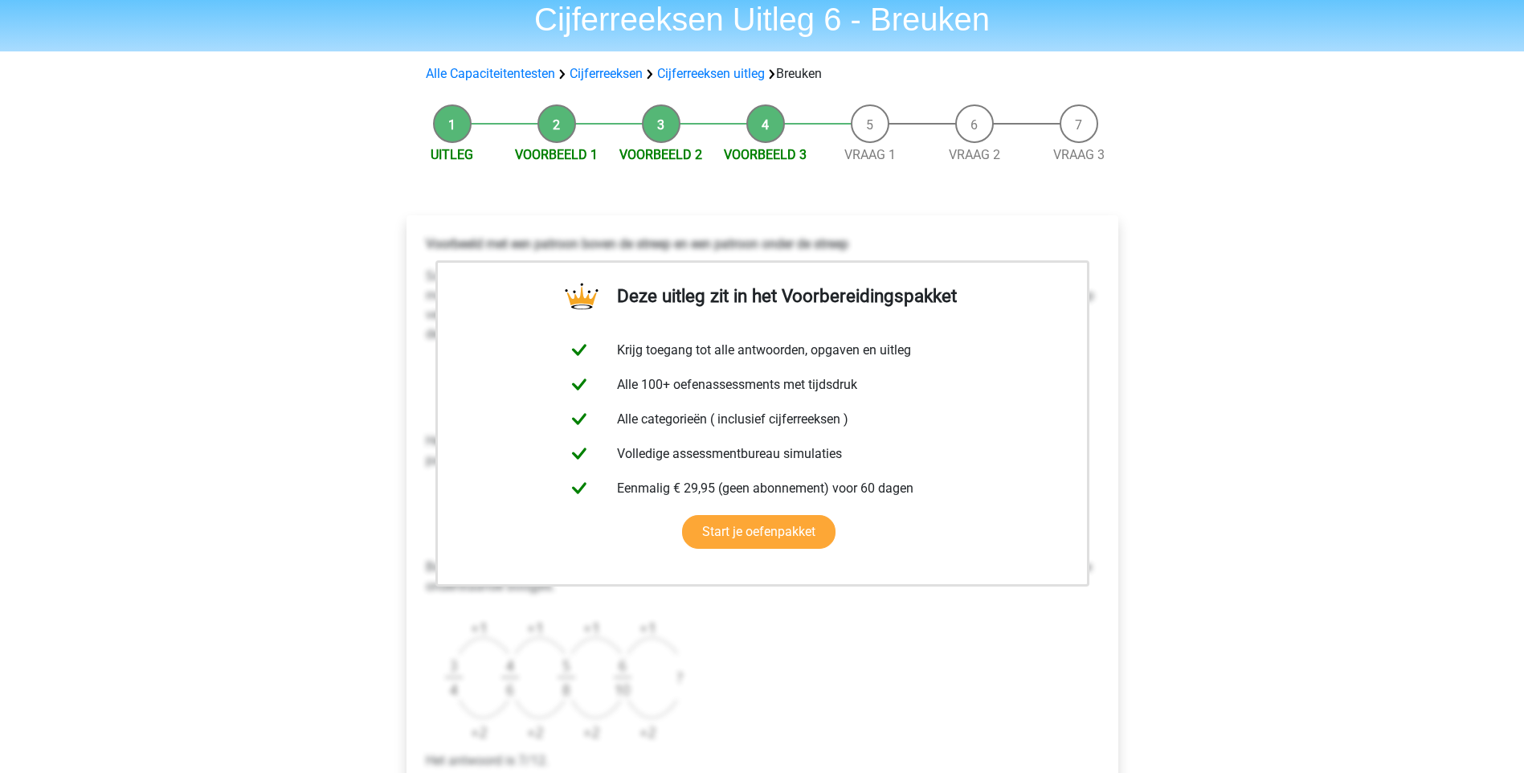
scroll to position [241, 0]
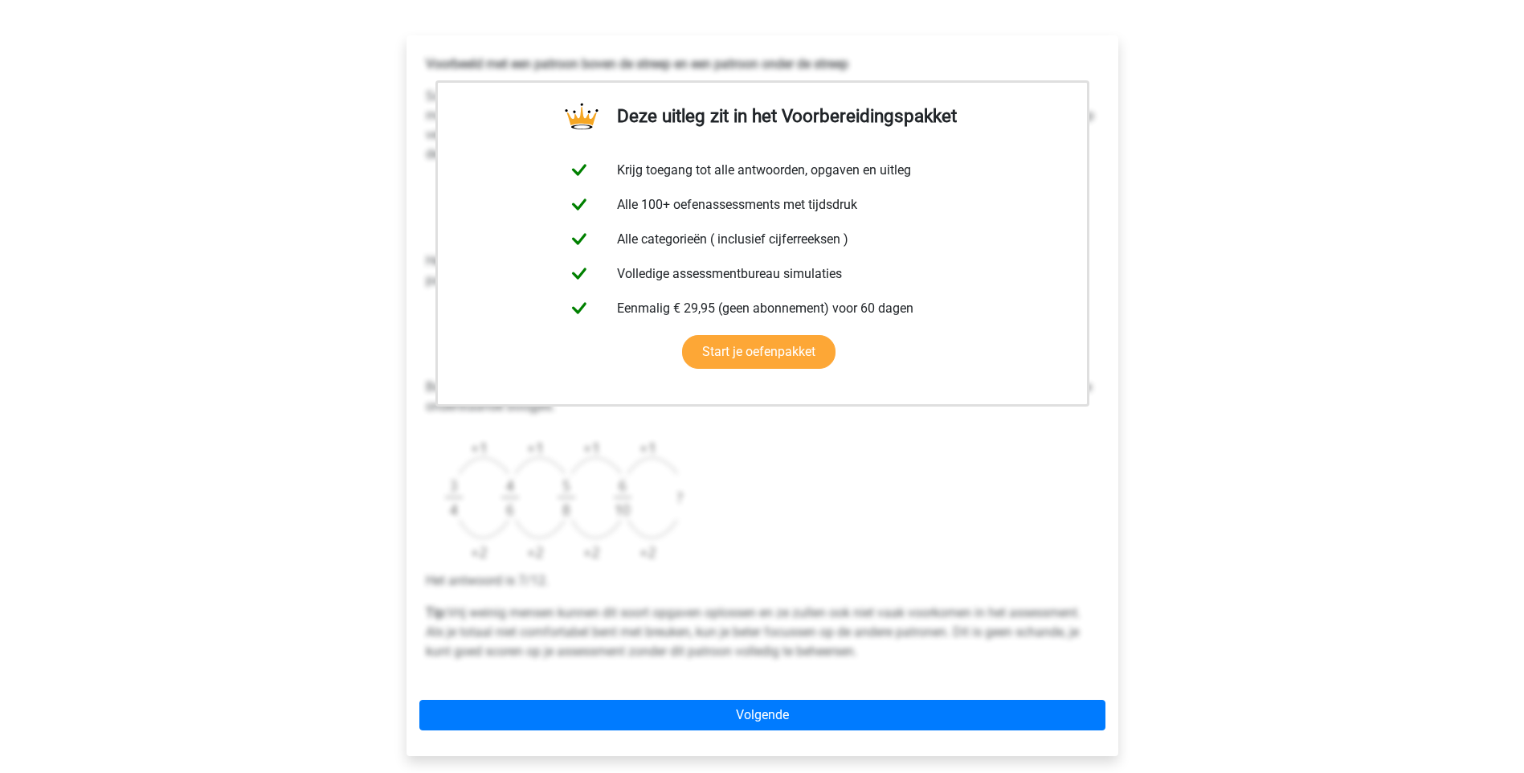
click at [647, 565] on img at bounding box center [567, 500] width 282 height 142
drag, startPoint x: 732, startPoint y: 739, endPoint x: 735, endPoint y: 706, distance: 33.0
click at [731, 737] on div "Deze uitleg zit in het Voorbereidingspakket Krijg toegang tot alle antwoorden, …" at bounding box center [762, 395] width 712 height 720
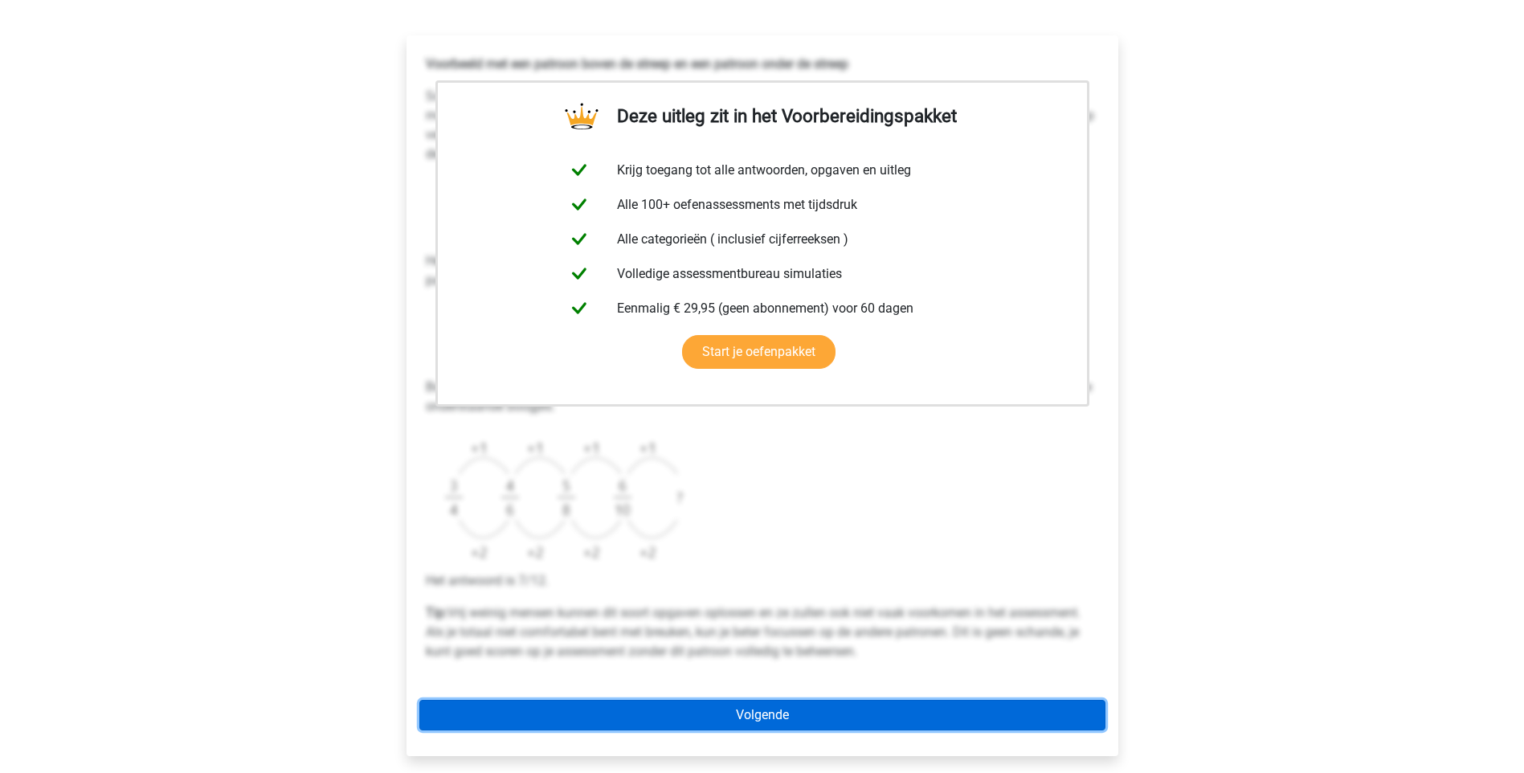
click at [735, 704] on link "Volgende" at bounding box center [762, 715] width 686 height 31
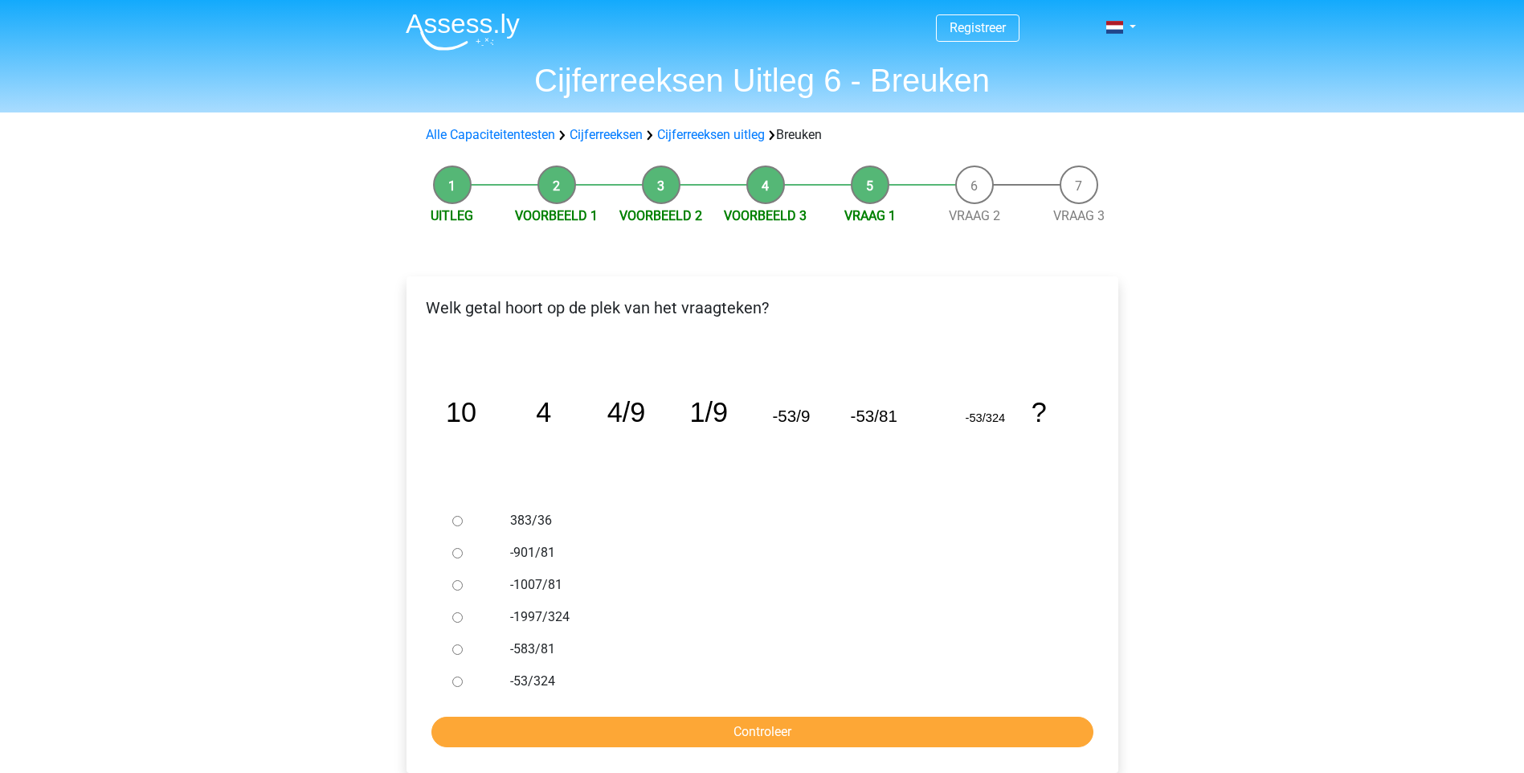
click at [547, 533] on div "383/36 -901/81 -1007/81 -1997/324 -583/81 -53/324" at bounding box center [762, 600] width 633 height 193
drag, startPoint x: 547, startPoint y: 533, endPoint x: 545, endPoint y: 551, distance: 17.7
click at [545, 551] on label "-901/81" at bounding box center [788, 552] width 556 height 19
click at [463, 551] on input "-901/81" at bounding box center [457, 553] width 10 height 10
radio input "true"
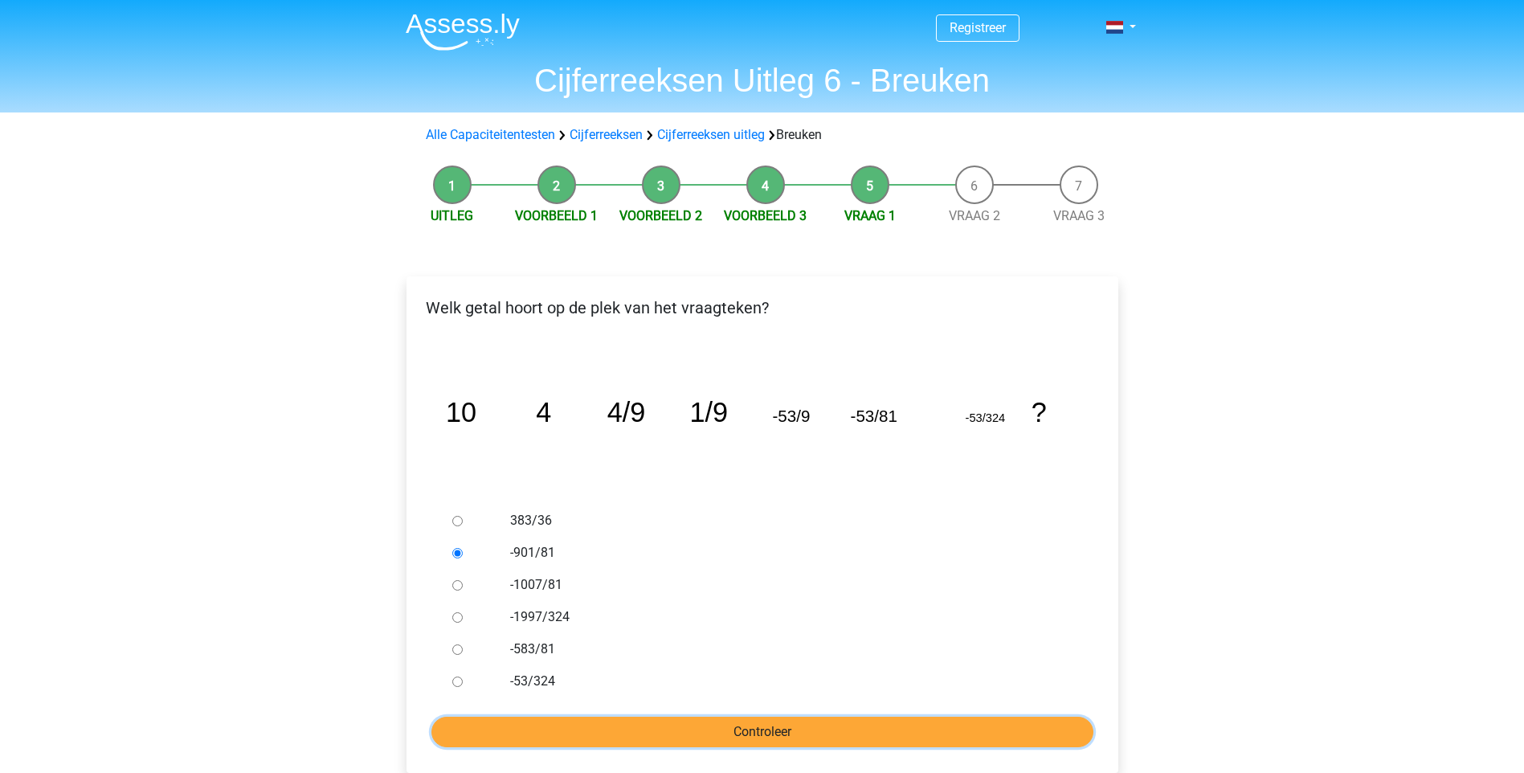
click at [732, 734] on input "Controleer" at bounding box center [762, 731] width 662 height 31
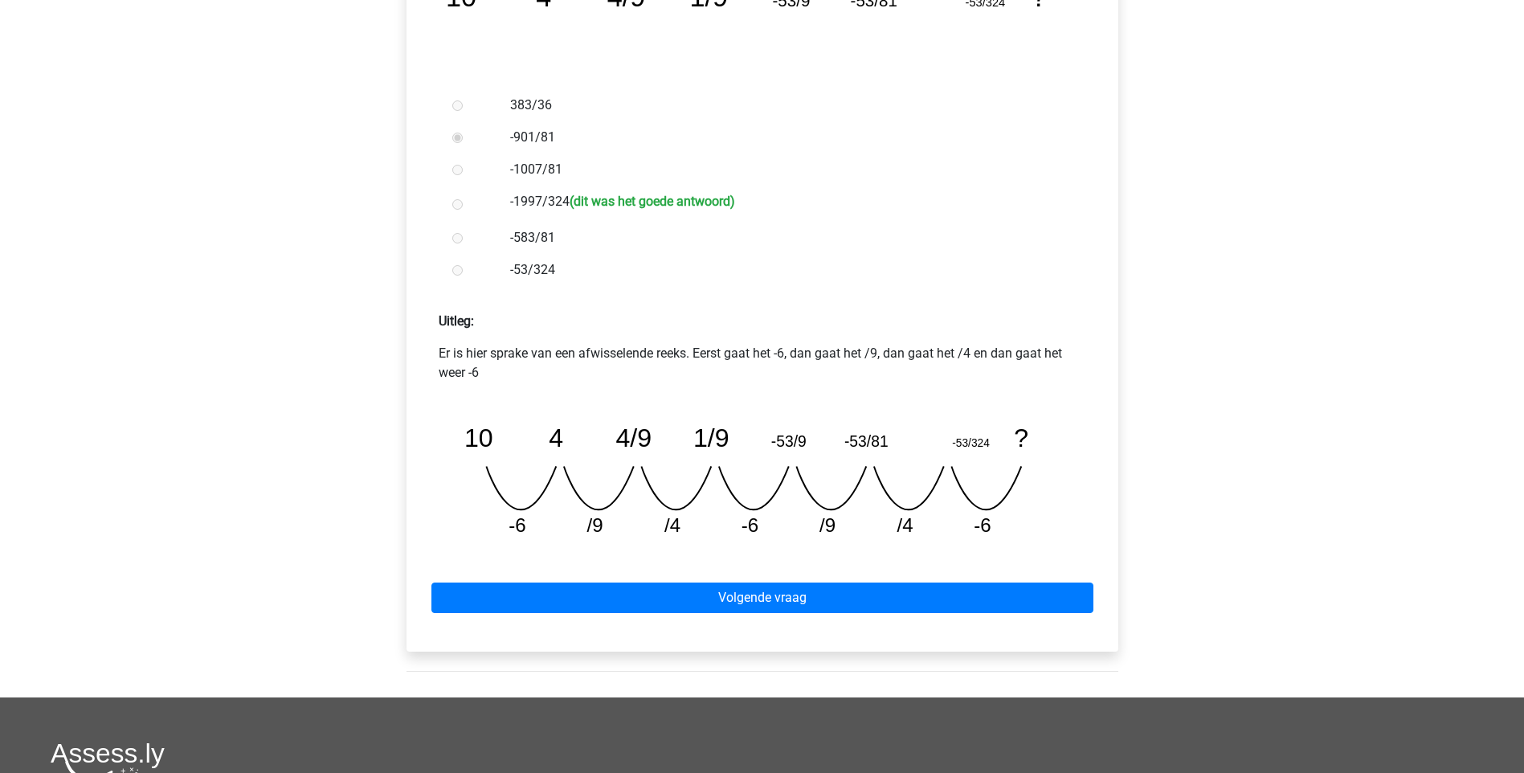
scroll to position [402, 0]
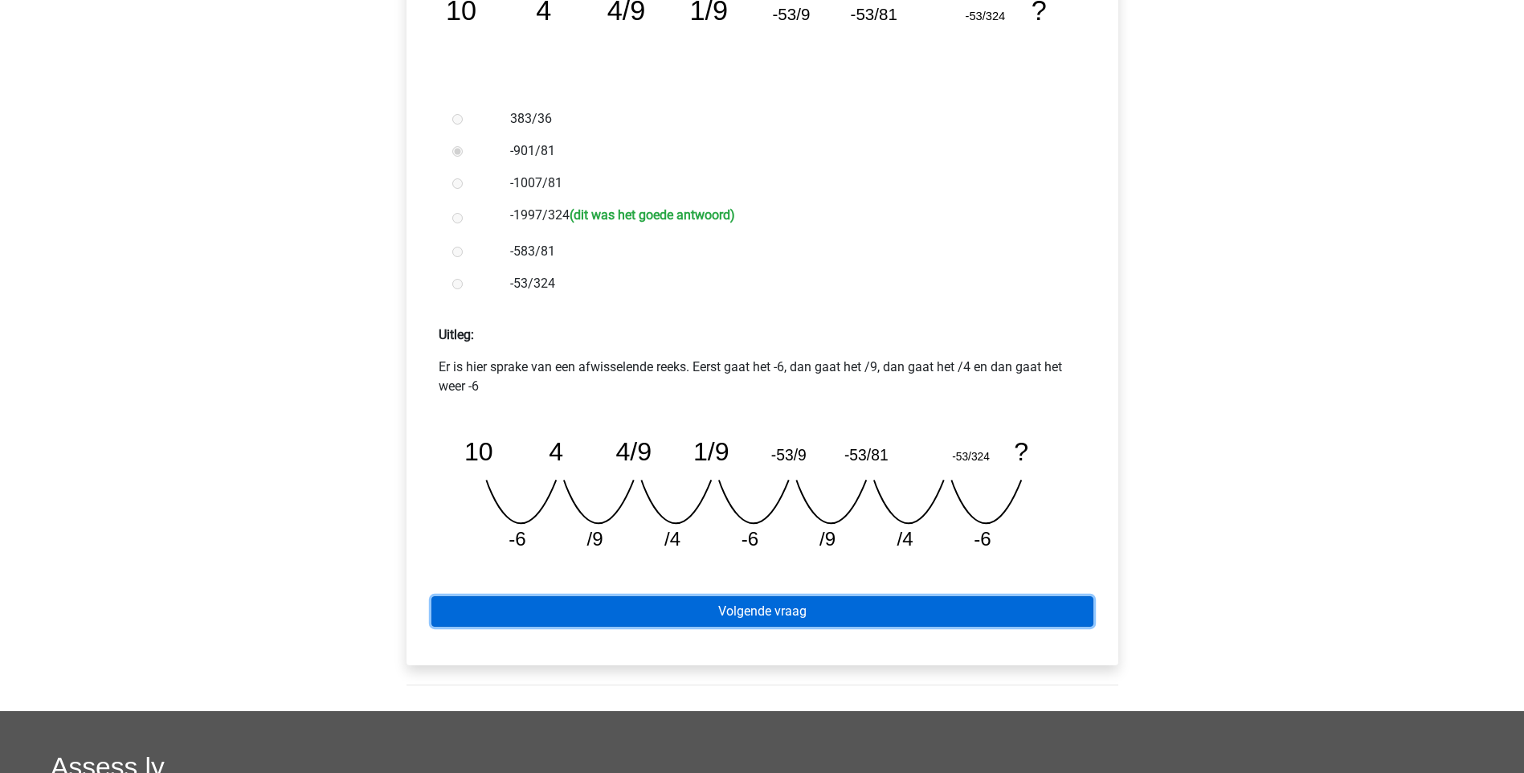
click at [733, 618] on link "Volgende vraag" at bounding box center [762, 611] width 662 height 31
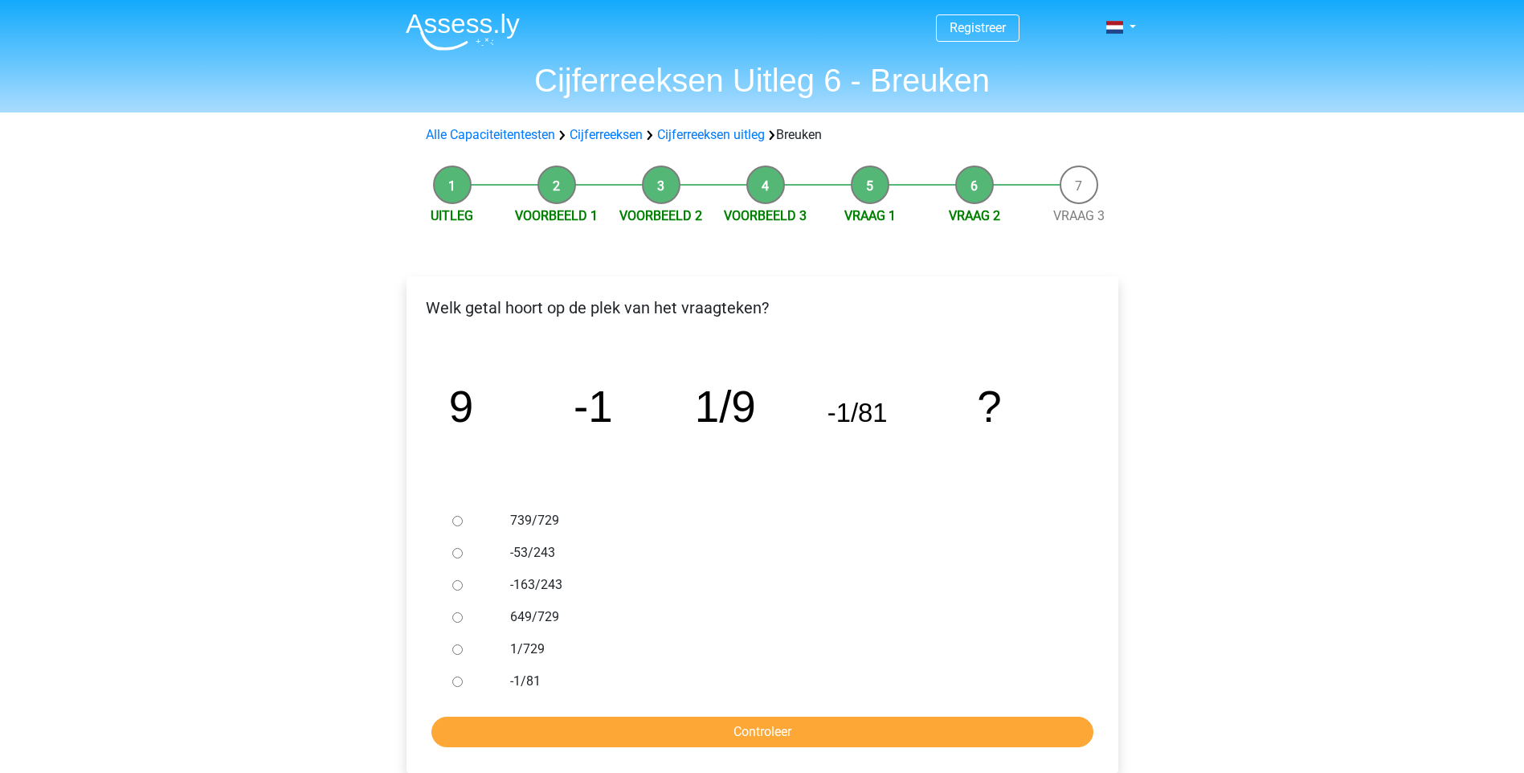
click at [501, 676] on div "-1/81" at bounding box center [788, 681] width 580 height 32
click at [455, 682] on input "-1/81" at bounding box center [457, 681] width 10 height 10
radio input "true"
click at [626, 728] on input "Controleer" at bounding box center [762, 731] width 662 height 31
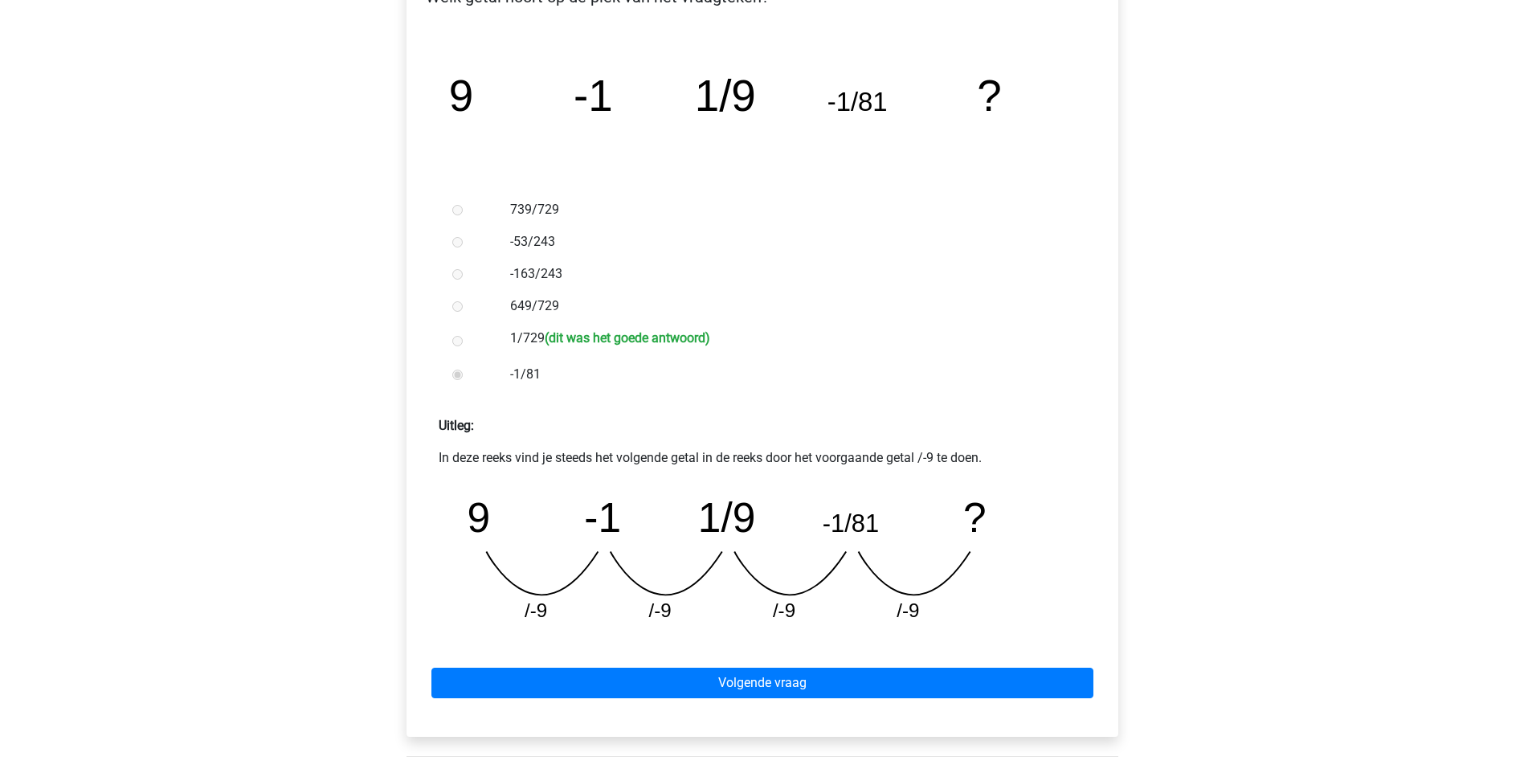
scroll to position [482, 0]
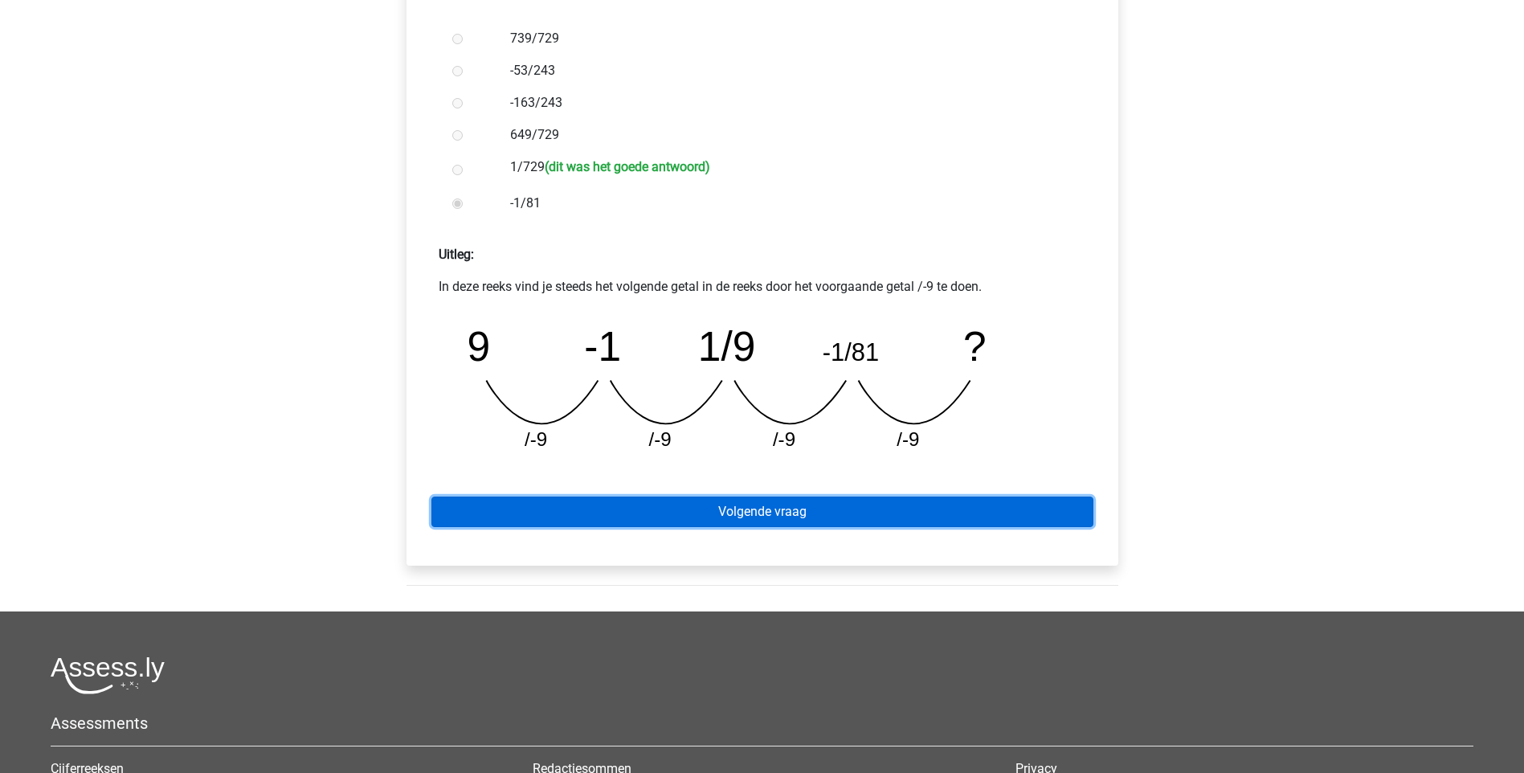
click at [769, 508] on link "Volgende vraag" at bounding box center [762, 511] width 662 height 31
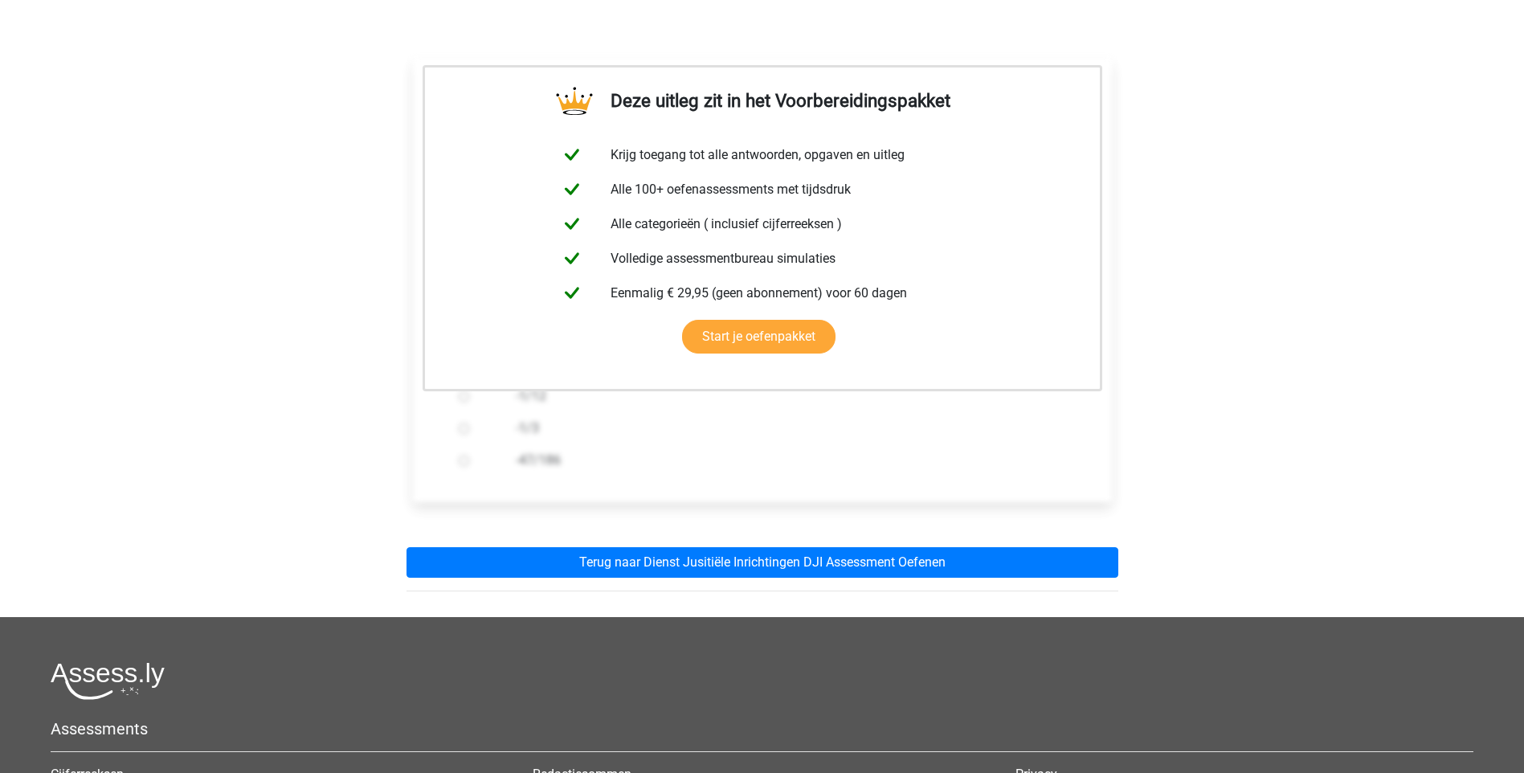
scroll to position [241, 0]
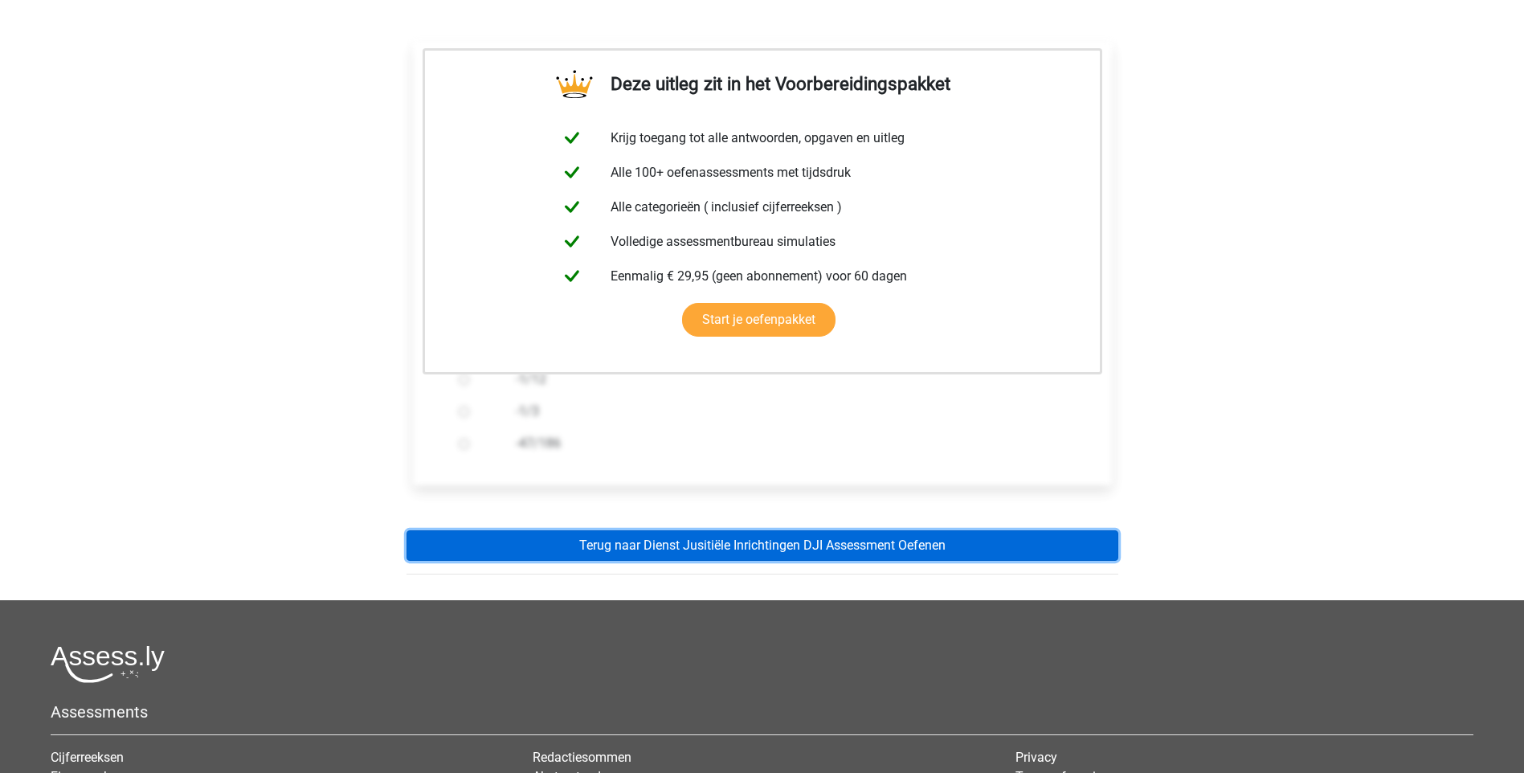
click at [768, 545] on link "Terug naar Dienst Jusitiële Inrichtingen DJI Assessment Oefenen" at bounding box center [762, 545] width 712 height 31
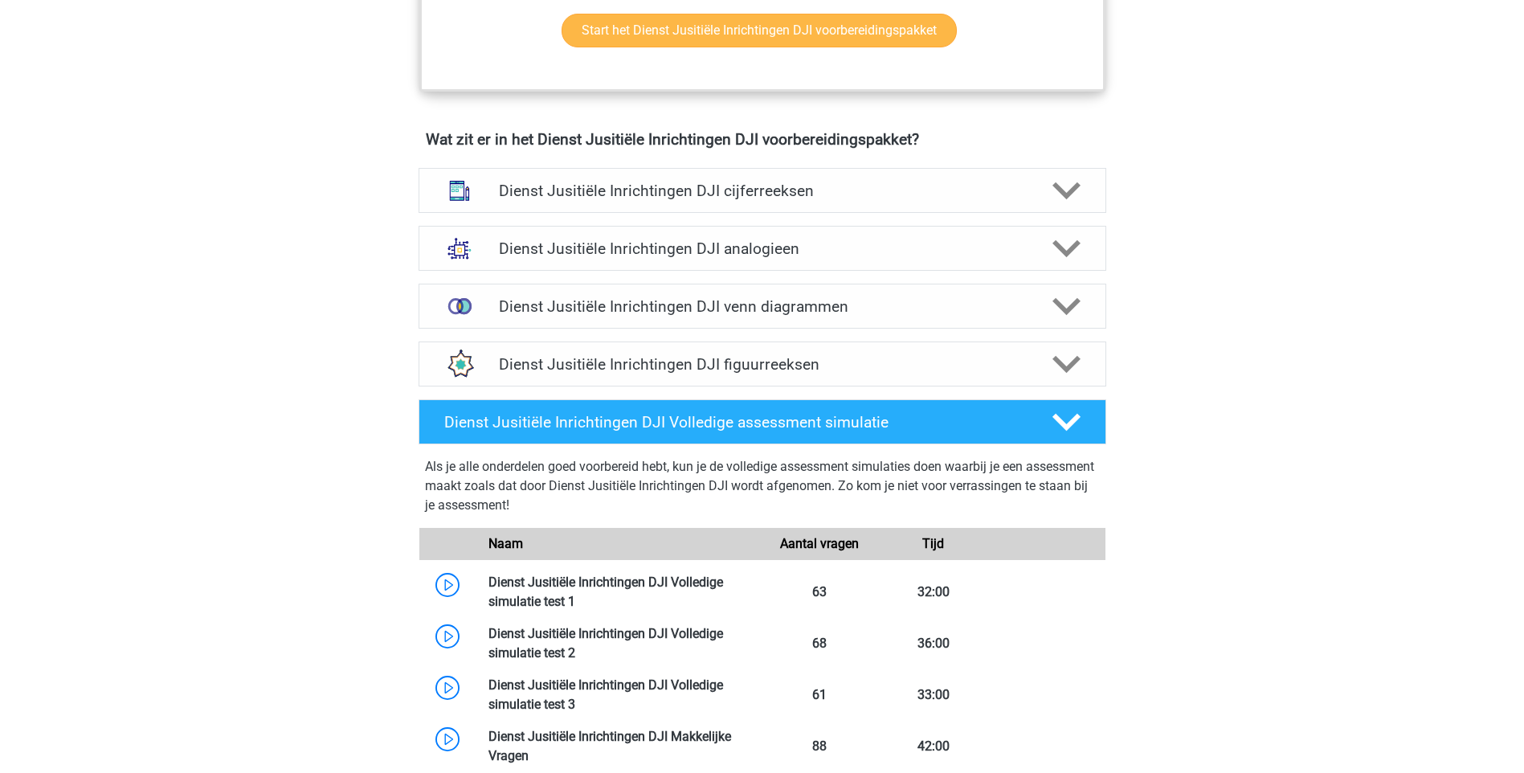
scroll to position [1124, 0]
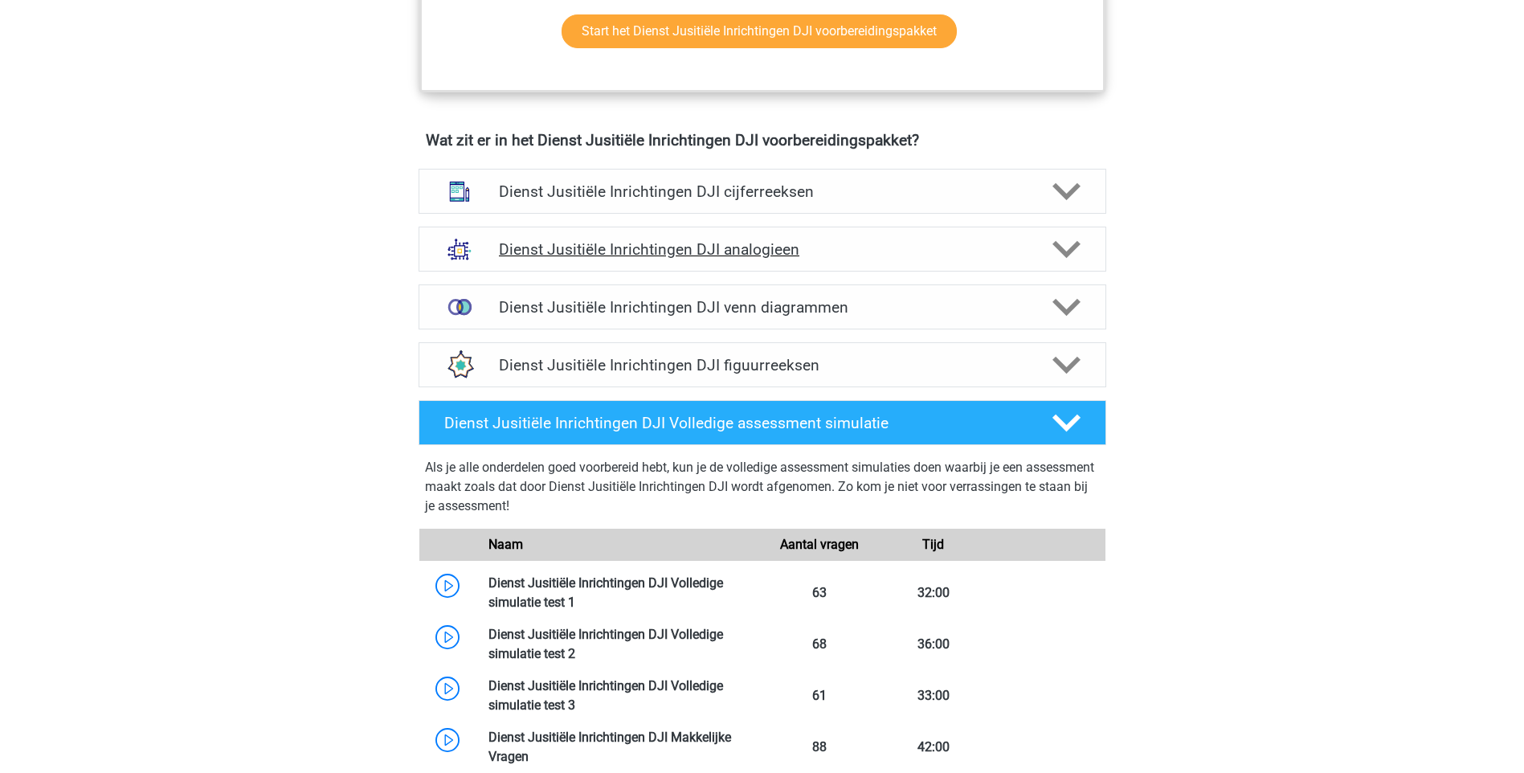
click at [1079, 249] on div at bounding box center [1064, 249] width 55 height 28
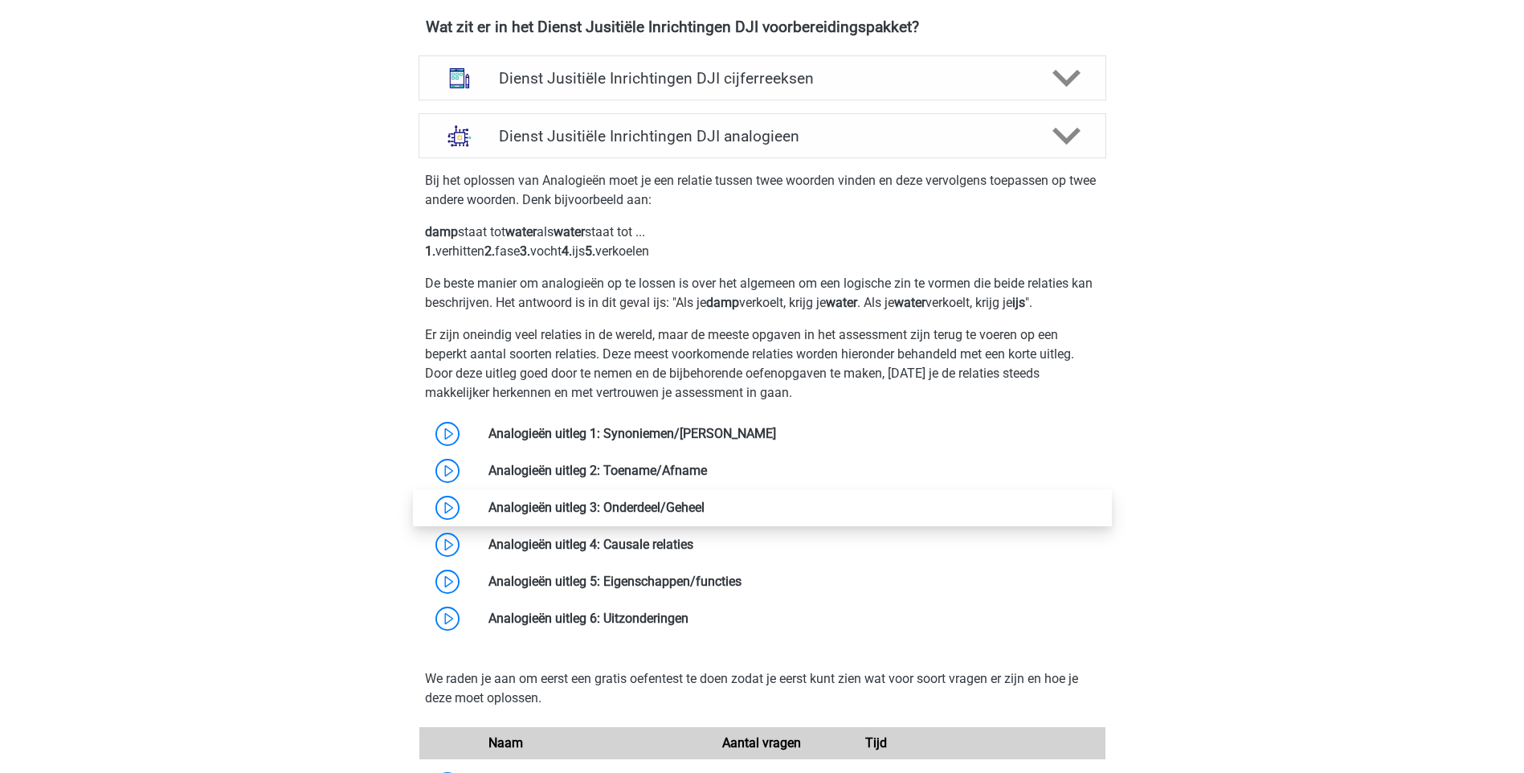
scroll to position [1044, 0]
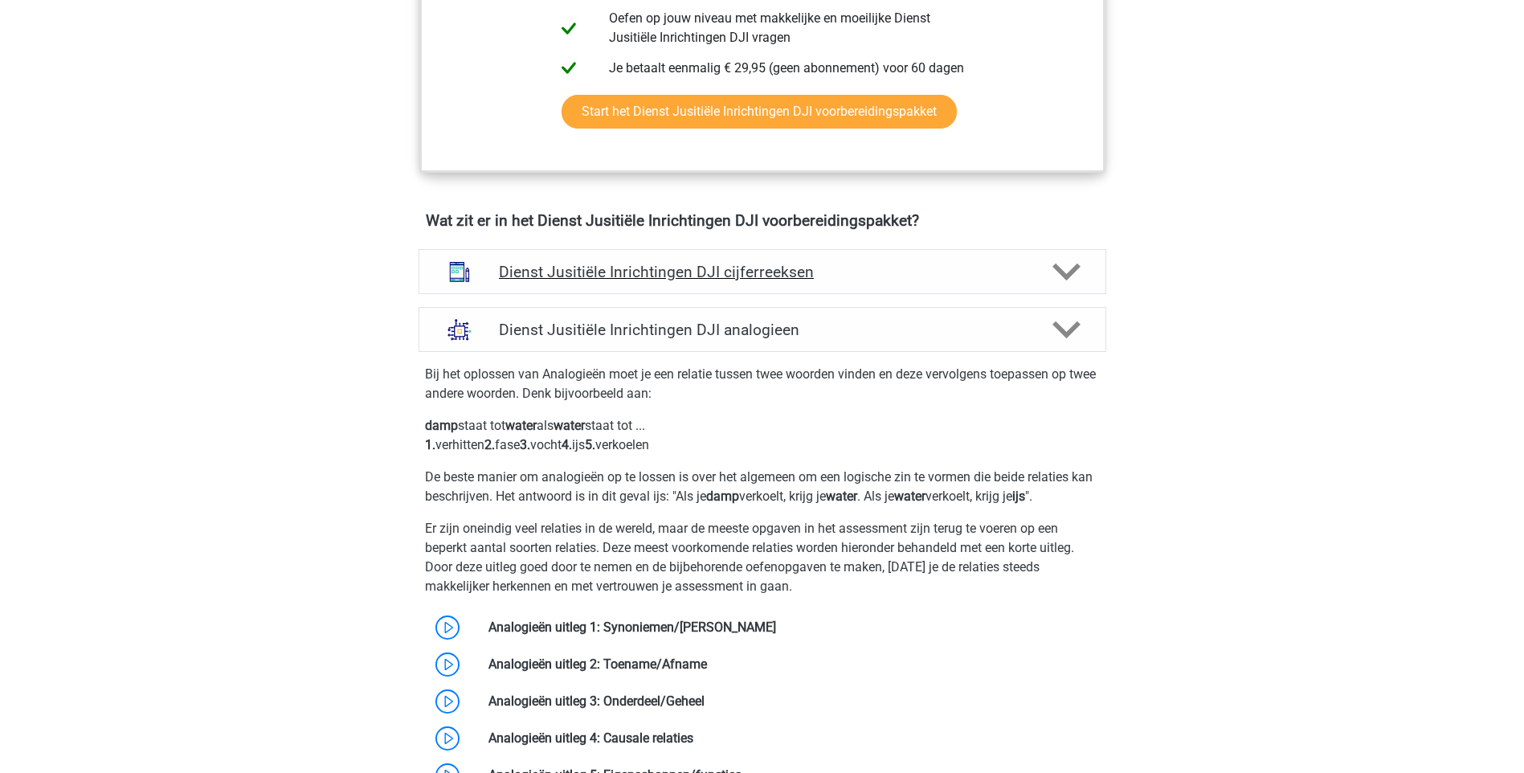
click at [1063, 271] on icon at bounding box center [1066, 272] width 28 height 28
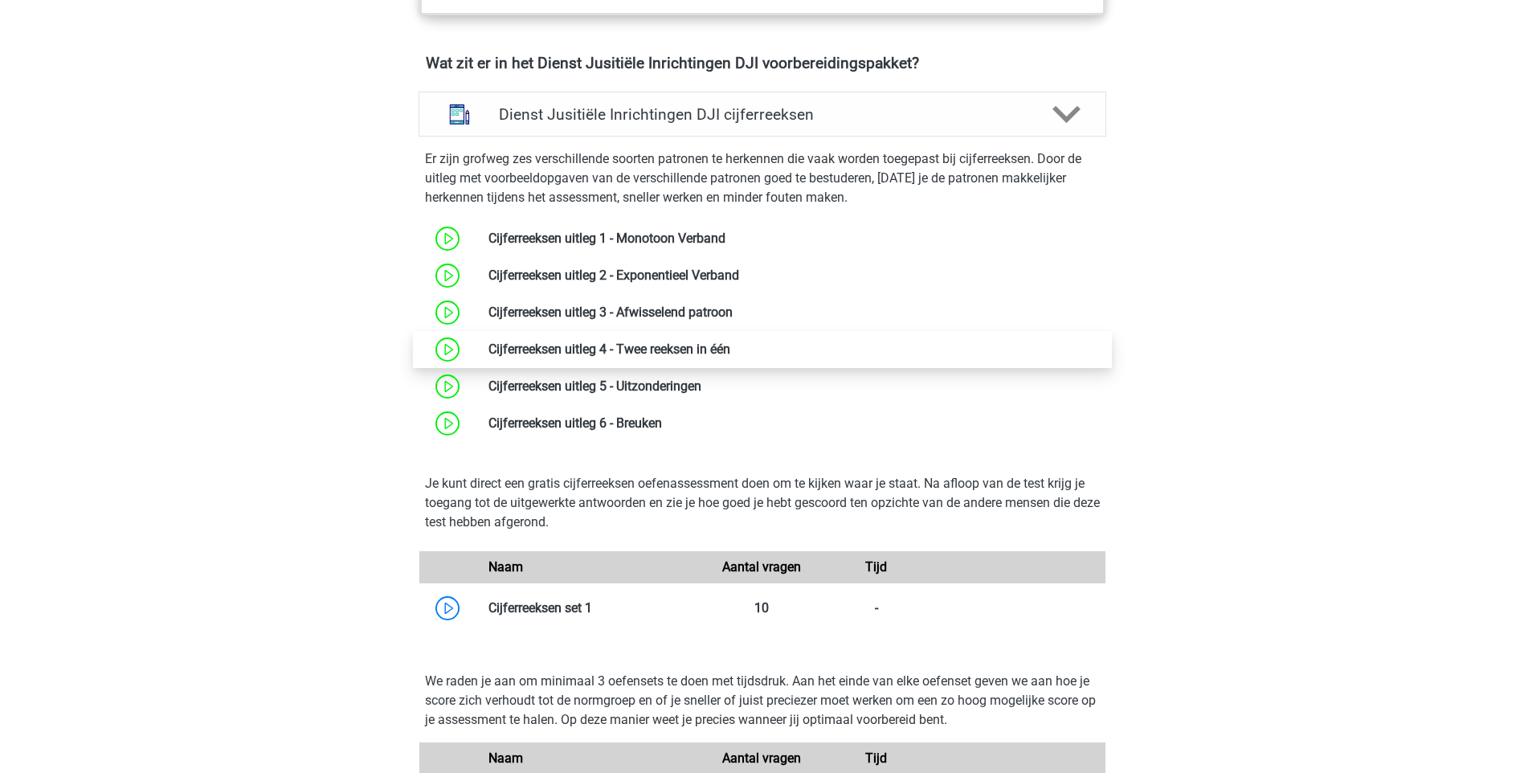
scroll to position [1205, 0]
